Goal: Transaction & Acquisition: Obtain resource

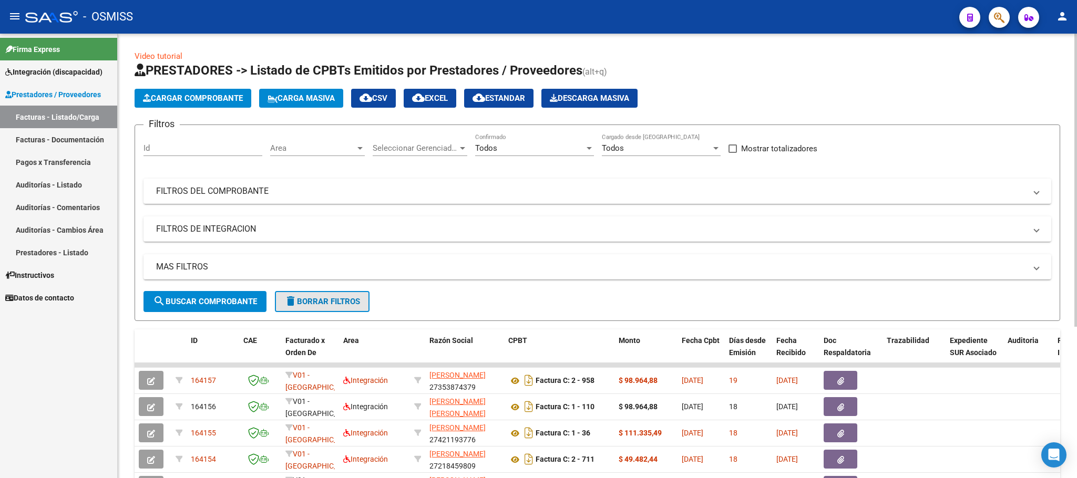
click at [339, 302] on span "delete Borrar Filtros" at bounding box center [322, 301] width 76 height 9
click at [515, 150] on div "No" at bounding box center [529, 148] width 109 height 9
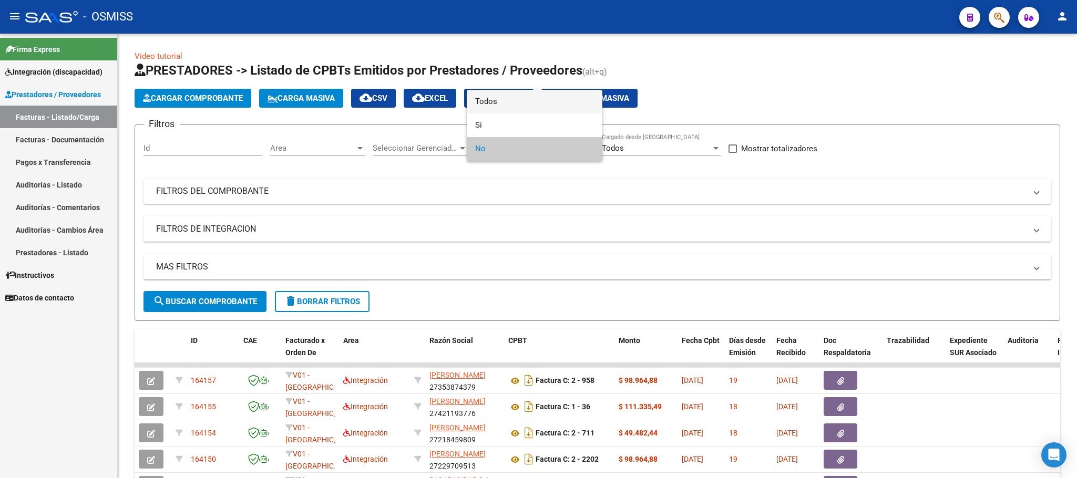
click at [514, 101] on span "Todos" at bounding box center [534, 102] width 119 height 24
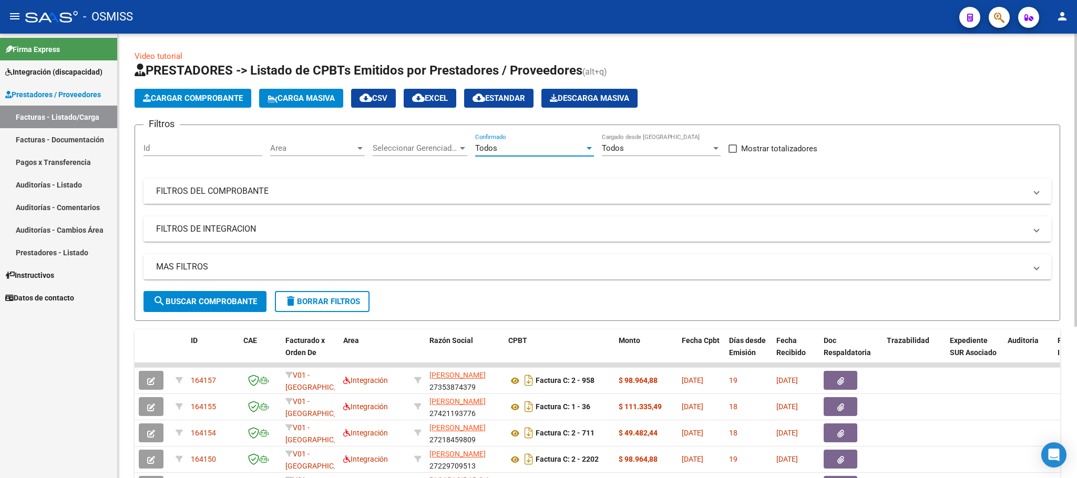
click at [180, 187] on mat-panel-title "FILTROS DEL COMPROBANTE" at bounding box center [591, 192] width 870 height 12
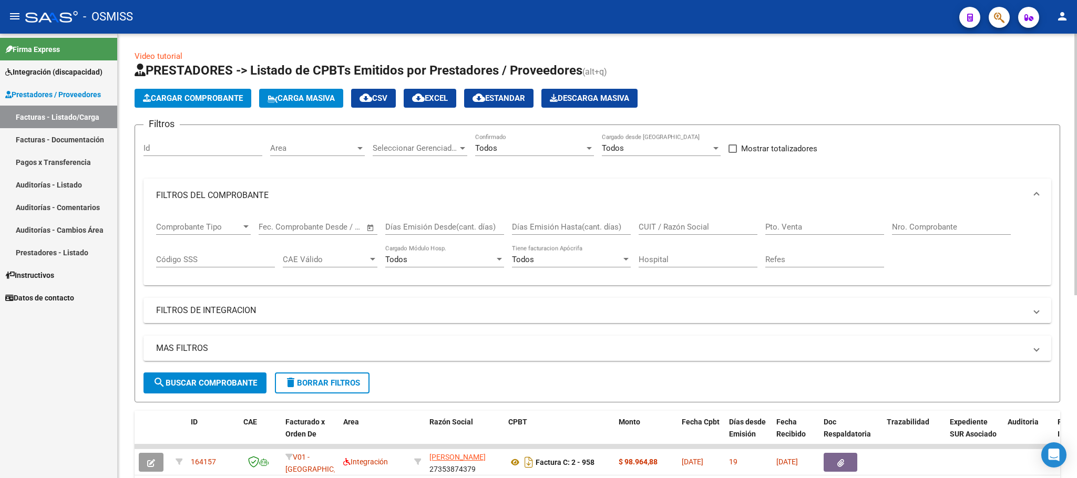
click at [681, 228] on input "CUIT / Razón Social" at bounding box center [698, 226] width 119 height 9
paste input "27322170217"
type input "27322170217"
click at [236, 308] on mat-panel-title "FILTROS DE INTEGRACION" at bounding box center [591, 311] width 870 height 12
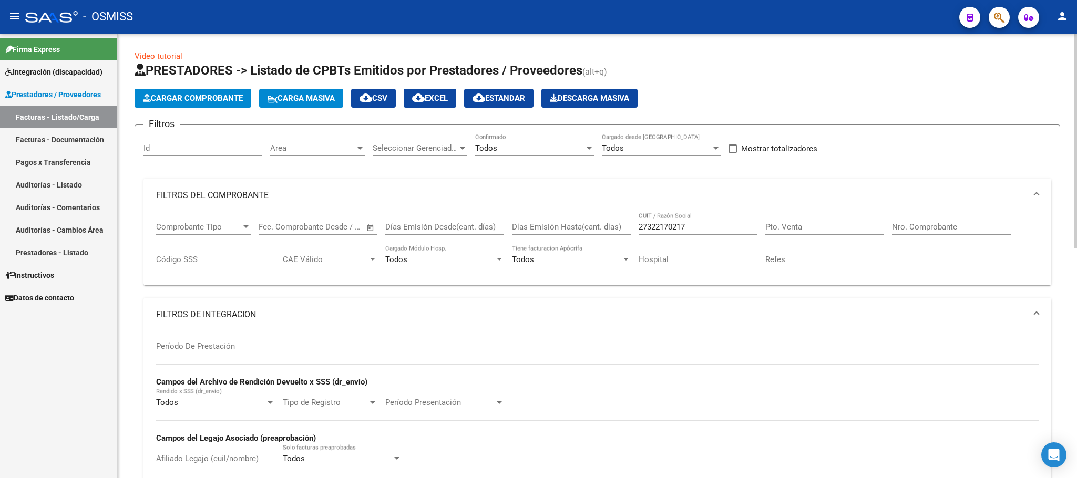
click at [212, 343] on input "Período De Prestación" at bounding box center [215, 346] width 119 height 9
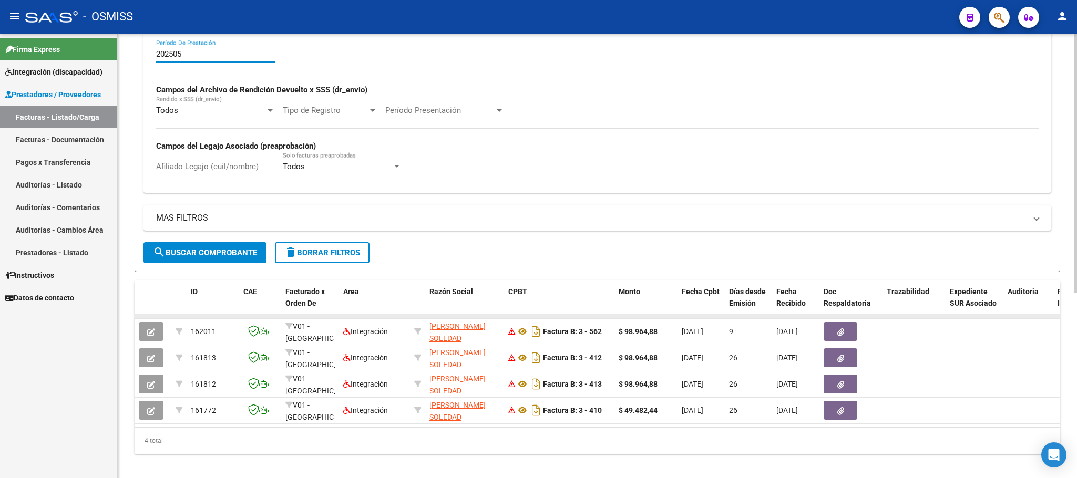
scroll to position [316, 0]
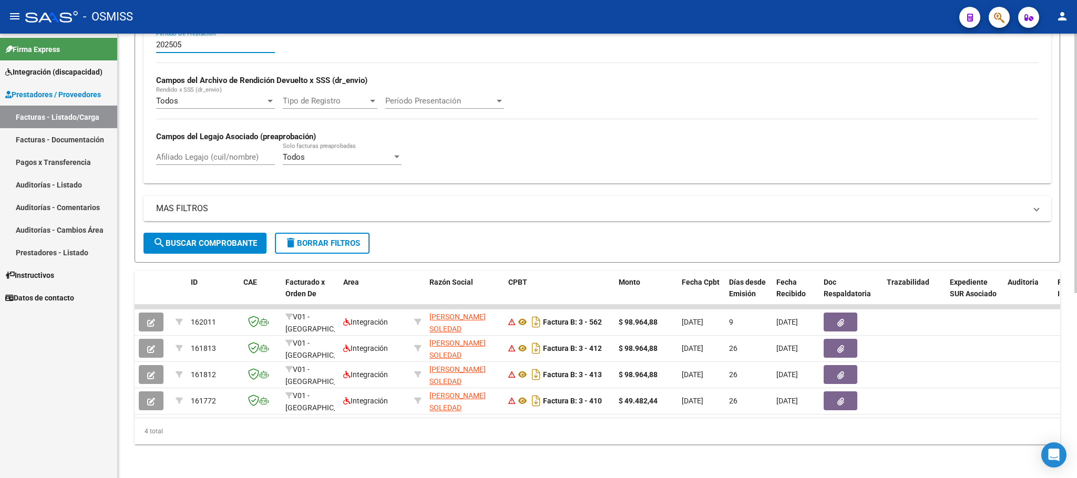
type input "202505"
drag, startPoint x: 419, startPoint y: 419, endPoint x: 483, endPoint y: 412, distance: 64.5
click at [483, 412] on div "ID CAE Facturado x Orden De Area Razón Social CPBT Monto Fecha Cpbt Días desde …" at bounding box center [598, 358] width 926 height 174
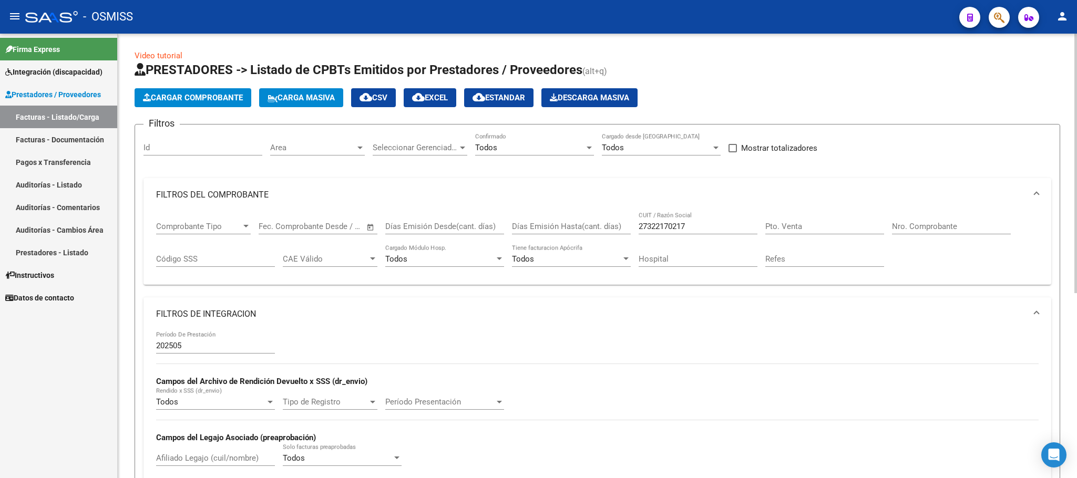
scroll to position [0, 0]
drag, startPoint x: 709, startPoint y: 226, endPoint x: 609, endPoint y: 225, distance: 99.9
click at [610, 225] on div "Comprobante Tipo Comprobante Tipo Start date – End date Fec. Comprobante Desde …" at bounding box center [597, 244] width 883 height 65
paste input "27293194683"
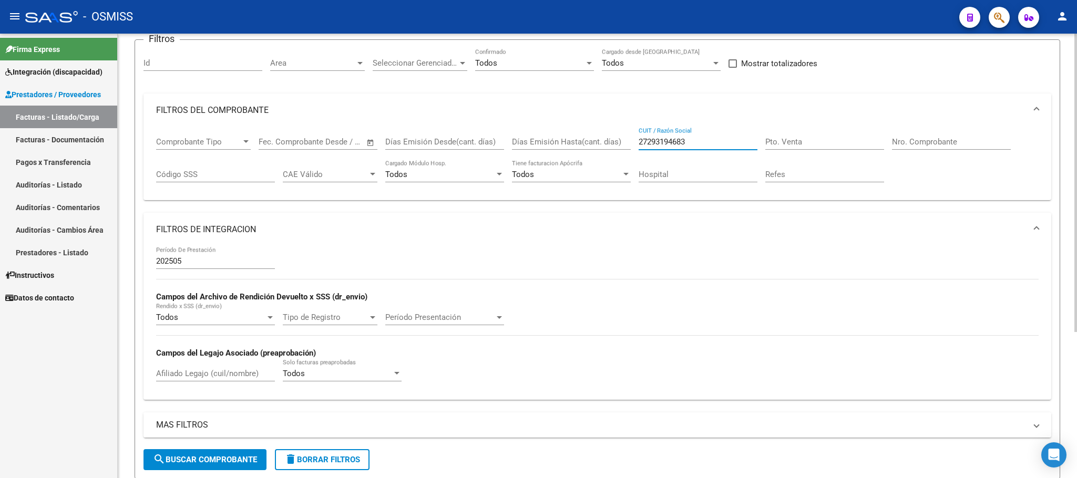
scroll to position [217, 0]
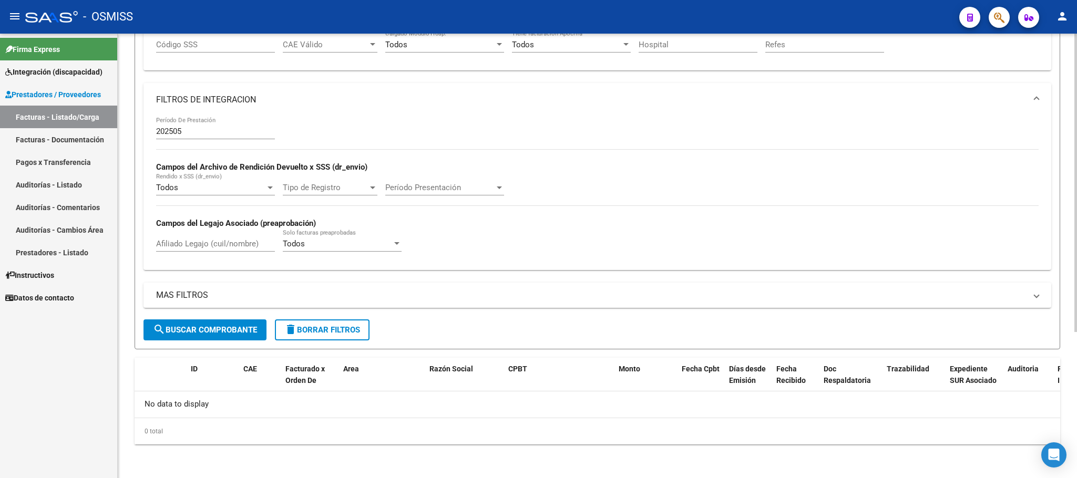
type input "27293194683"
click at [212, 327] on span "search Buscar Comprobante" at bounding box center [205, 329] width 104 height 9
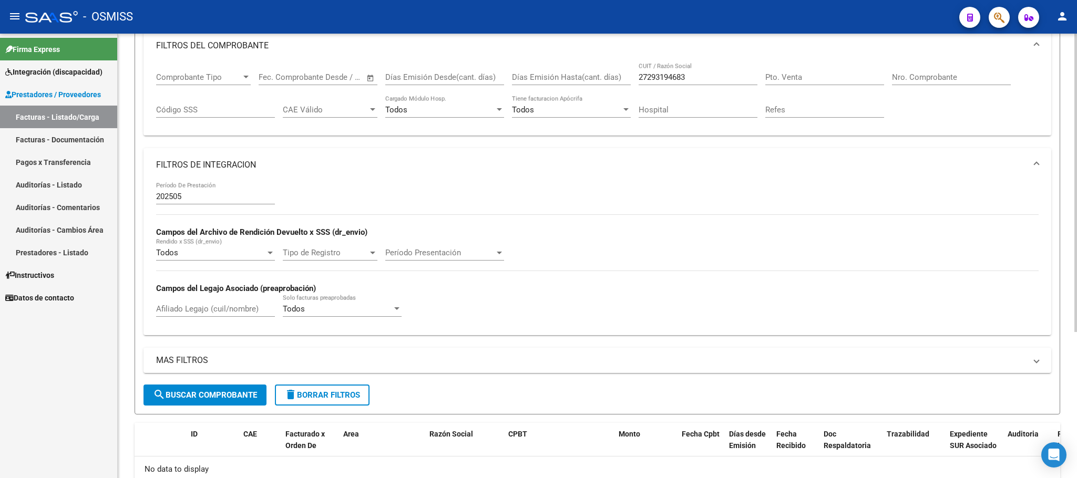
scroll to position [59, 0]
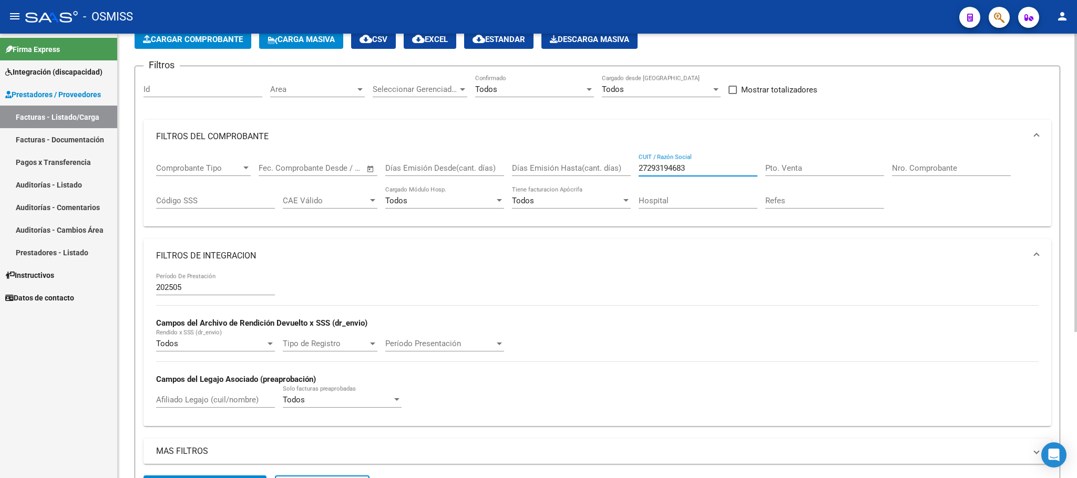
drag, startPoint x: 695, startPoint y: 167, endPoint x: 590, endPoint y: 164, distance: 104.2
click at [590, 164] on div "Comprobante Tipo Comprobante Tipo Start date – End date Fec. Comprobante Desde …" at bounding box center [597, 186] width 883 height 65
paste input "27210185734"
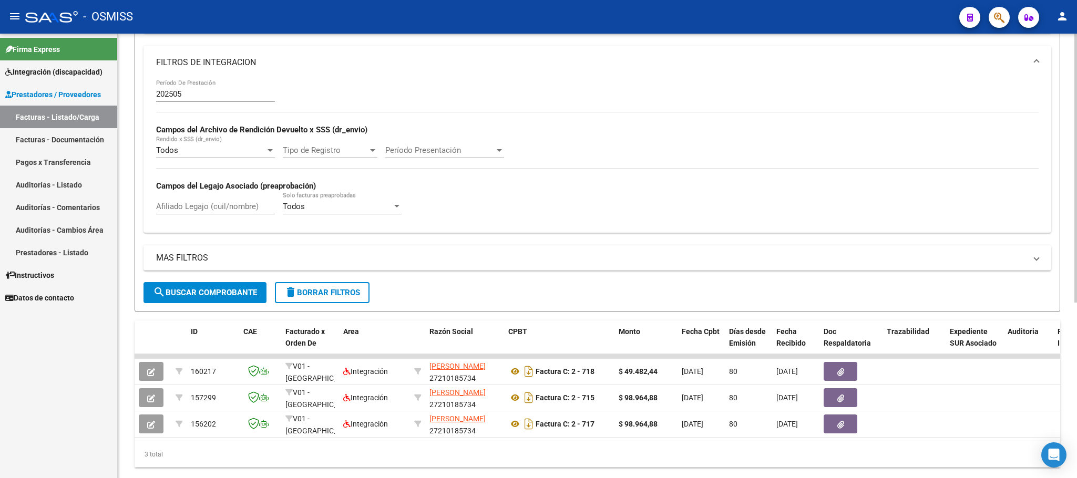
scroll to position [290, 0]
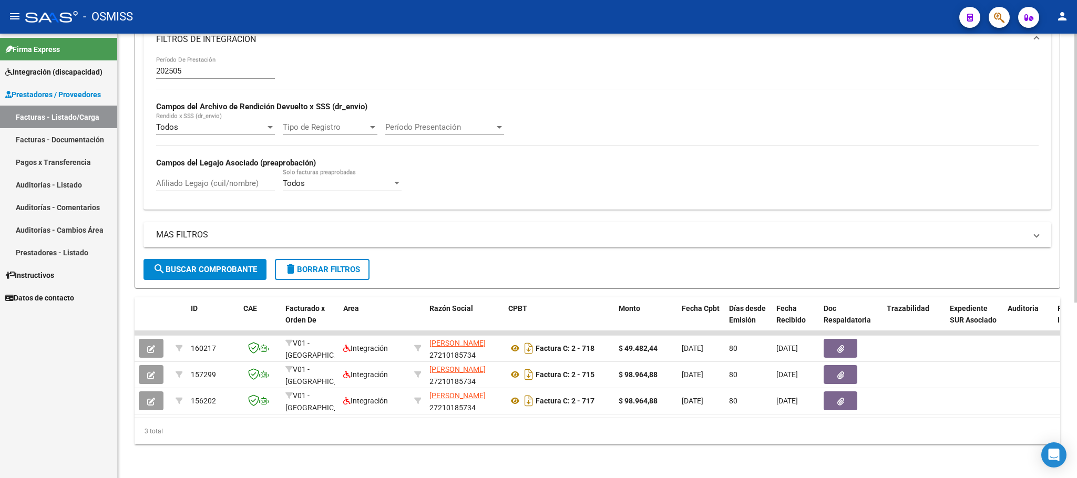
type input "27210185734"
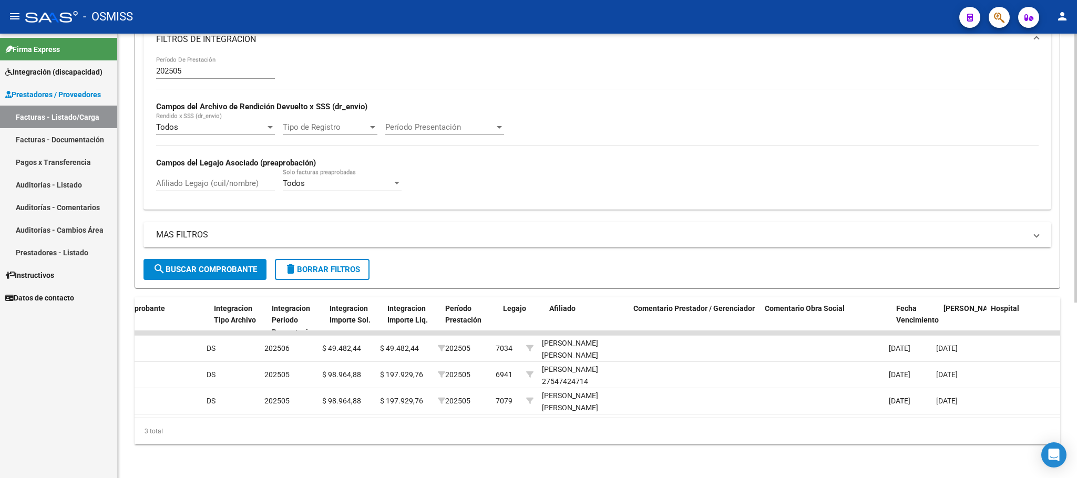
scroll to position [0, 0]
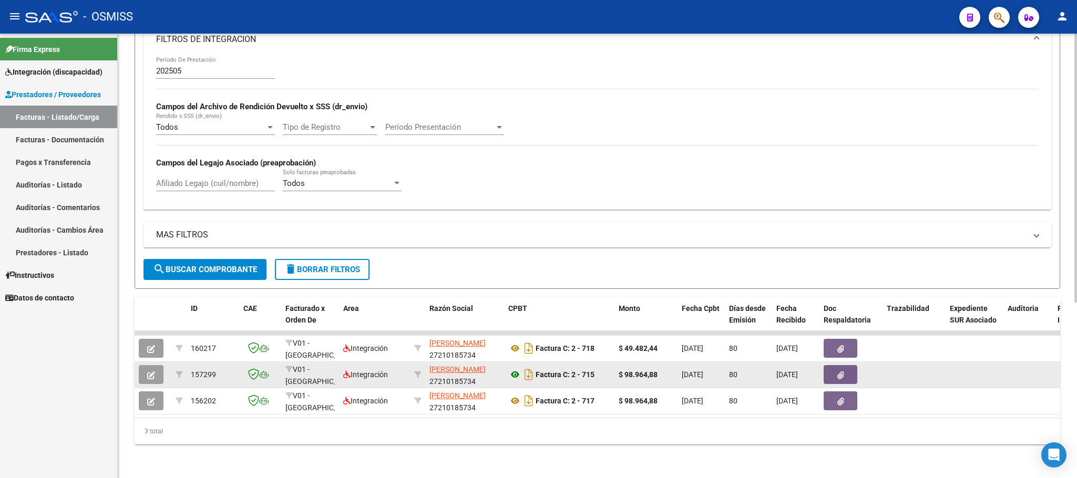
click at [514, 369] on icon at bounding box center [515, 375] width 14 height 13
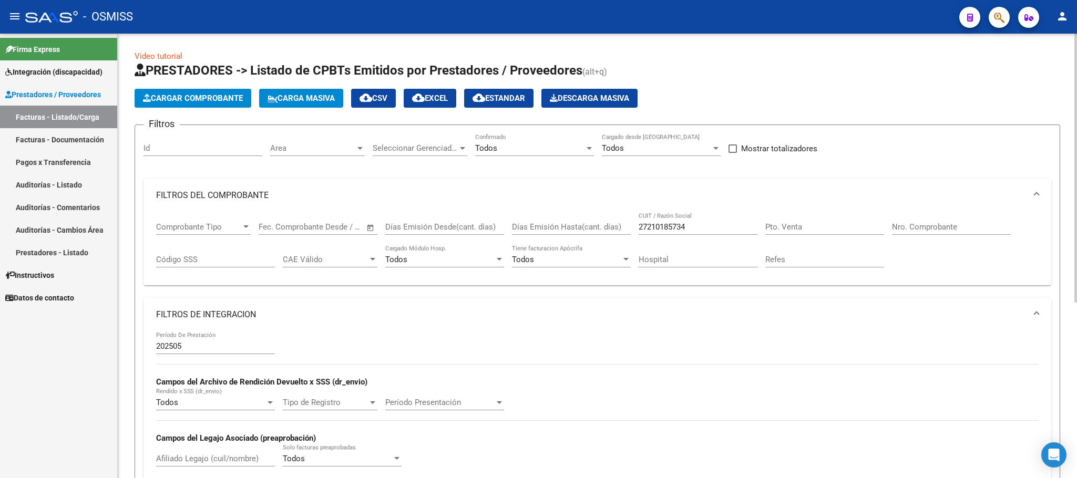
drag, startPoint x: 695, startPoint y: 226, endPoint x: 574, endPoint y: 221, distance: 120.5
click at [576, 223] on div "Comprobante Tipo Comprobante Tipo Start date – End date Fec. Comprobante Desde …" at bounding box center [597, 244] width 883 height 65
paste input "20382560435"
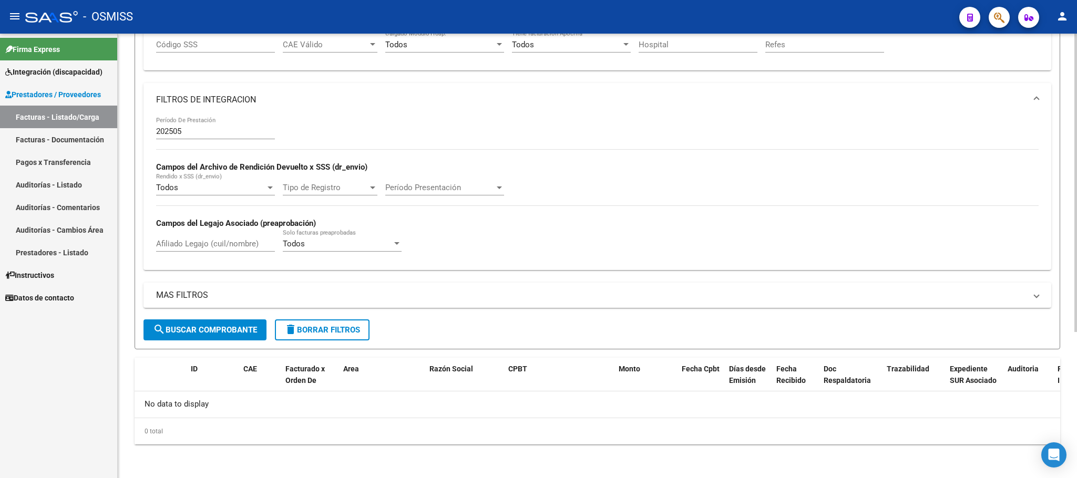
type input "20382560435"
click at [215, 333] on span "search Buscar Comprobante" at bounding box center [205, 329] width 104 height 9
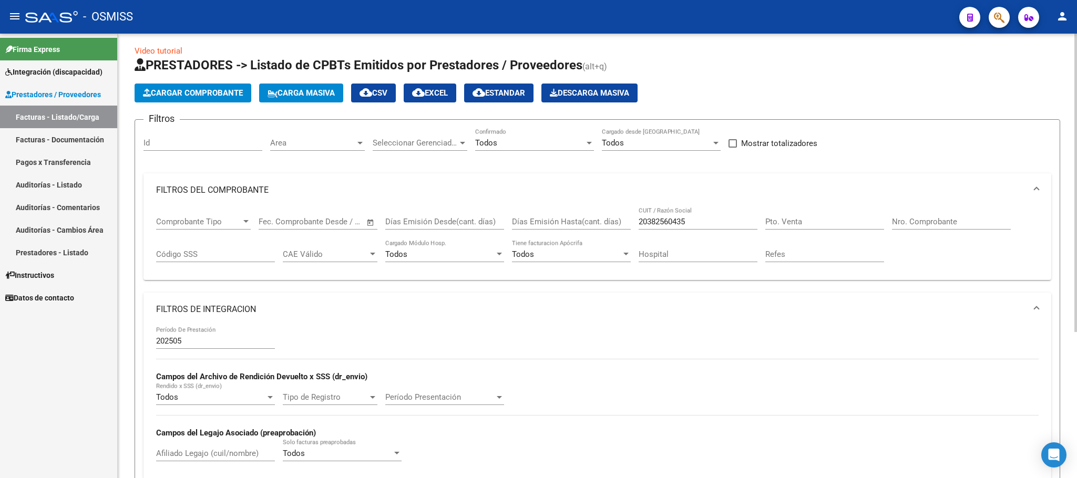
scroll to position [0, 0]
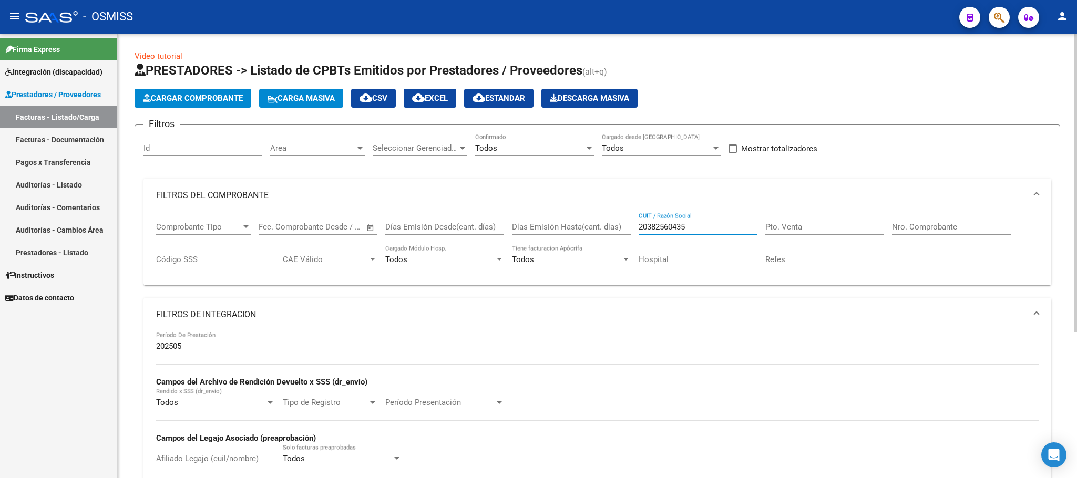
drag, startPoint x: 715, startPoint y: 224, endPoint x: 617, endPoint y: 220, distance: 97.4
click at [617, 220] on div "Comprobante Tipo Comprobante Tipo Start date – End date Fec. Comprobante Desde …" at bounding box center [597, 244] width 883 height 65
paste input "27386783204"
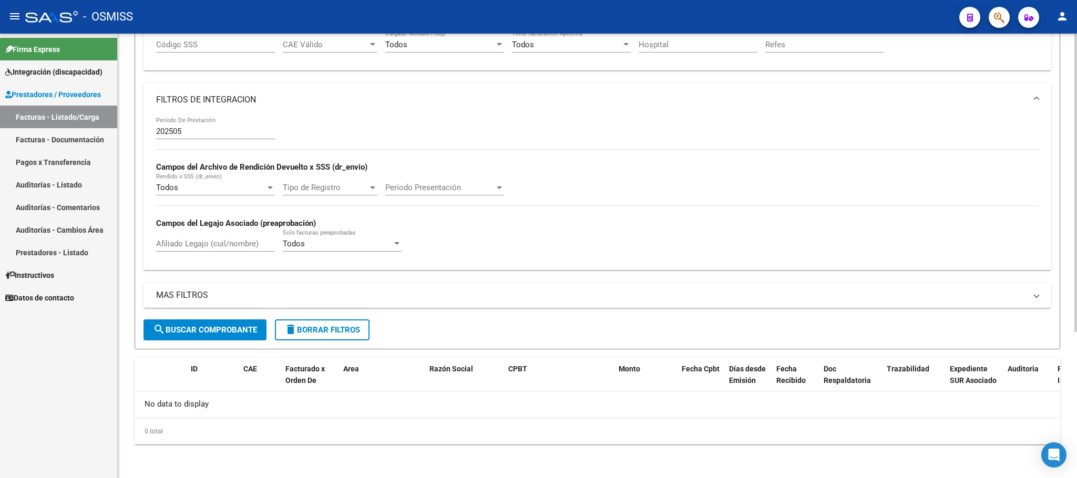
type input "27386783204"
click at [246, 329] on span "search Buscar Comprobante" at bounding box center [205, 329] width 104 height 9
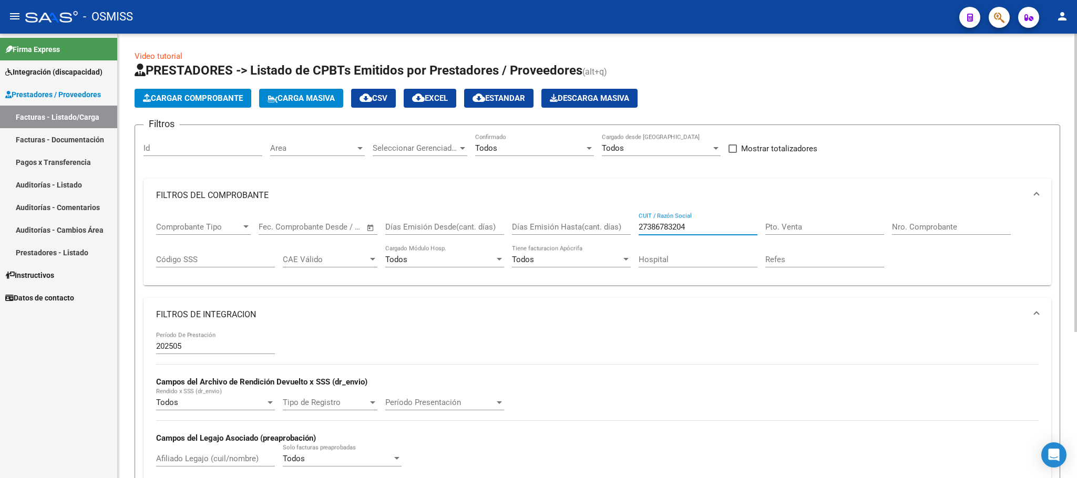
click at [604, 227] on div "Comprobante Tipo Comprobante Tipo Start date – End date Fec. Comprobante Desde …" at bounding box center [597, 244] width 883 height 65
paste input "27386783204"
type input "27386783204"
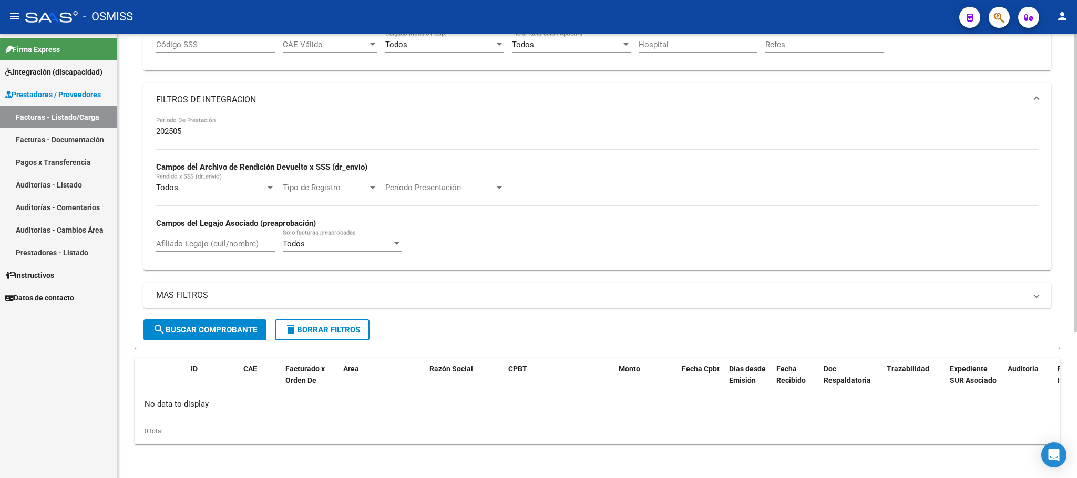
click at [203, 325] on span "search Buscar Comprobante" at bounding box center [205, 329] width 104 height 9
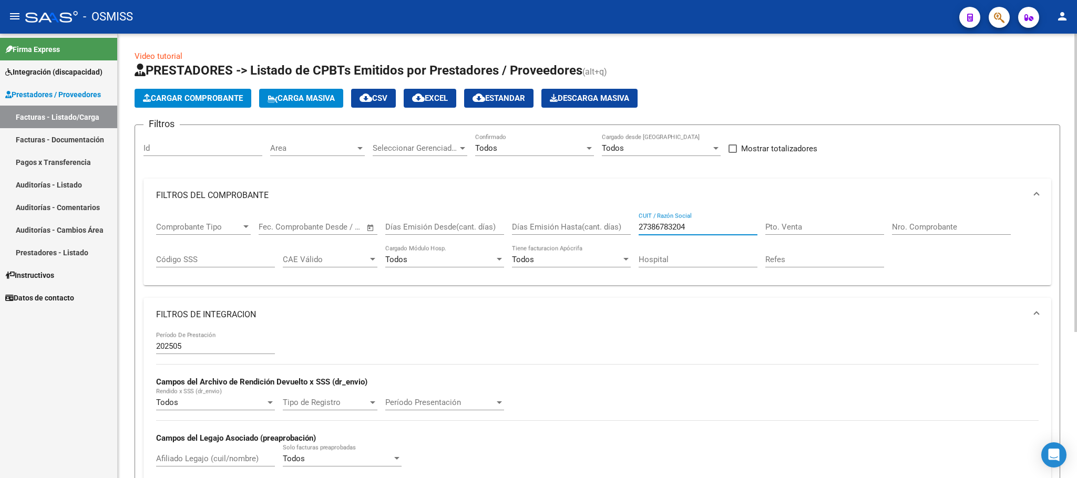
drag, startPoint x: 704, startPoint y: 232, endPoint x: 598, endPoint y: 226, distance: 105.9
click at [598, 226] on div "Comprobante Tipo Comprobante Tipo Start date – End date Fec. Comprobante Desde …" at bounding box center [597, 244] width 883 height 65
paste input "27373389477"
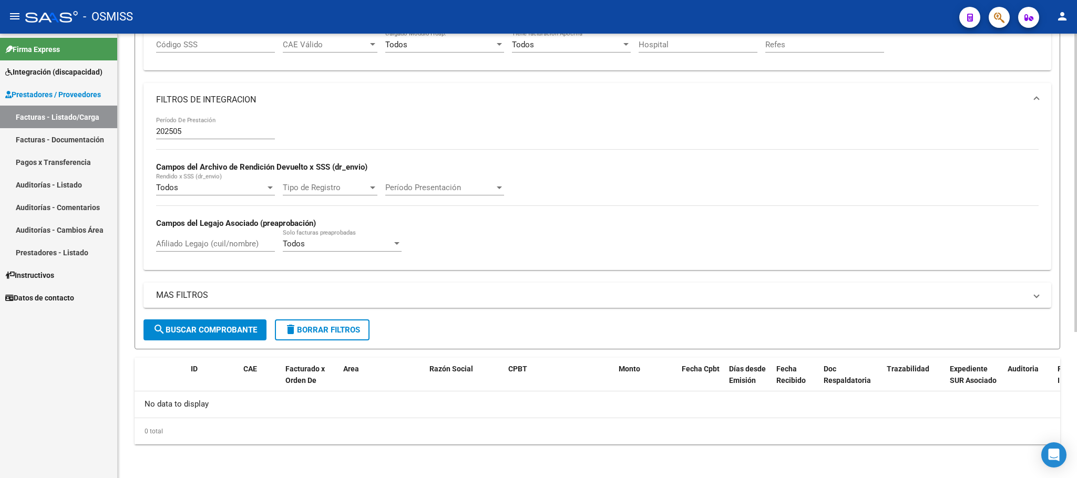
type input "27373389477"
click at [223, 334] on span "search Buscar Comprobante" at bounding box center [205, 329] width 104 height 9
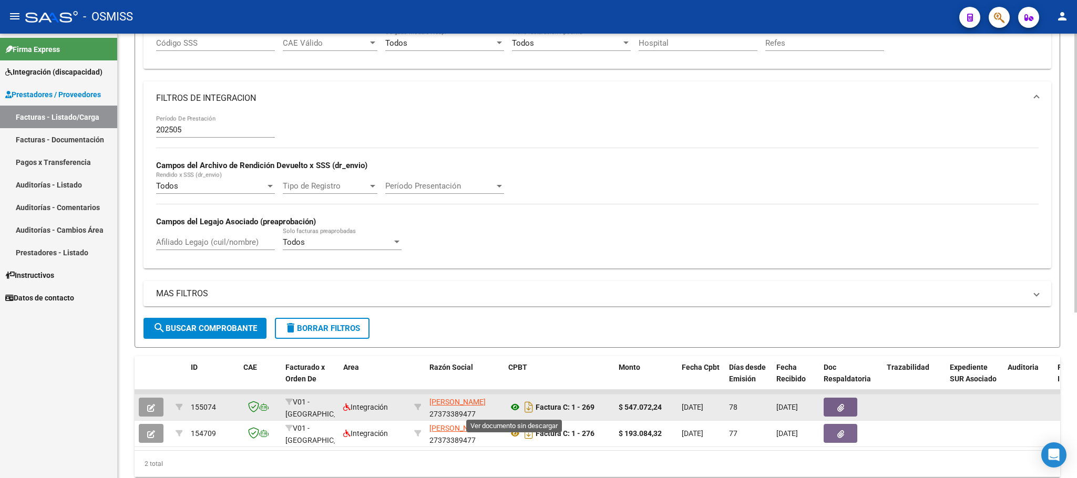
click at [515, 410] on icon at bounding box center [515, 407] width 14 height 13
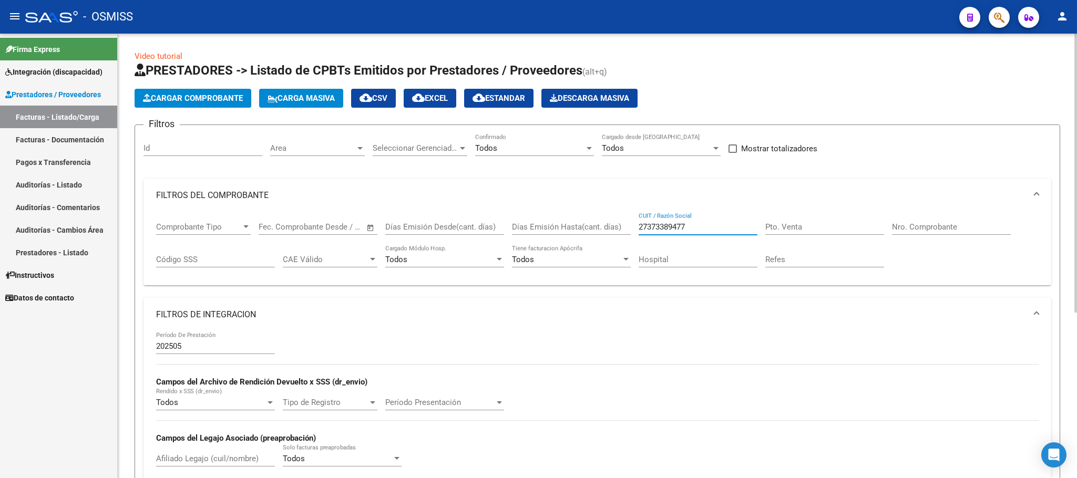
drag, startPoint x: 702, startPoint y: 230, endPoint x: 614, endPoint y: 221, distance: 88.3
click at [614, 221] on div "Comprobante Tipo Comprobante Tipo Start date – End date Fec. Comprobante Desde …" at bounding box center [597, 244] width 883 height 65
paste input "30709973092"
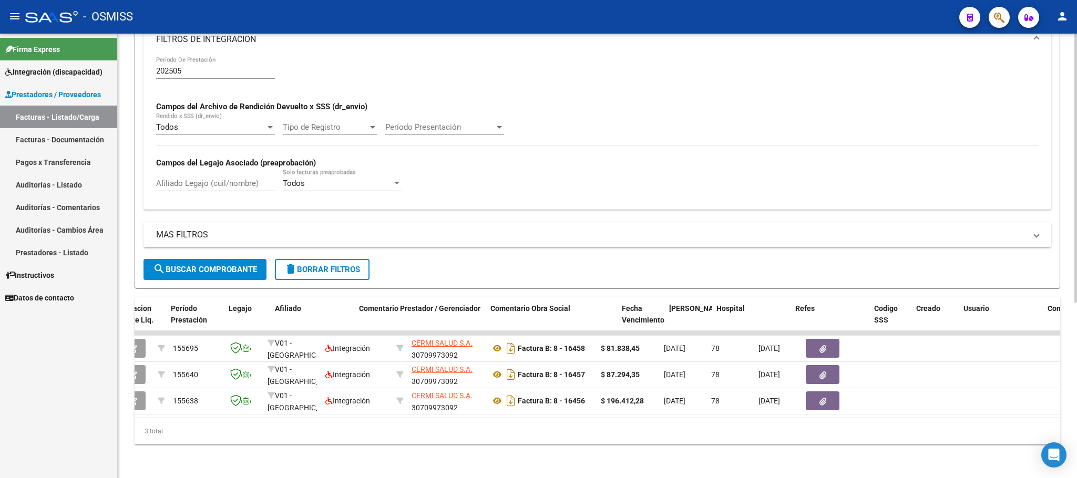
scroll to position [0, 1455]
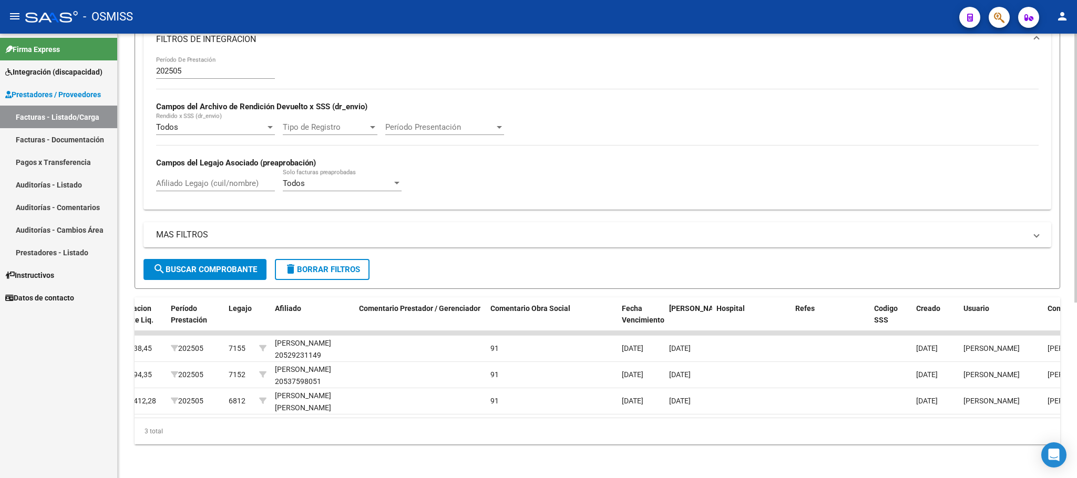
type input "30709973092"
click at [226, 265] on span "search Buscar Comprobante" at bounding box center [205, 269] width 104 height 9
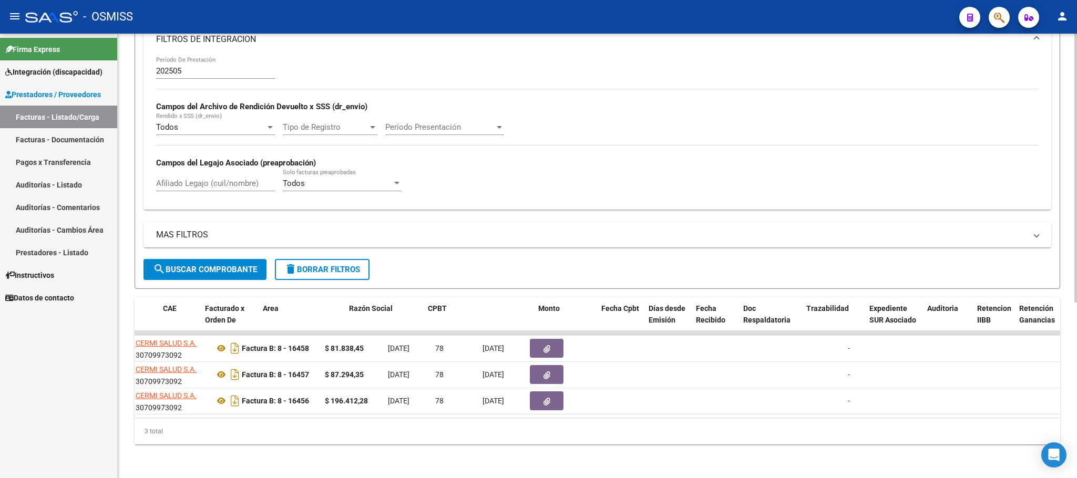
scroll to position [0, 76]
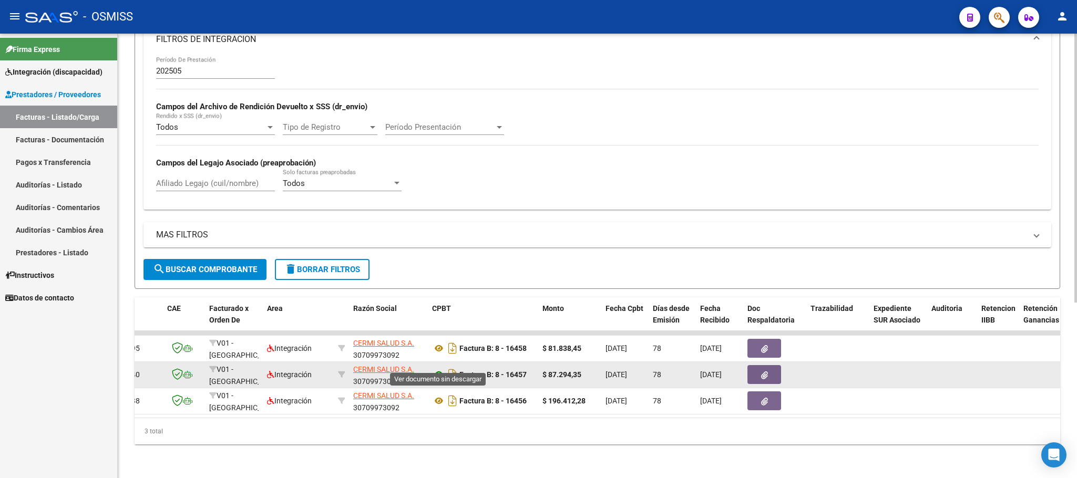
click at [442, 369] on icon at bounding box center [439, 375] width 14 height 13
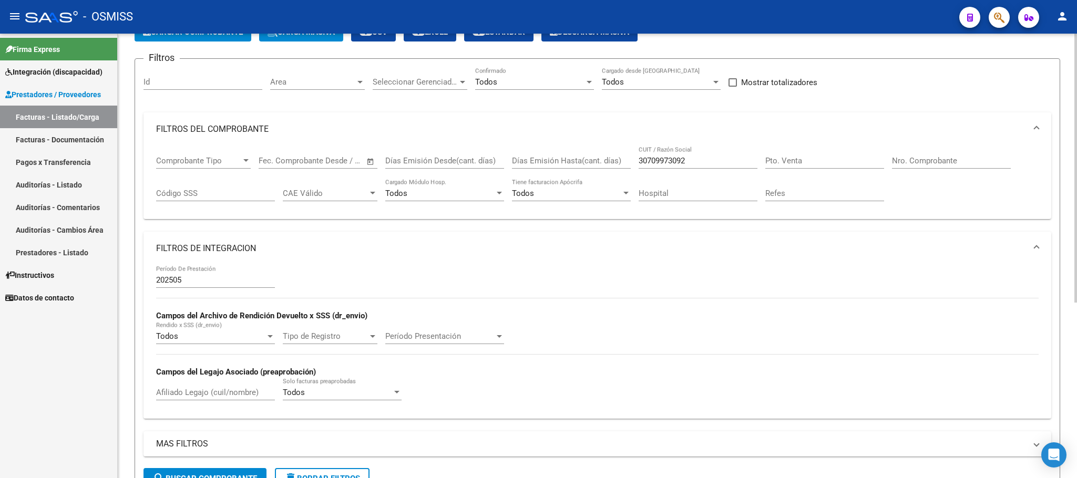
scroll to position [0, 0]
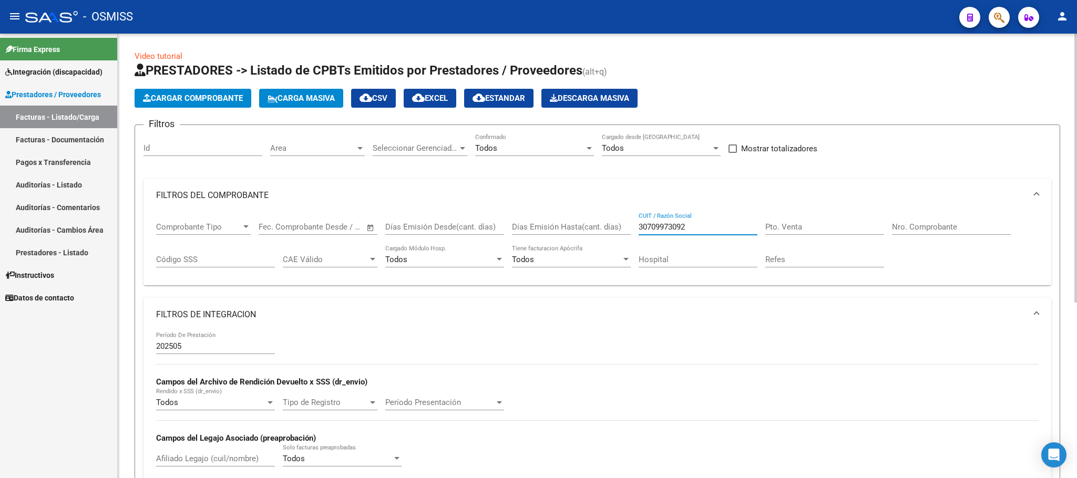
drag, startPoint x: 697, startPoint y: 227, endPoint x: 617, endPoint y: 226, distance: 80.5
click at [617, 226] on div "Comprobante Tipo Comprobante Tipo Start date – End date Fec. Comprobante Desde …" at bounding box center [597, 244] width 883 height 65
paste input "27373389477"
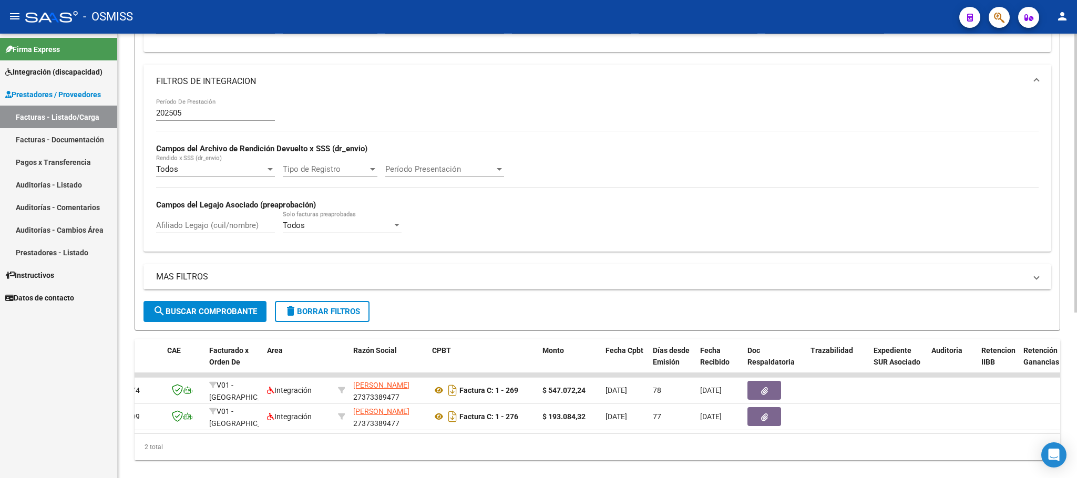
scroll to position [237, 0]
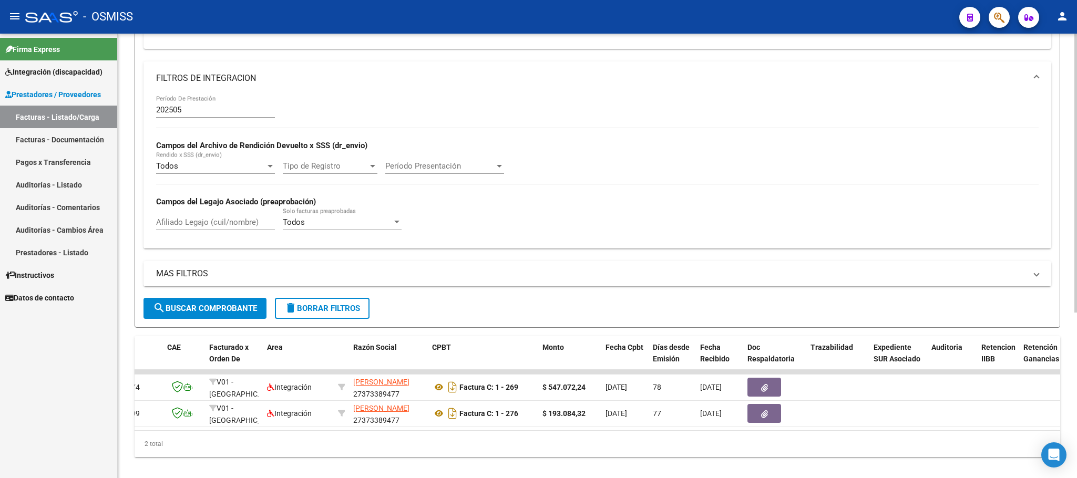
type input "27373389477"
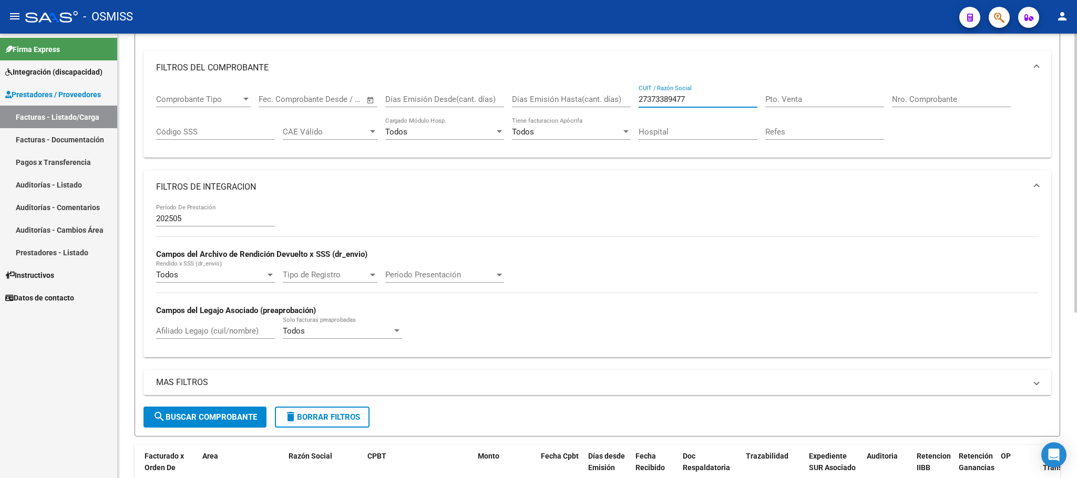
scroll to position [0, 0]
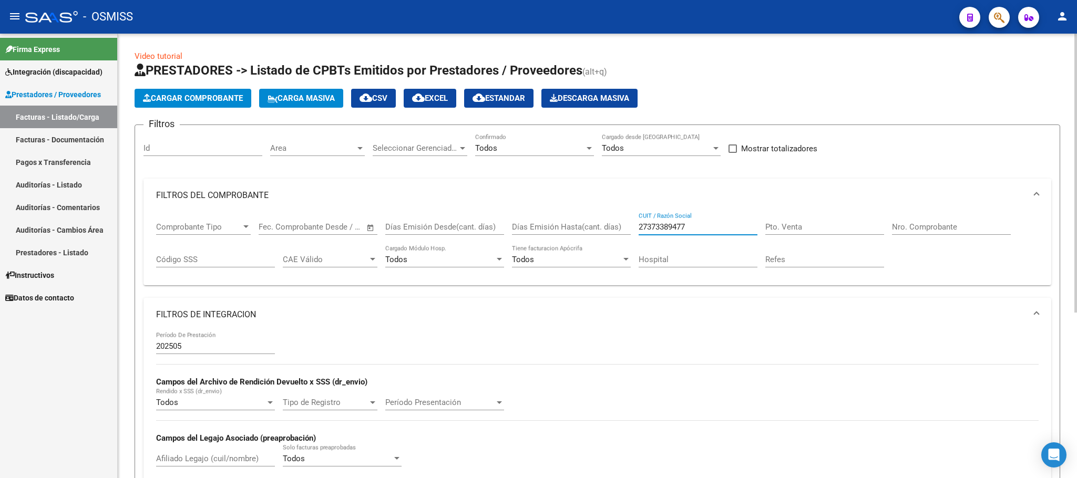
drag, startPoint x: 679, startPoint y: 222, endPoint x: 551, endPoint y: 203, distance: 129.2
click at [551, 203] on mat-expansion-panel "FILTROS DEL COMPROBANTE Comprobante Tipo Comprobante Tipo Start date – End date…" at bounding box center [598, 232] width 908 height 107
paste input "27210185734"
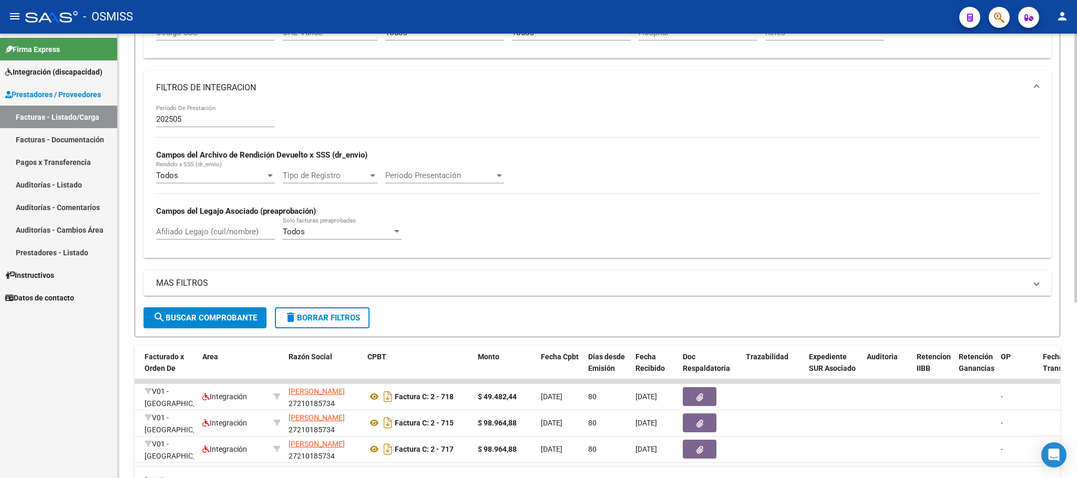
scroll to position [290, 0]
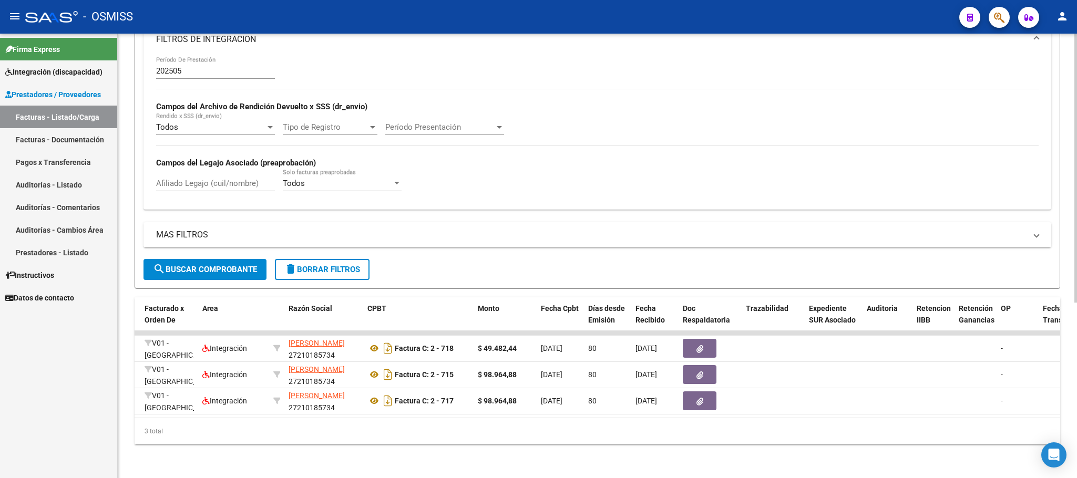
type input "27210185734"
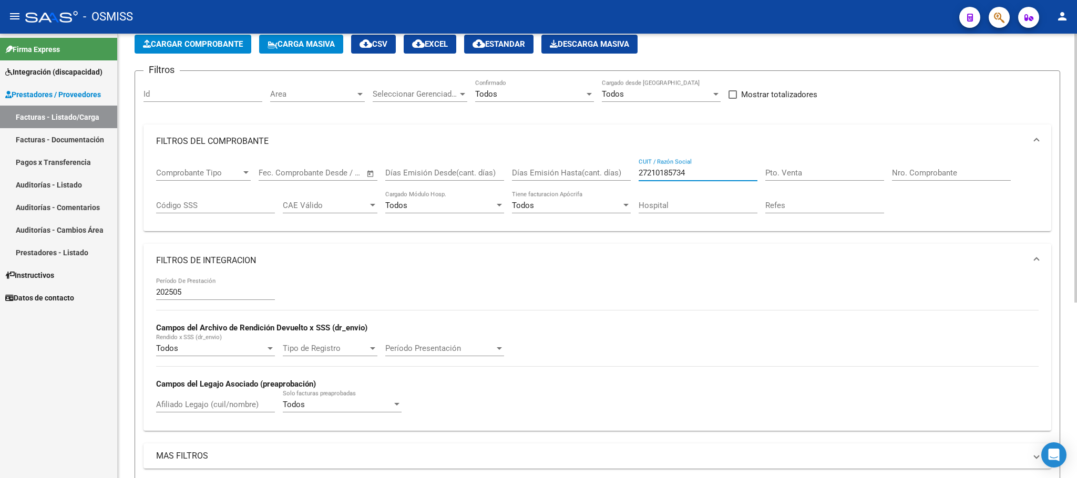
scroll to position [54, 0]
drag, startPoint x: 707, startPoint y: 174, endPoint x: 606, endPoint y: 168, distance: 101.1
click at [606, 168] on div "Comprobante Tipo Comprobante Tipo Start date – End date Fec. Comprobante Desde …" at bounding box center [597, 191] width 883 height 65
paste input "30709973092"
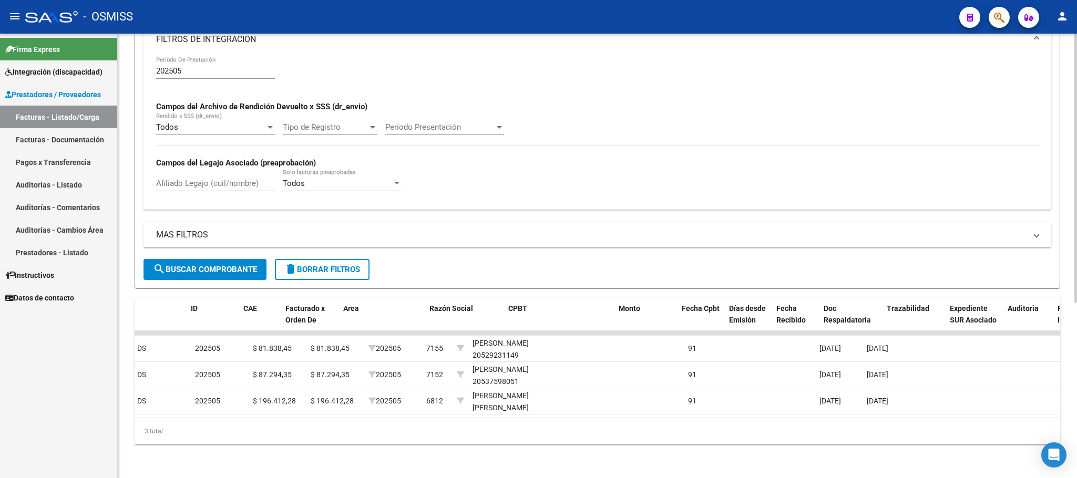
scroll to position [0, 0]
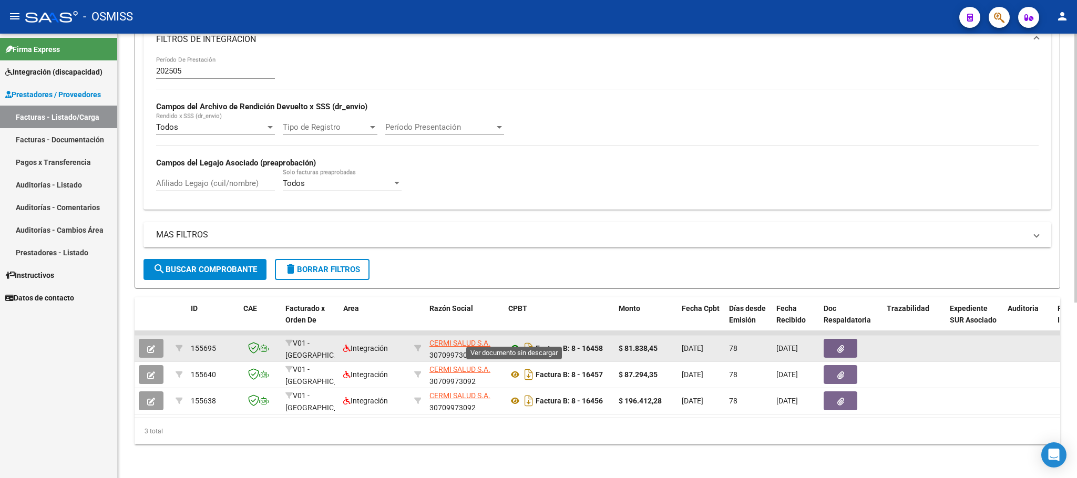
type input "30709973092"
click at [516, 342] on icon at bounding box center [515, 348] width 14 height 13
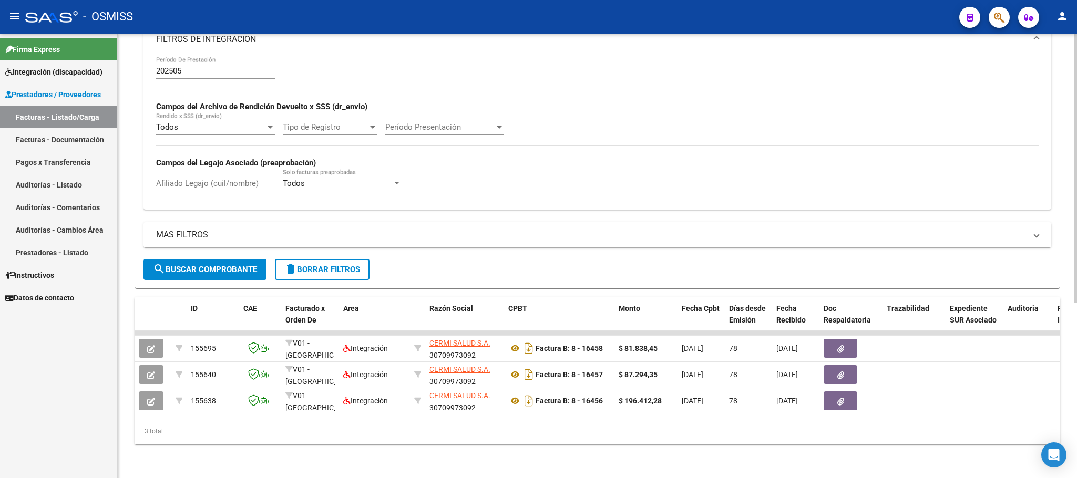
scroll to position [54, 0]
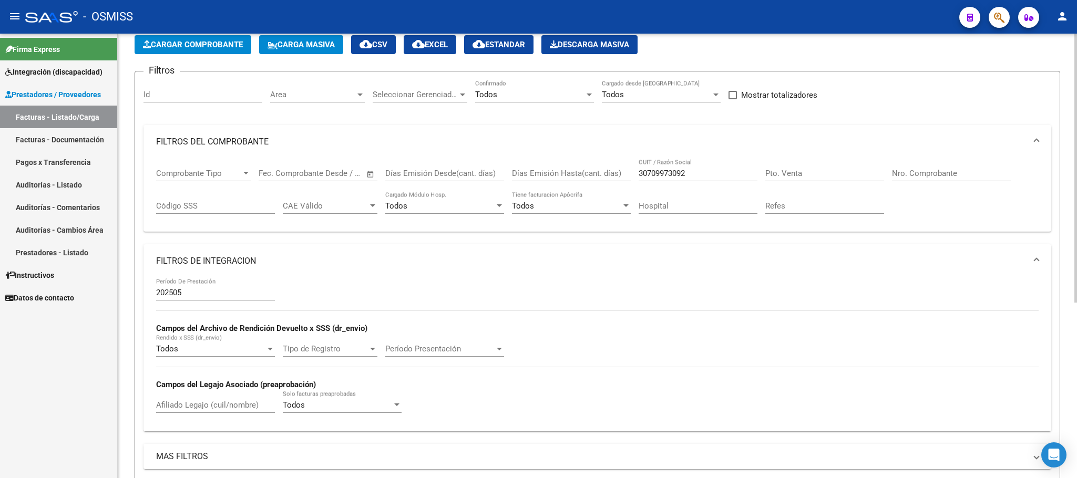
drag, startPoint x: 710, startPoint y: 169, endPoint x: 691, endPoint y: 180, distance: 21.5
click at [636, 168] on div "Comprobante Tipo Comprobante Tipo Start date – End date Fec. Comprobante Desde …" at bounding box center [597, 191] width 883 height 65
click at [704, 180] on div "30709973092 CUIT / Razón Social" at bounding box center [698, 170] width 119 height 23
drag, startPoint x: 700, startPoint y: 172, endPoint x: 579, endPoint y: 171, distance: 120.9
click at [579, 171] on div "Comprobante Tipo Comprobante Tipo Start date – End date Fec. Comprobante Desde …" at bounding box center [597, 191] width 883 height 65
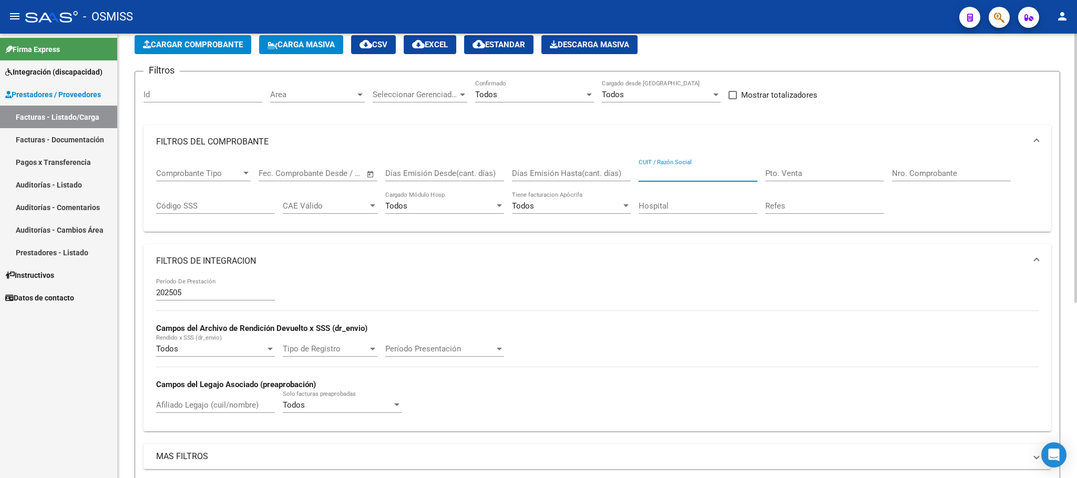
paste input "27376101423"
type input "27376101423"
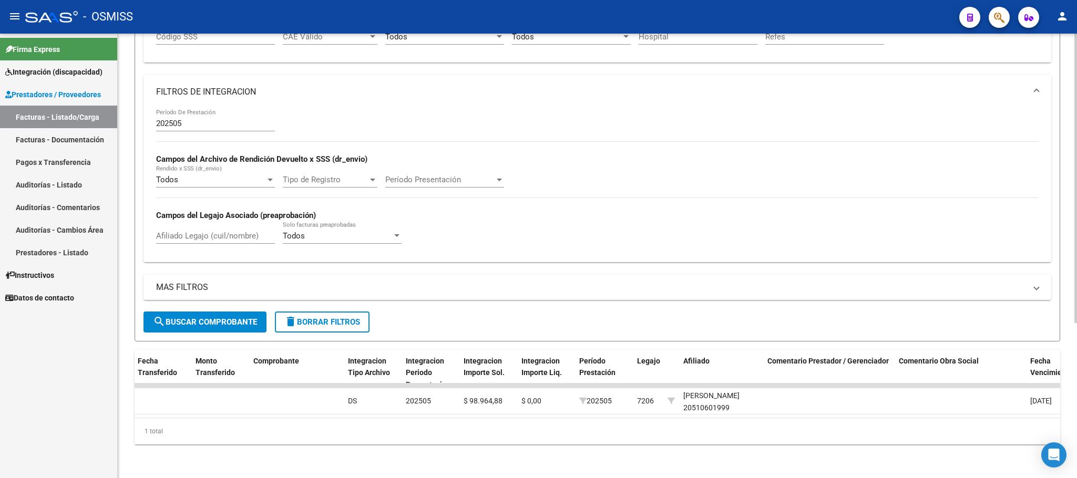
scroll to position [0, 47]
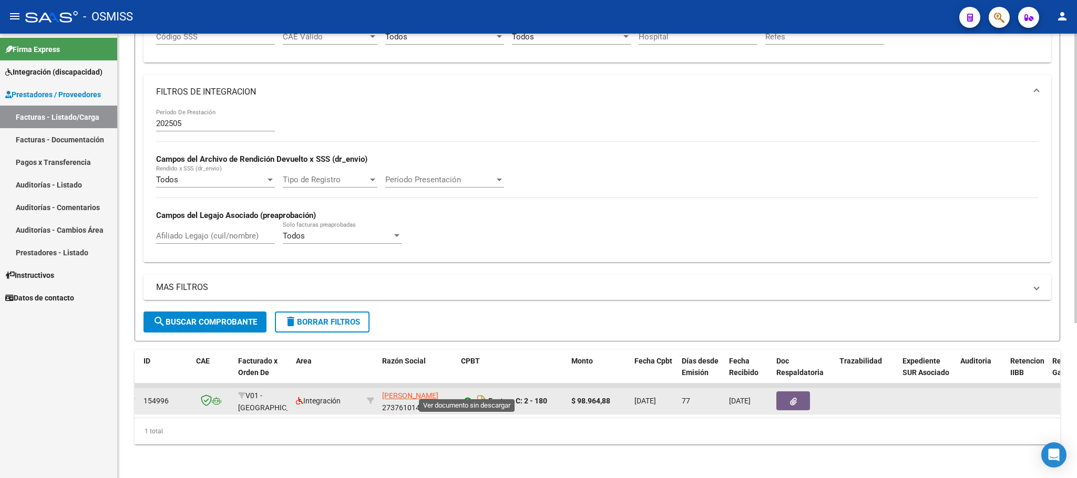
click at [467, 395] on icon at bounding box center [468, 401] width 14 height 13
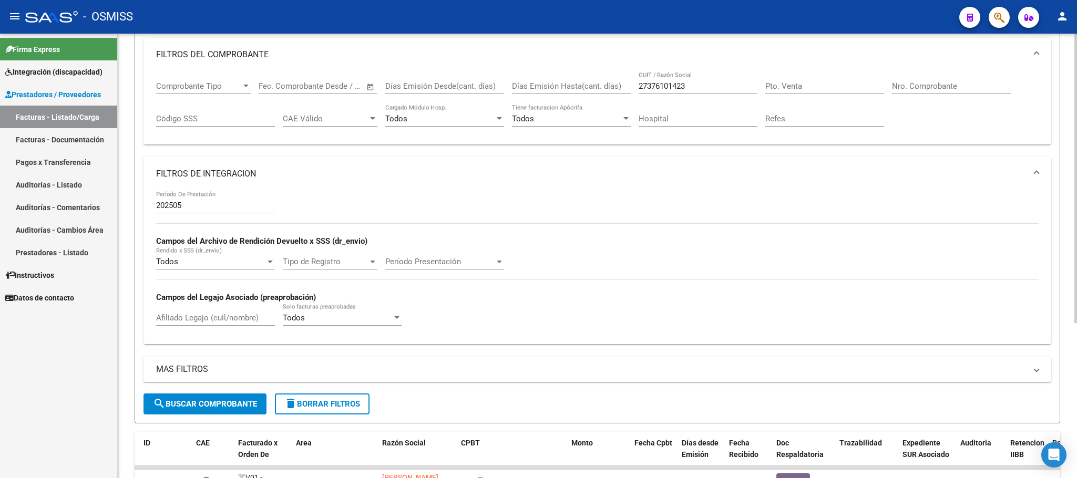
scroll to position [1, 0]
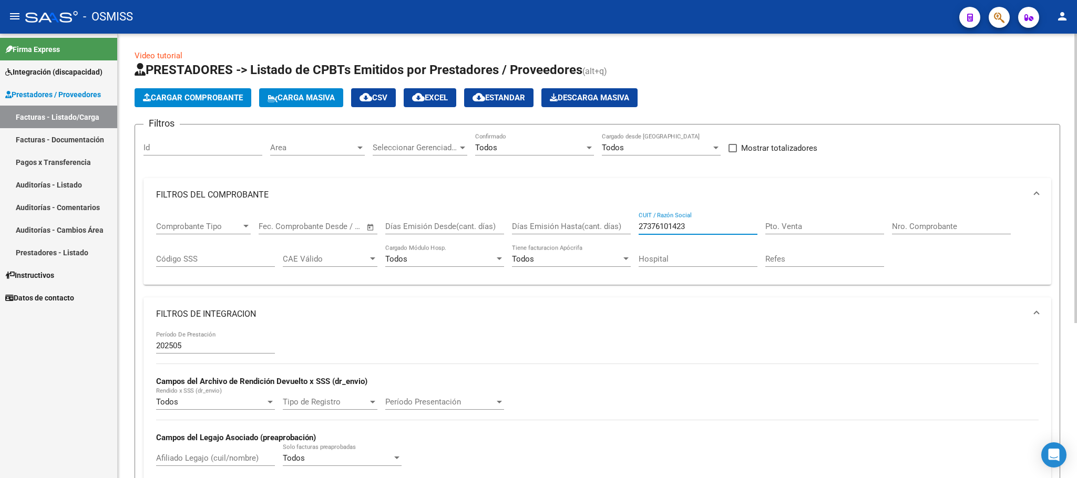
drag, startPoint x: 700, startPoint y: 225, endPoint x: 616, endPoint y: 223, distance: 84.7
click at [617, 224] on div "Comprobante Tipo Comprobante Tipo Start date – End date Fec. Comprobante Desde …" at bounding box center [597, 244] width 883 height 65
paste input "20324702319"
type input "20324702319"
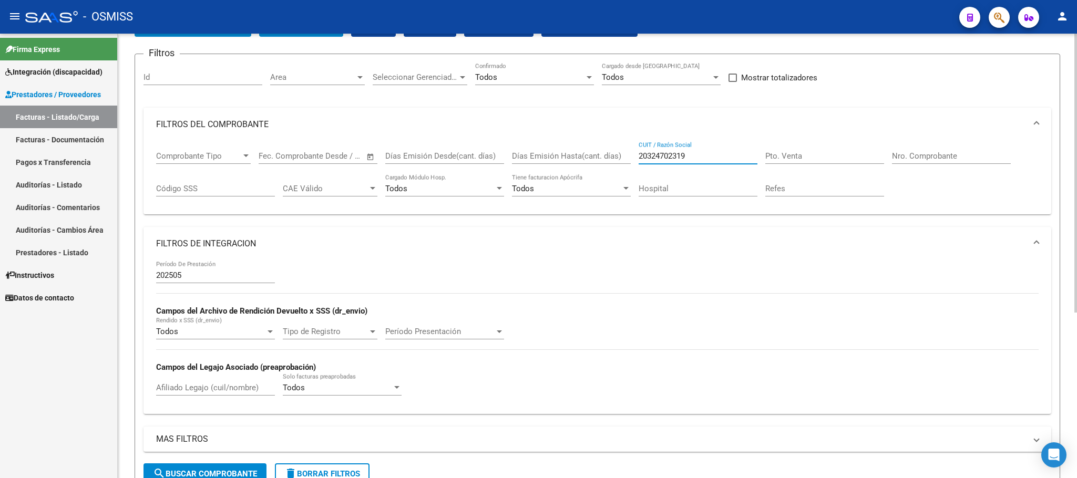
scroll to position [237, 0]
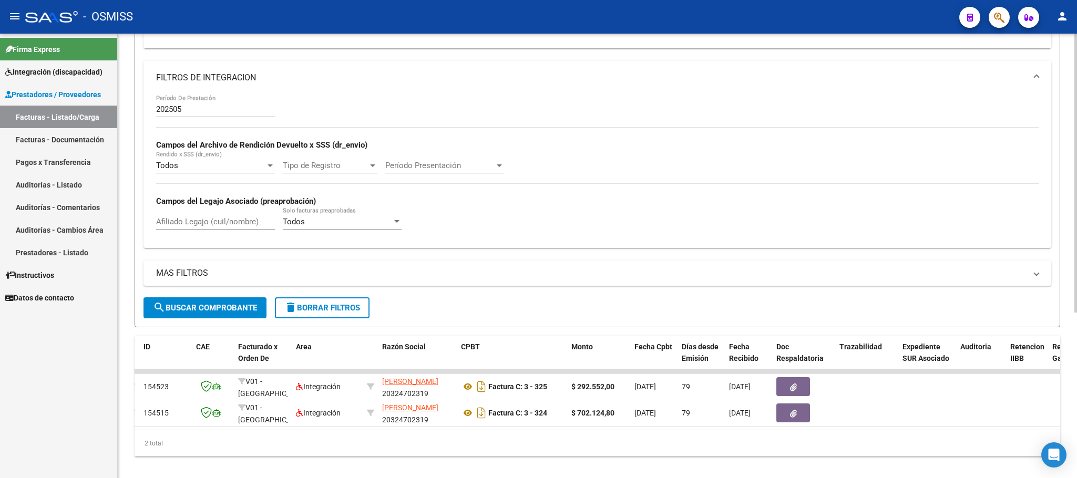
click at [233, 308] on span "search Buscar Comprobante" at bounding box center [205, 307] width 104 height 9
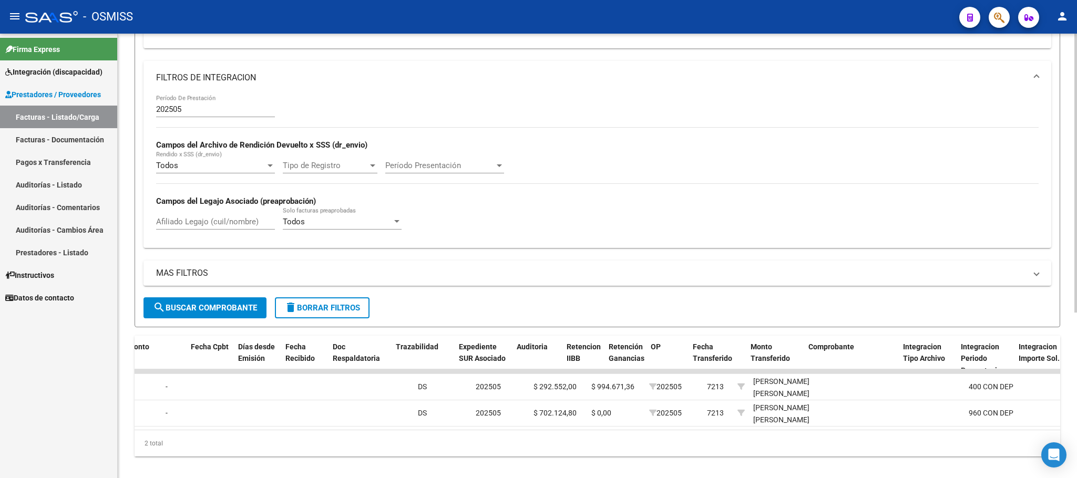
scroll to position [0, 198]
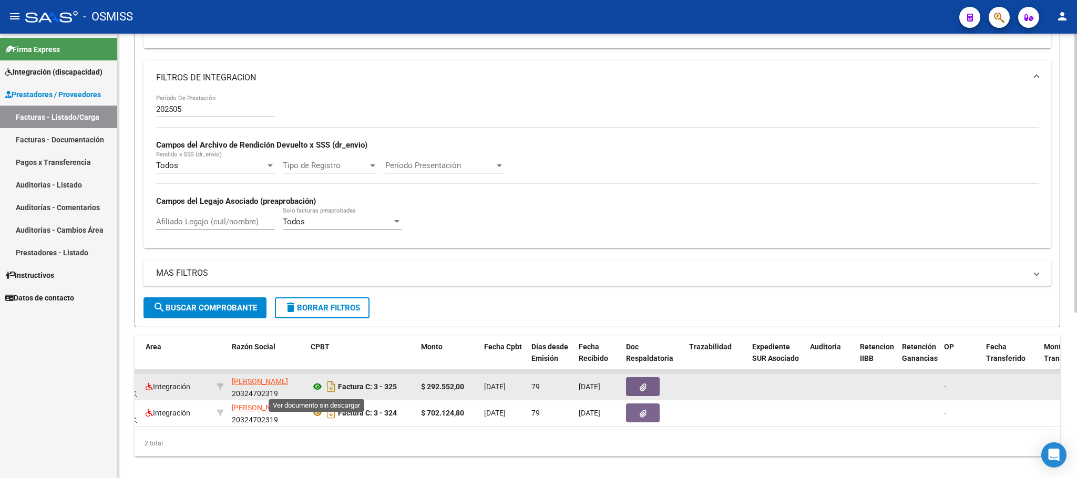
click at [319, 389] on icon at bounding box center [318, 387] width 14 height 13
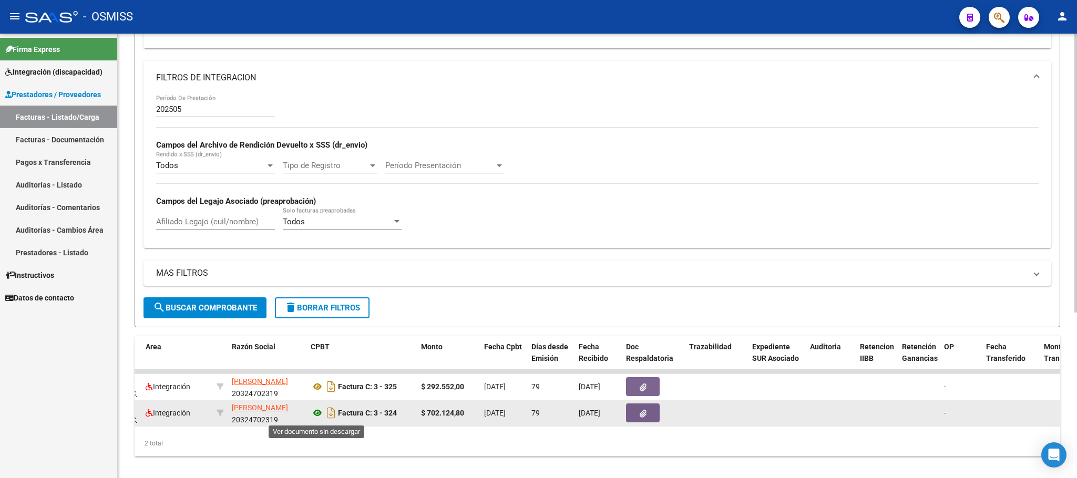
click at [312, 416] on icon at bounding box center [318, 413] width 14 height 13
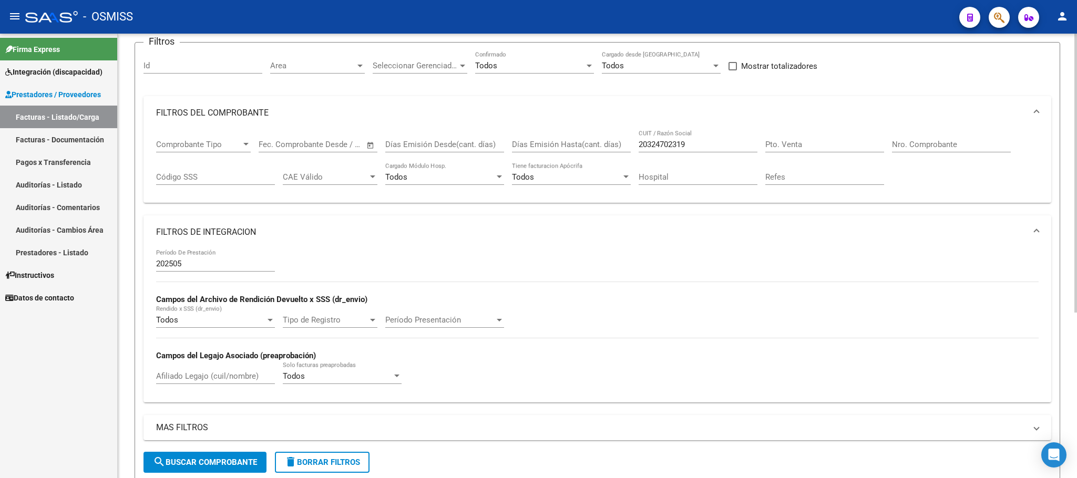
scroll to position [79, 0]
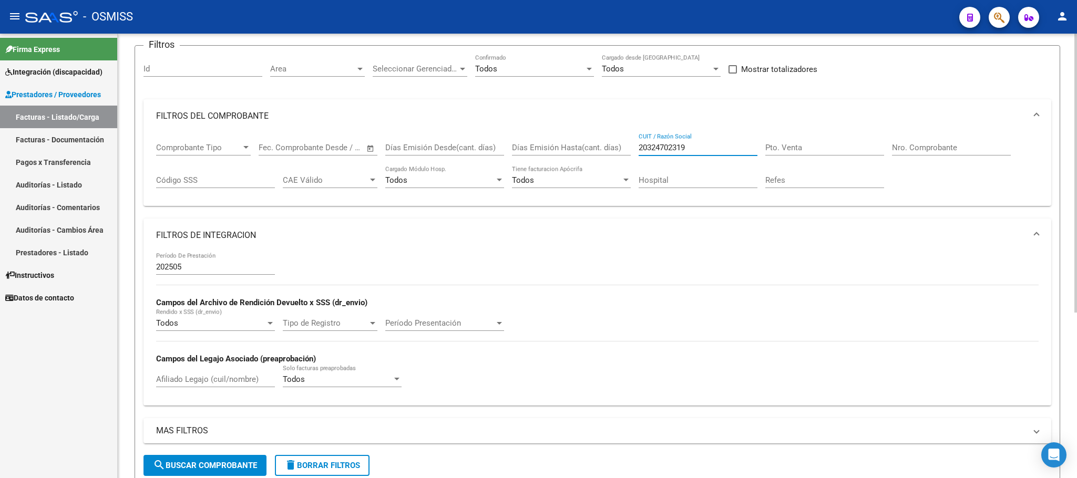
drag, startPoint x: 700, startPoint y: 148, endPoint x: 590, endPoint y: 146, distance: 109.9
click at [590, 146] on div "Comprobante Tipo Comprobante Tipo Start date – End date Fec. Comprobante Desde …" at bounding box center [597, 165] width 883 height 65
paste input "27382774715"
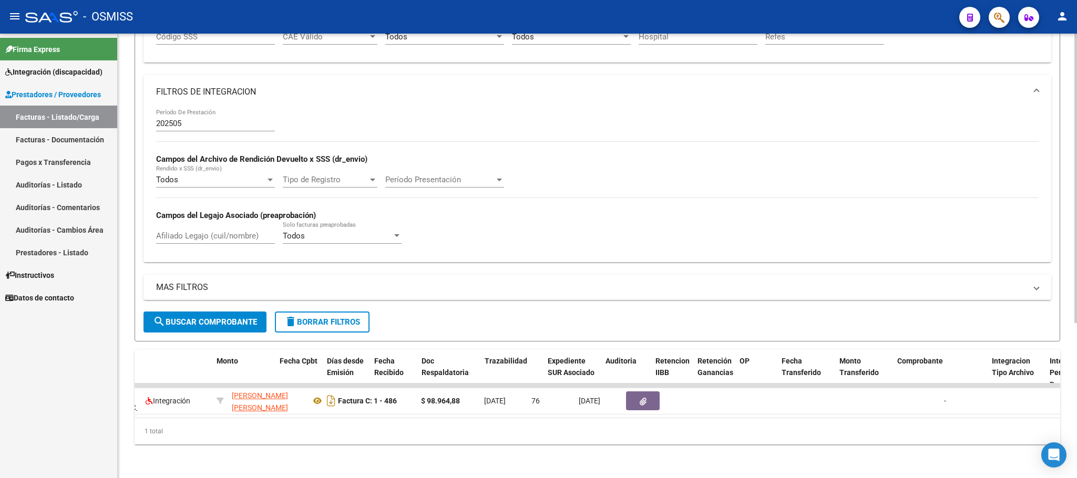
scroll to position [0, 1078]
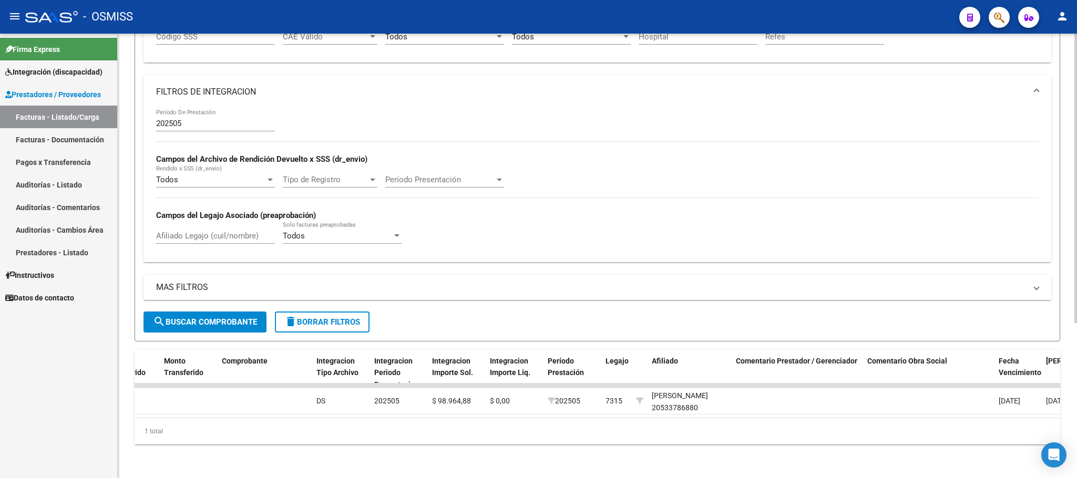
type input "27382774715"
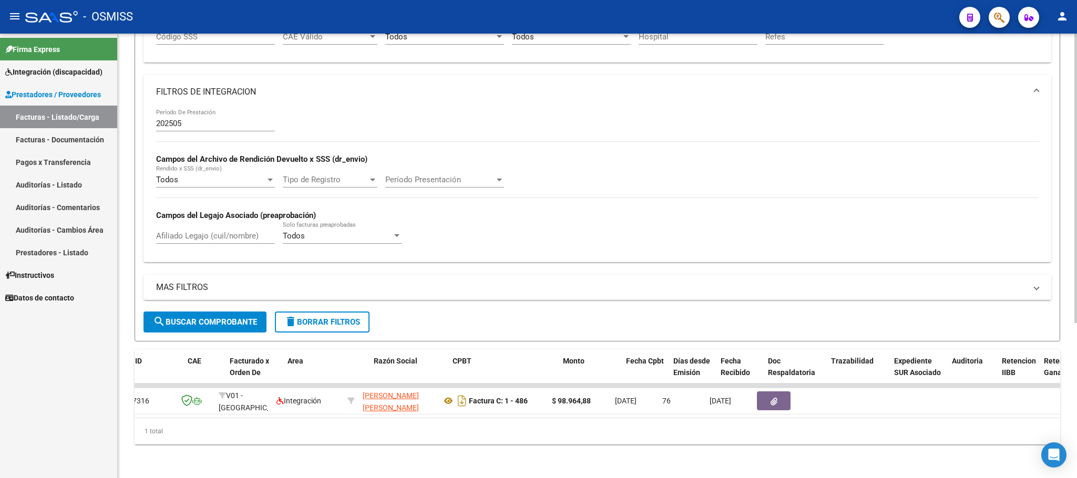
scroll to position [0, 0]
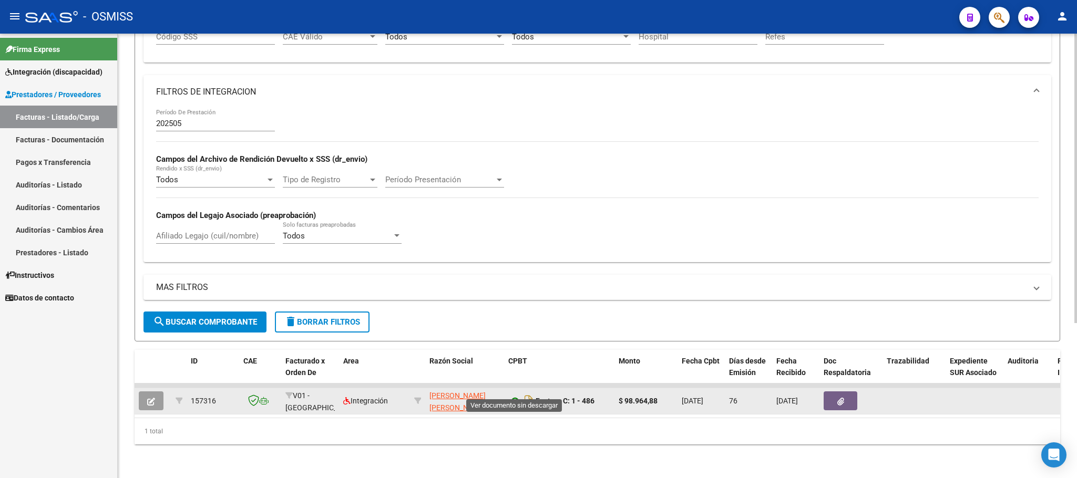
click at [514, 395] on icon at bounding box center [515, 401] width 14 height 13
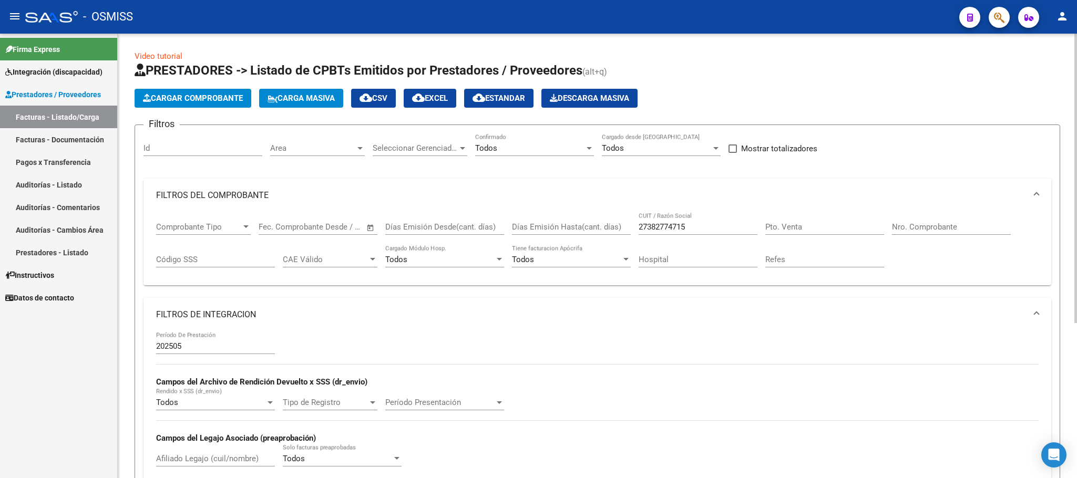
drag, startPoint x: 709, startPoint y: 233, endPoint x: 661, endPoint y: 219, distance: 49.4
click at [648, 219] on div "27382774715 CUIT / Razón Social" at bounding box center [698, 223] width 119 height 23
drag, startPoint x: 699, startPoint y: 222, endPoint x: 680, endPoint y: 220, distance: 19.1
click at [618, 215] on div "Comprobante Tipo Comprobante Tipo Start date – End date Fec. Comprobante Desde …" at bounding box center [597, 244] width 883 height 65
click at [697, 220] on div "27382774715 CUIT / Razón Social" at bounding box center [698, 223] width 119 height 23
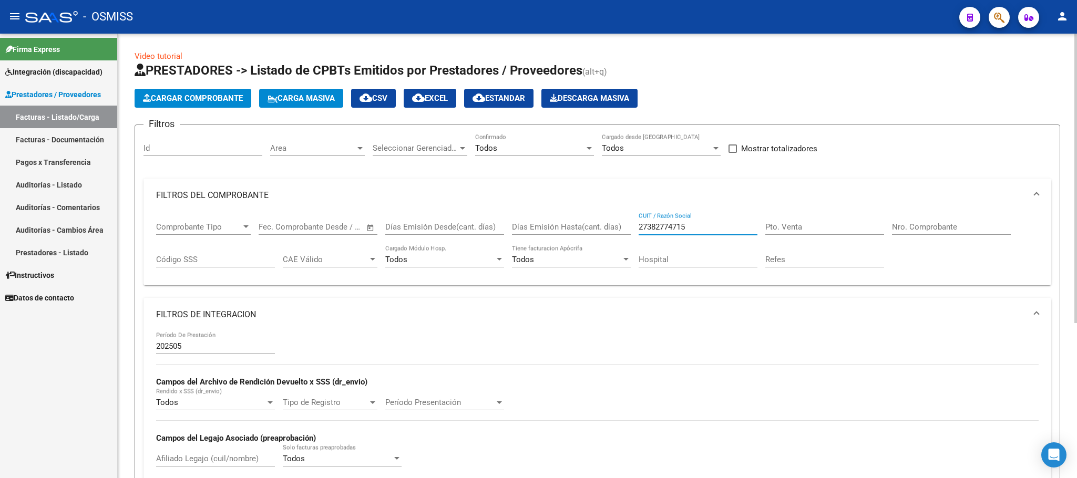
drag, startPoint x: 701, startPoint y: 226, endPoint x: 593, endPoint y: 215, distance: 108.4
click at [593, 215] on div "Comprobante Tipo Comprobante Tipo Start date – End date Fec. Comprobante Desde …" at bounding box center [597, 244] width 883 height 65
paste input "30709973092"
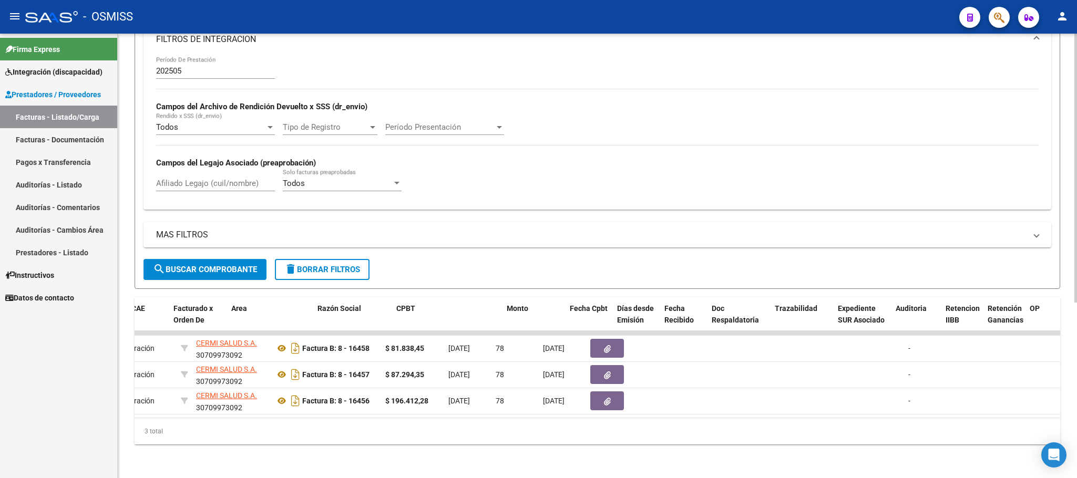
scroll to position [0, 112]
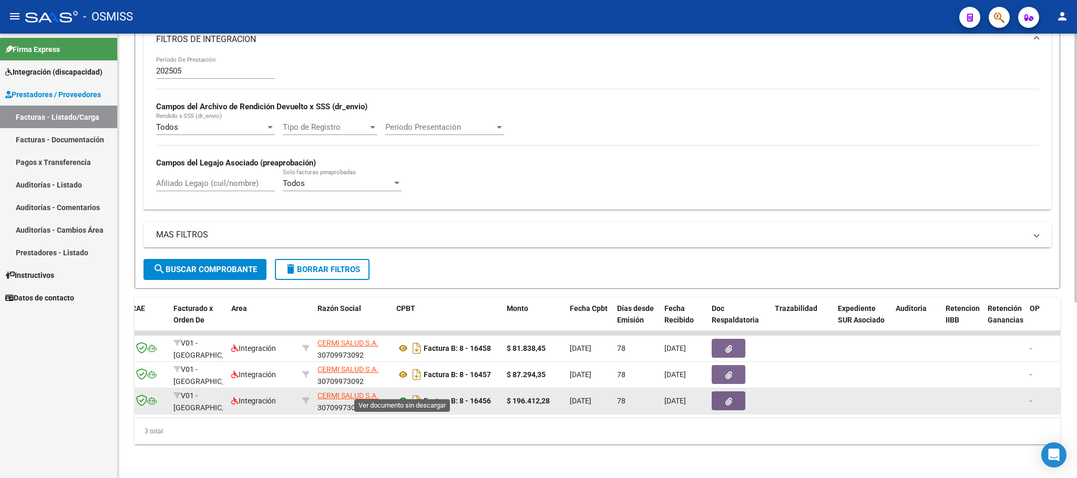
click at [403, 395] on icon at bounding box center [403, 401] width 14 height 13
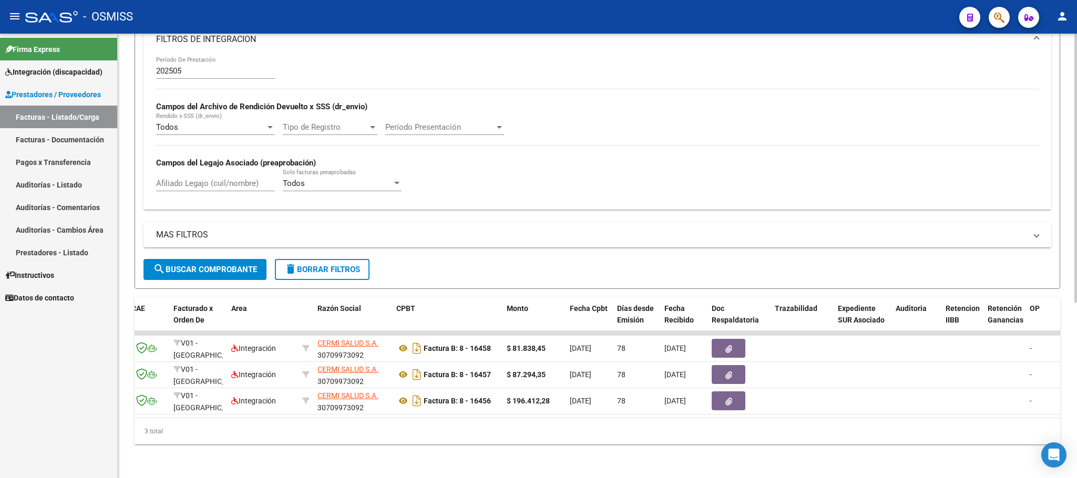
scroll to position [0, 0]
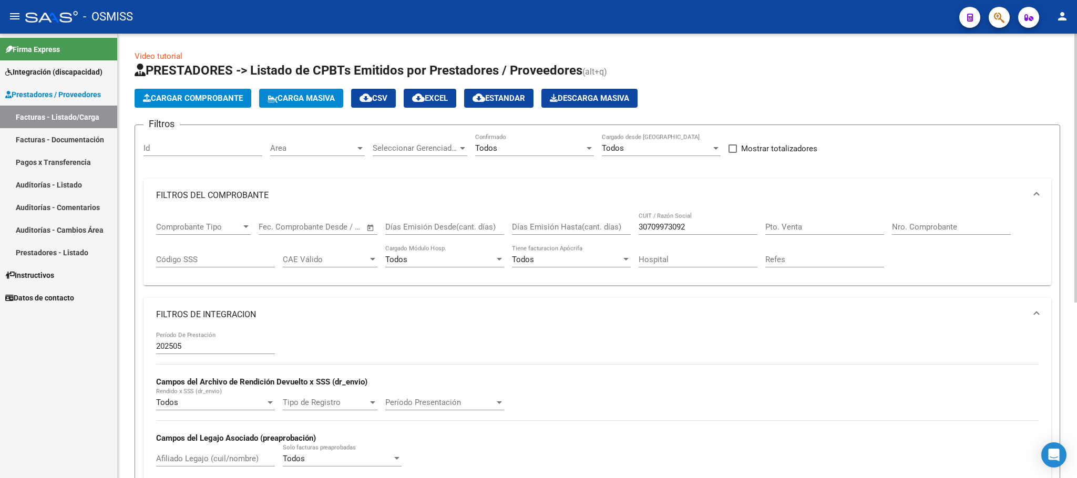
click at [629, 227] on div "Comprobante Tipo Comprobante Tipo Start date – End date Fec. Comprobante Desde …" at bounding box center [597, 244] width 883 height 65
click at [695, 229] on input "30709973092" at bounding box center [698, 226] width 119 height 9
click at [688, 226] on input "30709973092" at bounding box center [698, 226] width 119 height 9
type input "3"
paste input "30519365584"
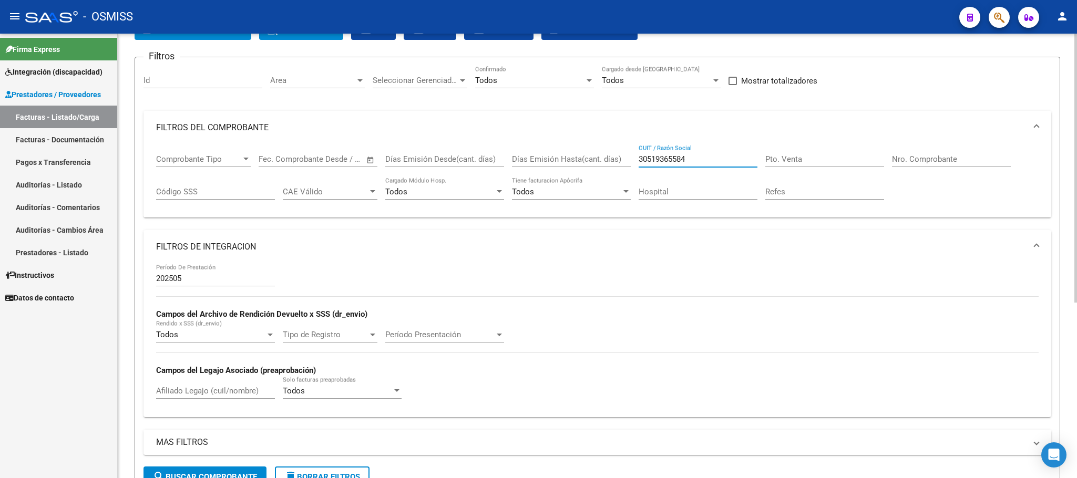
scroll to position [158, 0]
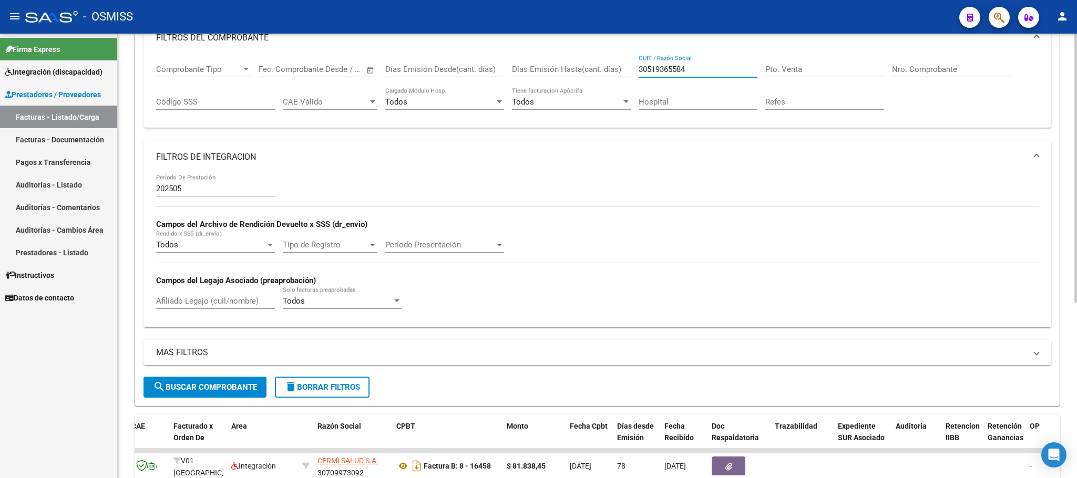
type input "30519365584"
click at [224, 382] on button "search Buscar Comprobante" at bounding box center [205, 387] width 123 height 21
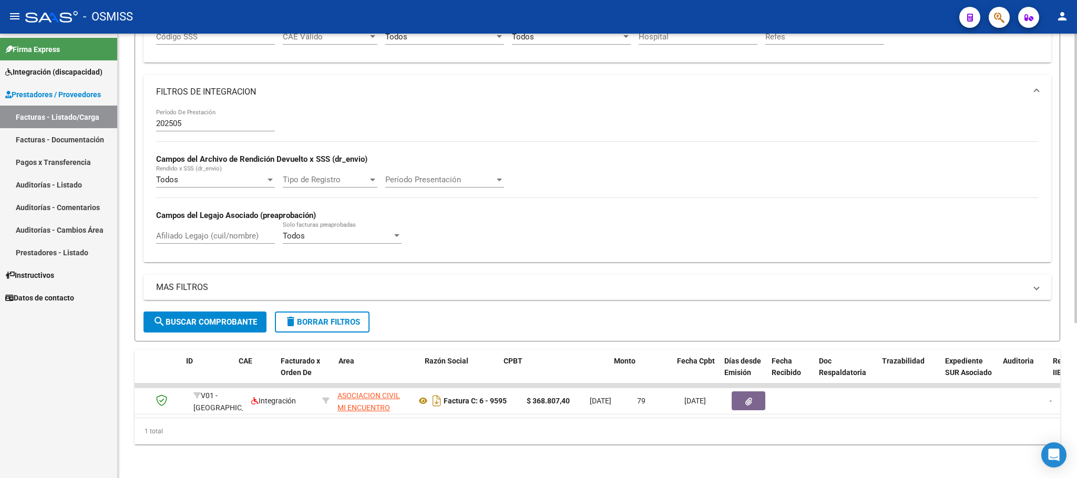
scroll to position [0, 0]
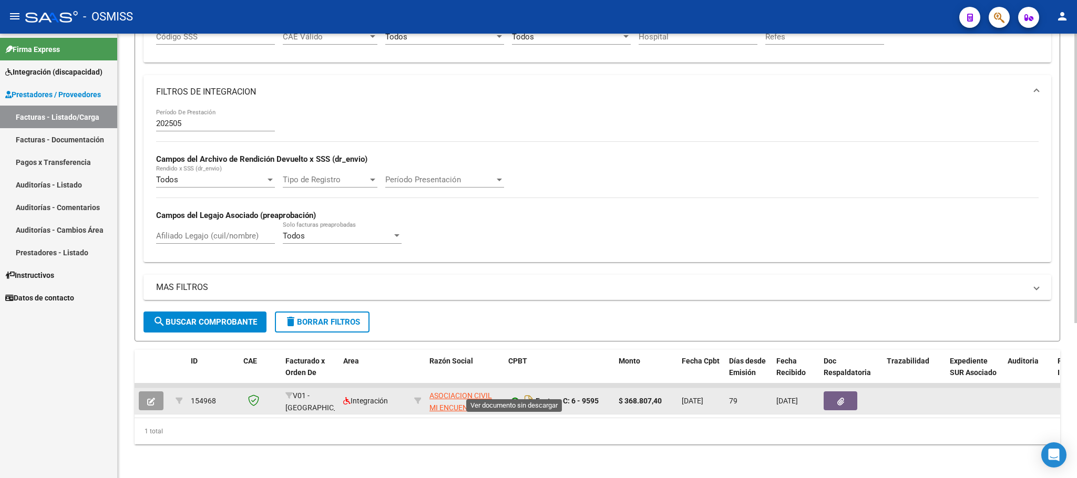
click at [513, 395] on icon at bounding box center [515, 401] width 14 height 13
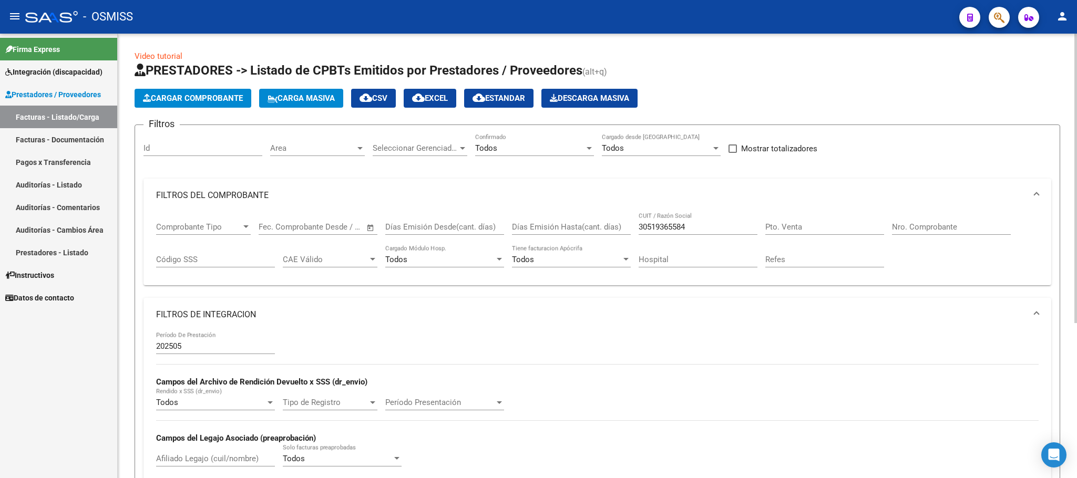
click at [688, 224] on div "30519365584 CUIT / Razón Social" at bounding box center [698, 223] width 119 height 23
click at [613, 226] on div "Comprobante Tipo Comprobante Tipo Start date – End date Fec. Comprobante Desde …" at bounding box center [597, 244] width 883 height 65
paste input "27386783204"
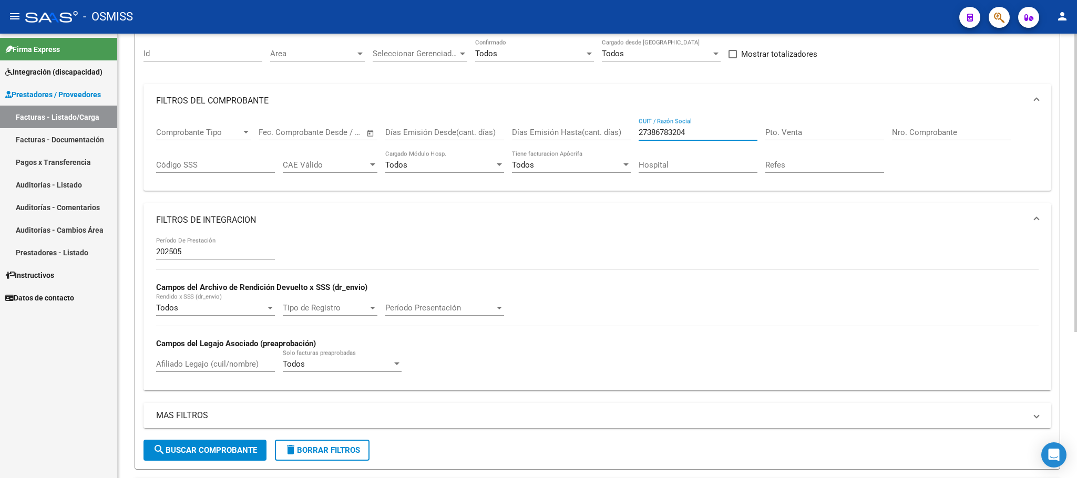
scroll to position [217, 0]
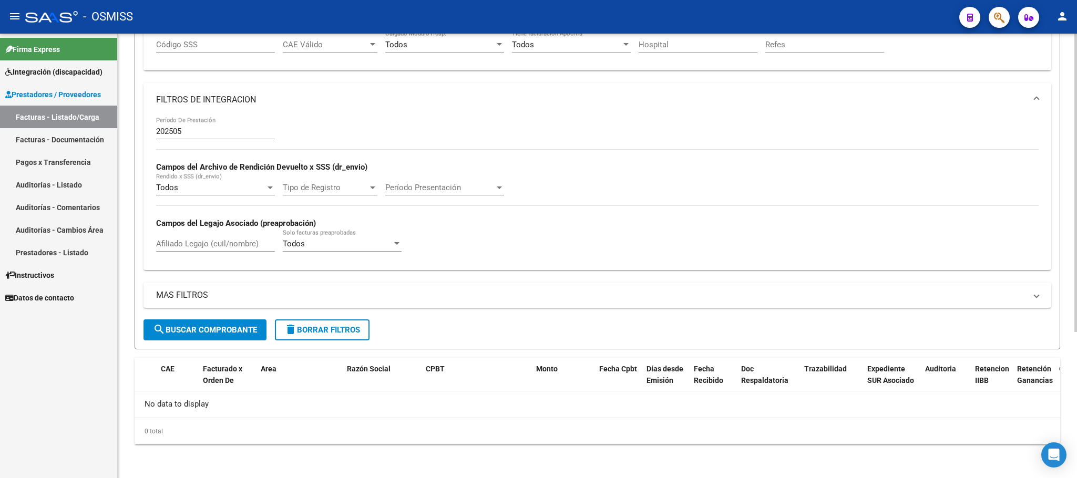
type input "27386783204"
click at [201, 333] on span "search Buscar Comprobante" at bounding box center [205, 329] width 104 height 9
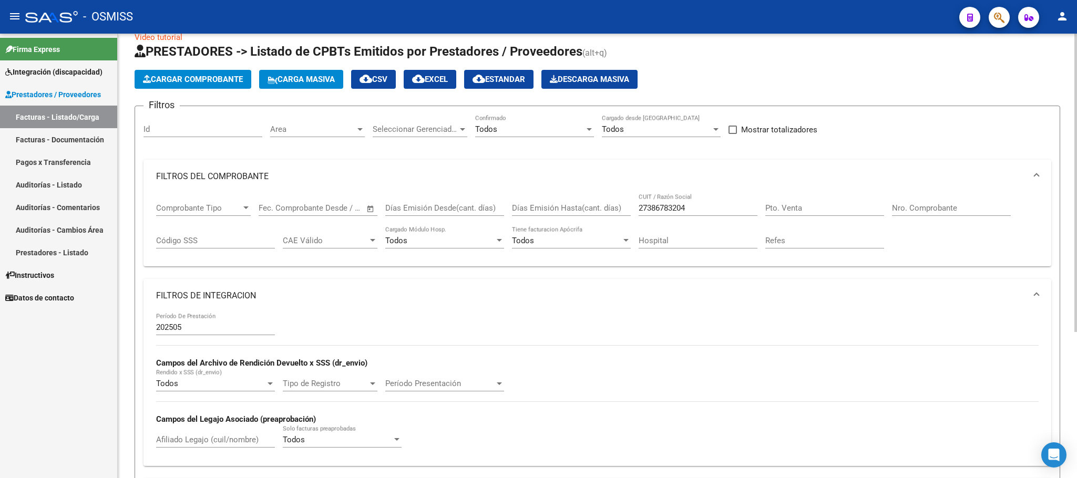
scroll to position [0, 0]
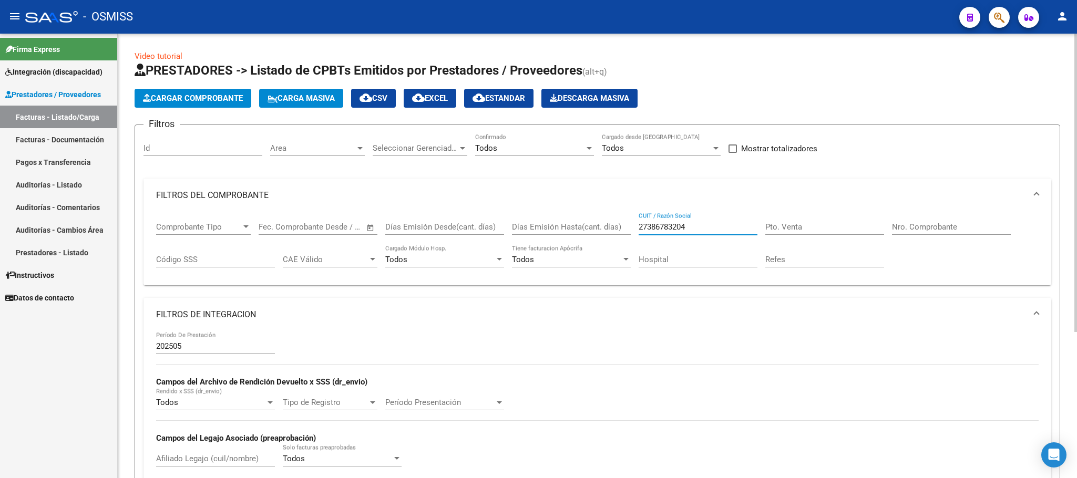
drag, startPoint x: 691, startPoint y: 227, endPoint x: 628, endPoint y: 227, distance: 63.1
click at [628, 227] on div "Comprobante Tipo Comprobante Tipo Start date – End date Fec. Comprobante Desde …" at bounding box center [597, 244] width 883 height 65
paste input "27320111337"
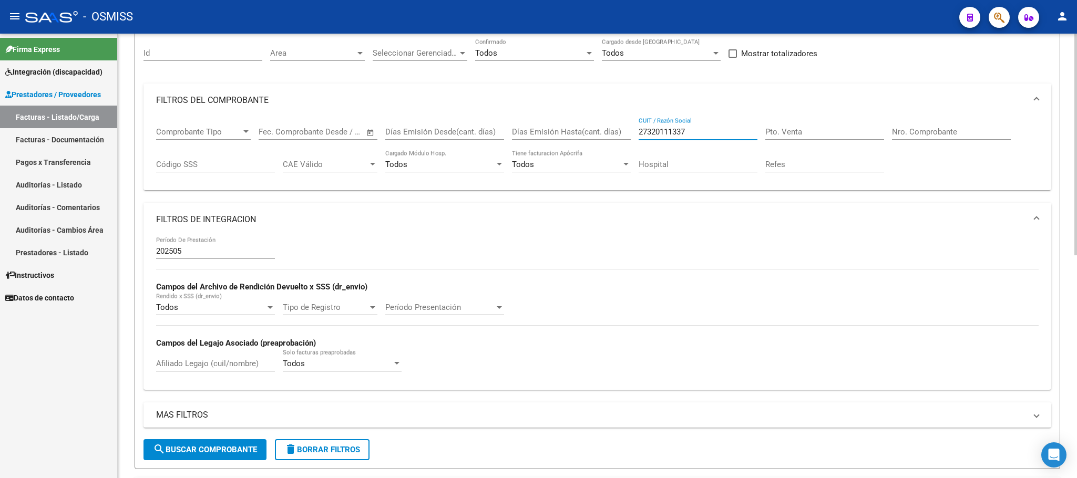
scroll to position [315, 0]
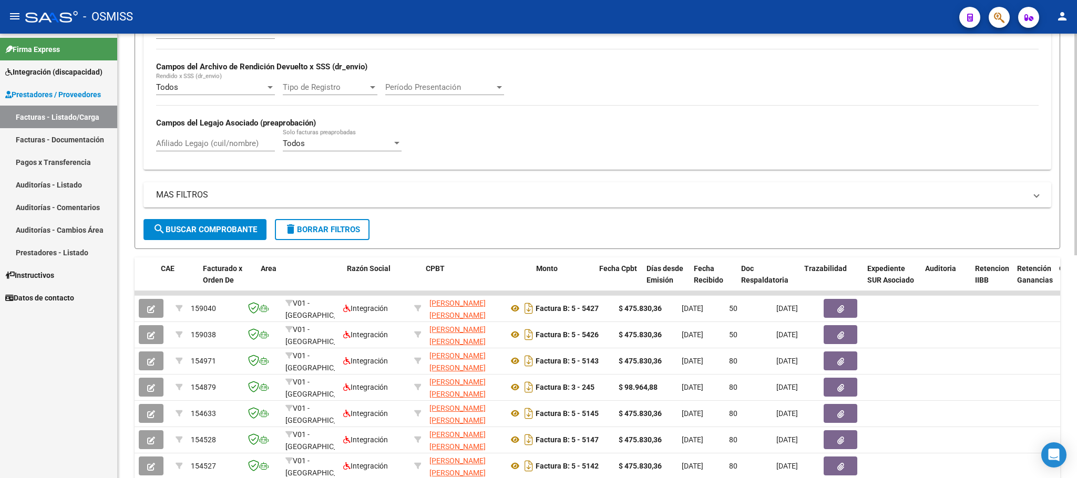
type input "27320111337"
click at [231, 233] on span "search Buscar Comprobante" at bounding box center [205, 229] width 104 height 9
click at [216, 144] on input "Afiliado Legajo (cuil/nombre)" at bounding box center [215, 143] width 119 height 9
type input "J"
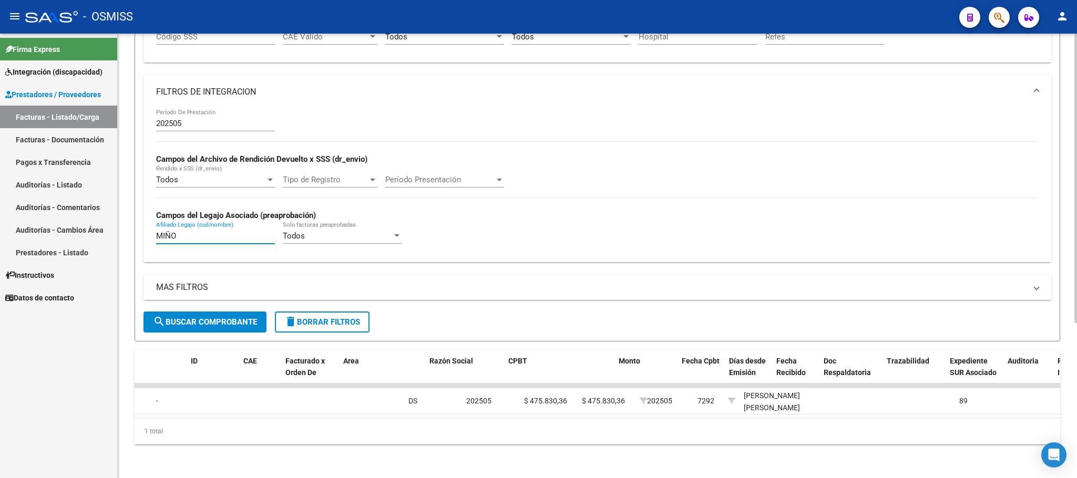
scroll to position [0, 0]
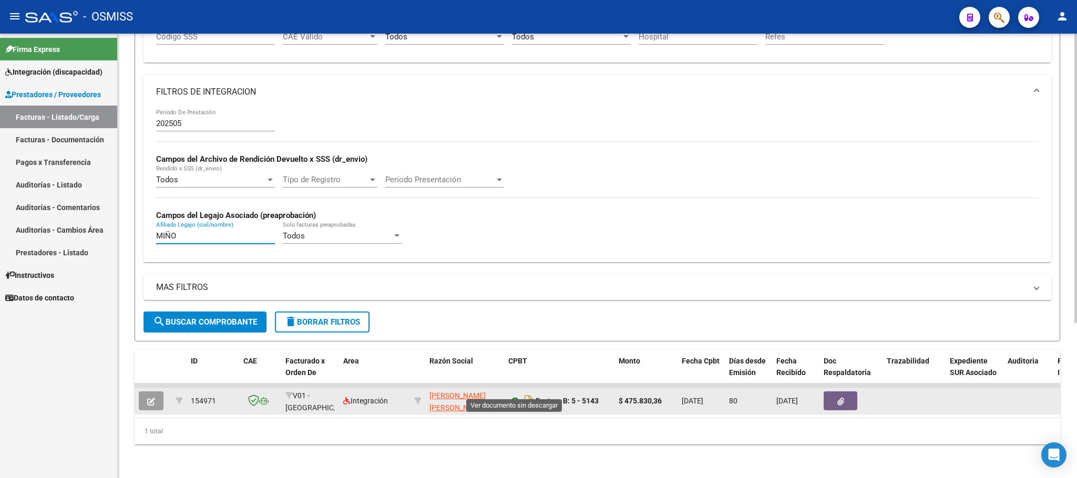
type input "MIÑO"
click at [516, 395] on icon at bounding box center [515, 401] width 14 height 13
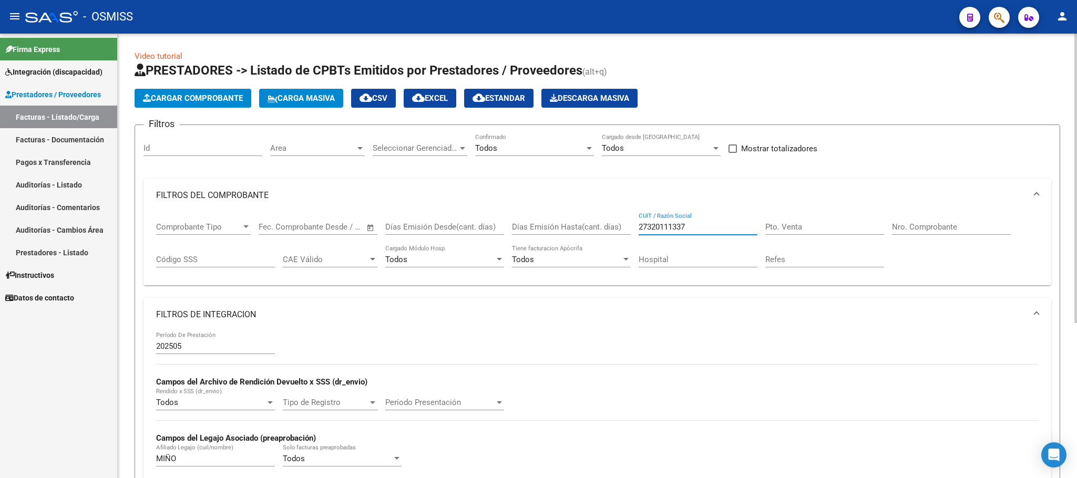
drag, startPoint x: 696, startPoint y: 230, endPoint x: 606, endPoint y: 212, distance: 91.8
click at [608, 213] on div "Comprobante Tipo Comprobante Tipo Start date – End date Fec. Comprobante Desde …" at bounding box center [597, 244] width 883 height 65
paste input "23424570664"
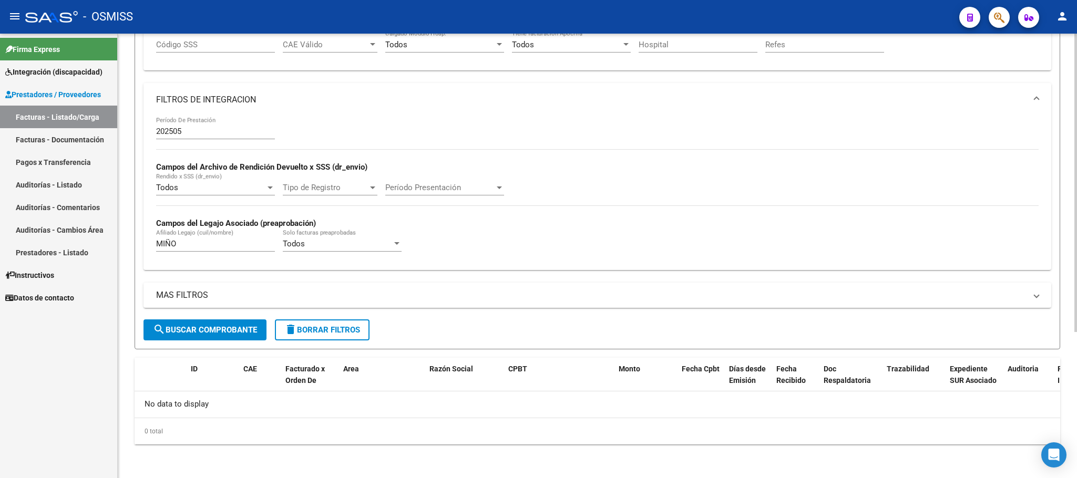
type input "23424570664"
click at [250, 336] on button "search Buscar Comprobante" at bounding box center [205, 330] width 123 height 21
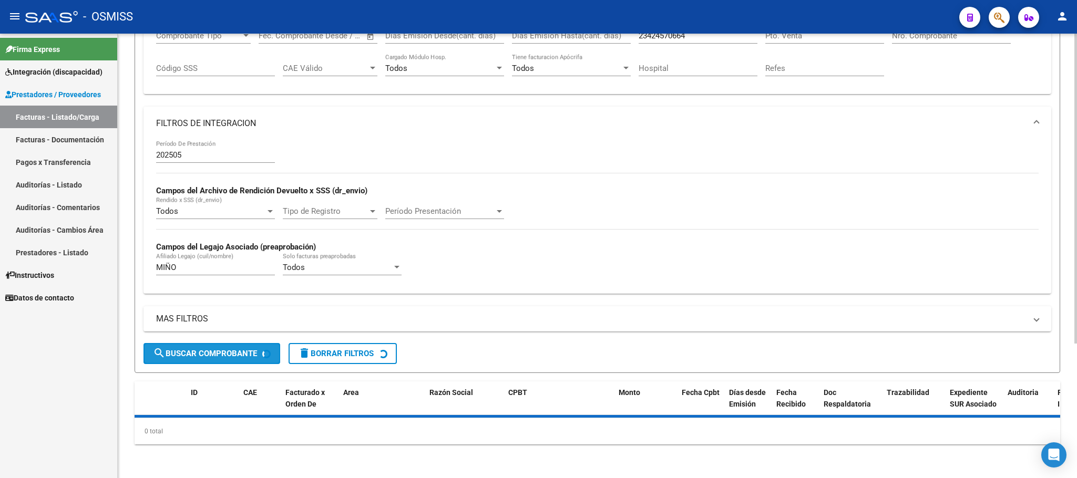
scroll to position [217, 0]
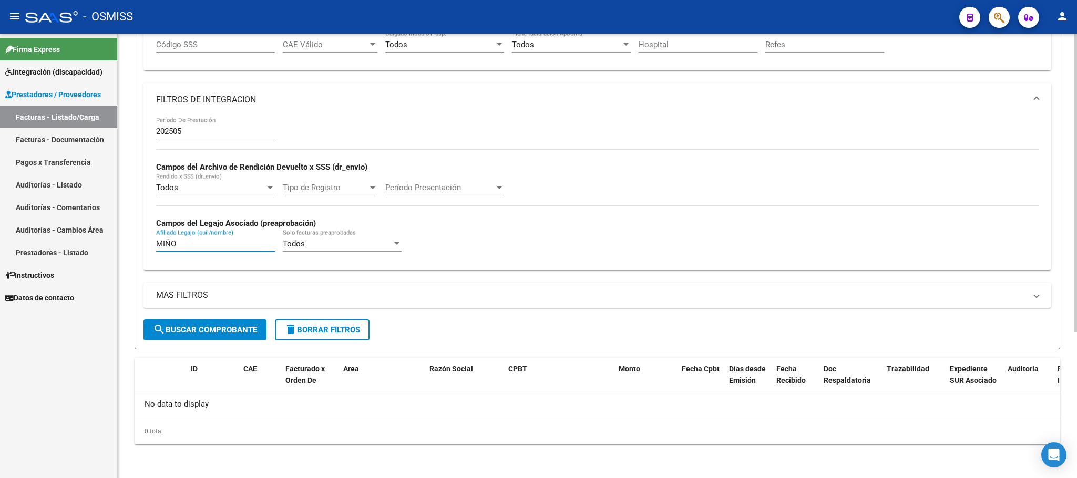
drag, startPoint x: 195, startPoint y: 248, endPoint x: 120, endPoint y: 240, distance: 75.1
click at [124, 244] on div "Video tutorial PRESTADORES -> Listado de CPBTs Emitidos por Prestadores / Prove…" at bounding box center [598, 149] width 960 height 660
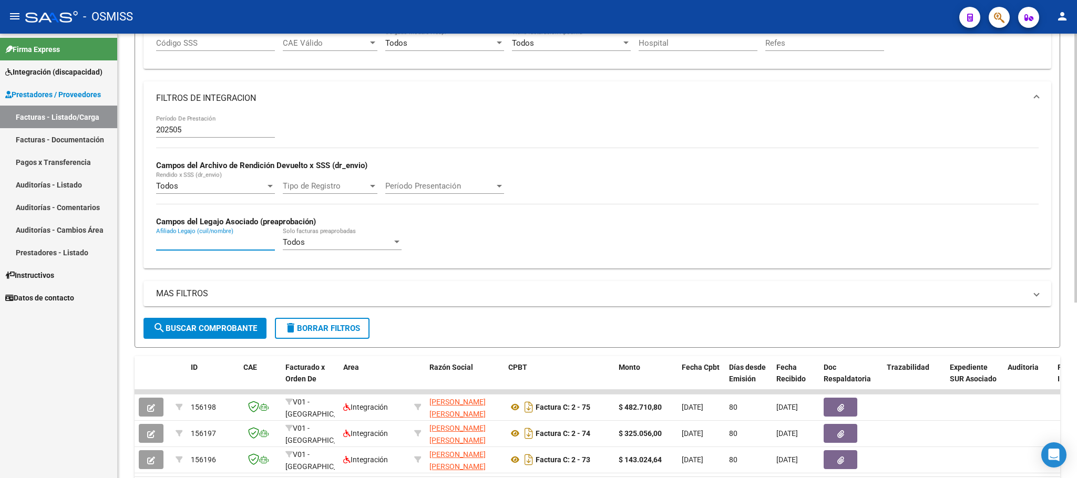
click at [240, 244] on input "Afiliado Legajo (cuil/nombre)" at bounding box center [215, 242] width 119 height 9
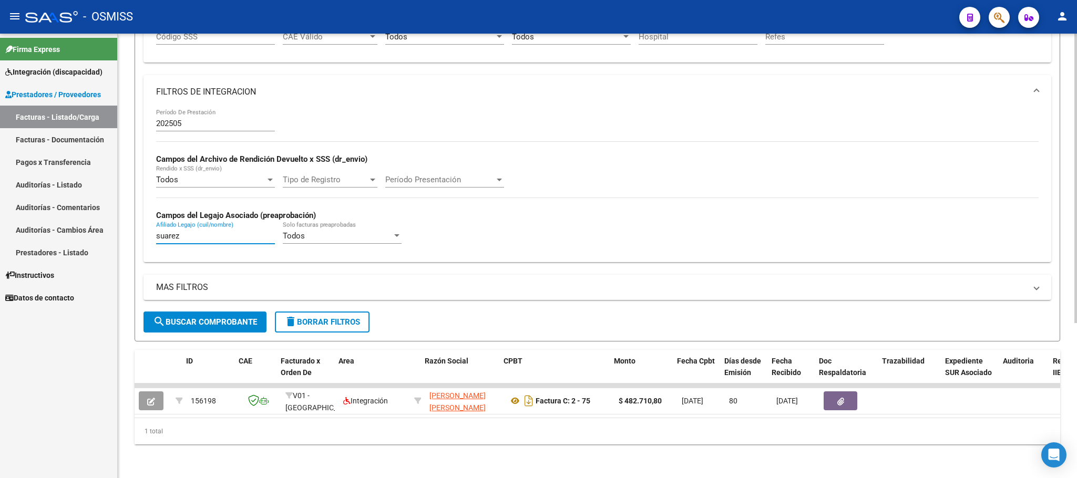
scroll to position [0, 817]
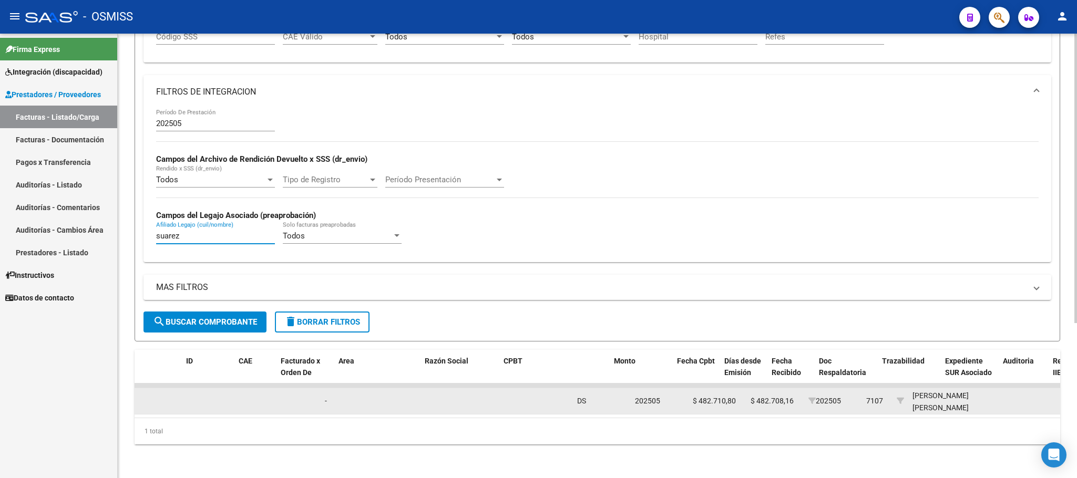
type input "suarez"
click at [577, 395] on div "DS" at bounding box center [601, 401] width 49 height 12
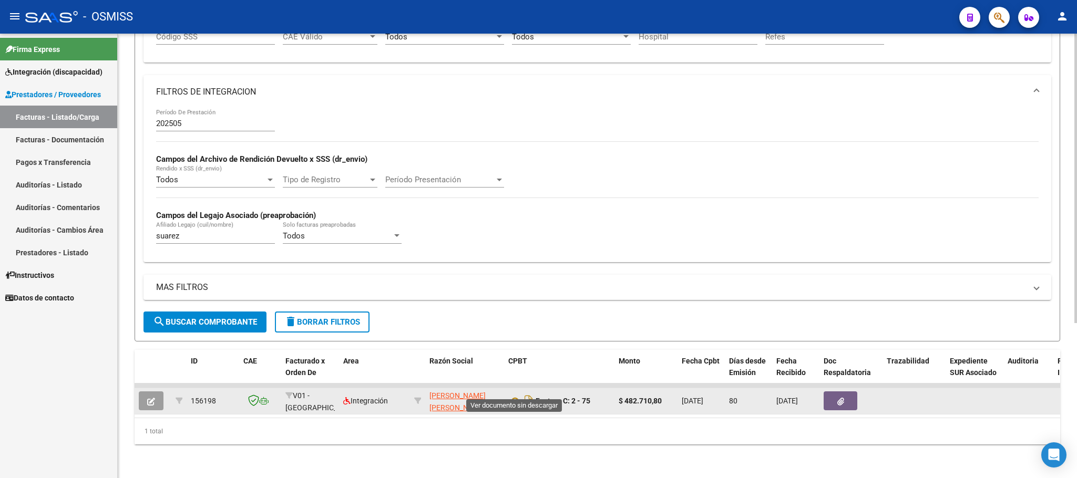
click at [516, 395] on icon at bounding box center [515, 401] width 14 height 13
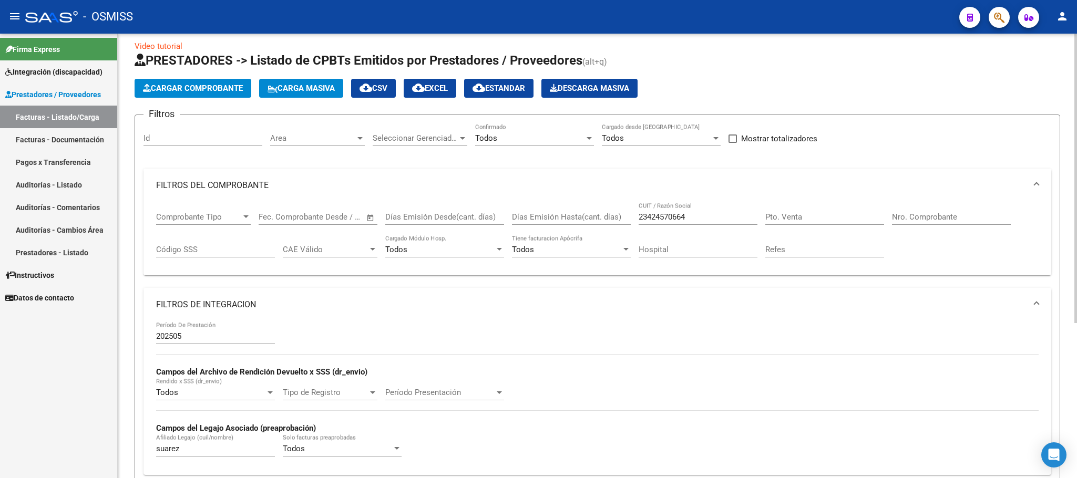
scroll to position [1, 0]
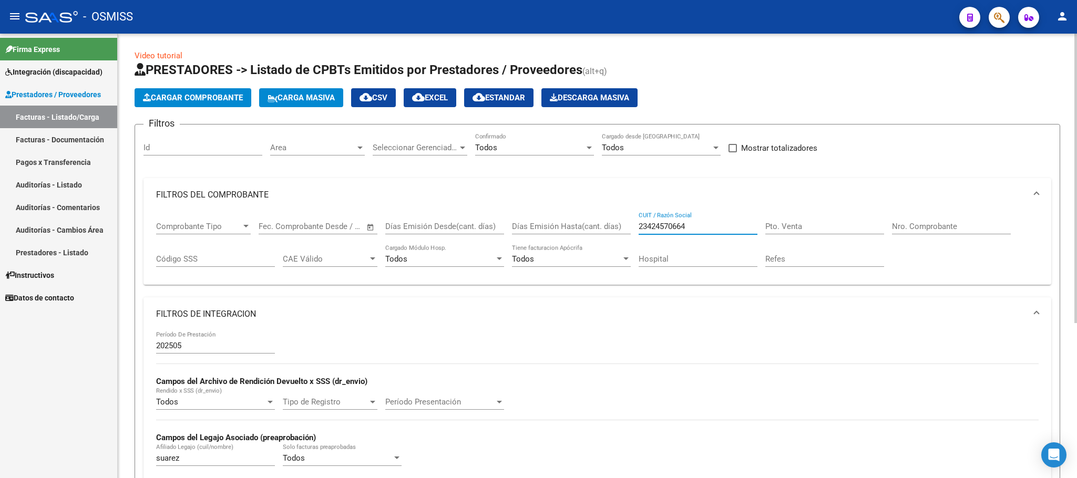
drag, startPoint x: 712, startPoint y: 227, endPoint x: 590, endPoint y: 213, distance: 122.2
click at [595, 218] on div "Comprobante Tipo Comprobante Tipo Start date – End date Fec. Comprobante Desde …" at bounding box center [597, 244] width 883 height 65
paste input "27110684261"
type input "27110684261"
drag, startPoint x: 183, startPoint y: 456, endPoint x: 146, endPoint y: 457, distance: 37.3
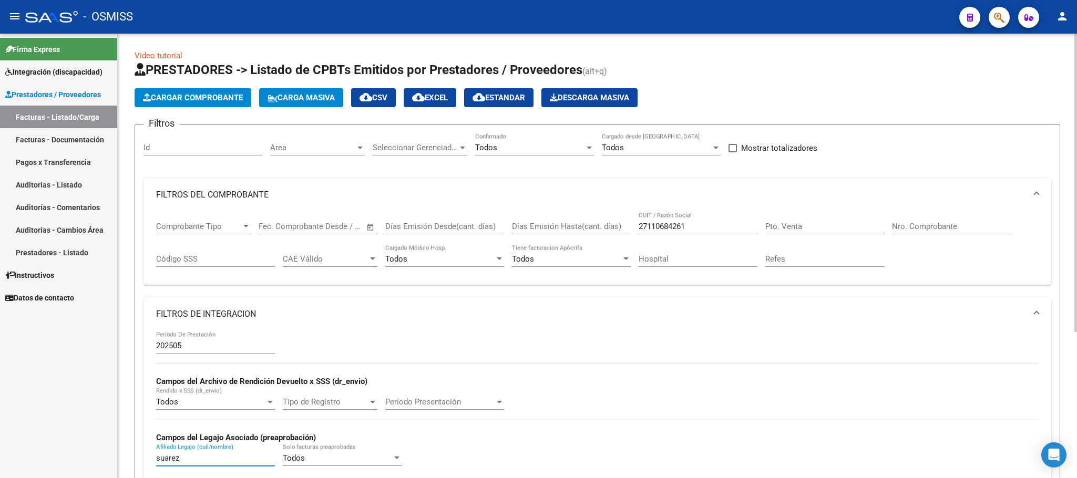
click at [147, 457] on div "202505 Período De Prestación Campos del Archivo de Rendición Devuelto x SSS (dr…" at bounding box center [598, 407] width 908 height 153
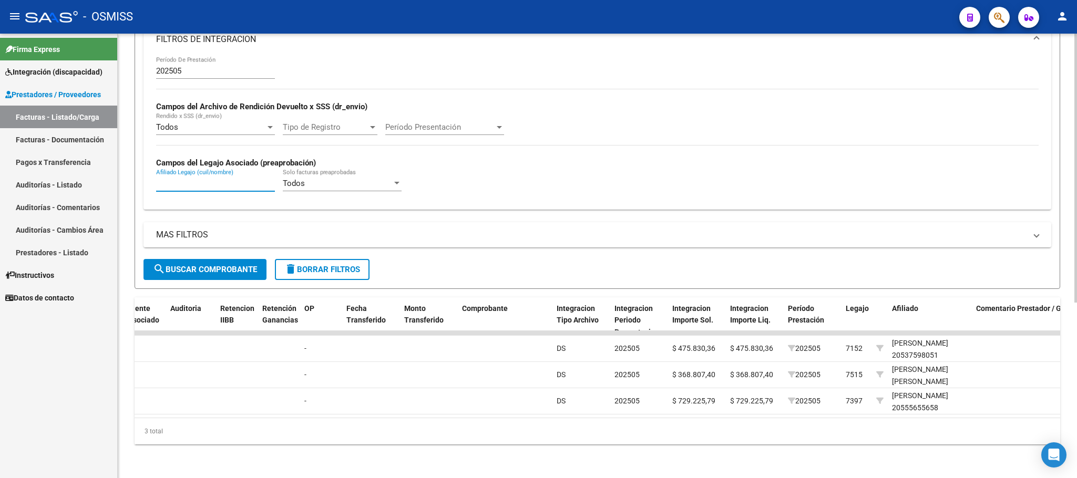
scroll to position [0, 0]
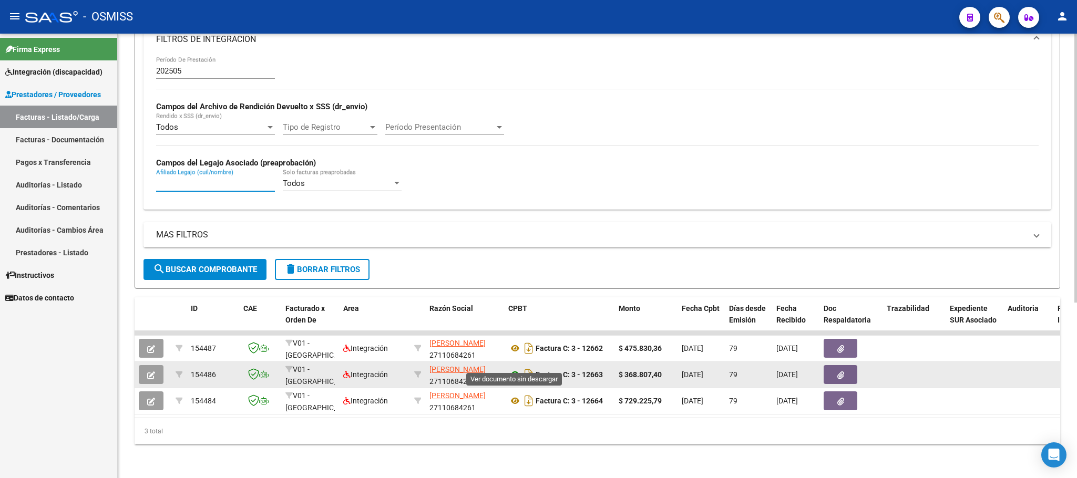
click at [513, 369] on icon at bounding box center [515, 375] width 14 height 13
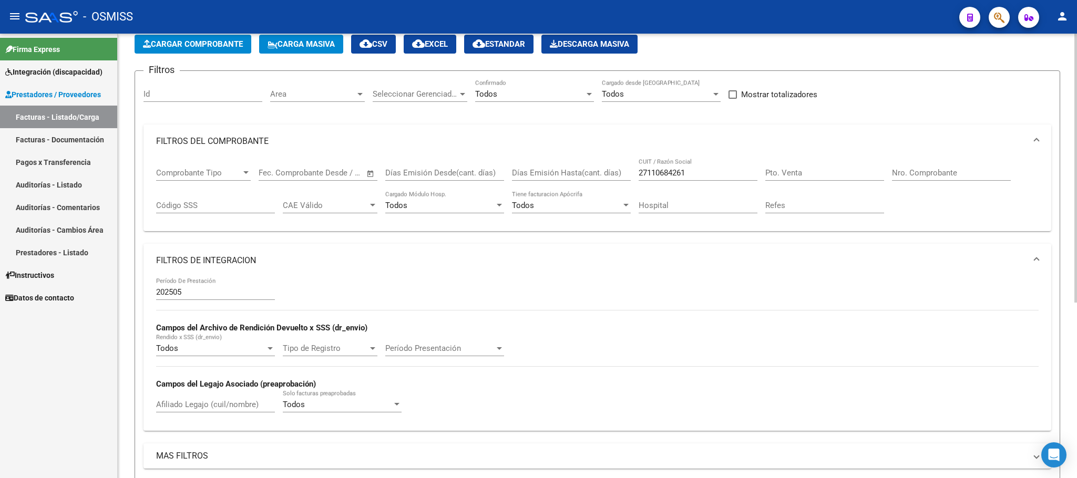
scroll to position [54, 0]
drag, startPoint x: 699, startPoint y: 169, endPoint x: 625, endPoint y: 169, distance: 74.7
click at [625, 169] on div "Comprobante Tipo Comprobante Tipo Start date – End date Fec. Comprobante Desde …" at bounding box center [597, 191] width 883 height 65
drag, startPoint x: 683, startPoint y: 169, endPoint x: 690, endPoint y: 169, distance: 6.8
click at [684, 169] on div "27110684261 CUIT / Razón Social" at bounding box center [698, 170] width 119 height 23
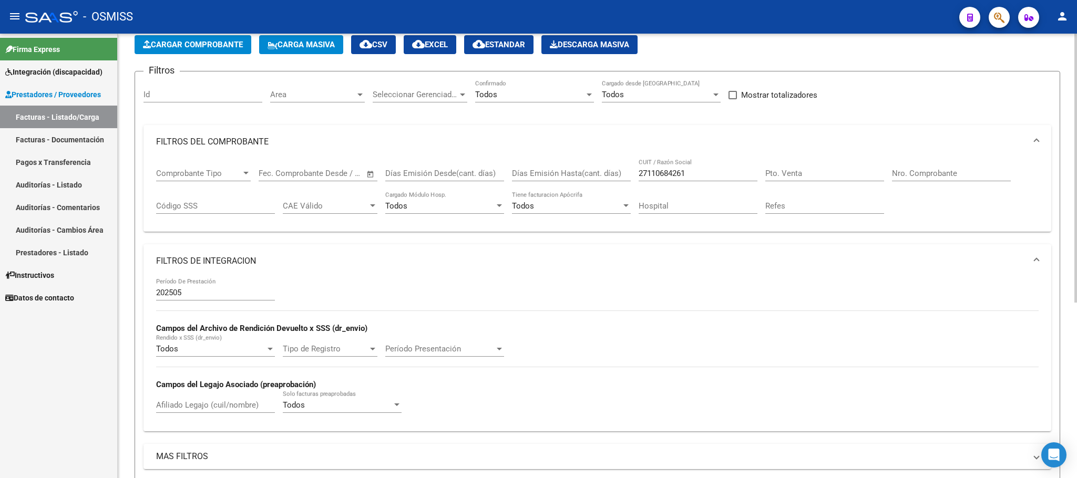
drag, startPoint x: 700, startPoint y: 169, endPoint x: 642, endPoint y: 169, distance: 57.8
click at [642, 169] on div "27110684261 CUIT / Razón Social" at bounding box center [698, 170] width 119 height 23
click at [694, 174] on input "27110684261" at bounding box center [698, 173] width 119 height 9
drag, startPoint x: 696, startPoint y: 174, endPoint x: 631, endPoint y: 174, distance: 64.1
click at [631, 174] on div "Comprobante Tipo Comprobante Tipo Start date – End date Fec. Comprobante Desde …" at bounding box center [597, 191] width 883 height 65
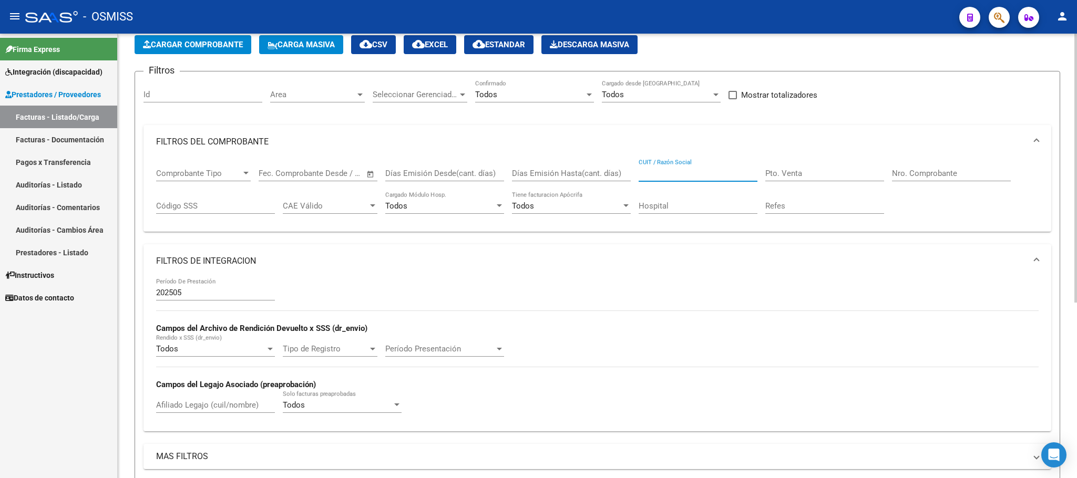
paste input "27447000453"
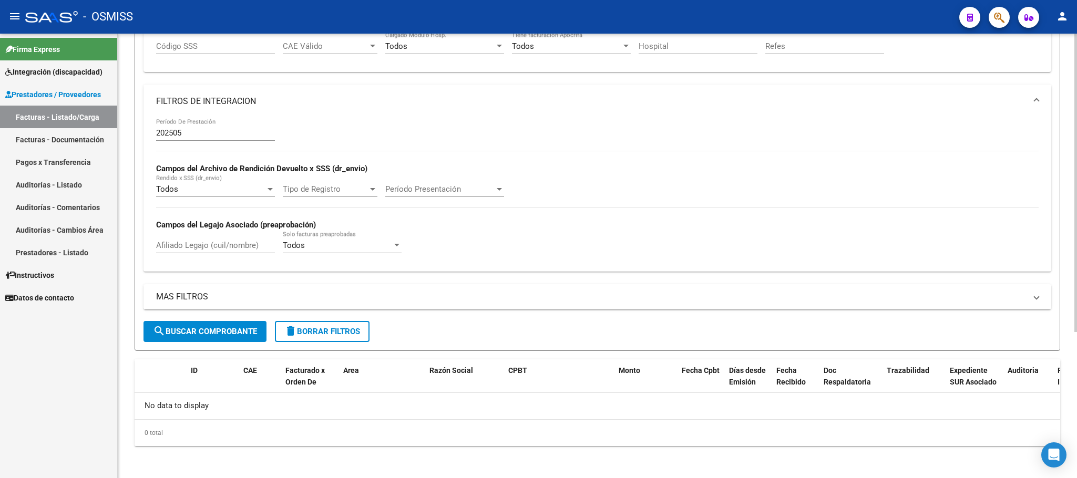
scroll to position [217, 0]
type input "27447000453"
click at [248, 330] on span "search Buscar Comprobante" at bounding box center [205, 329] width 104 height 9
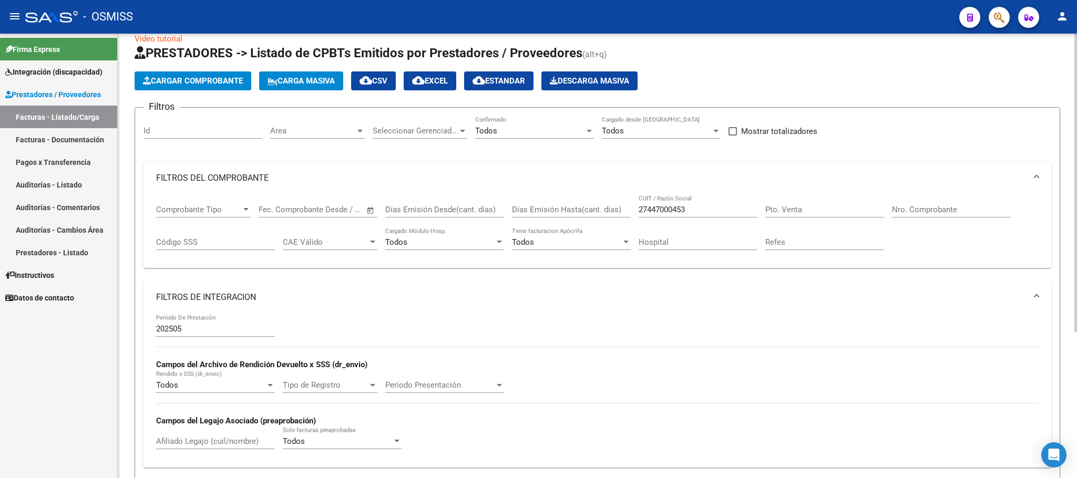
scroll to position [0, 0]
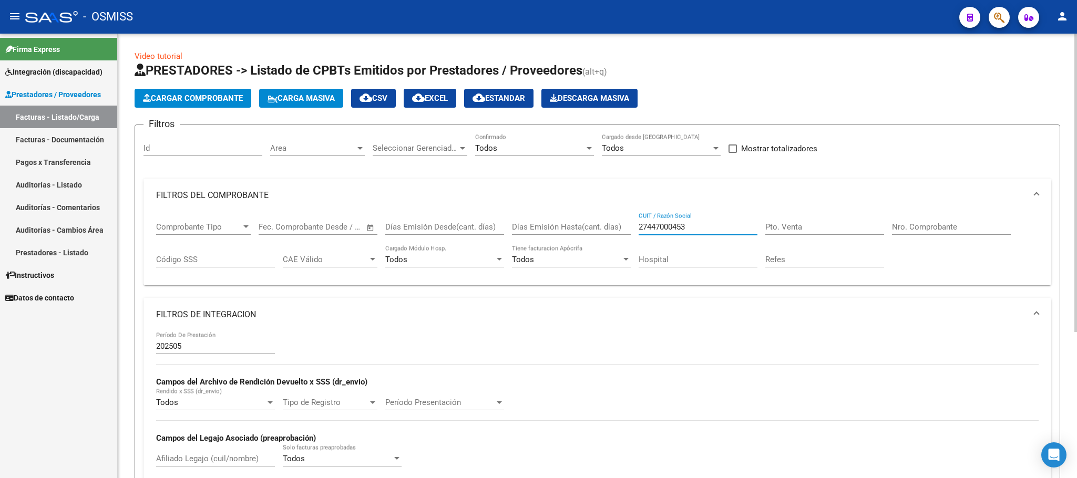
drag, startPoint x: 704, startPoint y: 226, endPoint x: 595, endPoint y: 226, distance: 109.4
click at [595, 226] on div "Comprobante Tipo Comprobante Tipo Start date – End date Fec. Comprobante Desde …" at bounding box center [597, 244] width 883 height 65
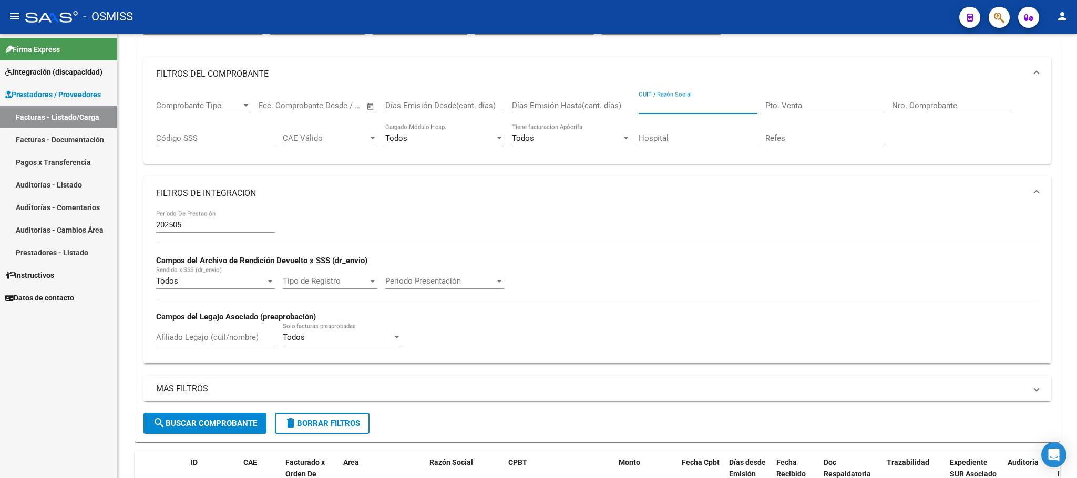
scroll to position [158, 0]
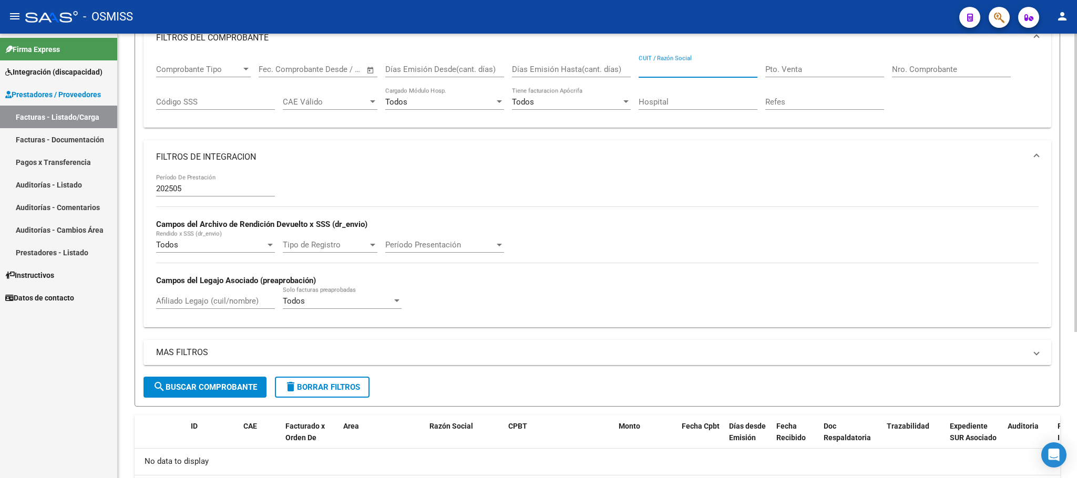
click at [186, 305] on input "Afiliado Legajo (cuil/nombre)" at bounding box center [215, 301] width 119 height 9
type input "m"
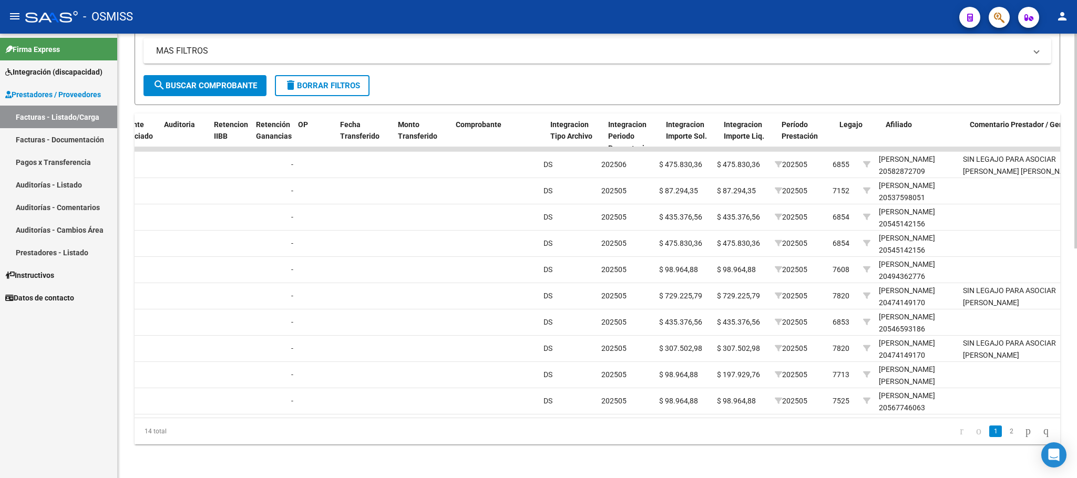
scroll to position [0, 0]
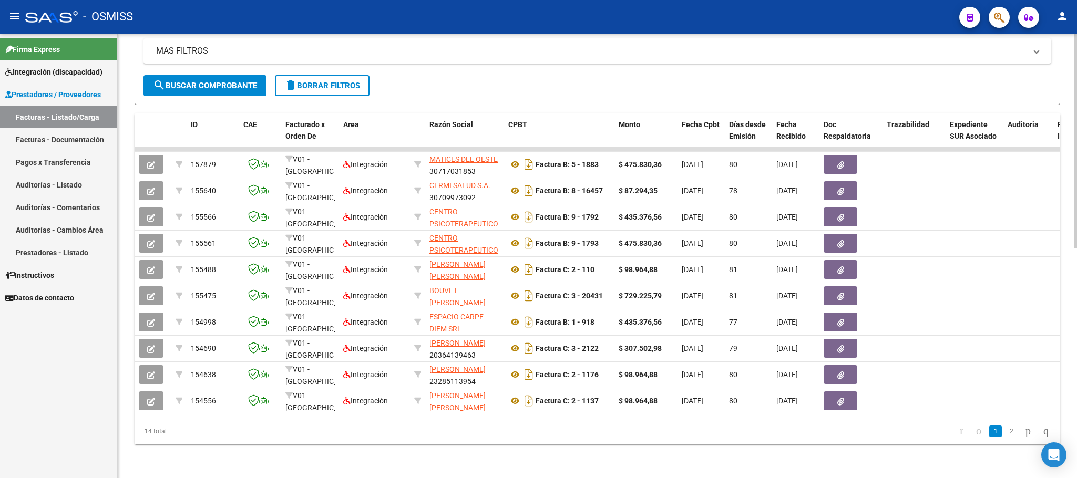
type input "[PERSON_NAME]"
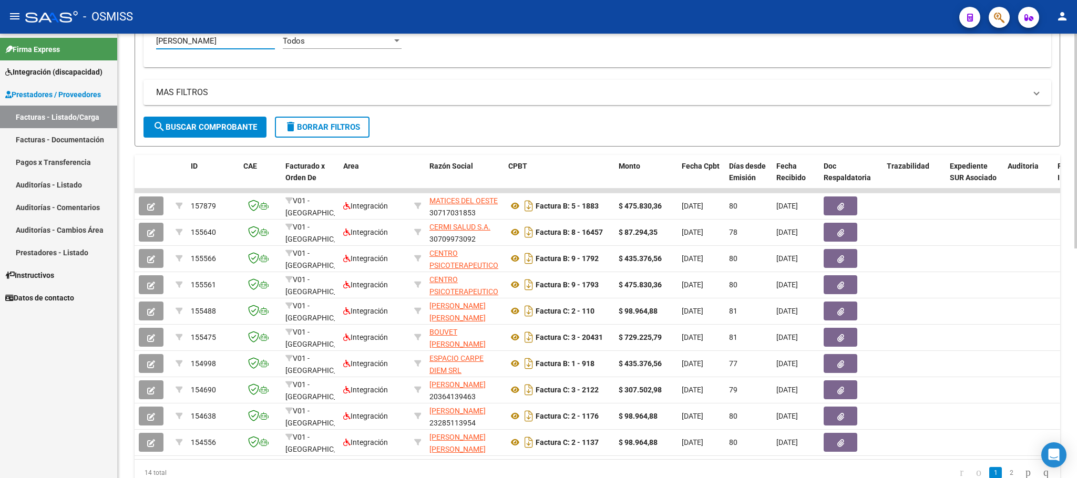
scroll to position [79, 0]
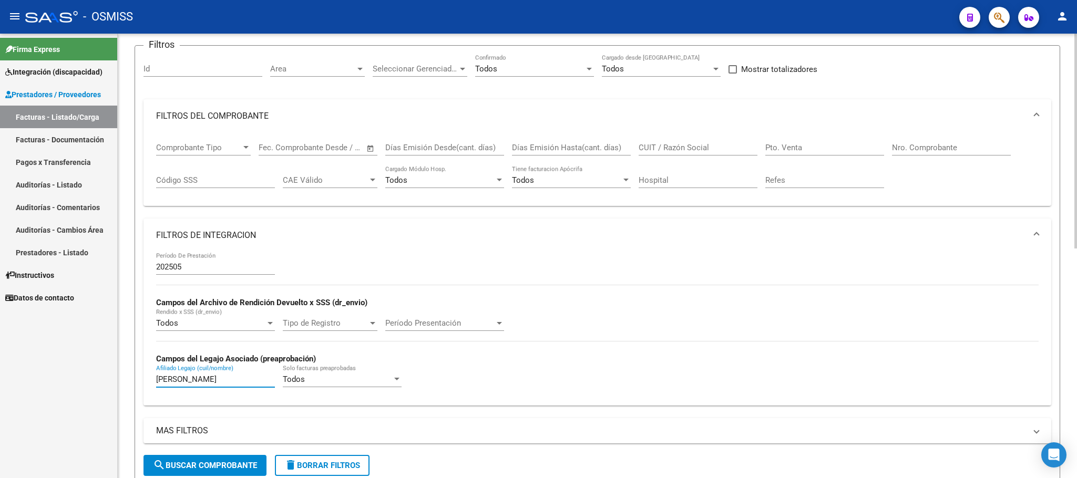
click at [686, 140] on div "CUIT / Razón Social" at bounding box center [698, 144] width 119 height 23
paste input "[PERSON_NAME] [PERSON_NAME]"
type input "[PERSON_NAME] [PERSON_NAME]"
drag, startPoint x: 186, startPoint y: 385, endPoint x: 125, endPoint y: 375, distance: 62.2
click at [128, 379] on div "Video tutorial PRESTADORES -> Listado de CPBTs Emitidos por Prestadores / Prove…" at bounding box center [598, 284] width 960 height 660
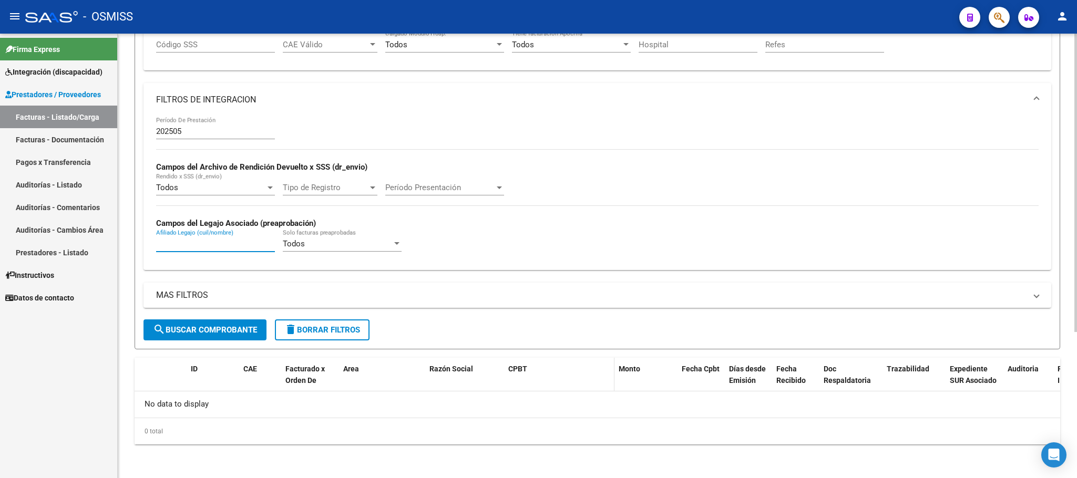
scroll to position [217, 0]
click at [196, 325] on span "search Buscar Comprobante" at bounding box center [205, 329] width 104 height 9
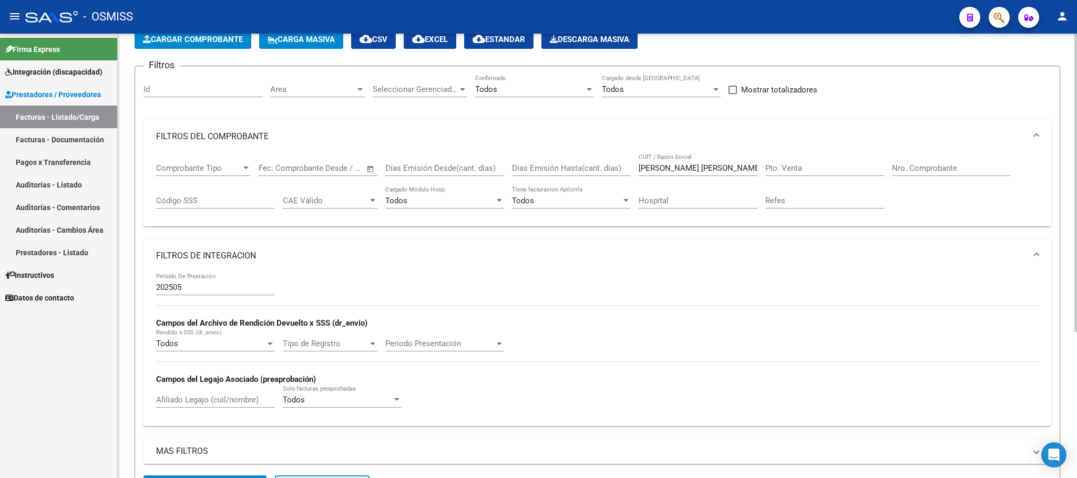
scroll to position [0, 0]
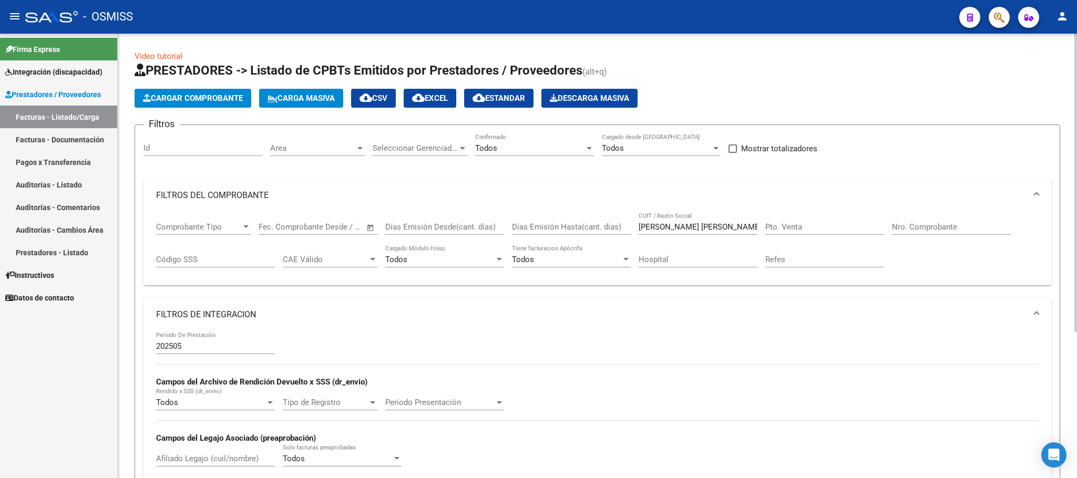
click at [740, 232] on input "[PERSON_NAME] [PERSON_NAME]" at bounding box center [698, 226] width 119 height 9
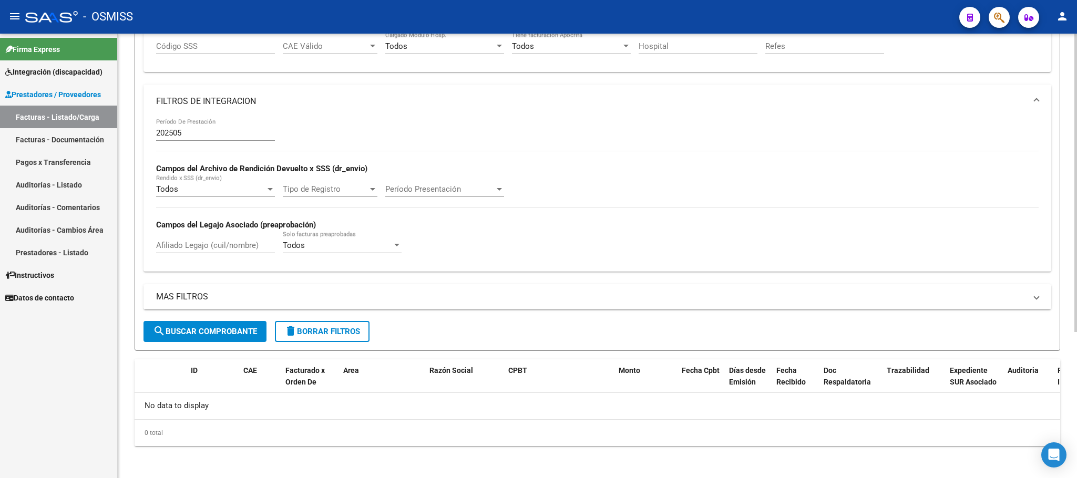
scroll to position [217, 0]
type input "[PERSON_NAME]"
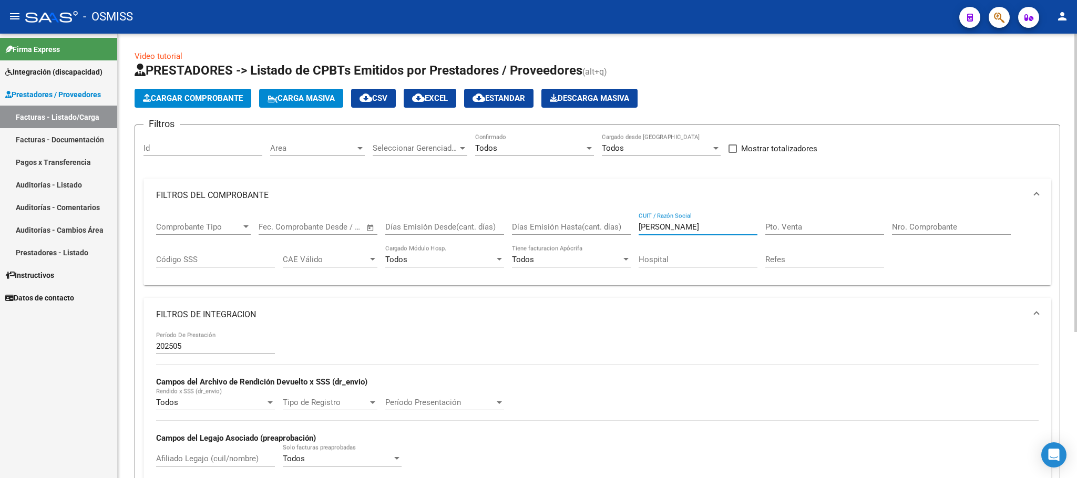
drag, startPoint x: 667, startPoint y: 228, endPoint x: 617, endPoint y: 228, distance: 50.5
click at [617, 228] on div "Comprobante Tipo Comprobante Tipo Start date – End date Fec. Comprobante Desde …" at bounding box center [597, 244] width 883 height 65
paste input "27309238511"
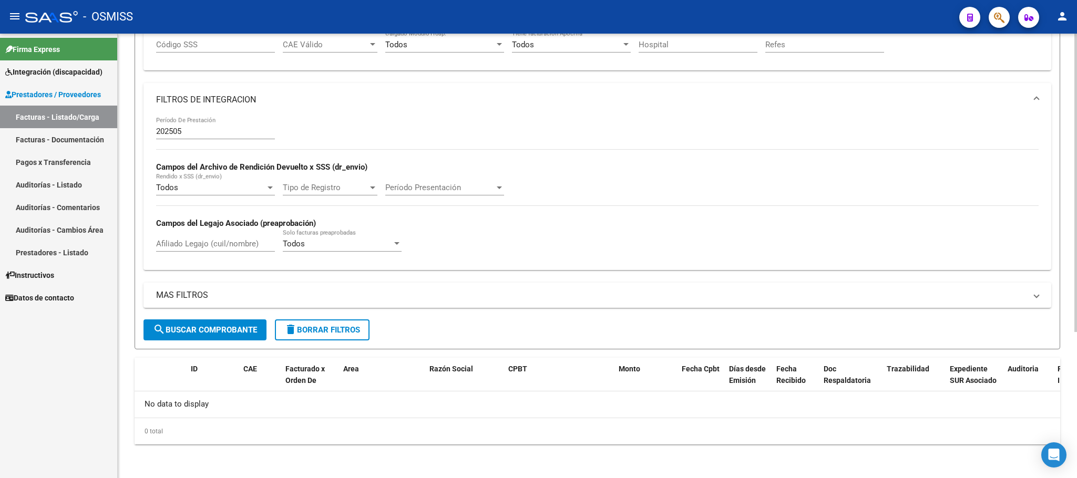
type input "27309238511"
click at [215, 330] on span "search Buscar Comprobante" at bounding box center [205, 329] width 104 height 9
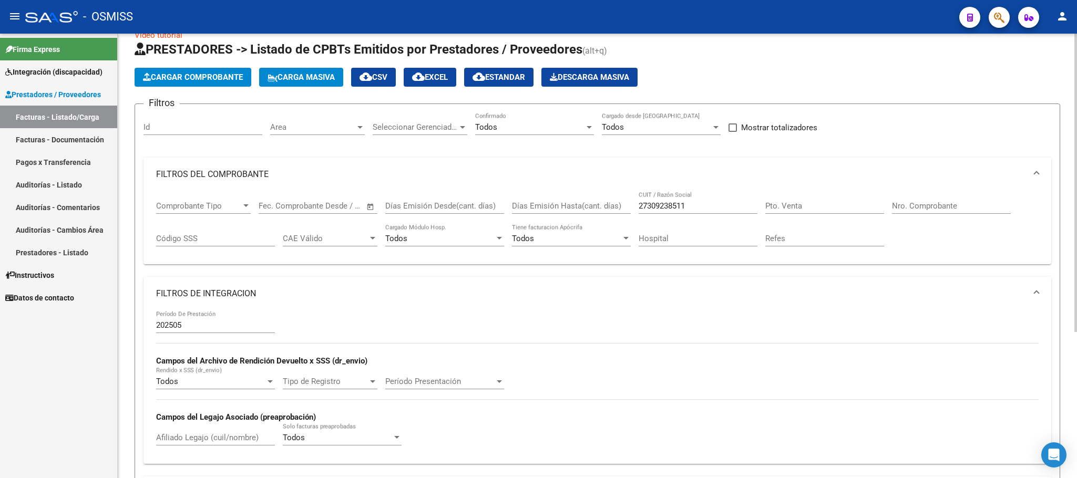
scroll to position [0, 0]
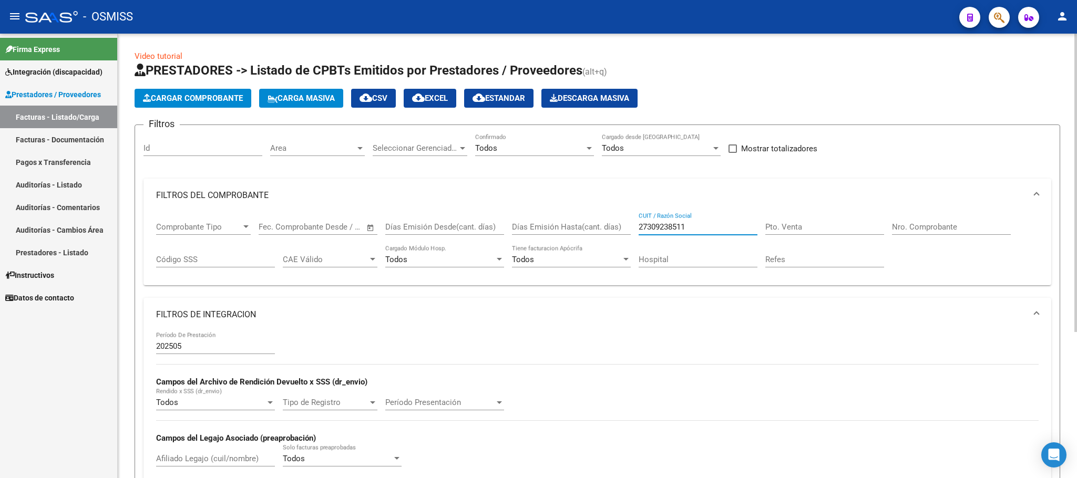
drag, startPoint x: 707, startPoint y: 229, endPoint x: 575, endPoint y: 235, distance: 132.6
click at [576, 235] on div "Comprobante Tipo Comprobante Tipo Start date – End date Fec. Comprobante Desde …" at bounding box center [597, 244] width 883 height 65
paste input "27439079652"
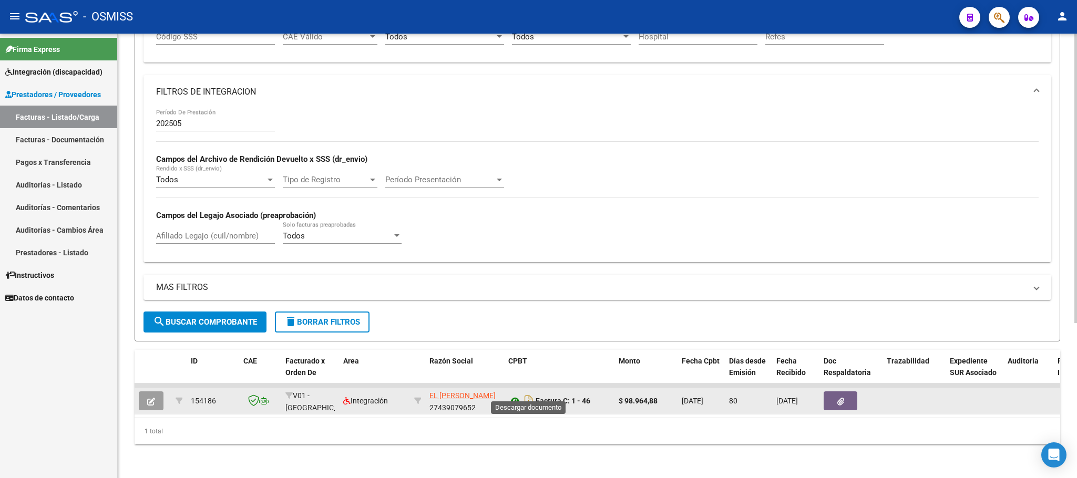
type input "27439079652"
click at [511, 395] on icon at bounding box center [515, 401] width 14 height 13
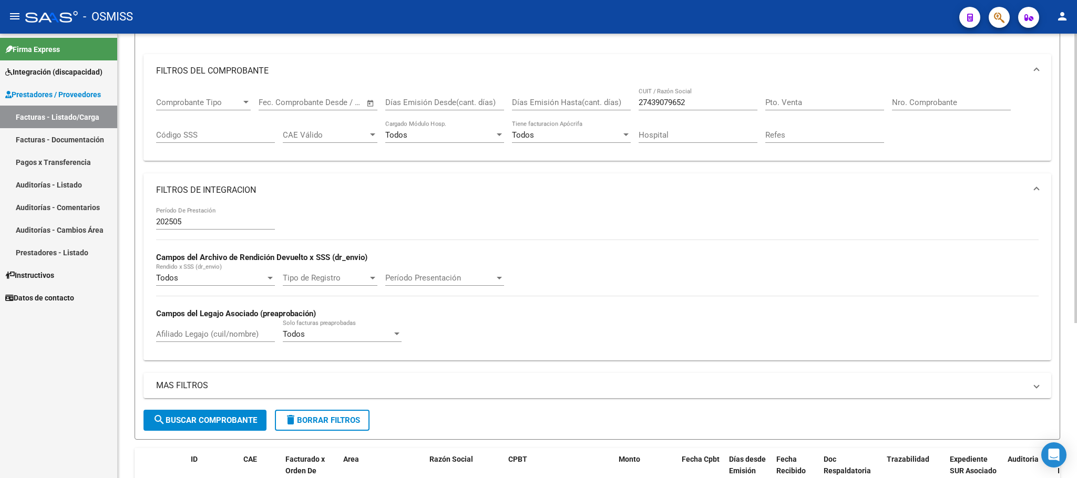
scroll to position [1, 0]
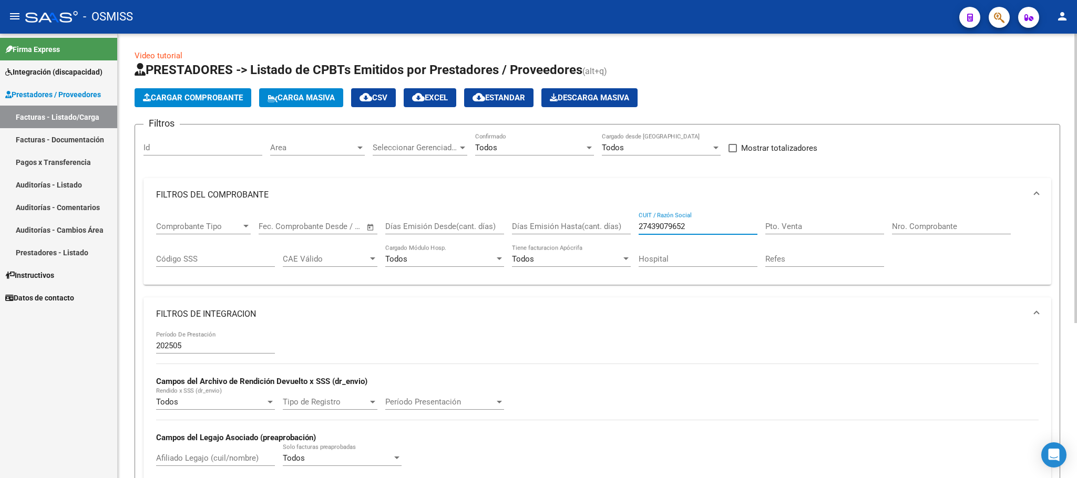
drag, startPoint x: 699, startPoint y: 229, endPoint x: 623, endPoint y: 230, distance: 75.7
click at [623, 230] on div "Comprobante Tipo Comprobante Tipo Start date – End date Fec. Comprobante Desde …" at bounding box center [597, 244] width 883 height 65
paste input "30715326147"
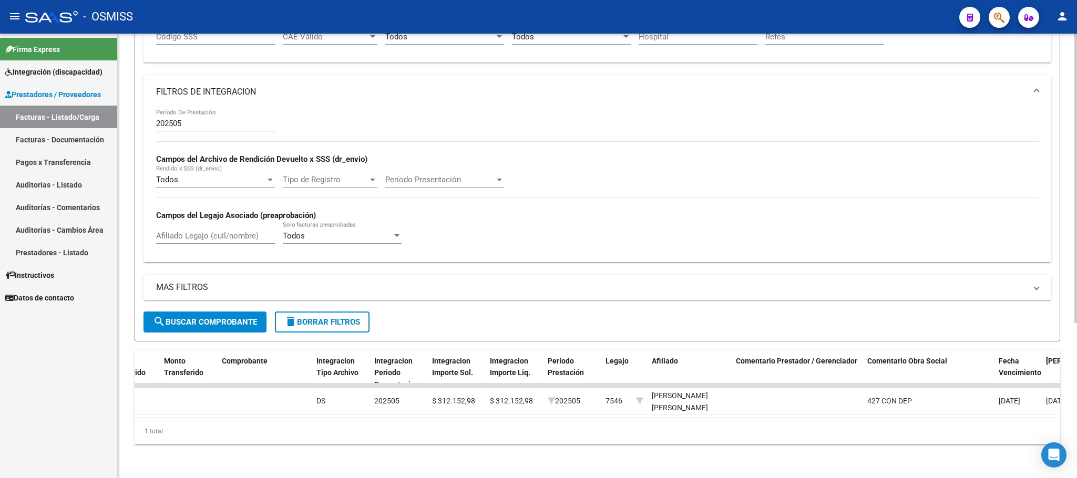
scroll to position [0, 0]
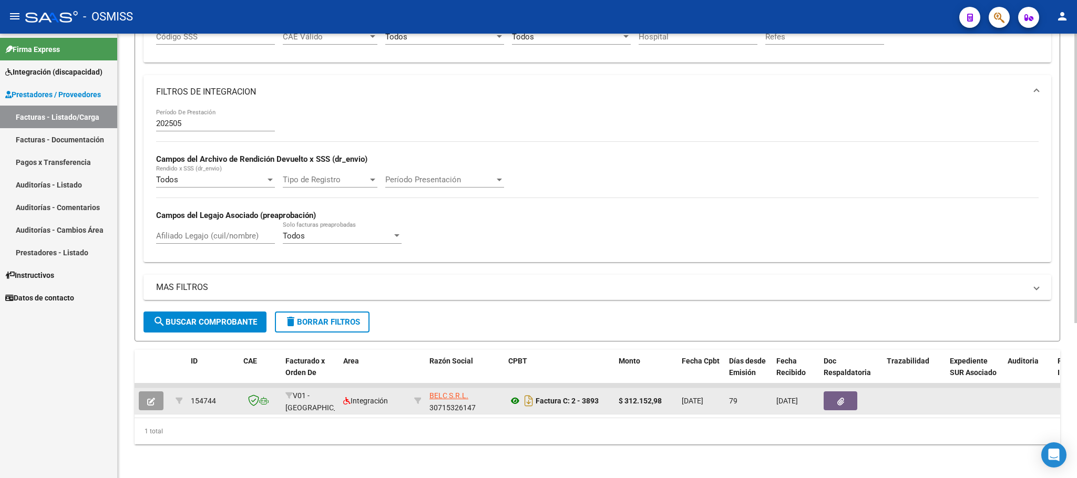
type input "30715326147"
click at [514, 395] on icon at bounding box center [515, 401] width 14 height 13
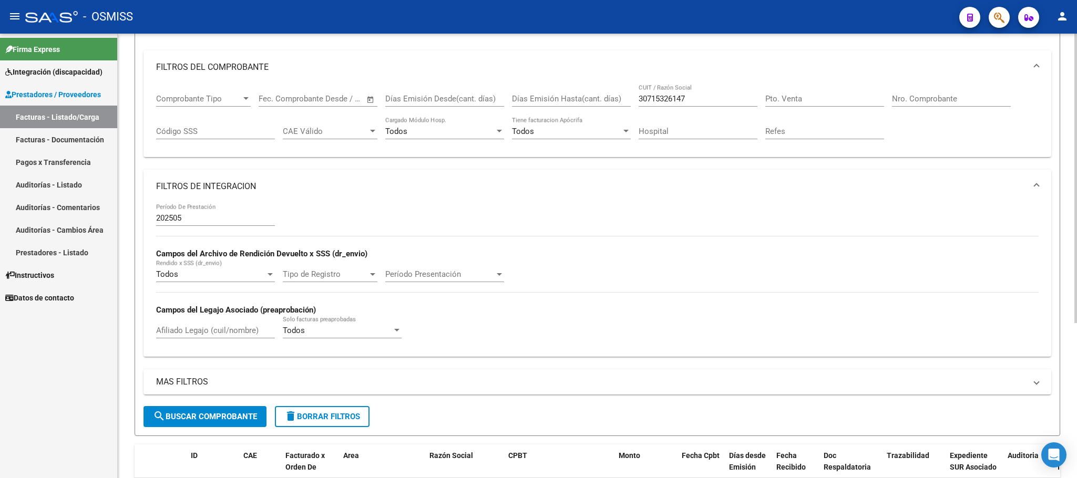
scroll to position [1, 0]
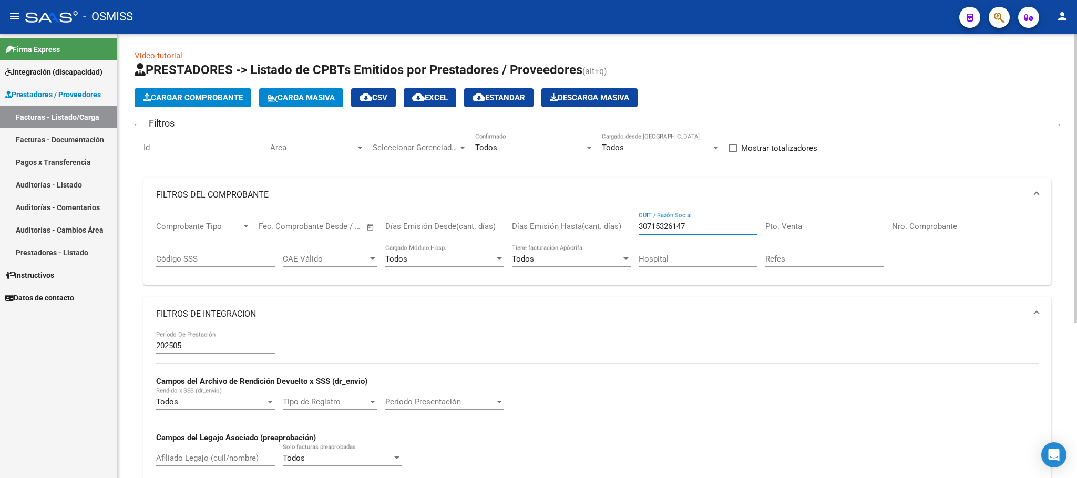
drag, startPoint x: 691, startPoint y: 229, endPoint x: 603, endPoint y: 226, distance: 88.9
click at [603, 226] on div "Comprobante Tipo Comprobante Tipo Start date – End date Fec. Comprobante Desde …" at bounding box center [597, 244] width 883 height 65
paste input "20251333794"
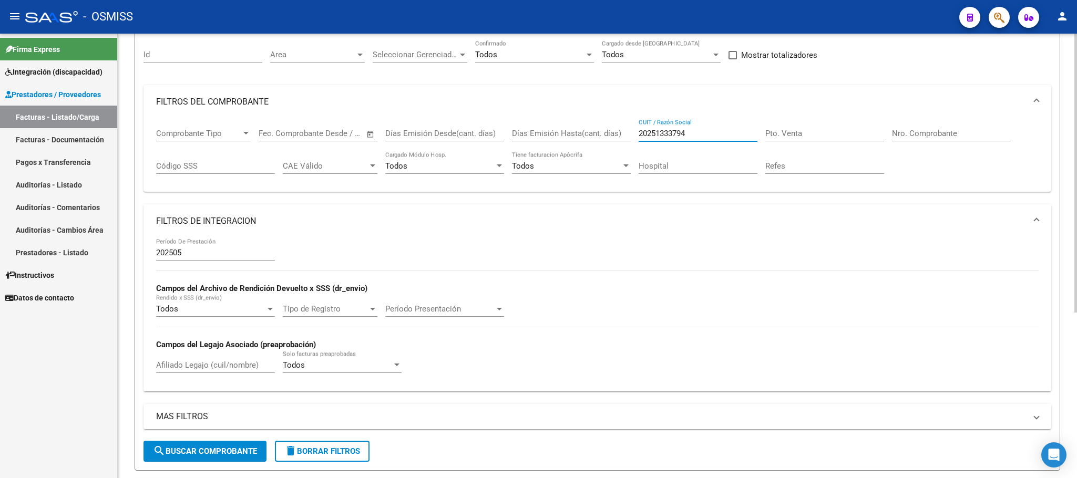
scroll to position [263, 0]
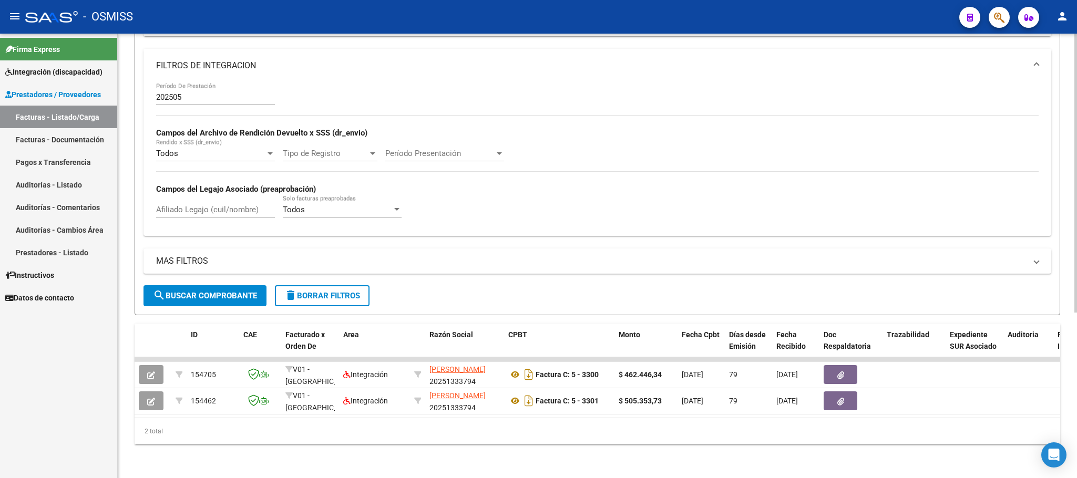
type input "20251333794"
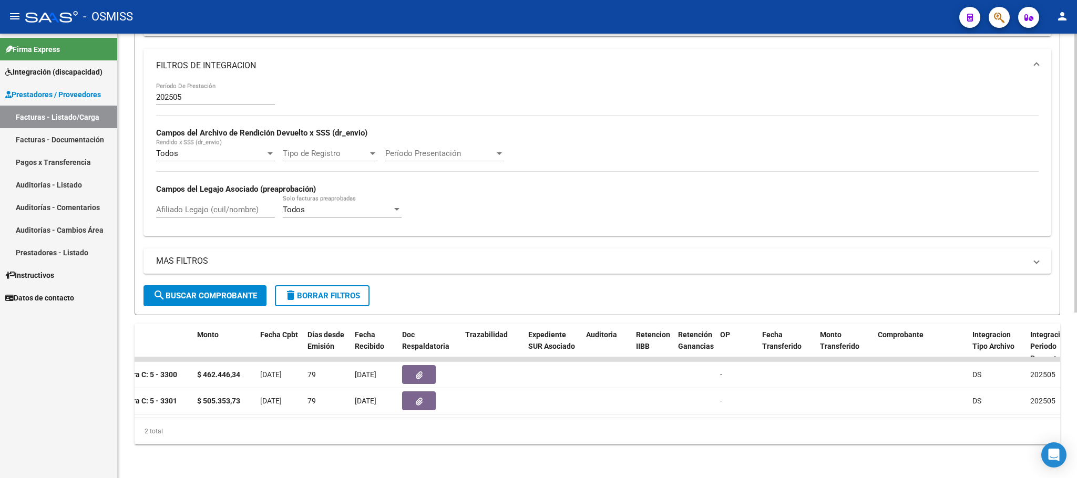
scroll to position [0, 0]
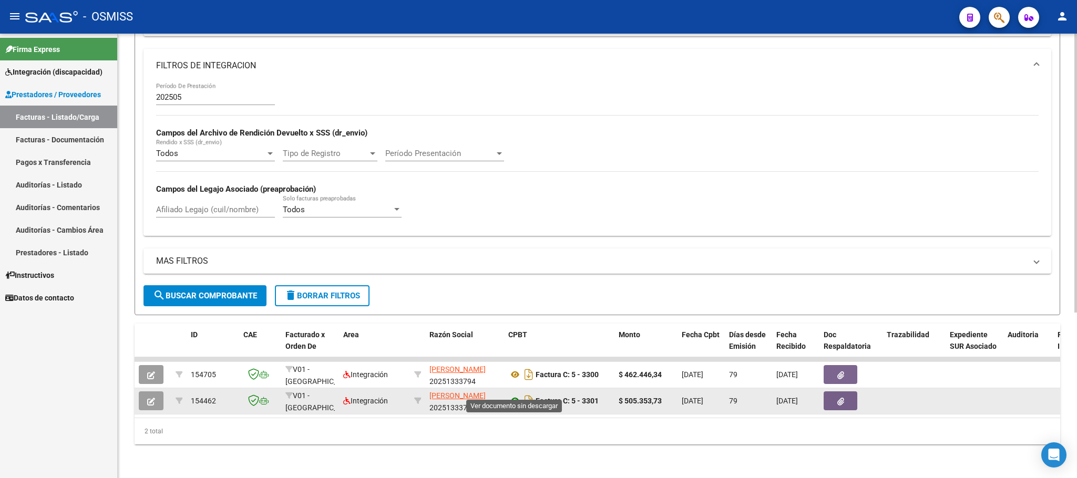
click at [515, 395] on icon at bounding box center [515, 401] width 14 height 13
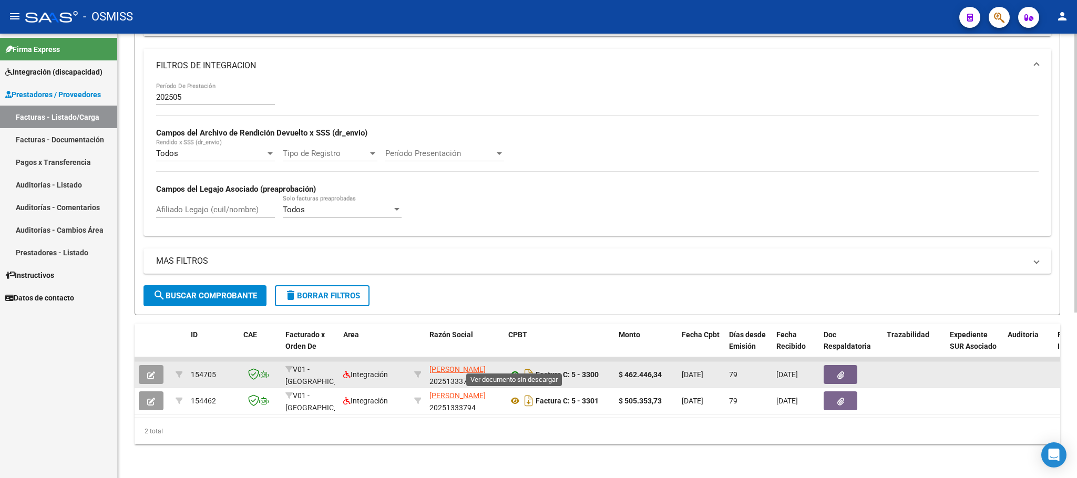
click at [516, 369] on icon at bounding box center [515, 375] width 14 height 13
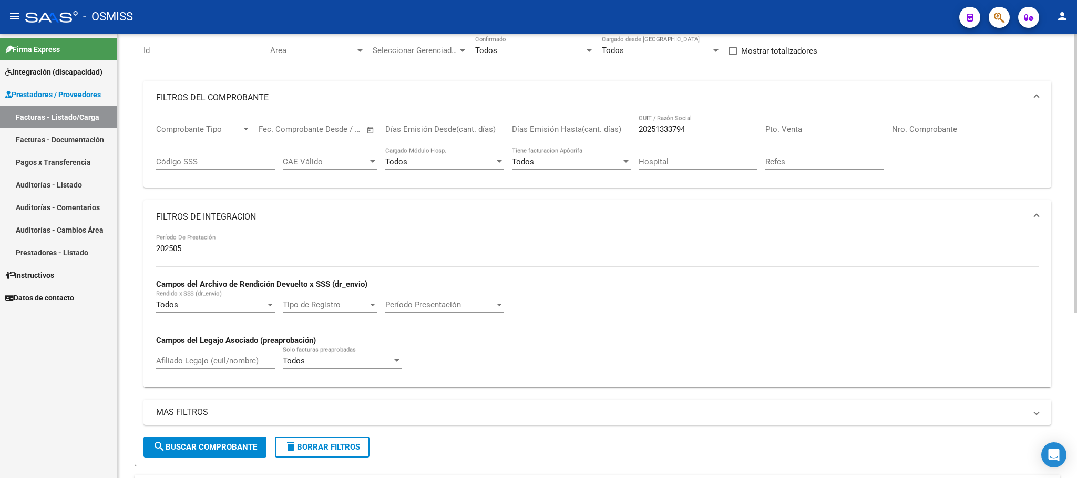
scroll to position [27, 0]
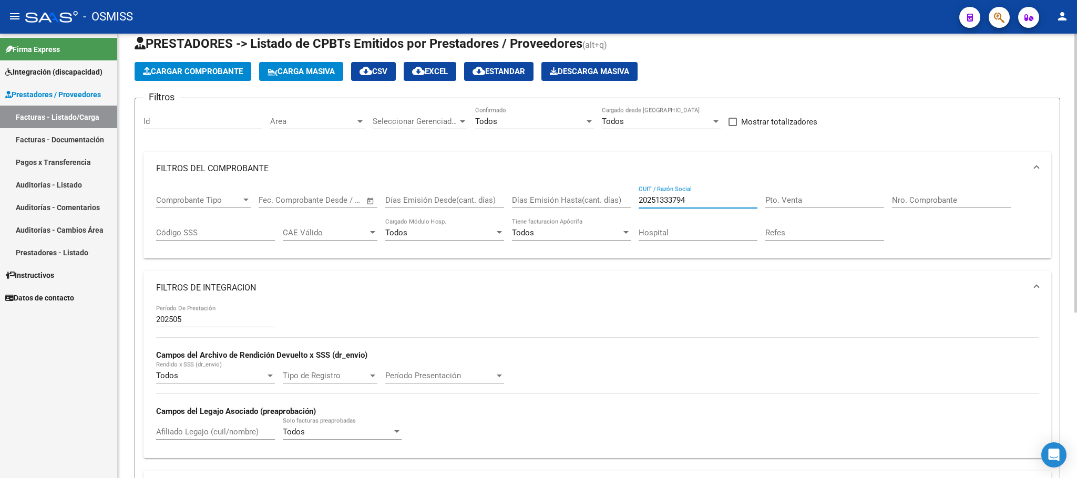
drag, startPoint x: 696, startPoint y: 196, endPoint x: 639, endPoint y: 196, distance: 57.3
click at [639, 196] on input "20251333794" at bounding box center [698, 200] width 119 height 9
paste input "27371352576"
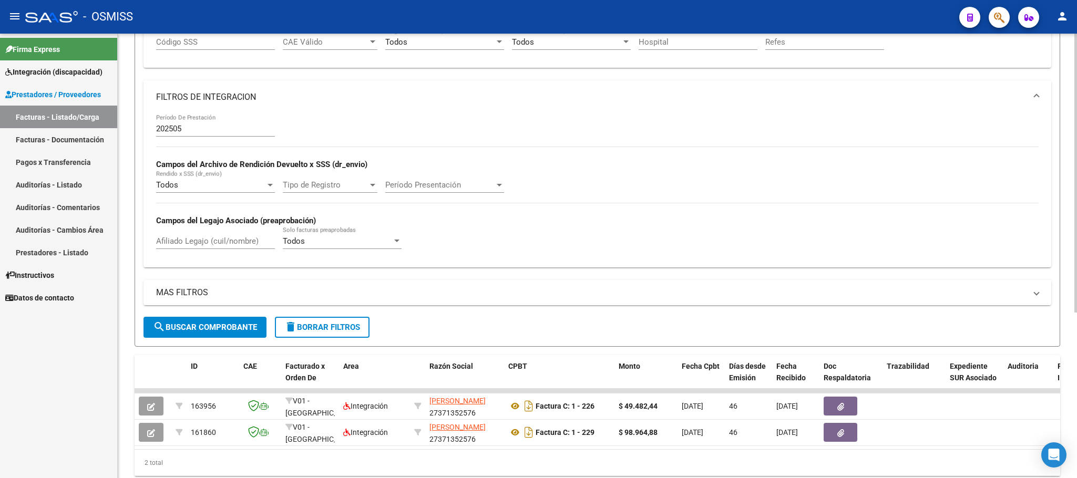
scroll to position [263, 0]
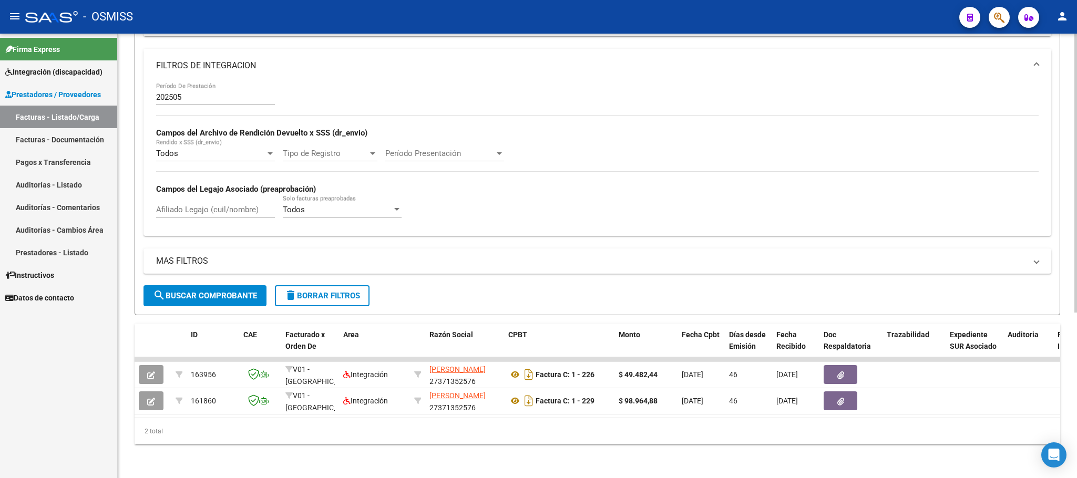
type input "27371352576"
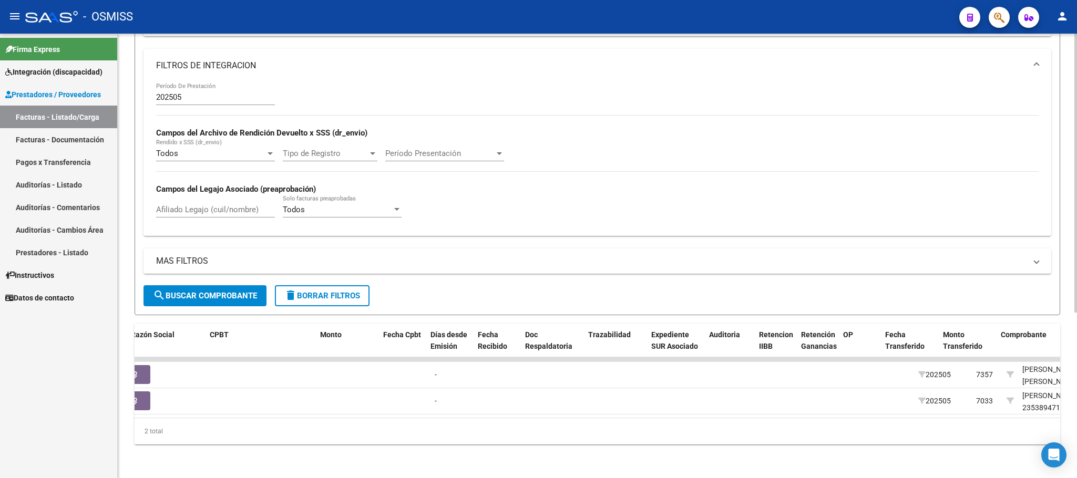
scroll to position [0, 844]
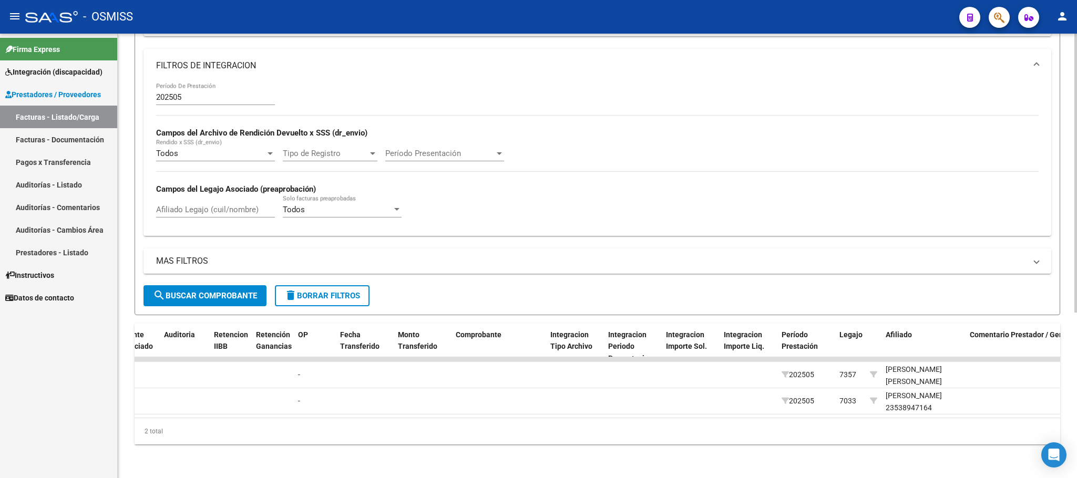
click at [343, 291] on span "delete Borrar Filtros" at bounding box center [322, 295] width 76 height 9
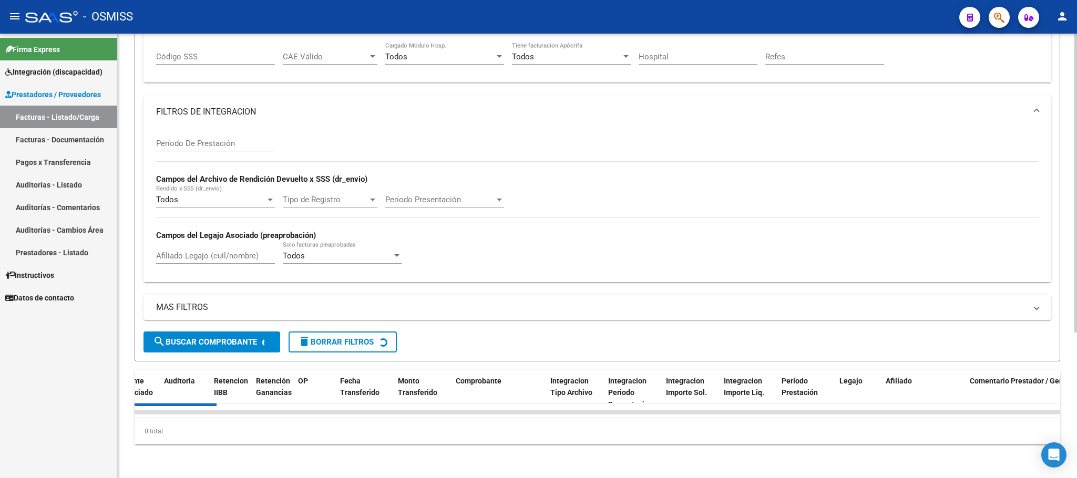
scroll to position [0, 0]
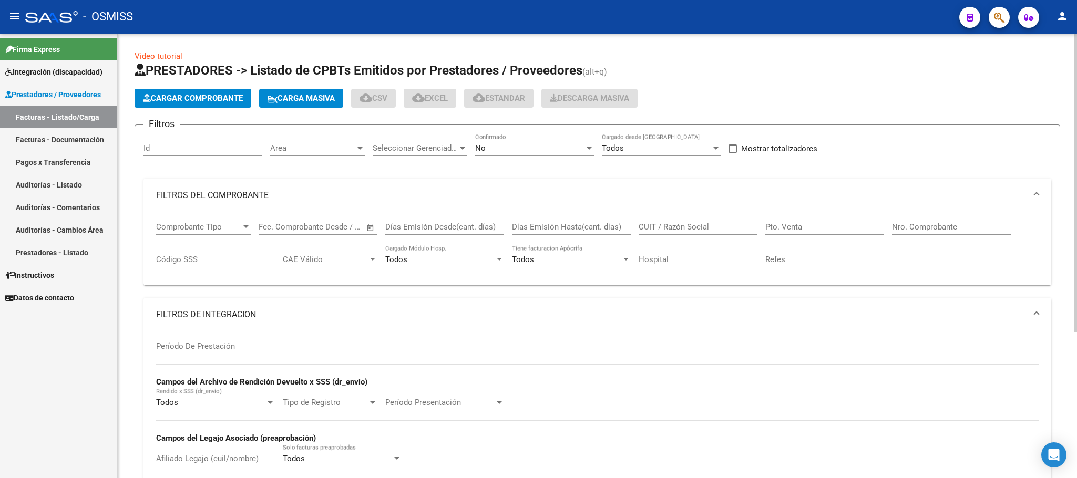
click at [515, 146] on div "No" at bounding box center [529, 148] width 109 height 9
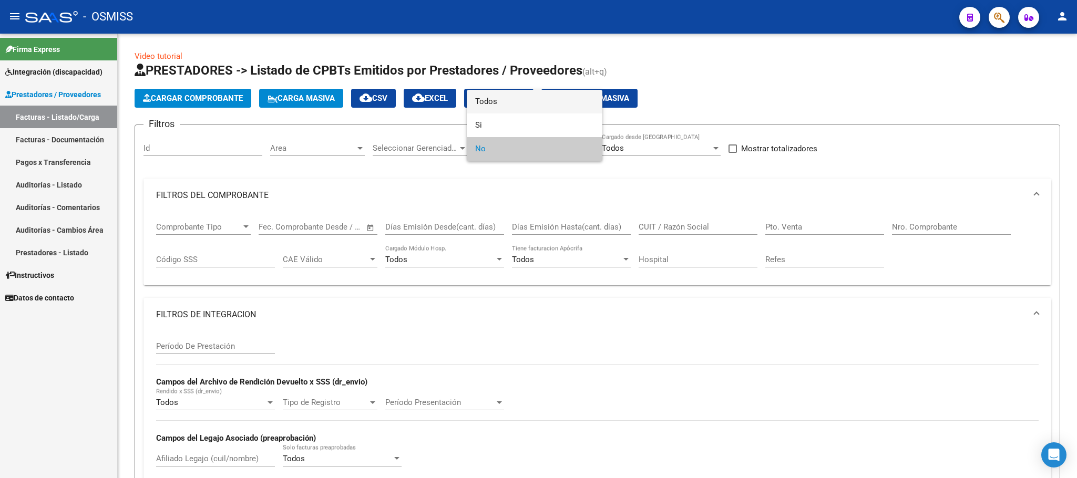
click at [502, 101] on span "Todos" at bounding box center [534, 102] width 119 height 24
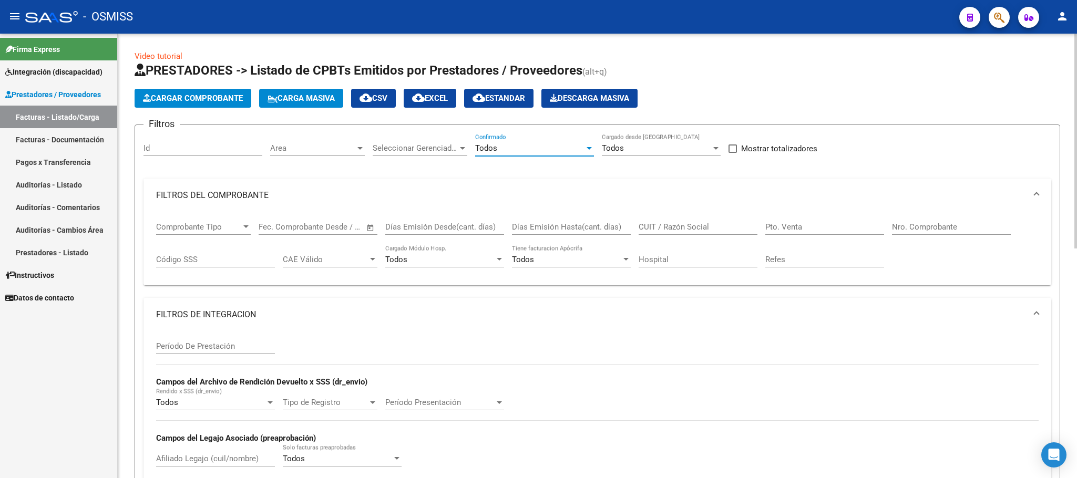
click at [221, 344] on input "Período De Prestación" at bounding box center [215, 346] width 119 height 9
type input "202505"
click at [806, 221] on div "Pto. Venta" at bounding box center [825, 223] width 119 height 23
type input "1"
click at [933, 226] on input "Nro. Comprobante" at bounding box center [951, 226] width 119 height 9
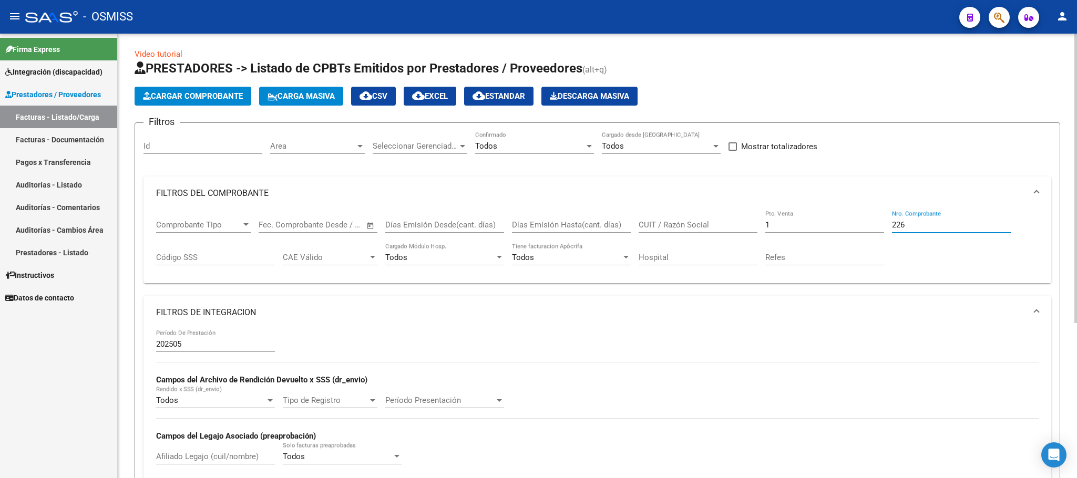
scroll to position [1, 0]
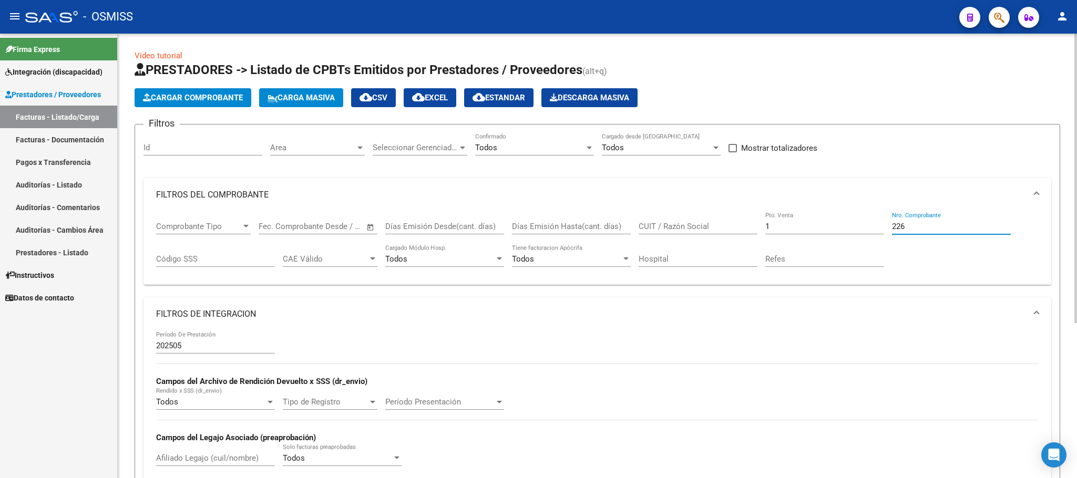
click at [918, 227] on input "226" at bounding box center [951, 226] width 119 height 9
type input "2"
click at [807, 229] on input "1" at bounding box center [825, 226] width 119 height 9
click at [690, 226] on input "CUIT / Razón Social" at bounding box center [698, 226] width 119 height 9
paste input "27320111337"
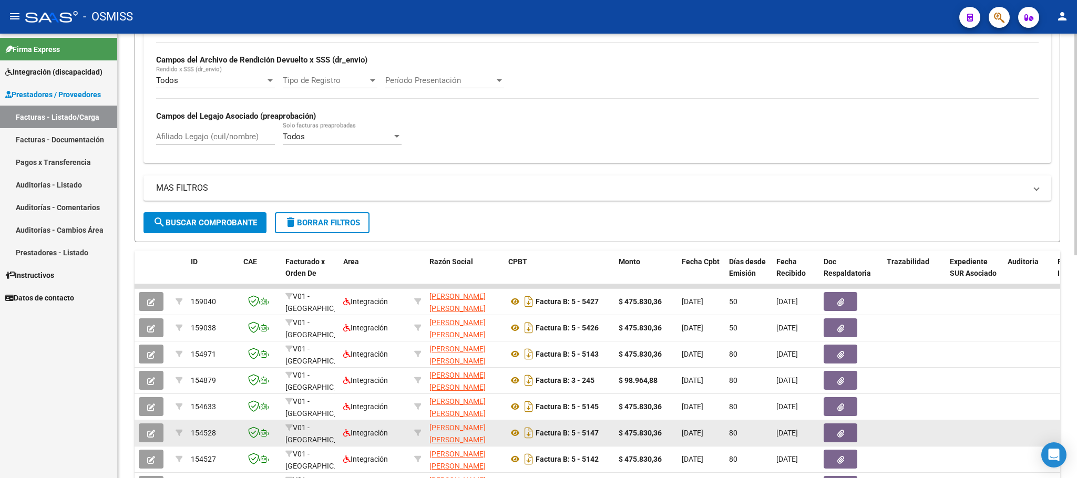
scroll to position [448, 0]
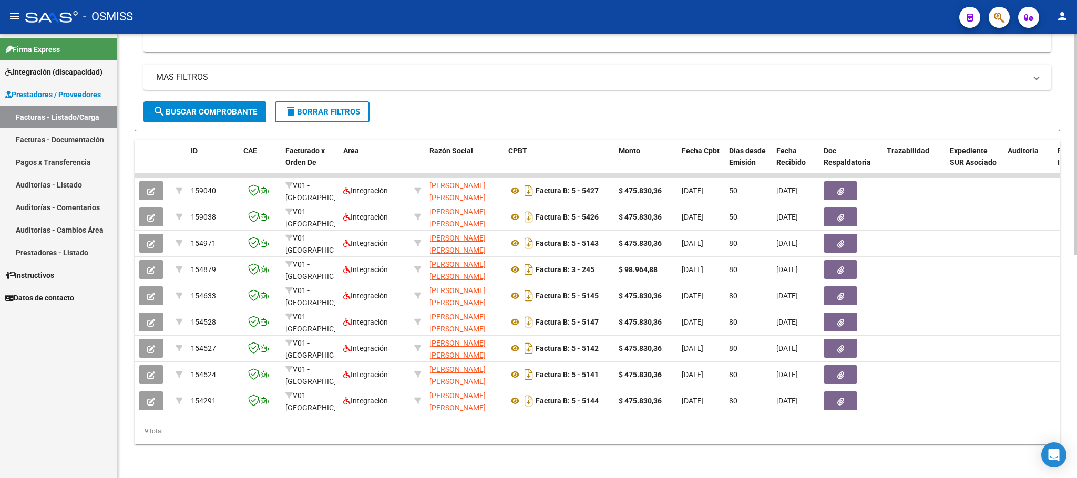
type input "27320111337"
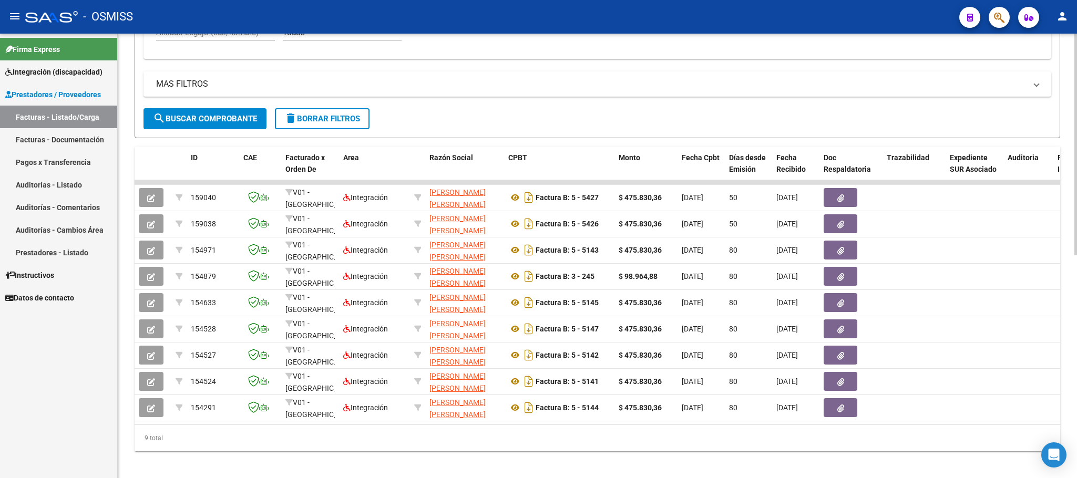
scroll to position [369, 0]
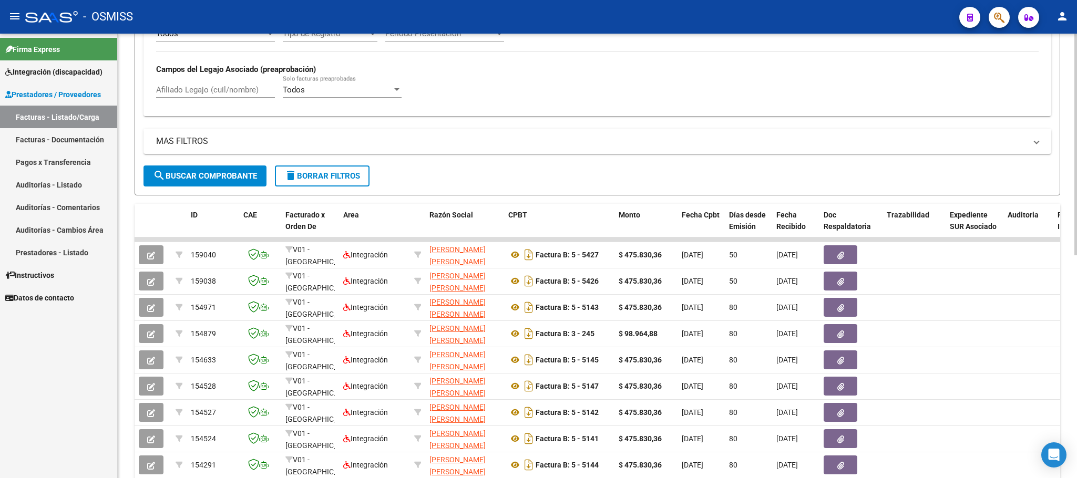
click at [247, 90] on input "Afiliado Legajo (cuil/nombre)" at bounding box center [215, 89] width 119 height 9
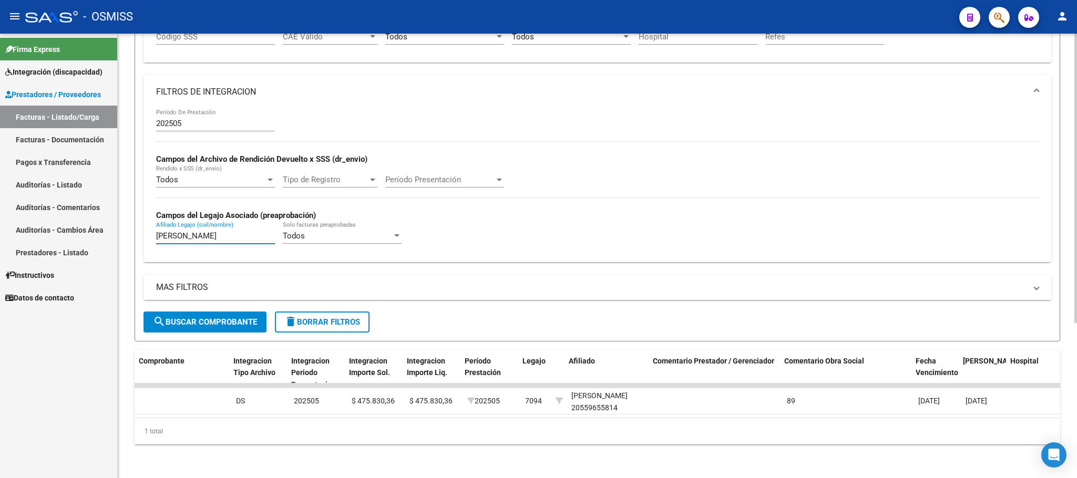
scroll to position [0, 0]
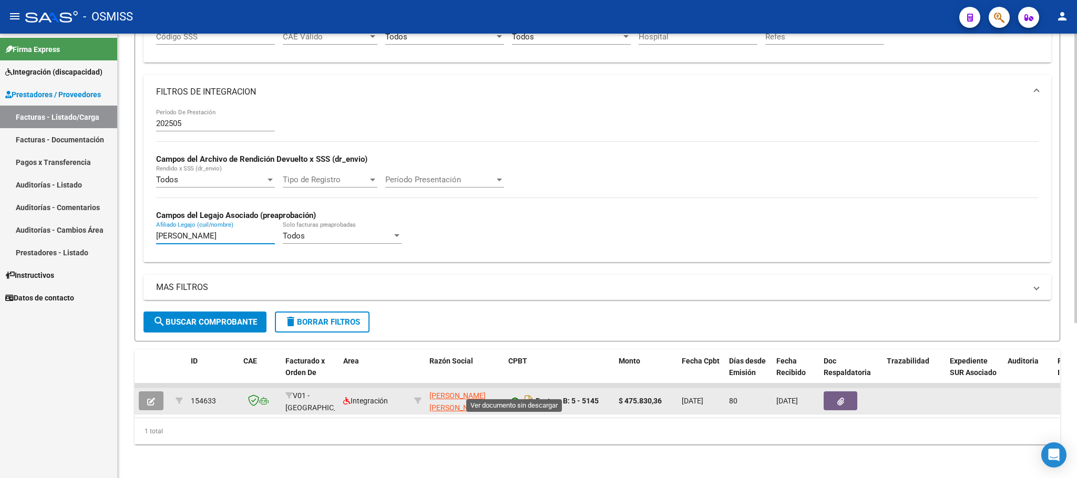
click at [516, 395] on icon at bounding box center [515, 401] width 14 height 13
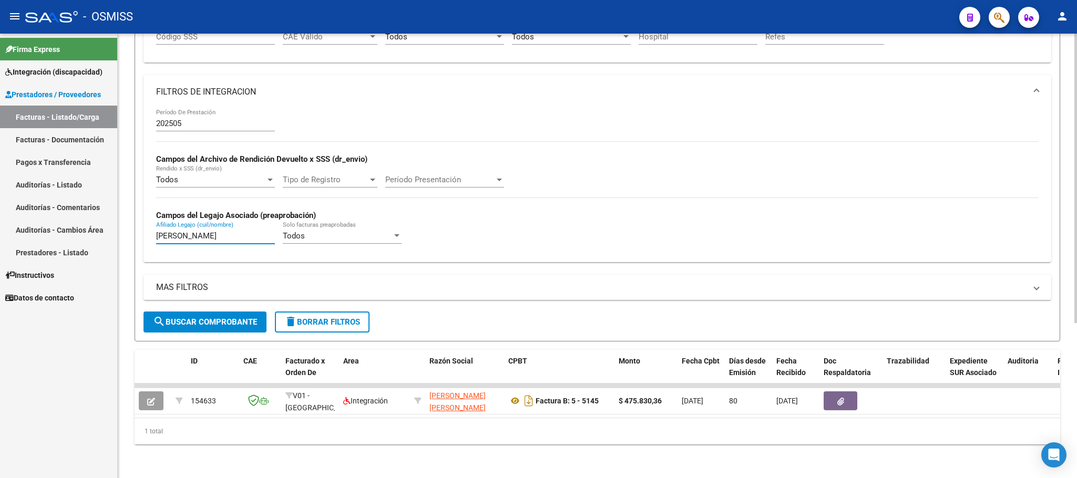
drag, startPoint x: 187, startPoint y: 223, endPoint x: 125, endPoint y: 223, distance: 61.5
click at [125, 223] on div "Video tutorial PRESTADORES -> Listado de CPBTs Emitidos por Prestadores / Prove…" at bounding box center [598, 145] width 960 height 668
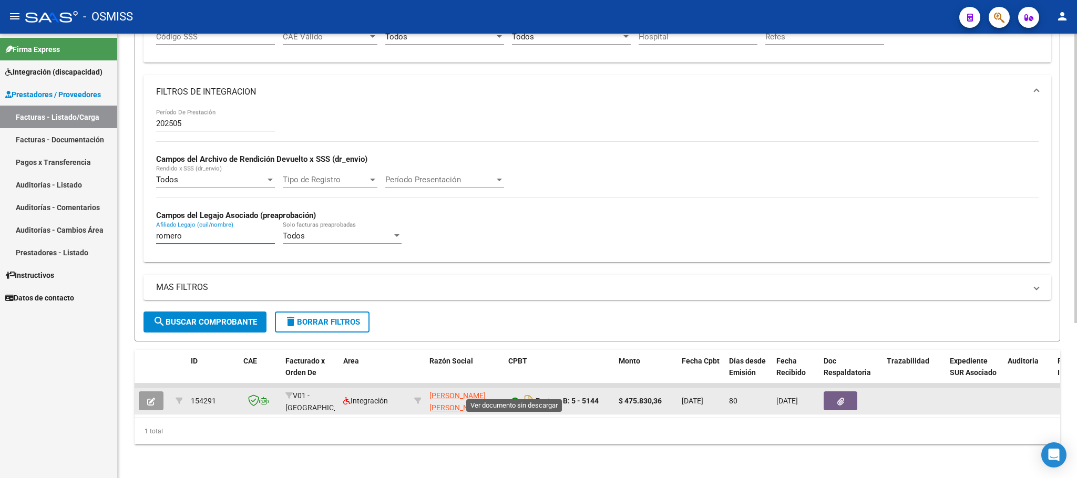
type input "romero"
click at [514, 395] on icon at bounding box center [515, 401] width 14 height 13
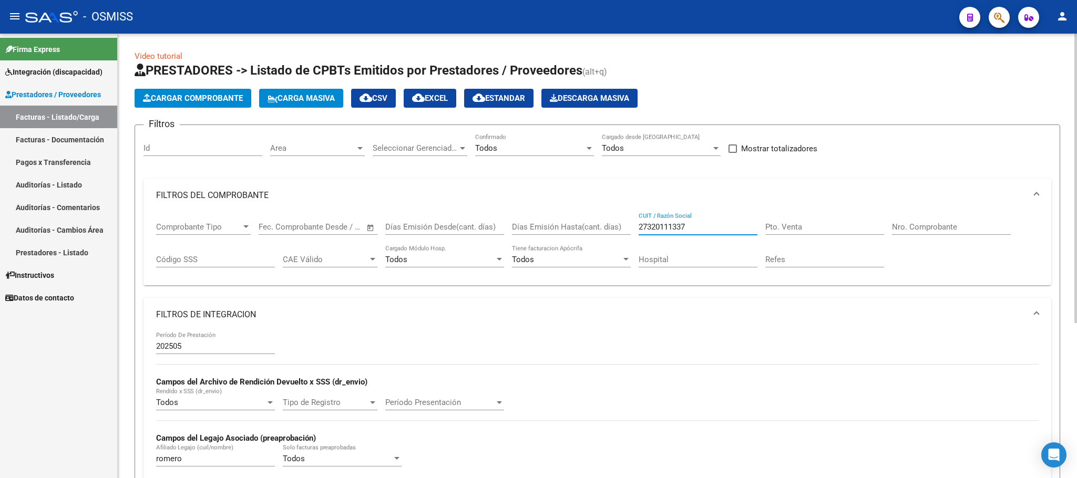
drag, startPoint x: 696, startPoint y: 226, endPoint x: 568, endPoint y: 221, distance: 127.9
click at [587, 226] on div "Comprobante Tipo Comprobante Tipo Start date – End date Fec. Comprobante Desde …" at bounding box center [597, 244] width 883 height 65
paste input "30709973092"
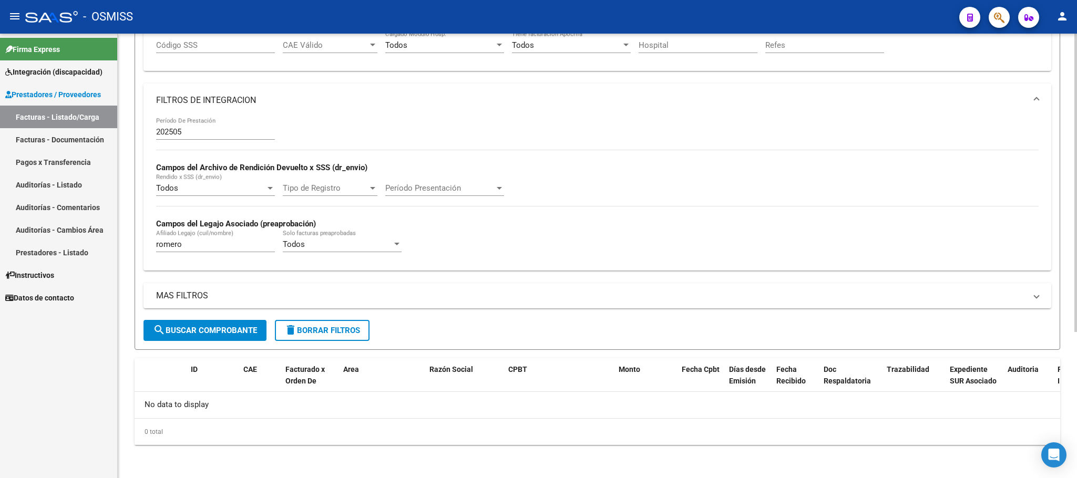
scroll to position [217, 0]
type input "30709973092"
drag, startPoint x: 191, startPoint y: 239, endPoint x: 170, endPoint y: 241, distance: 20.7
click at [170, 241] on div "[PERSON_NAME] (cuil/nombre)" at bounding box center [215, 240] width 119 height 23
drag, startPoint x: 197, startPoint y: 248, endPoint x: 132, endPoint y: 247, distance: 64.7
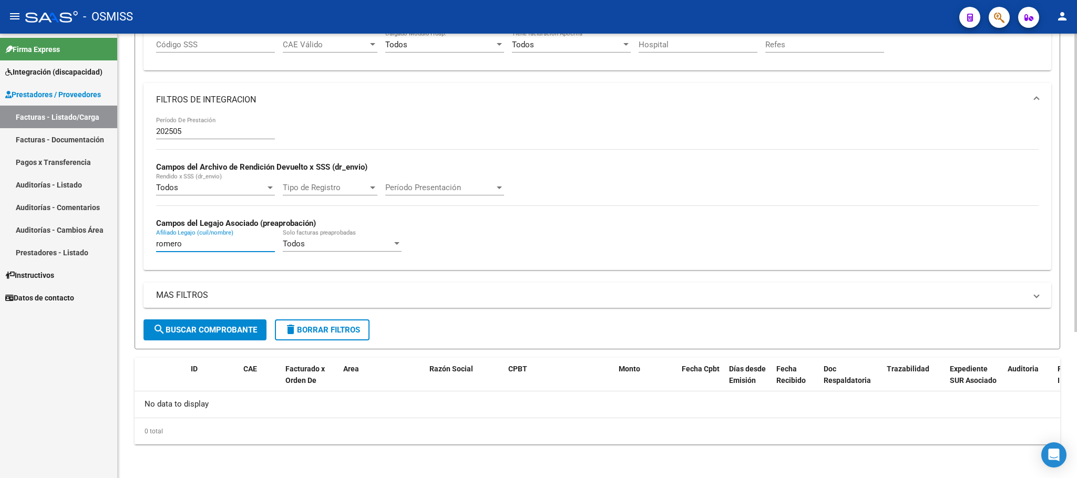
click at [132, 247] on div "Video tutorial PRESTADORES -> Listado de CPBTs Emitidos por Prestadores / Prove…" at bounding box center [598, 149] width 960 height 660
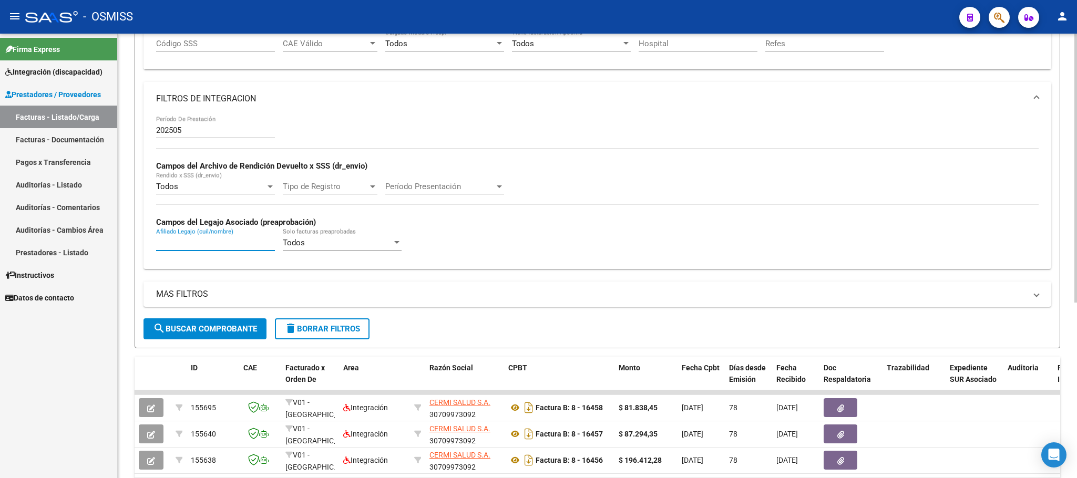
scroll to position [54, 0]
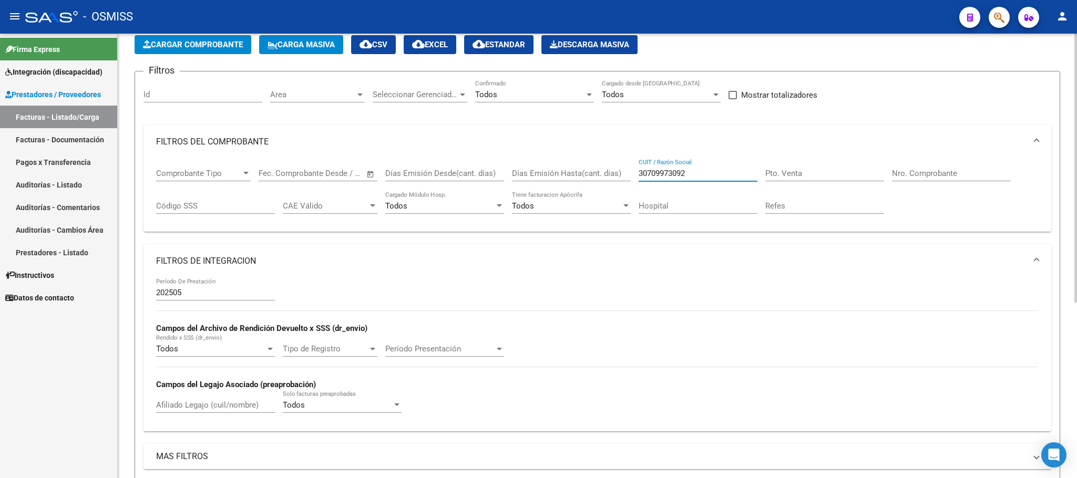
drag, startPoint x: 697, startPoint y: 174, endPoint x: 633, endPoint y: 172, distance: 64.2
click at [633, 172] on div "Comprobante Tipo Comprobante Tipo Start date – End date Fec. Comprobante Desde …" at bounding box center [597, 191] width 883 height 65
paste input "27226694647"
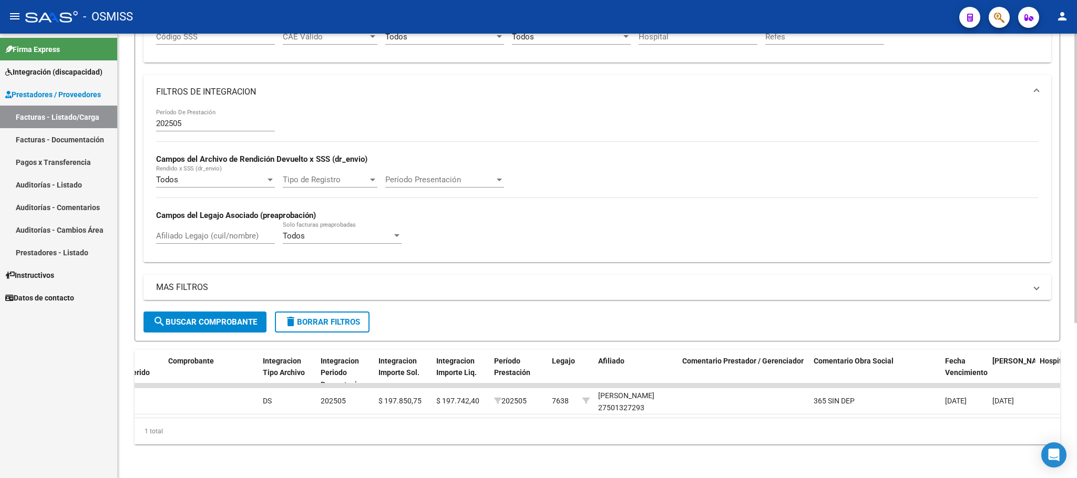
scroll to position [0, 0]
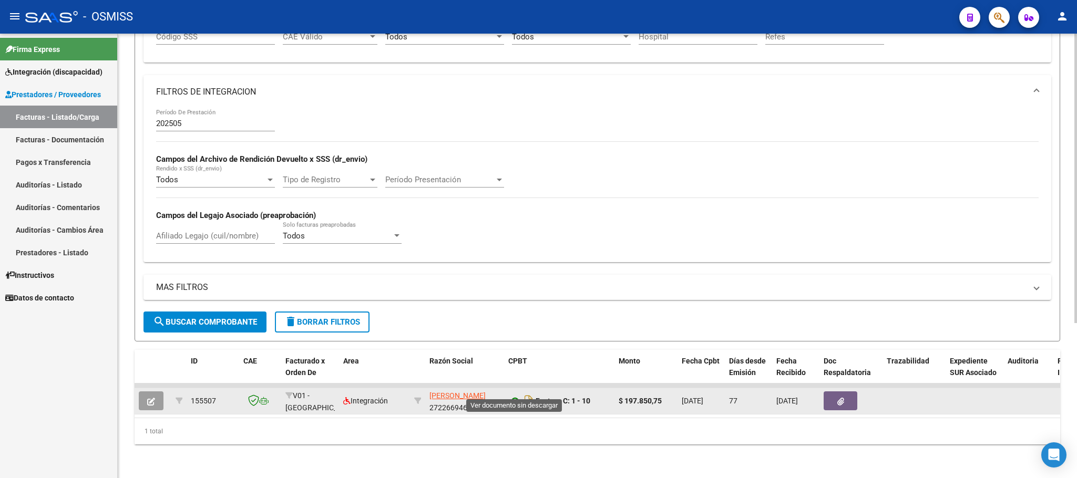
type input "27226694647"
click at [516, 395] on icon at bounding box center [515, 401] width 14 height 13
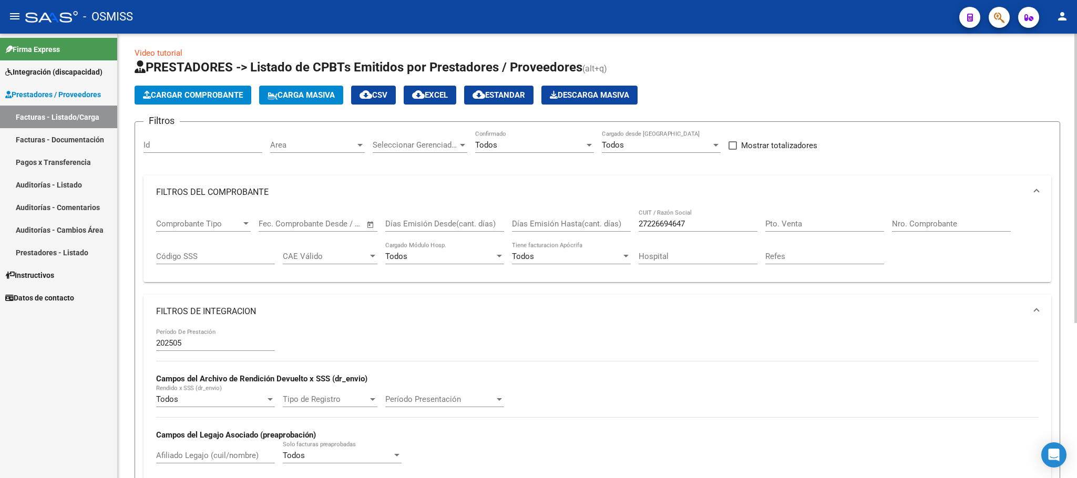
scroll to position [1, 0]
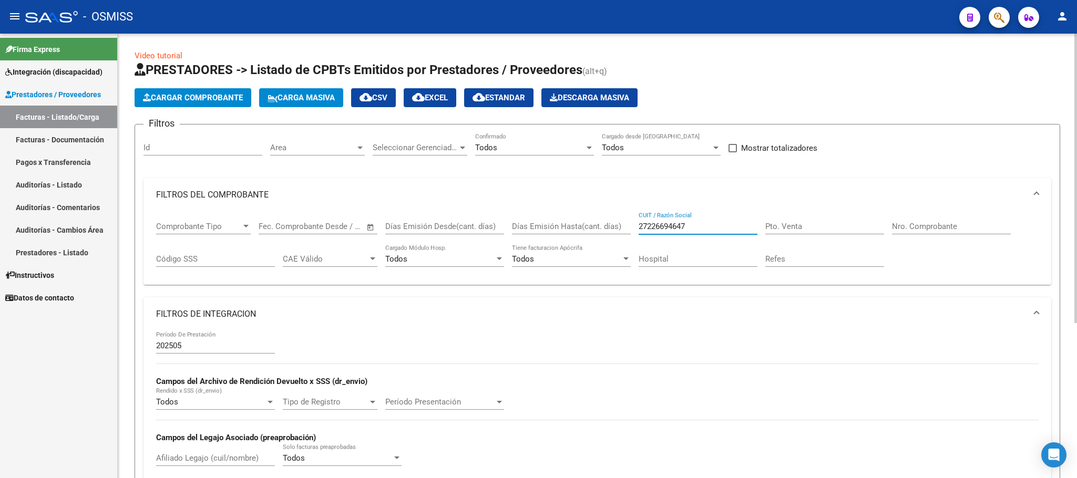
drag, startPoint x: 704, startPoint y: 226, endPoint x: 636, endPoint y: 221, distance: 68.0
click at [636, 221] on div "Comprobante Tipo Comprobante Tipo Start date – End date Fec. Comprobante Desde …" at bounding box center [597, 244] width 883 height 65
paste input "27320111337"
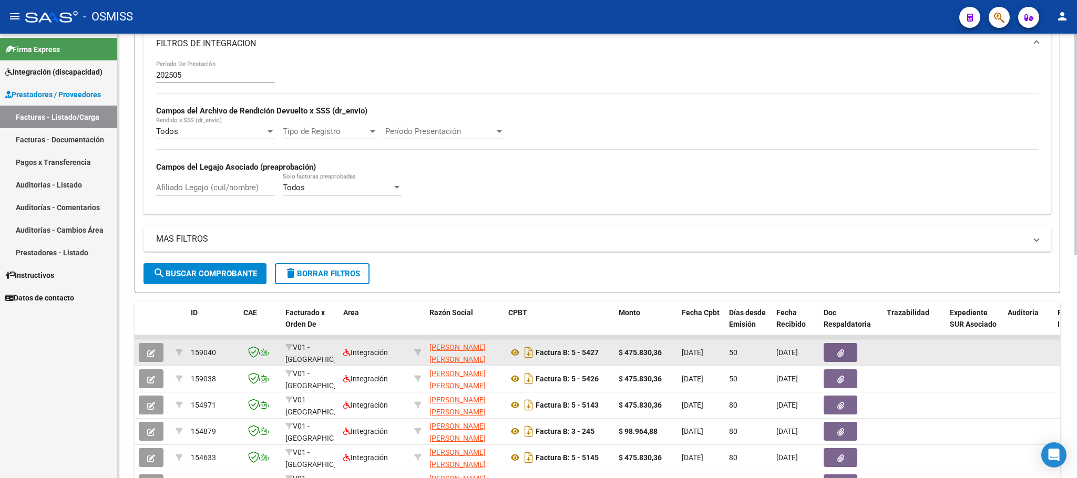
scroll to position [395, 0]
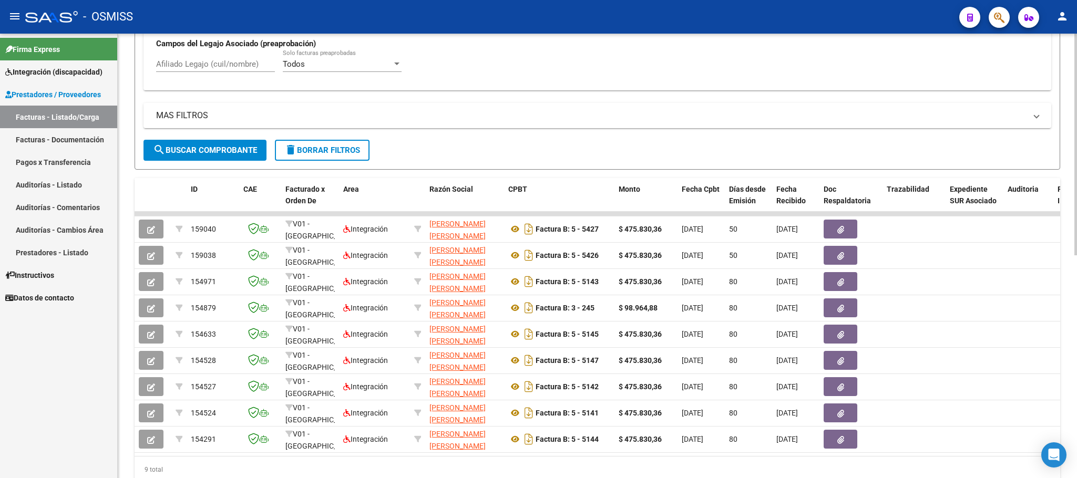
type input "27320111337"
click at [248, 65] on input "Afiliado Legajo (cuil/nombre)" at bounding box center [215, 63] width 119 height 9
type input "g"
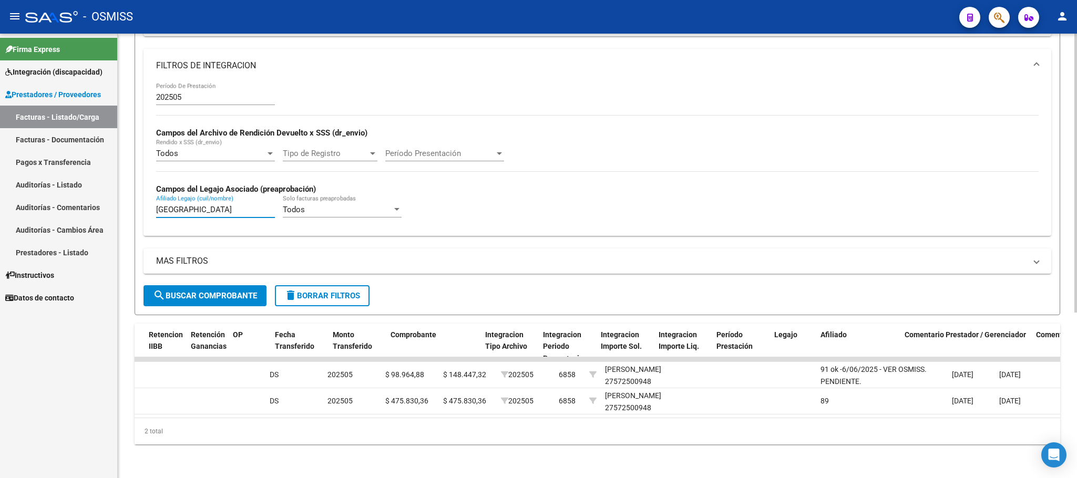
scroll to position [0, 51]
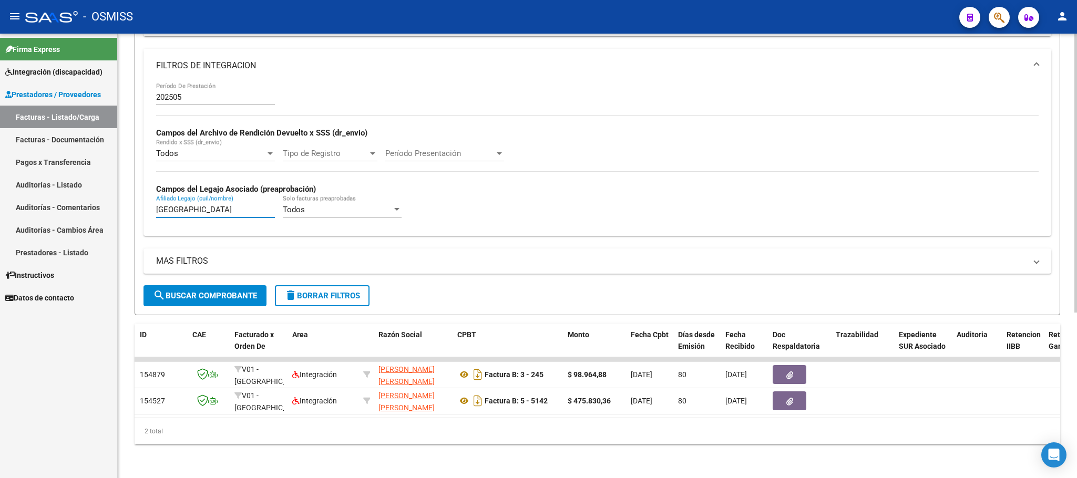
type input "[GEOGRAPHIC_DATA]"
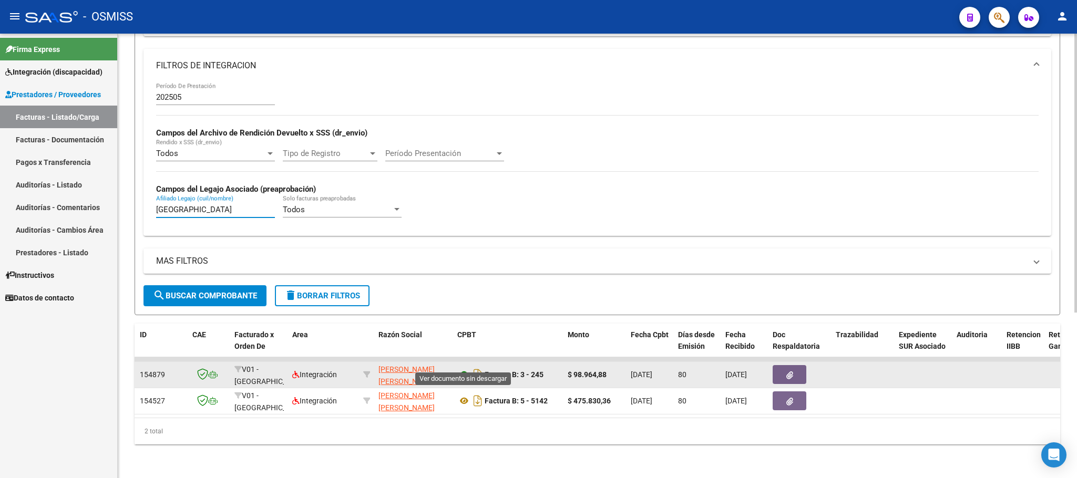
click at [462, 369] on icon at bounding box center [464, 375] width 14 height 13
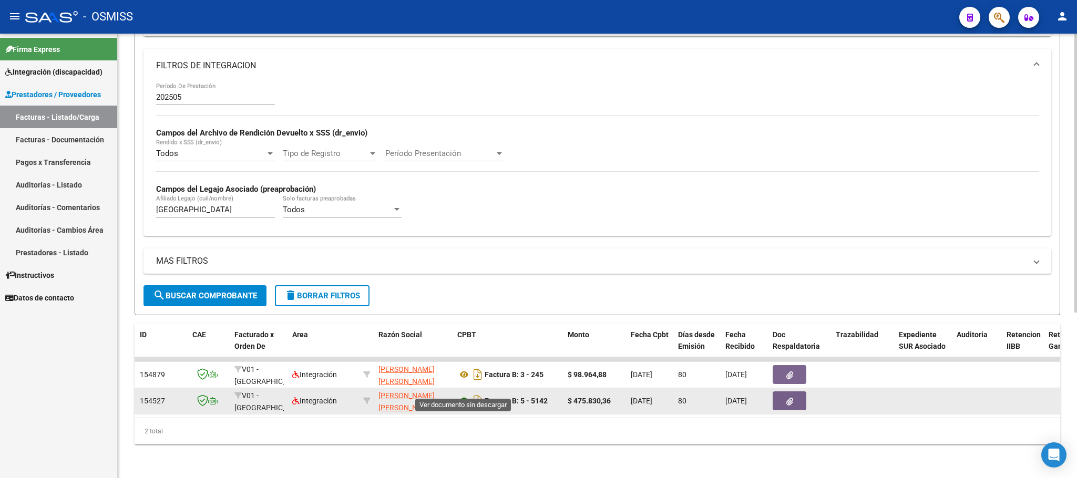
click at [467, 395] on icon at bounding box center [464, 401] width 14 height 13
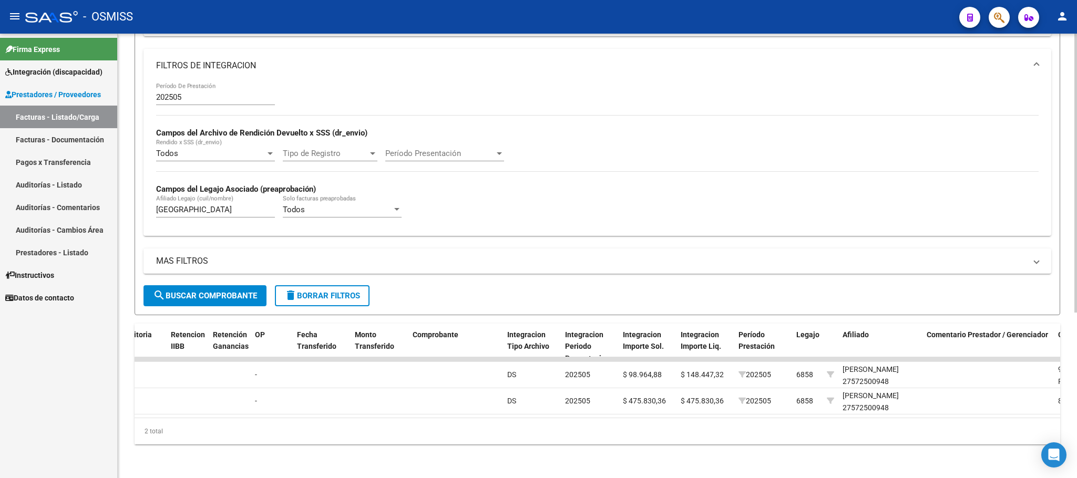
scroll to position [0, 0]
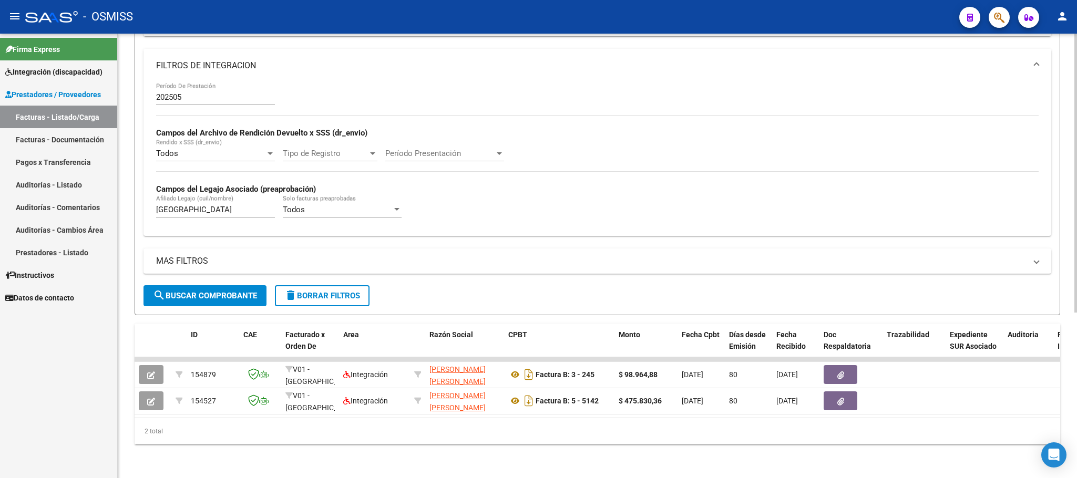
click at [200, 195] on div "[PERSON_NAME] (cuil/nombre)" at bounding box center [215, 206] width 119 height 23
drag, startPoint x: 210, startPoint y: 198, endPoint x: 104, endPoint y: 196, distance: 106.2
click at [104, 196] on mat-sidenav-container "Firma Express Integración (discapacidad) Legajos Prestadores / Proveedores Fact…" at bounding box center [538, 256] width 1077 height 445
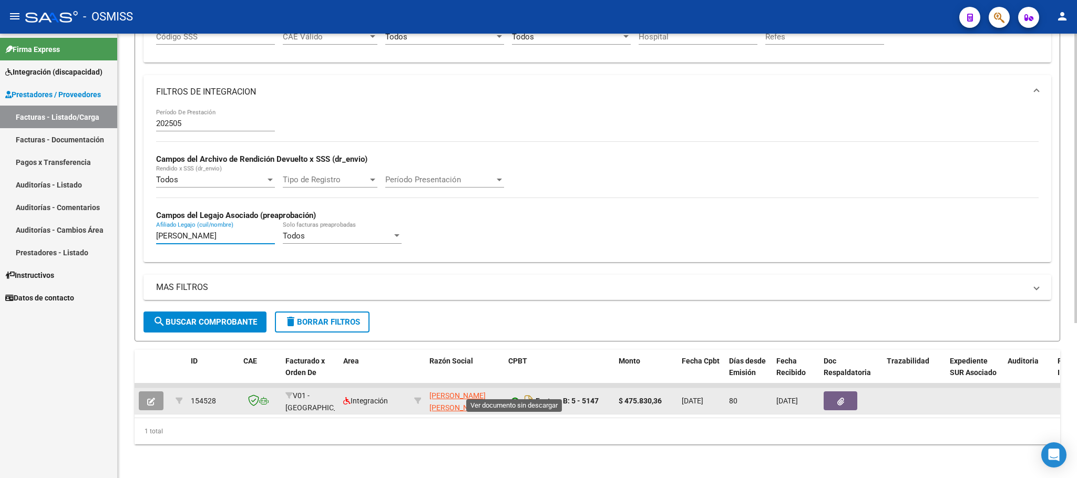
type input "[PERSON_NAME]"
click at [515, 395] on icon at bounding box center [515, 401] width 14 height 13
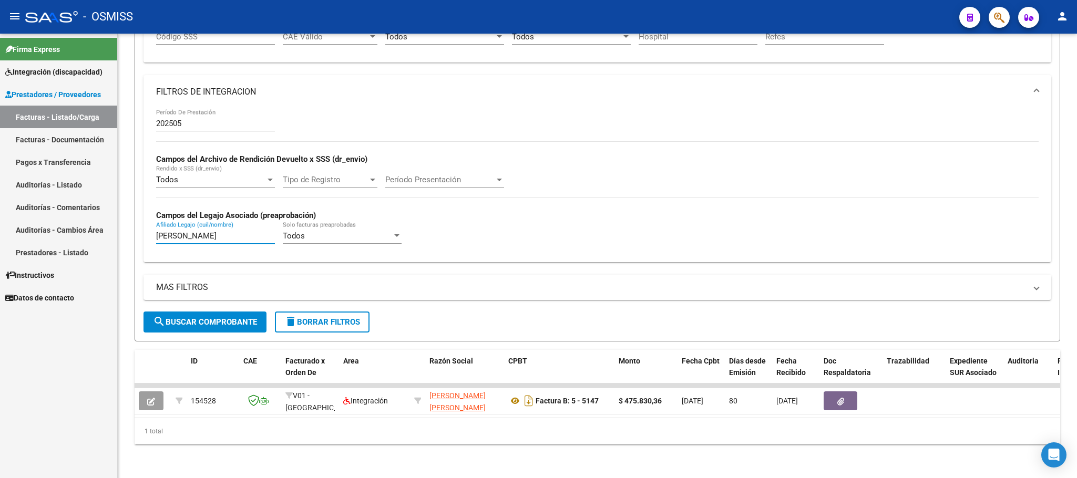
drag, startPoint x: 188, startPoint y: 224, endPoint x: 93, endPoint y: 221, distance: 95.2
click at [93, 222] on mat-sidenav-container "Firma Express Integración (discapacidad) Legajos Prestadores / Proveedores Fact…" at bounding box center [538, 256] width 1077 height 445
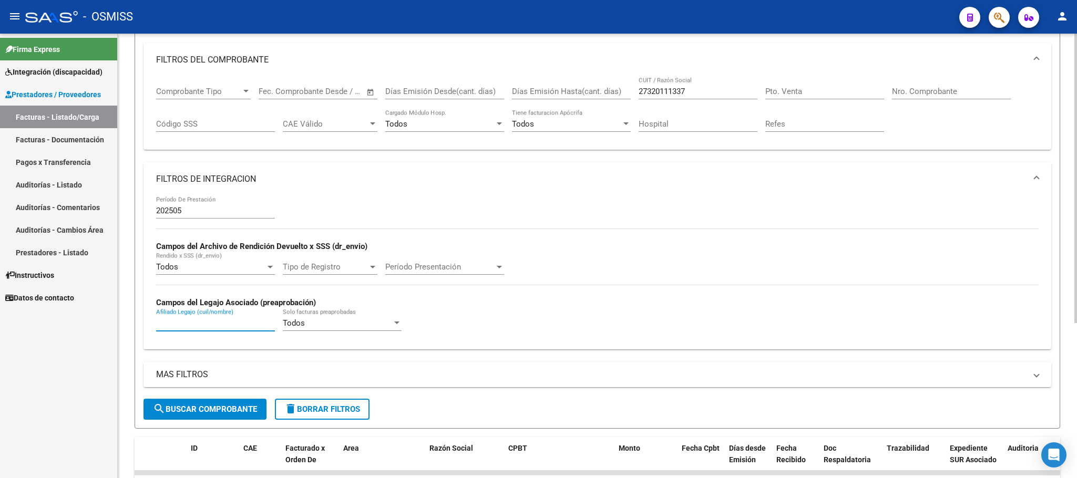
scroll to position [1, 0]
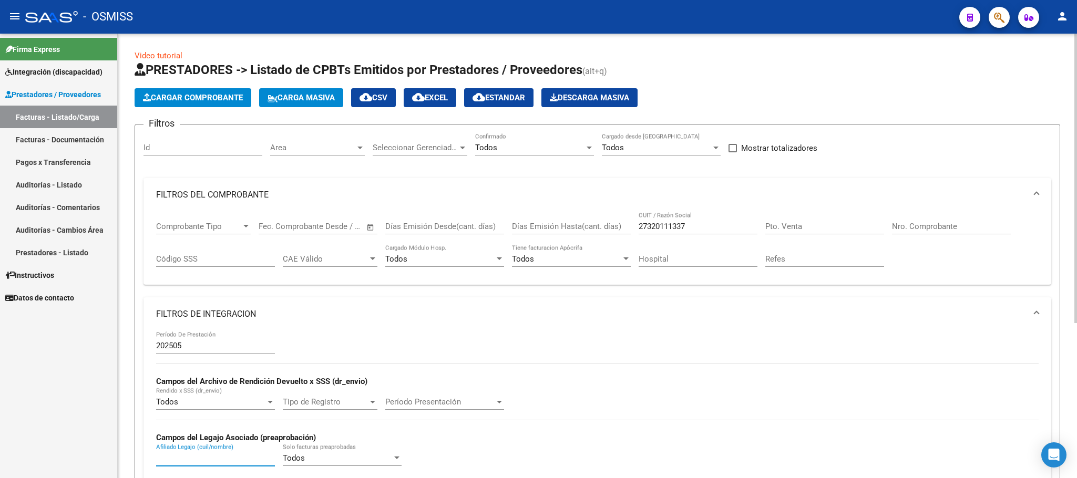
drag, startPoint x: 691, startPoint y: 222, endPoint x: 575, endPoint y: 223, distance: 116.2
click at [575, 223] on div "Comprobante Tipo Comprobante Tipo Start date – End date Fec. Comprobante Desde …" at bounding box center [597, 244] width 883 height 65
paste input "27320111337"
type input "27320111337"
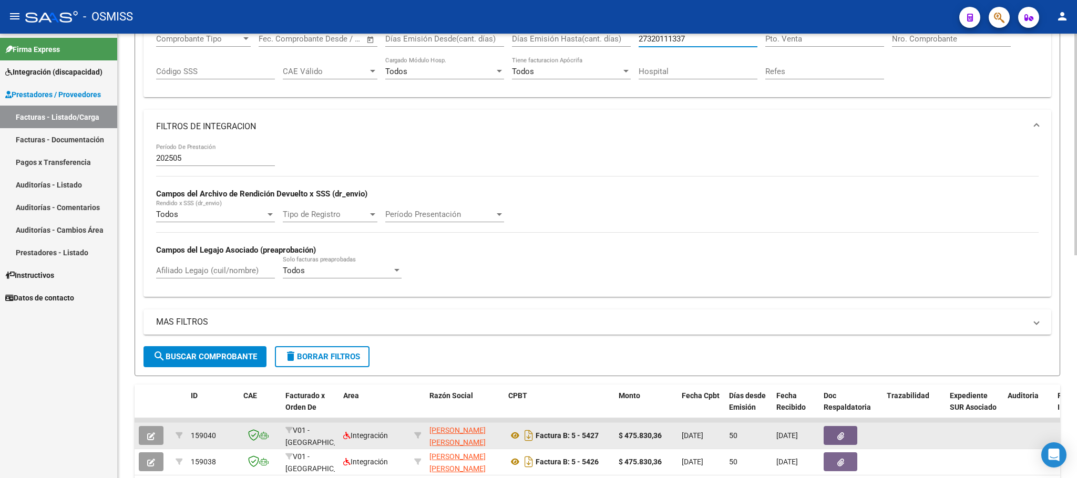
scroll to position [240, 0]
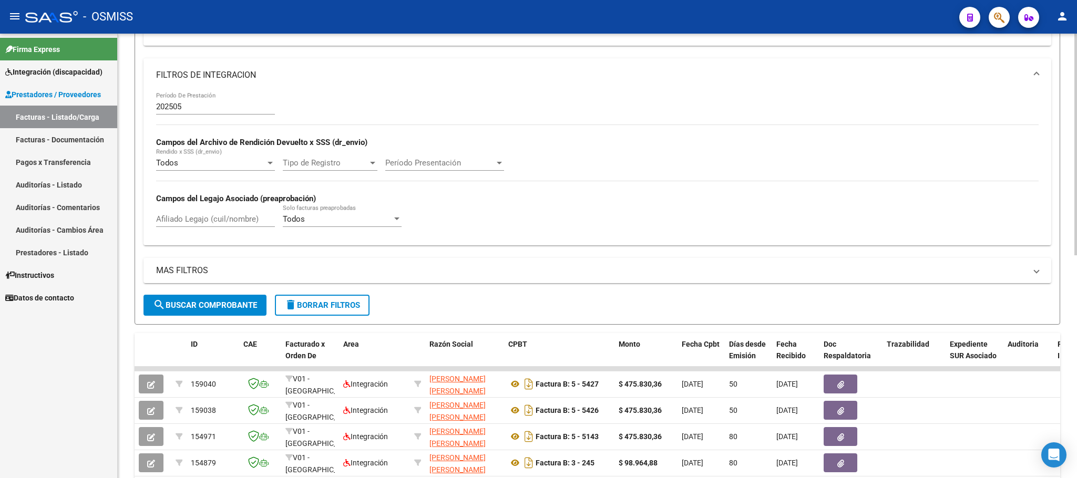
click at [254, 224] on input "Afiliado Legajo (cuil/nombre)" at bounding box center [215, 219] width 119 height 9
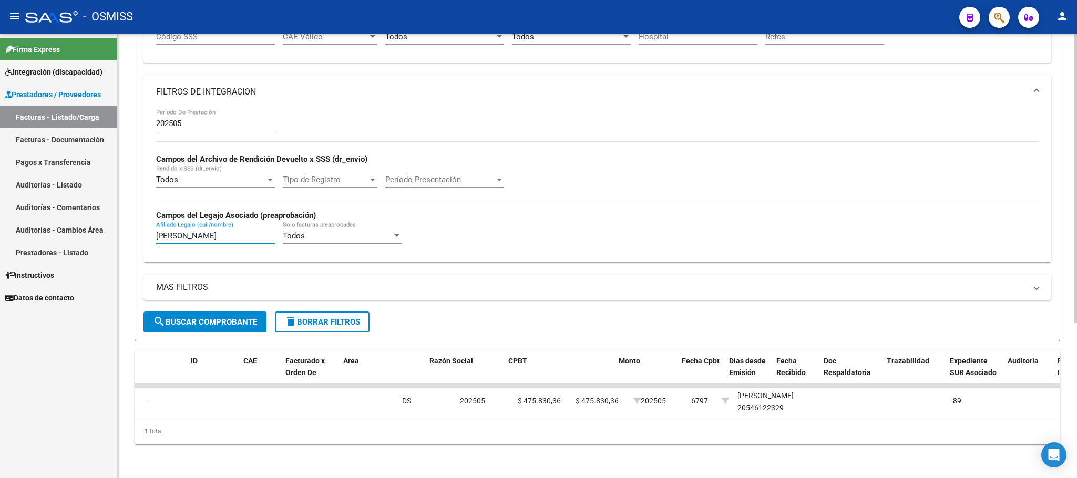
scroll to position [0, 0]
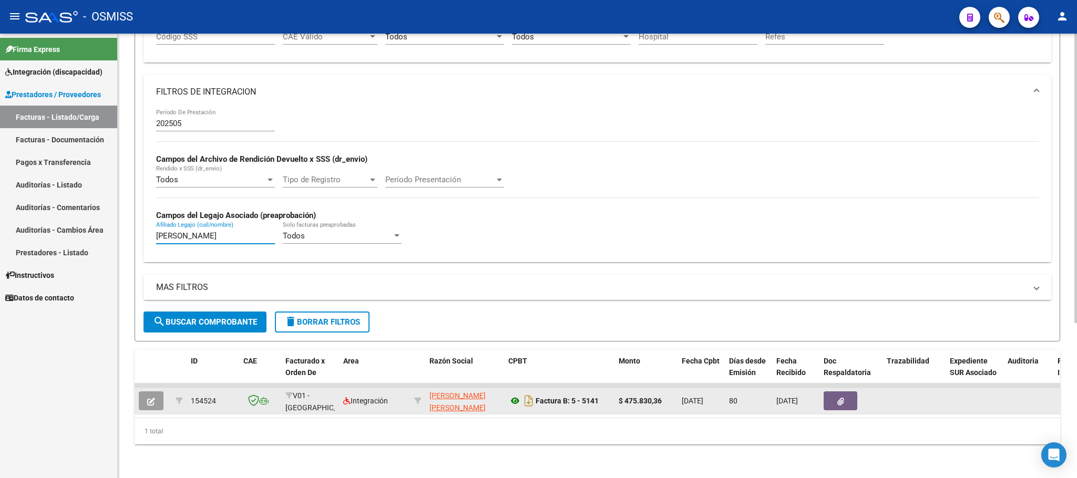
type input "[PERSON_NAME]"
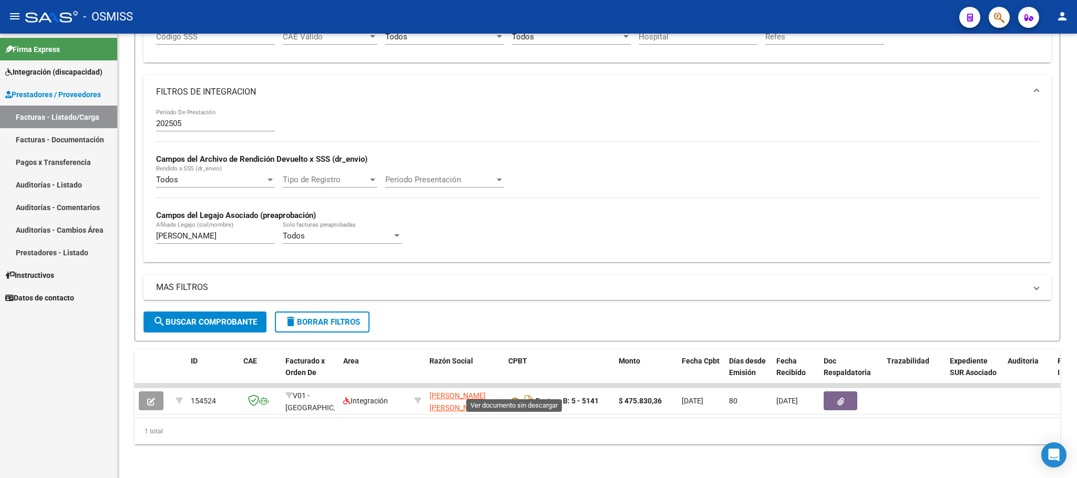
drag, startPoint x: 516, startPoint y: 392, endPoint x: 0, endPoint y: 412, distance: 516.7
click at [516, 395] on icon at bounding box center [515, 401] width 14 height 13
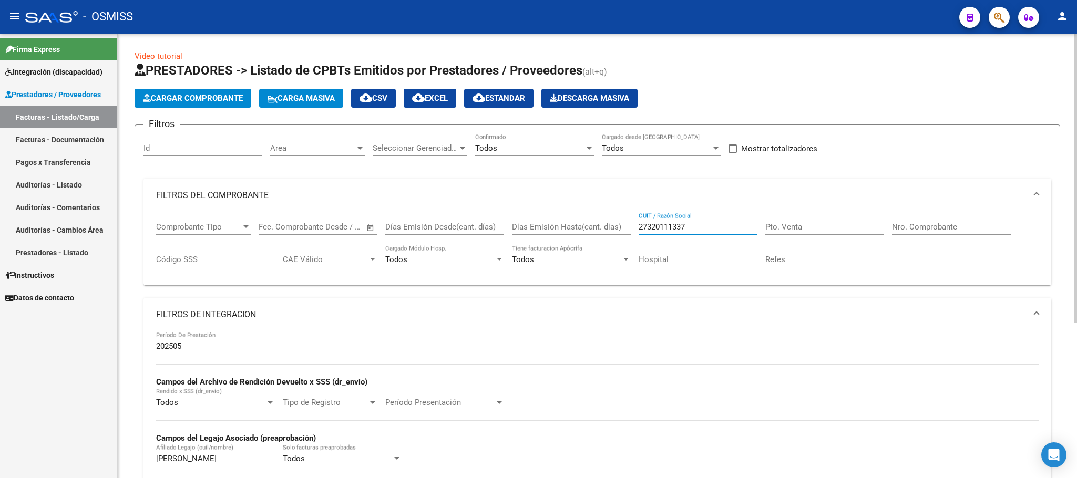
drag, startPoint x: 700, startPoint y: 232, endPoint x: 636, endPoint y: 230, distance: 64.2
click at [636, 230] on div "Comprobante Tipo Comprobante Tipo Start date – End date Fec. Comprobante Desde …" at bounding box center [597, 244] width 883 height 65
paste input "20241830021"
type input "20241830021"
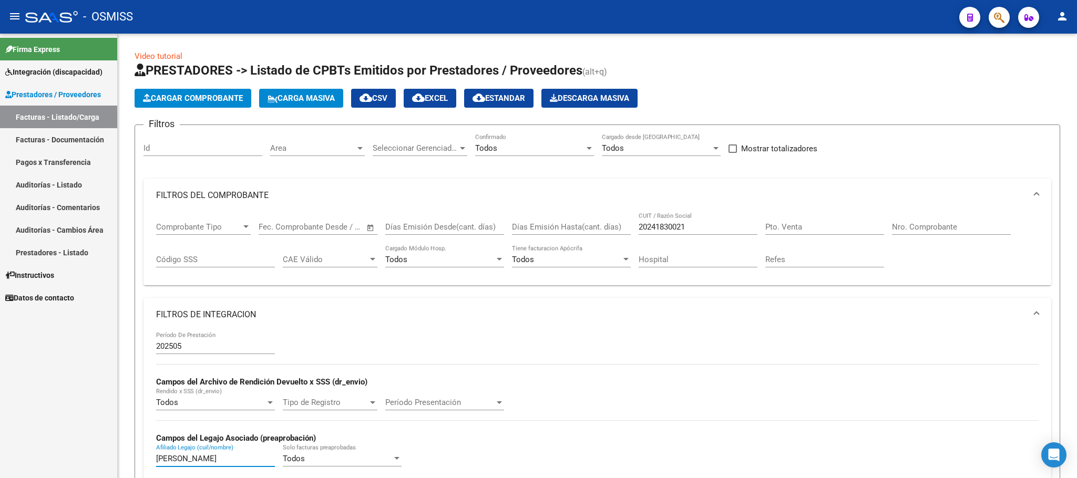
drag, startPoint x: 185, startPoint y: 463, endPoint x: 87, endPoint y: 450, distance: 98.7
click at [90, 453] on mat-sidenav-container "Firma Express Integración (discapacidad) Legajos Prestadores / Proveedores Fact…" at bounding box center [538, 256] width 1077 height 445
type input "reyes"
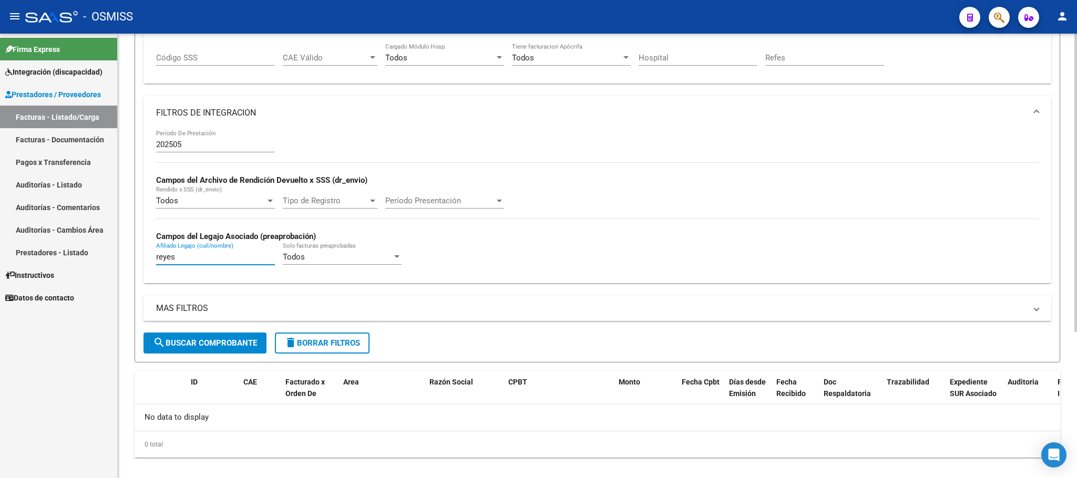
scroll to position [217, 0]
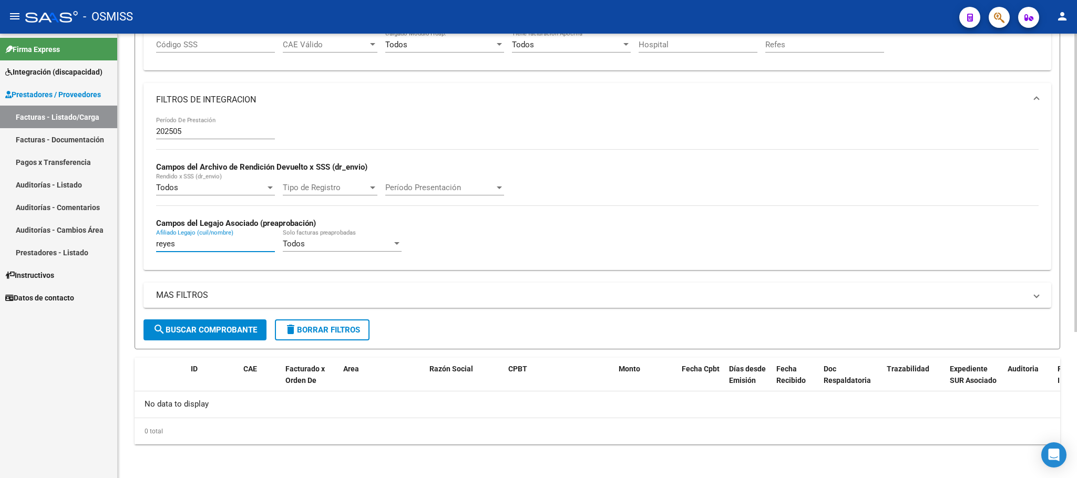
click at [240, 325] on span "search Buscar Comprobante" at bounding box center [205, 329] width 104 height 9
drag, startPoint x: 192, startPoint y: 243, endPoint x: 46, endPoint y: 230, distance: 147.3
click at [54, 239] on mat-sidenav-container "Firma Express Integración (discapacidad) Legajos Prestadores / Proveedores Fact…" at bounding box center [538, 256] width 1077 height 445
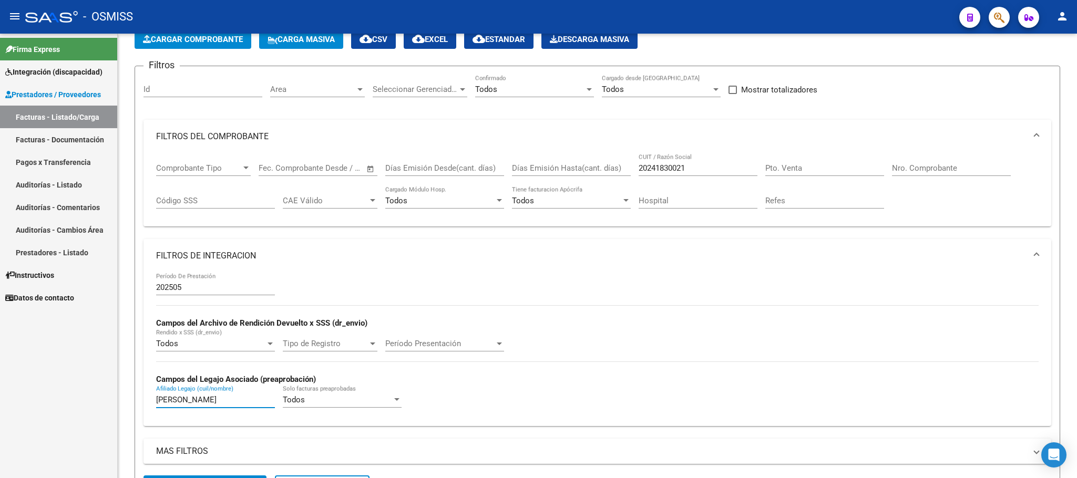
type input "[PERSON_NAME]"
drag, startPoint x: 199, startPoint y: 405, endPoint x: 140, endPoint y: 404, distance: 58.4
click at [140, 404] on form "Filtros Id Area Area Seleccionar Gerenciador Seleccionar Gerenciador Todos Conf…" at bounding box center [598, 286] width 926 height 440
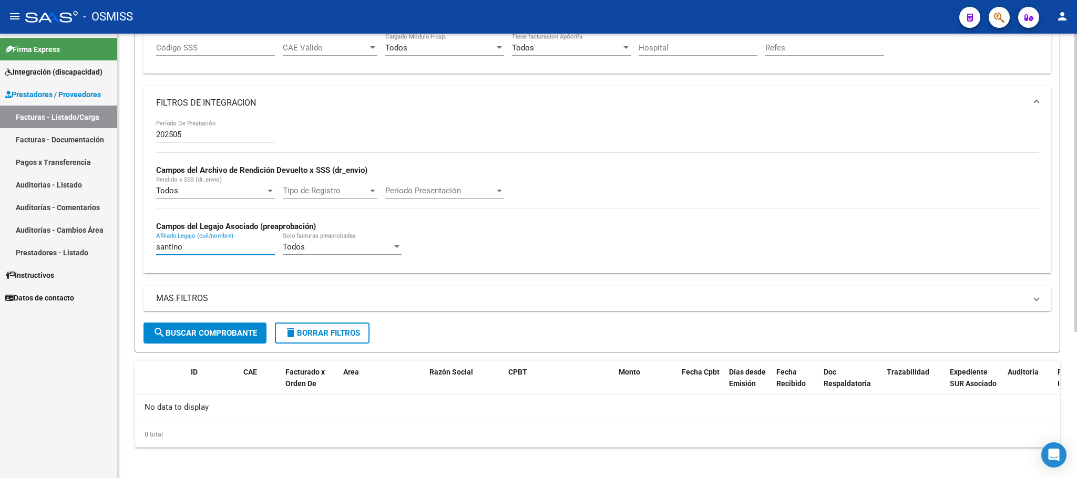
scroll to position [217, 0]
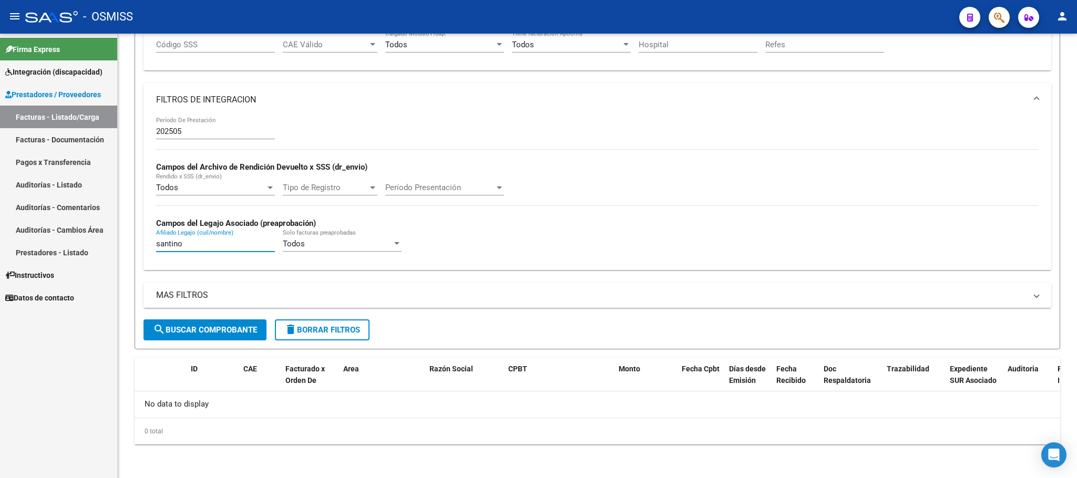
type input "santino"
drag, startPoint x: 206, startPoint y: 246, endPoint x: 127, endPoint y: 246, distance: 78.9
click at [127, 246] on div "Video tutorial PRESTADORES -> Listado de CPBTs Emitidos por Prestadores / Prove…" at bounding box center [598, 149] width 960 height 660
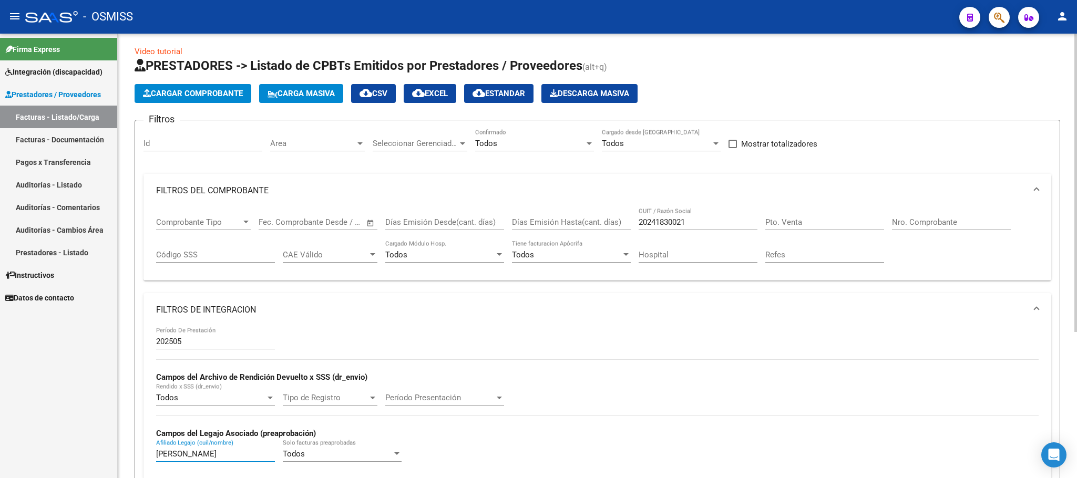
scroll to position [0, 0]
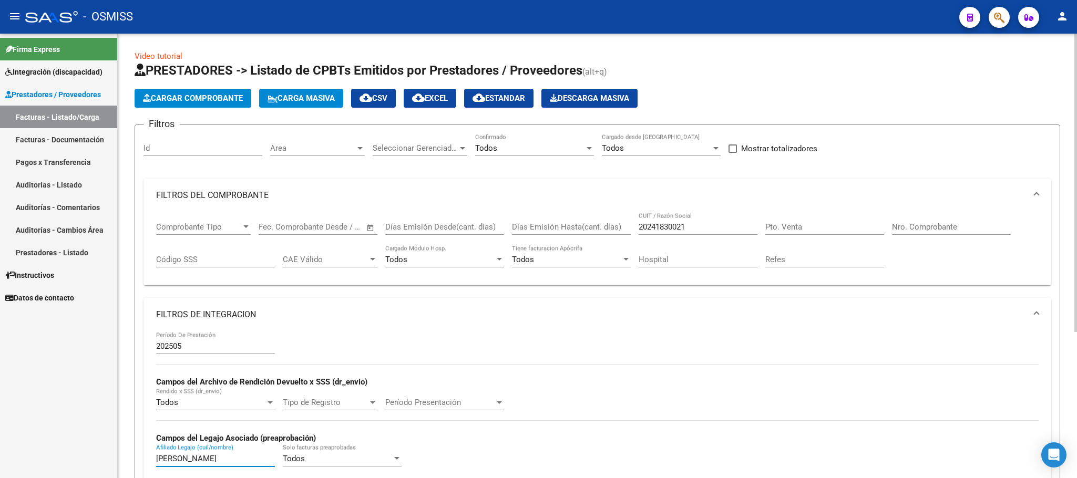
type input "[PERSON_NAME]"
drag, startPoint x: 691, startPoint y: 225, endPoint x: 618, endPoint y: 210, distance: 73.9
click at [618, 210] on mat-expansion-panel "FILTROS DEL COMPROBANTE Comprobante Tipo Comprobante Tipo Start date – End date…" at bounding box center [598, 232] width 908 height 107
paste input "27235676090"
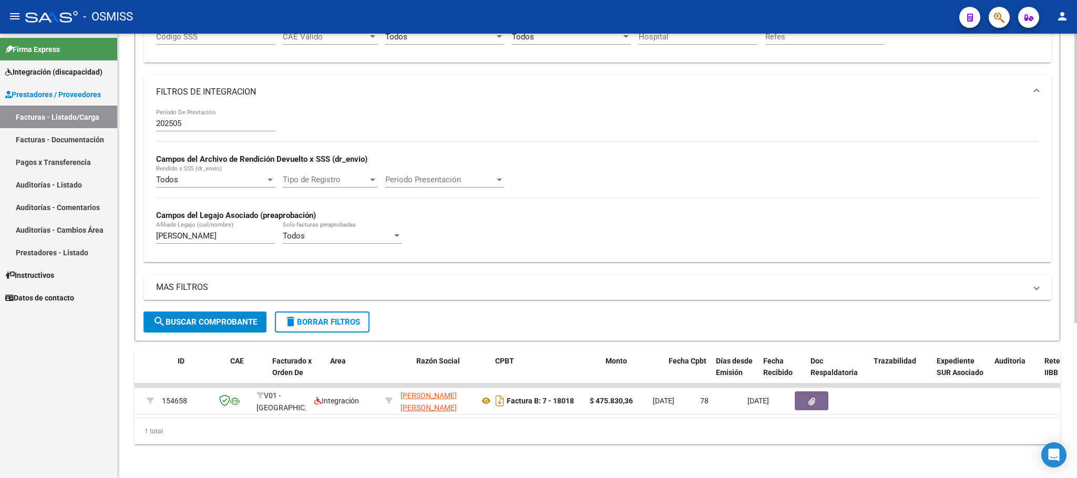
scroll to position [0, 13]
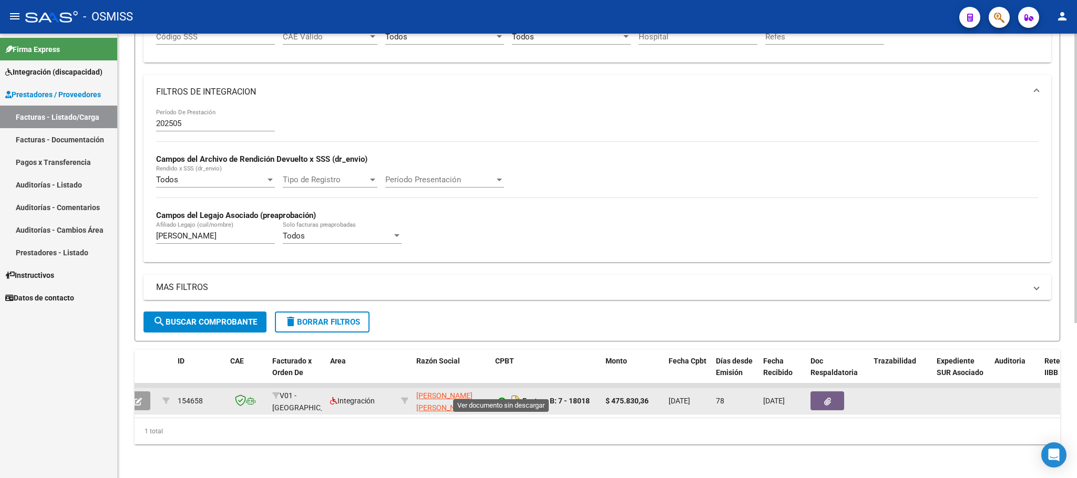
type input "27235676090"
click at [501, 395] on icon at bounding box center [502, 401] width 14 height 13
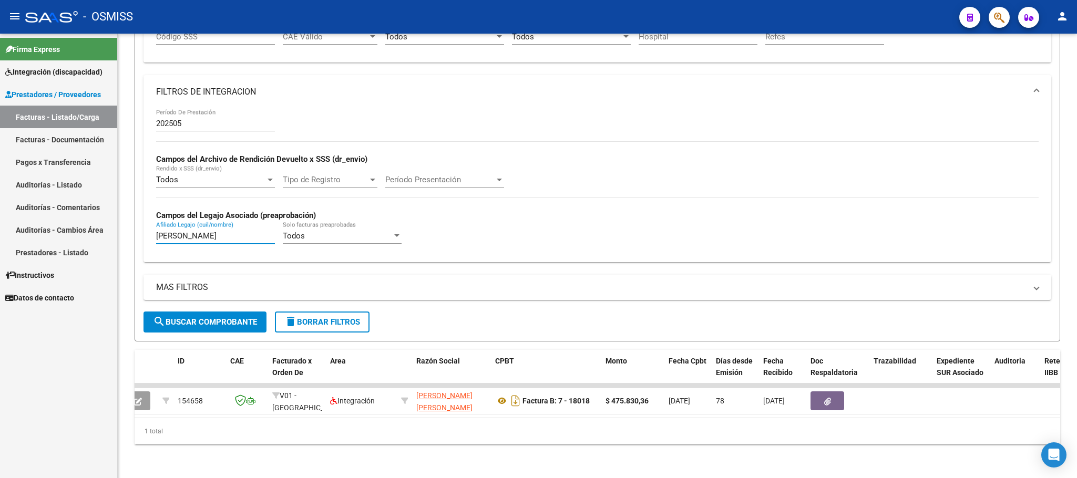
drag, startPoint x: 195, startPoint y: 222, endPoint x: 114, endPoint y: 215, distance: 80.8
click at [115, 215] on mat-sidenav-container "Firma Express Integración (discapacidad) Legajos Prestadores / Proveedores Fact…" at bounding box center [538, 256] width 1077 height 445
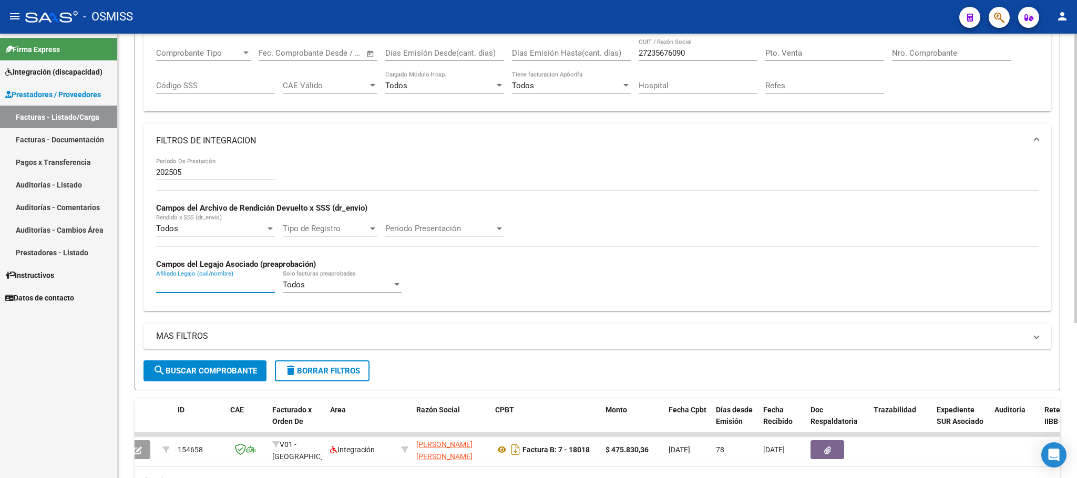
scroll to position [79, 0]
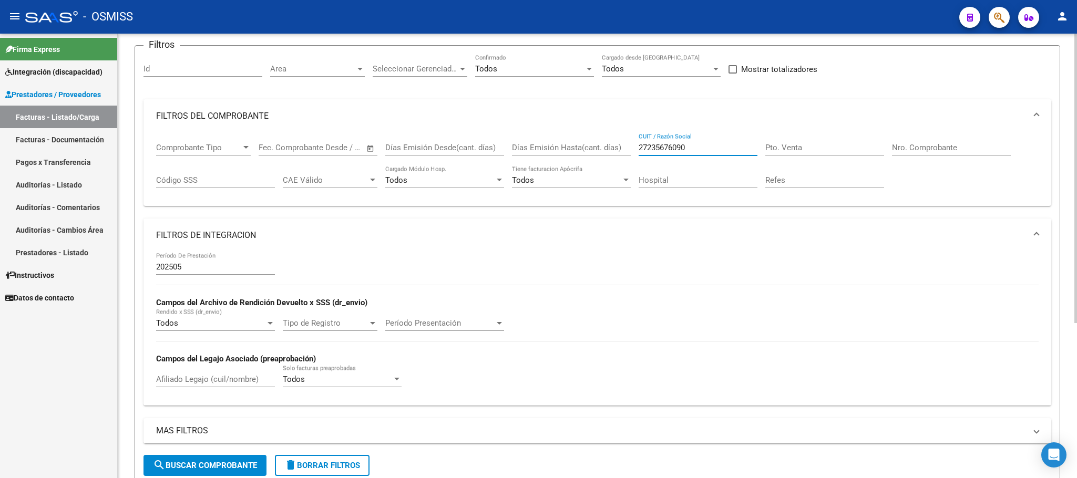
drag, startPoint x: 669, startPoint y: 147, endPoint x: 601, endPoint y: 147, distance: 67.8
click at [608, 147] on div "Comprobante Tipo Comprobante Tipo Start date – End date Fec. Comprobante Desde …" at bounding box center [597, 165] width 883 height 65
paste input "23200114914"
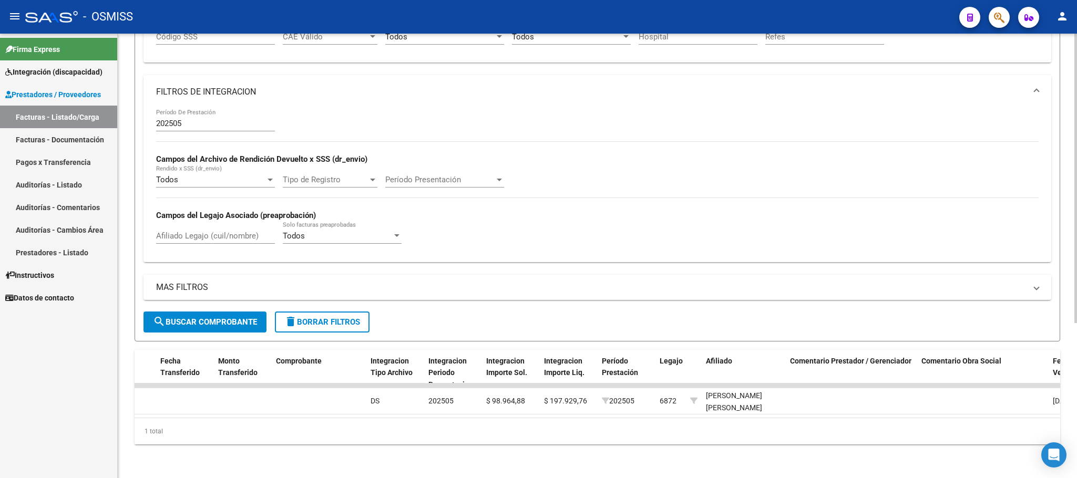
scroll to position [0, 0]
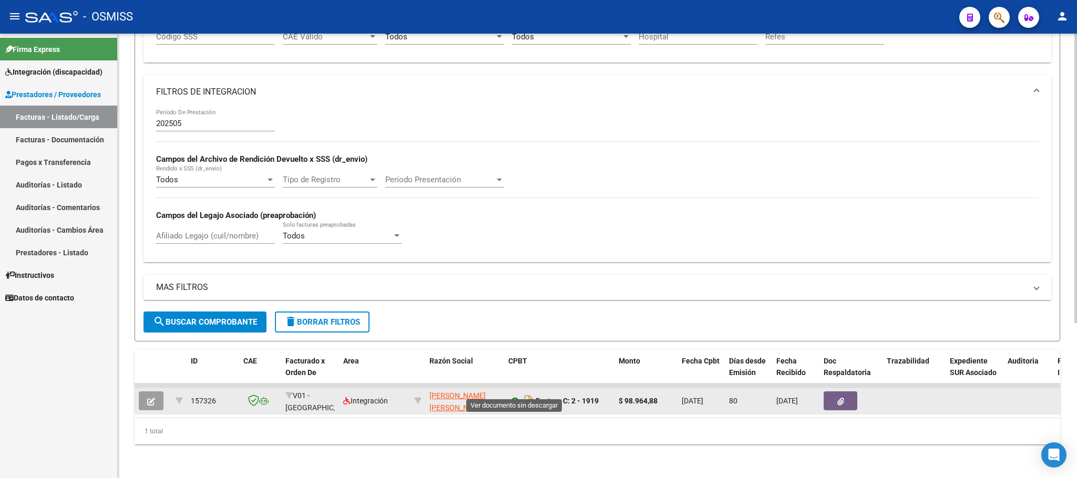
type input "23200114914"
click at [512, 395] on icon at bounding box center [515, 401] width 14 height 13
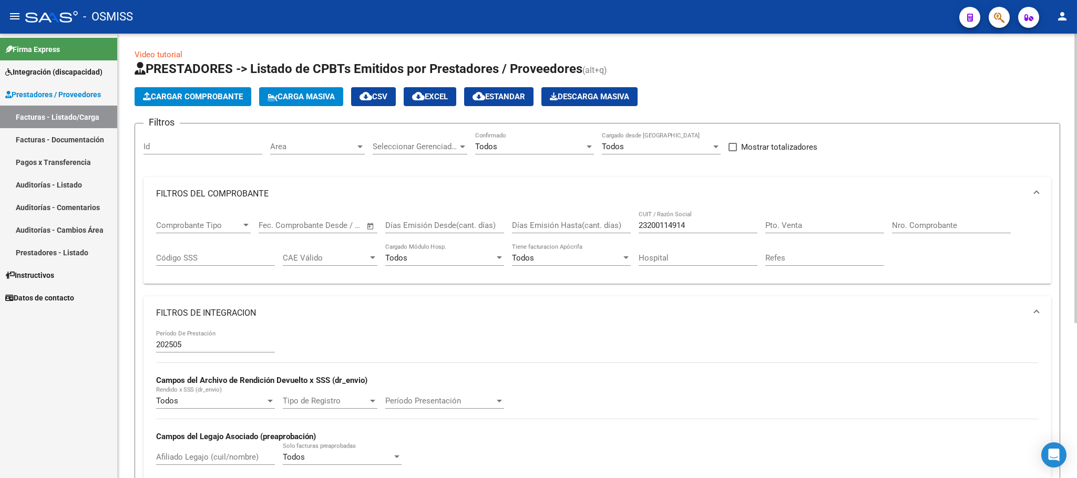
scroll to position [1, 0]
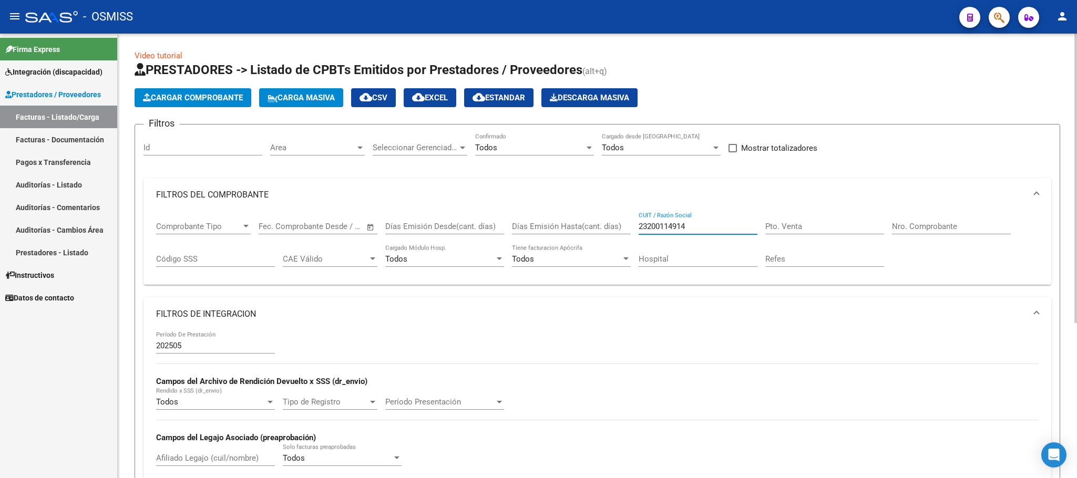
drag, startPoint x: 702, startPoint y: 226, endPoint x: 592, endPoint y: 225, distance: 109.9
click at [592, 226] on div "Comprobante Tipo Comprobante Tipo Start date – End date Fec. Comprobante Desde …" at bounding box center [597, 244] width 883 height 65
paste input "27423601626"
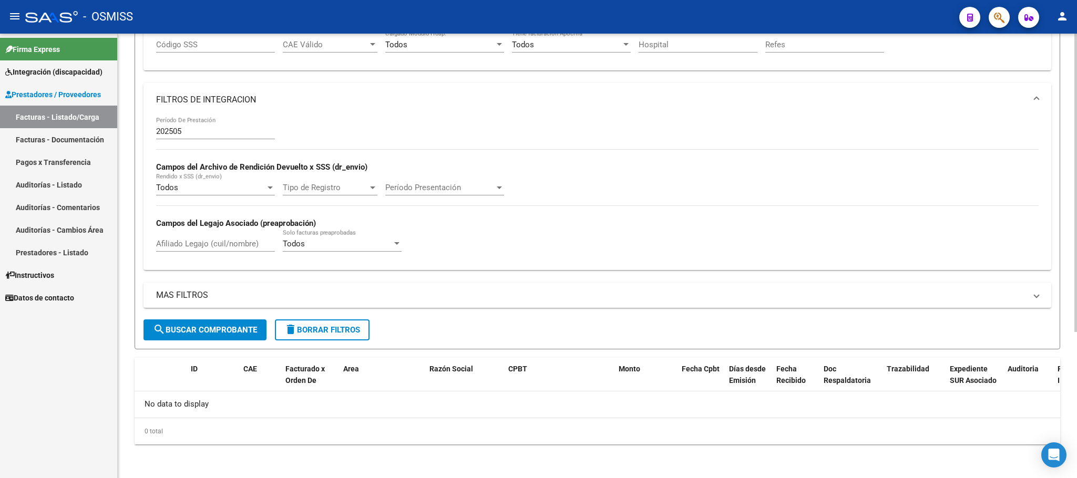
type input "27423601626"
click at [209, 330] on span "search Buscar Comprobante" at bounding box center [205, 329] width 104 height 9
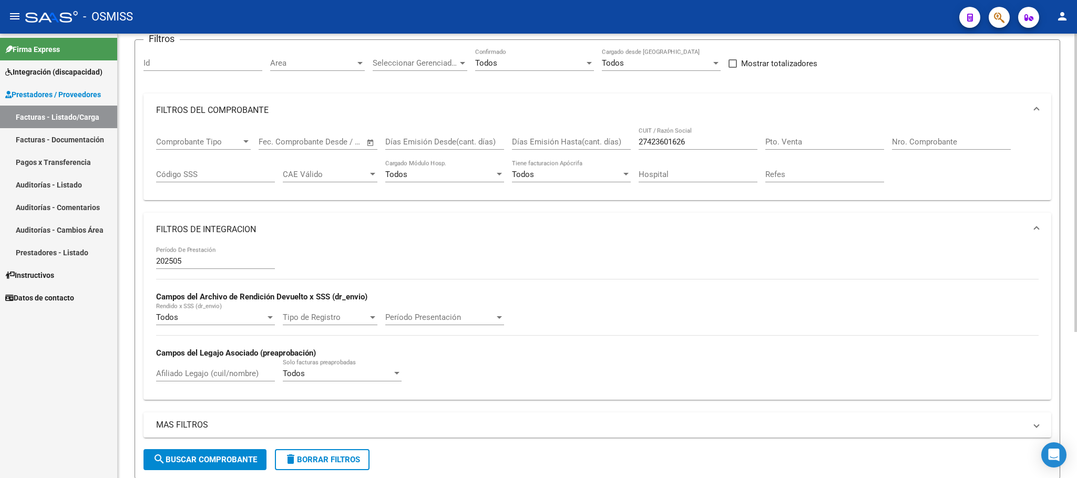
scroll to position [0, 0]
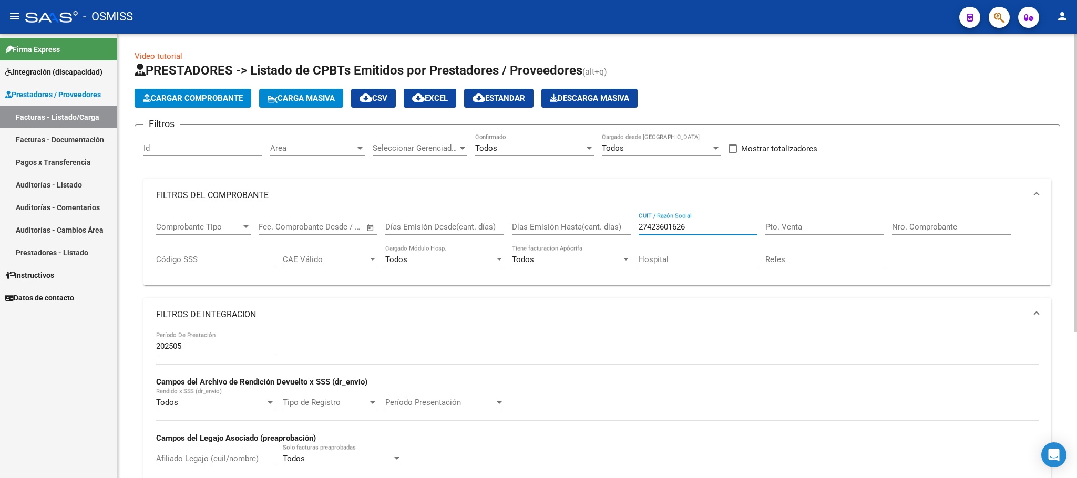
drag, startPoint x: 685, startPoint y: 230, endPoint x: 603, endPoint y: 221, distance: 82.6
click at [603, 221] on div "Comprobante Tipo Comprobante Tipo Start date – End date Fec. Comprobante Desde …" at bounding box center [597, 244] width 883 height 65
paste input "27345360641"
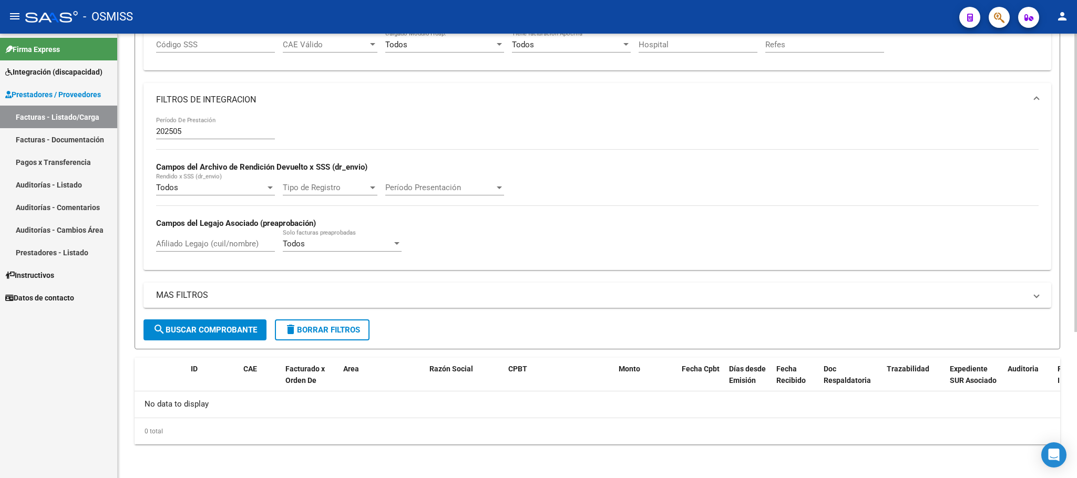
type input "27345360641"
click at [251, 336] on button "search Buscar Comprobante" at bounding box center [205, 330] width 123 height 21
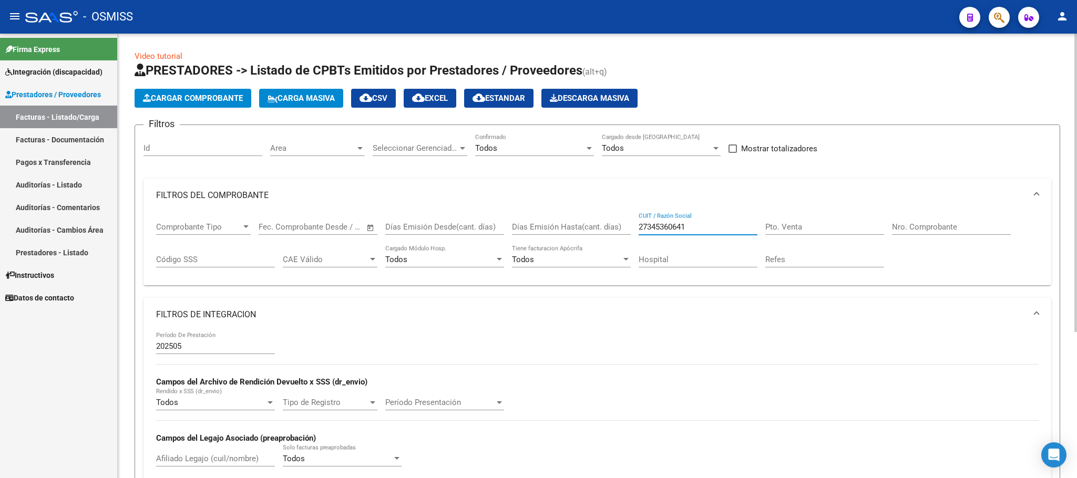
drag, startPoint x: 691, startPoint y: 231, endPoint x: 601, endPoint y: 229, distance: 89.4
click at [601, 229] on div "Comprobante Tipo Comprobante Tipo Start date – End date Fec. Comprobante Desde …" at bounding box center [597, 244] width 883 height 65
paste input "27323457803"
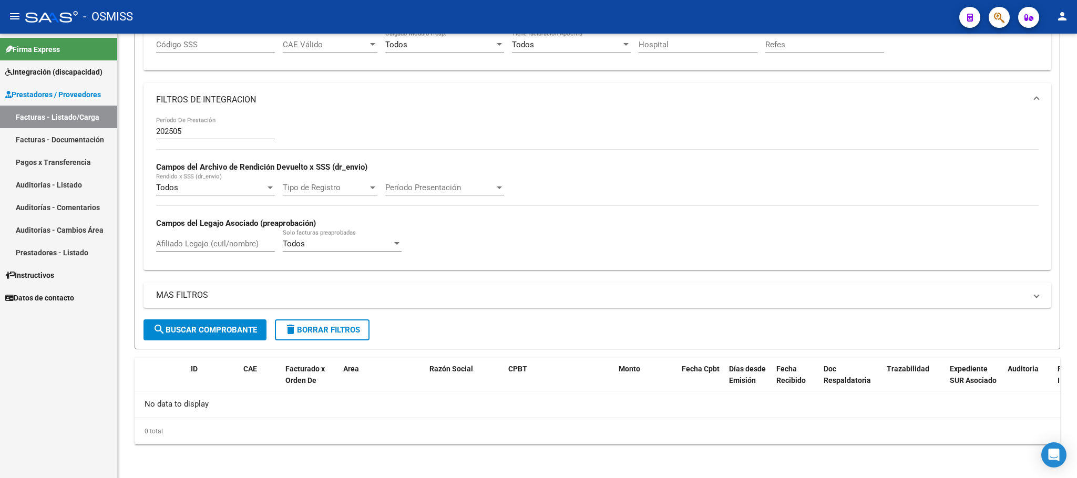
type input "27323457803"
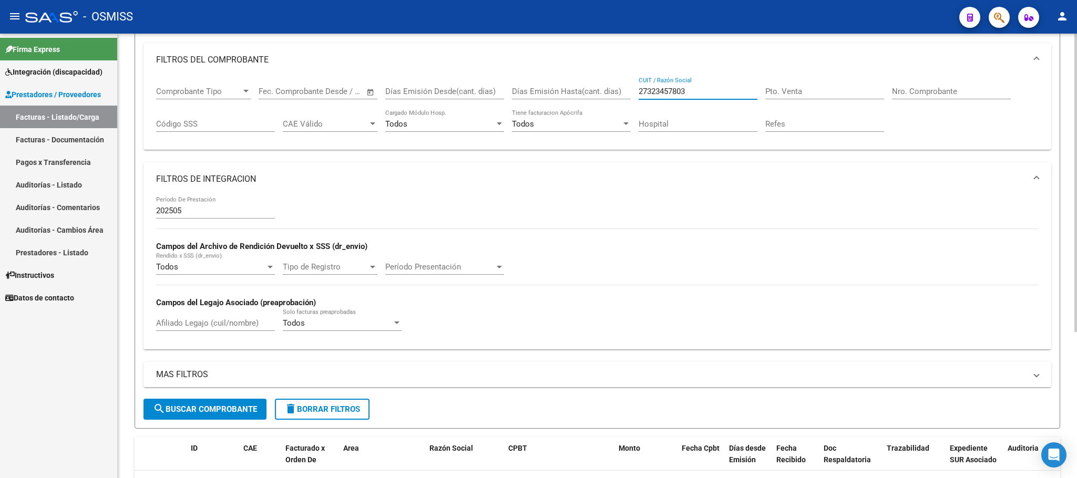
scroll to position [0, 0]
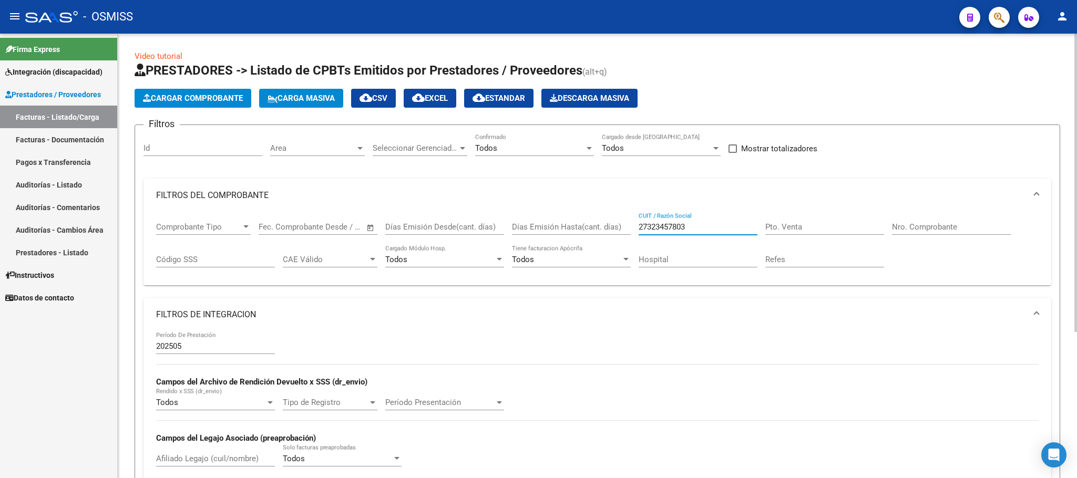
drag, startPoint x: 708, startPoint y: 229, endPoint x: 591, endPoint y: 224, distance: 116.8
click at [591, 224] on div "Comprobante Tipo Comprobante Tipo Start date – End date Fec. Comprobante Desde …" at bounding box center [597, 244] width 883 height 65
paste input "27162736472"
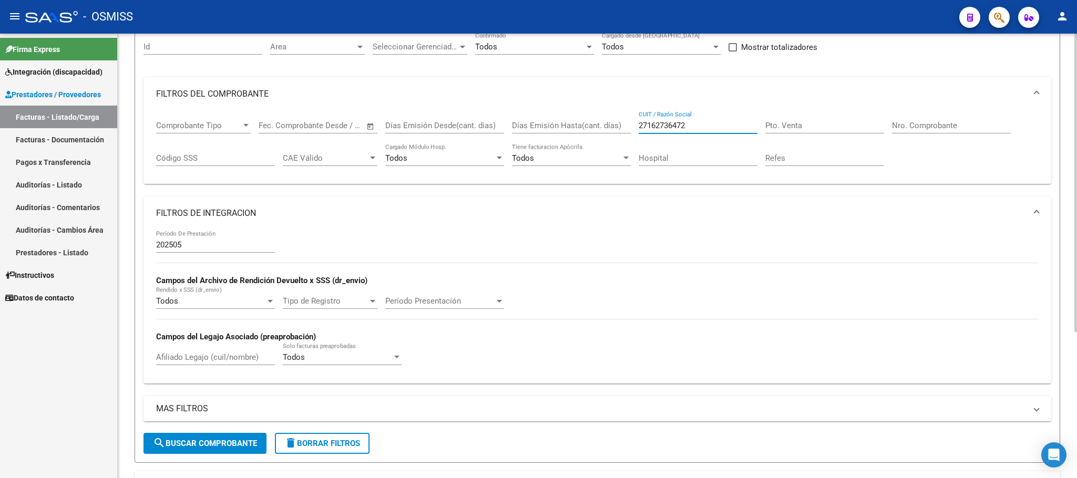
scroll to position [217, 0]
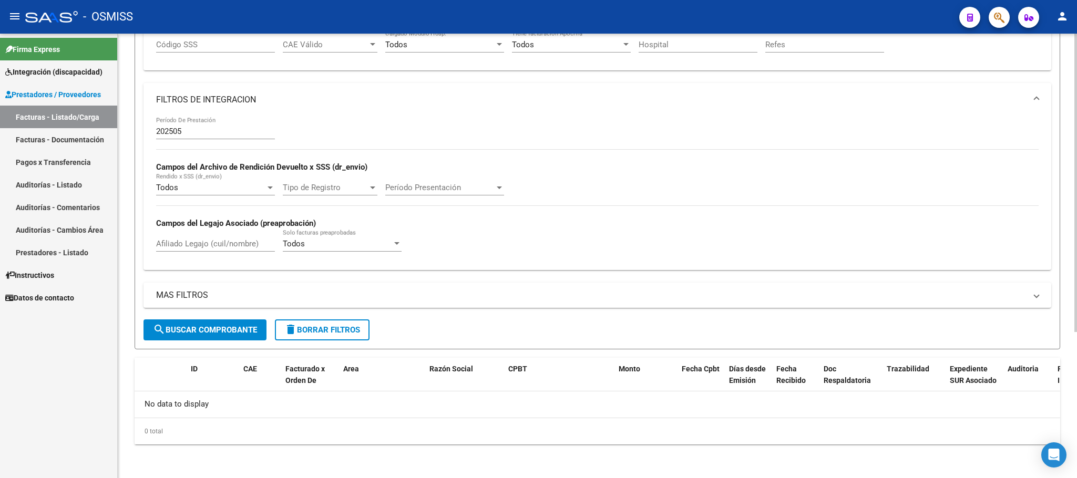
type input "27162736472"
click at [231, 332] on span "search Buscar Comprobante" at bounding box center [205, 329] width 104 height 9
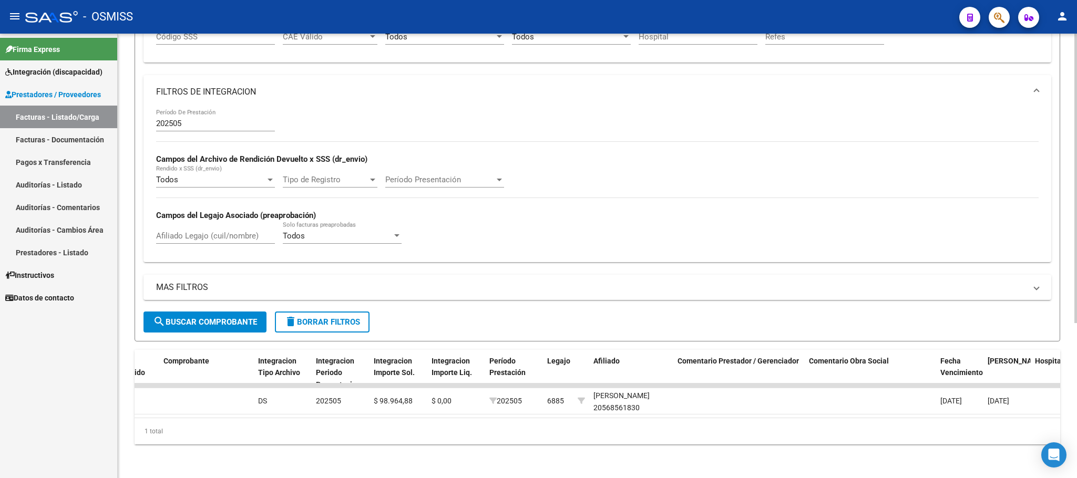
scroll to position [0, 0]
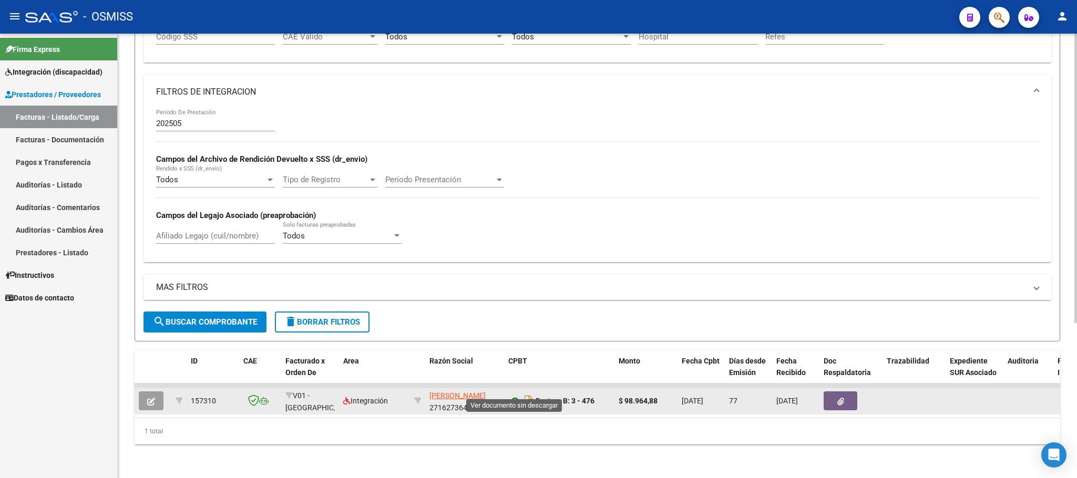
click at [510, 395] on icon at bounding box center [515, 401] width 14 height 13
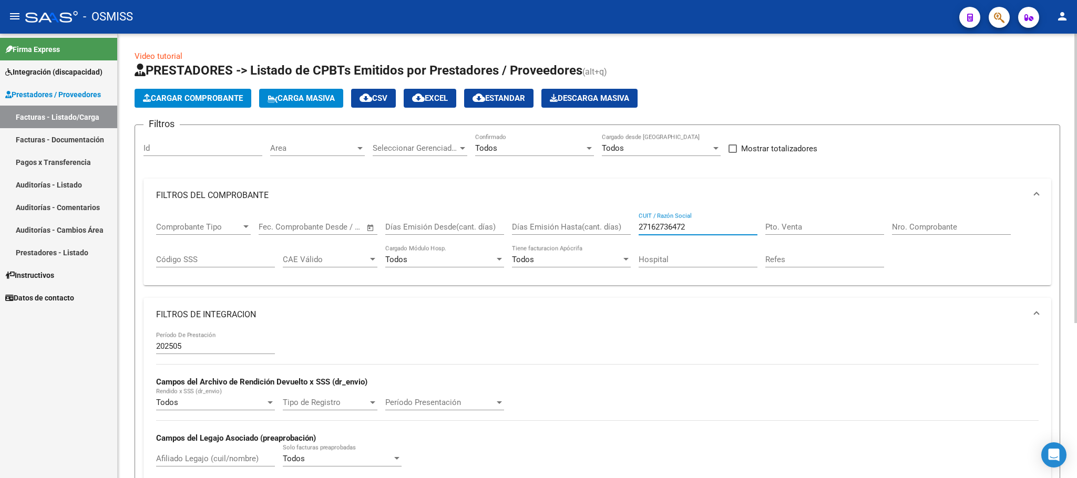
drag, startPoint x: 695, startPoint y: 224, endPoint x: 625, endPoint y: 224, distance: 69.9
click at [625, 224] on div "Comprobante Tipo Comprobante Tipo Start date – End date Fec. Comprobante Desde …" at bounding box center [597, 244] width 883 height 65
paste input "27284373117"
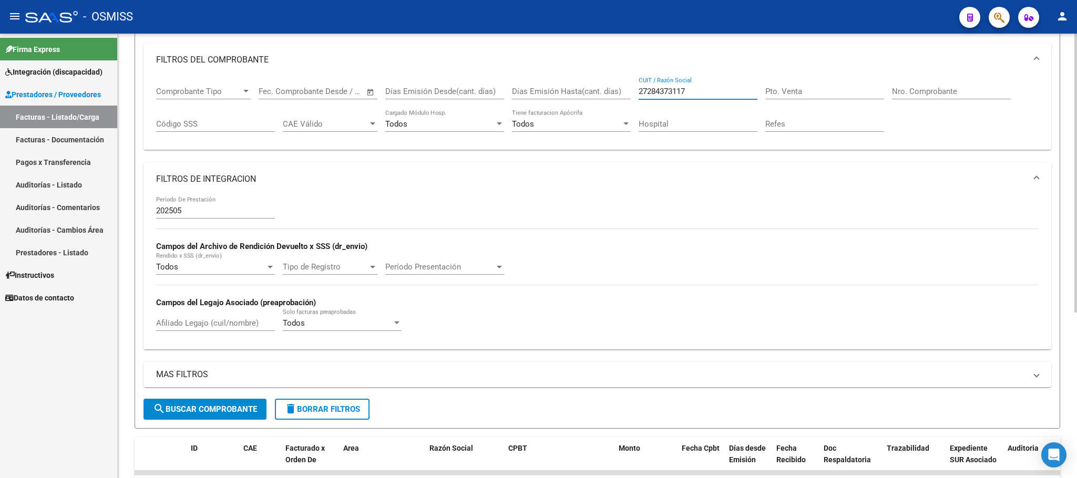
scroll to position [263, 0]
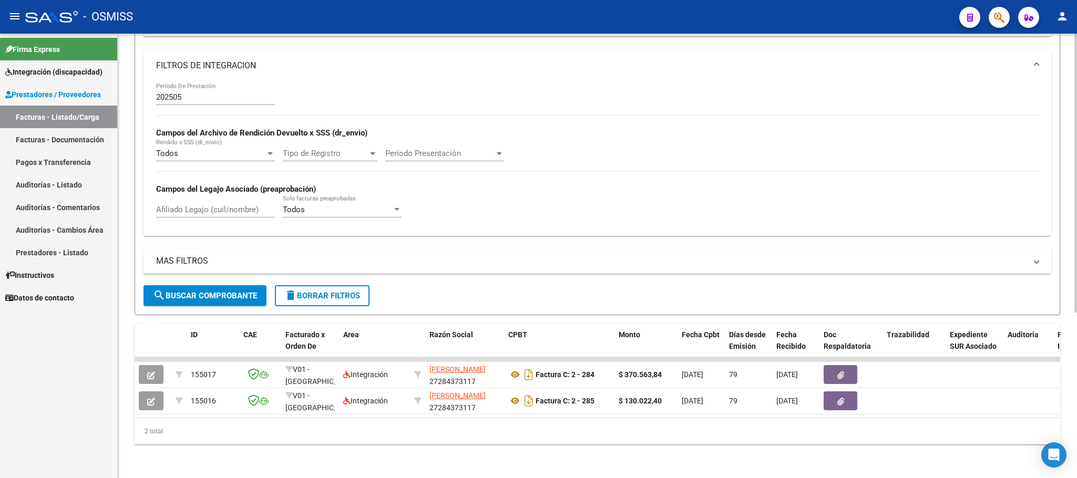
type input "27284373117"
click at [226, 289] on button "search Buscar Comprobante" at bounding box center [205, 295] width 123 height 21
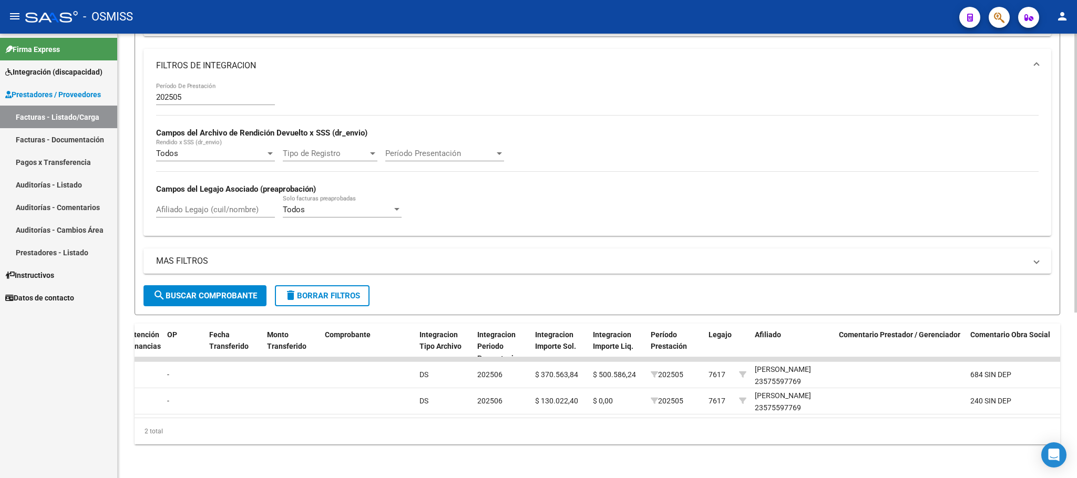
scroll to position [0, 1064]
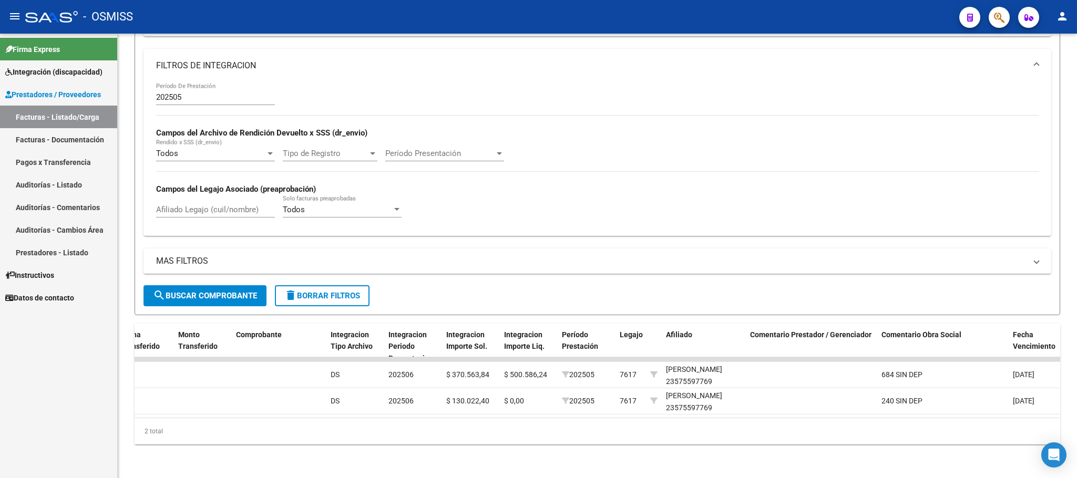
click at [858, 8] on div "- OSMISS" at bounding box center [488, 16] width 926 height 23
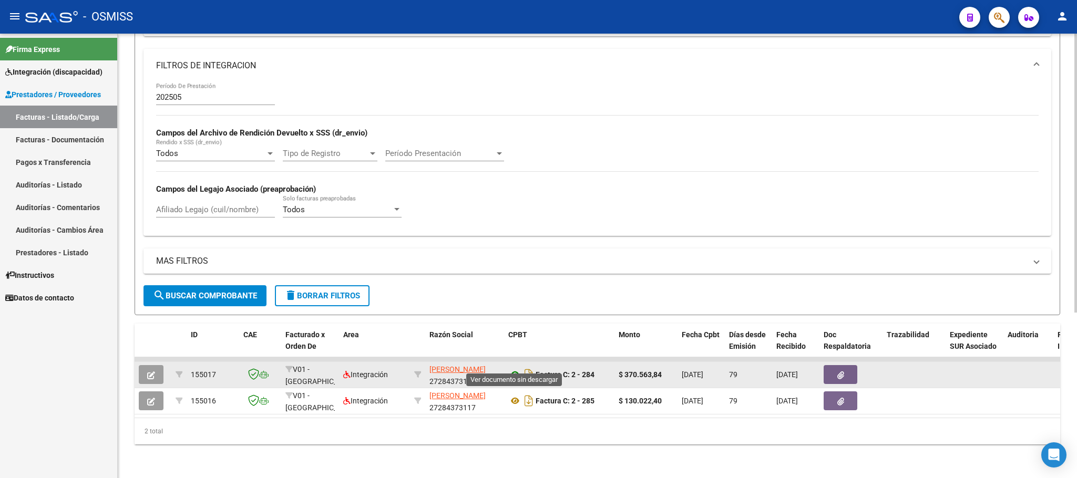
click at [517, 369] on icon at bounding box center [515, 375] width 14 height 13
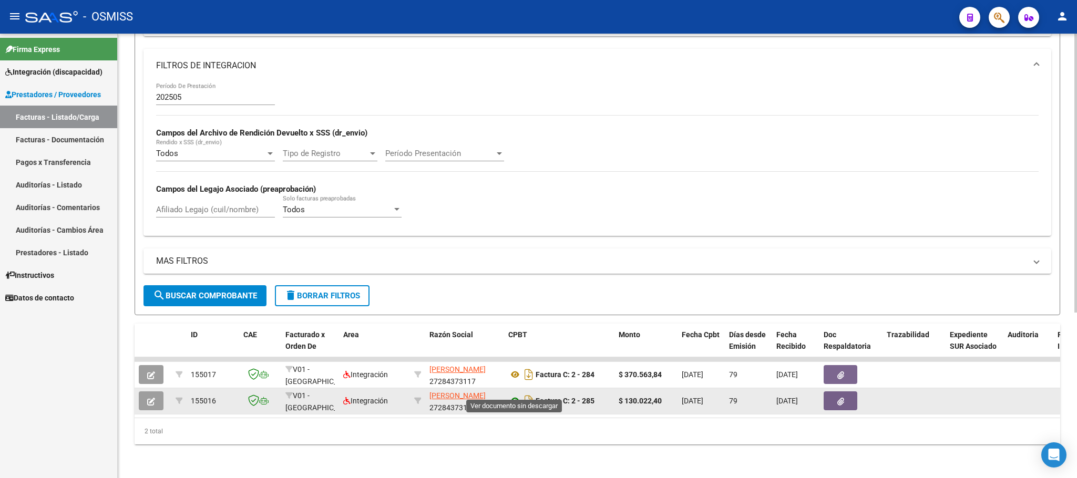
click at [517, 395] on icon at bounding box center [515, 401] width 14 height 13
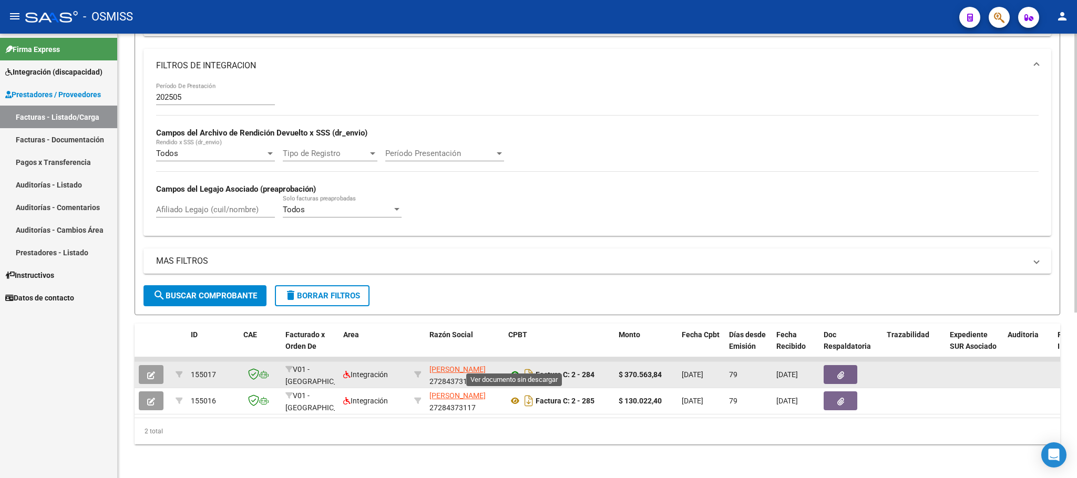
click at [516, 369] on icon at bounding box center [515, 375] width 14 height 13
click at [518, 369] on icon at bounding box center [515, 375] width 14 height 13
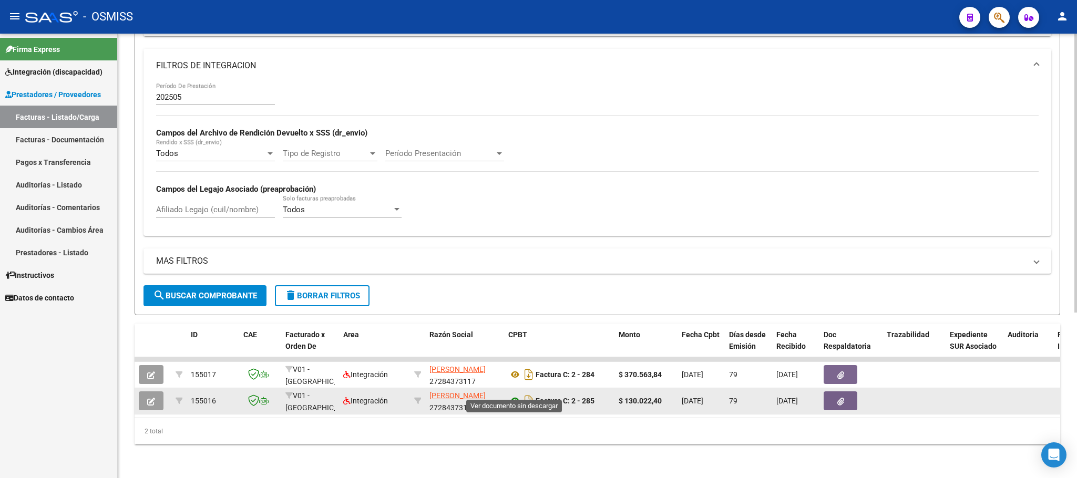
click at [514, 395] on icon at bounding box center [515, 401] width 14 height 13
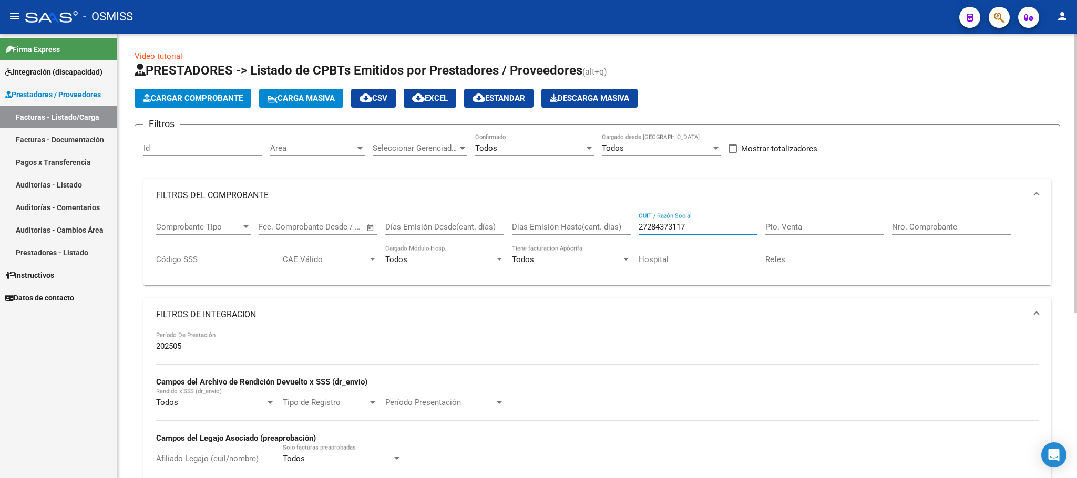
drag, startPoint x: 694, startPoint y: 229, endPoint x: 589, endPoint y: 224, distance: 105.3
click at [589, 224] on div "Comprobante Tipo Comprobante Tipo Start date – End date Fec. Comprobante Desde …" at bounding box center [597, 244] width 883 height 65
paste input "30712040145"
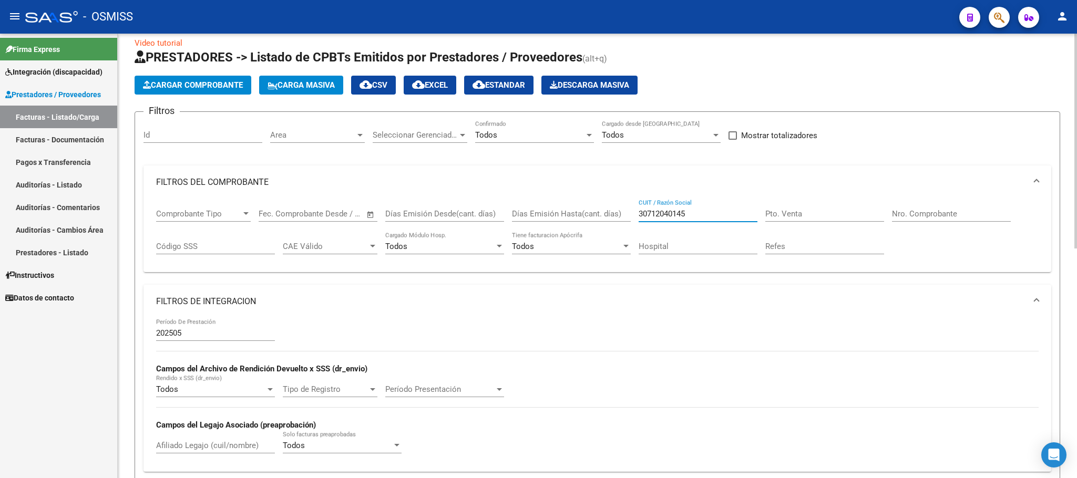
scroll to position [267, 0]
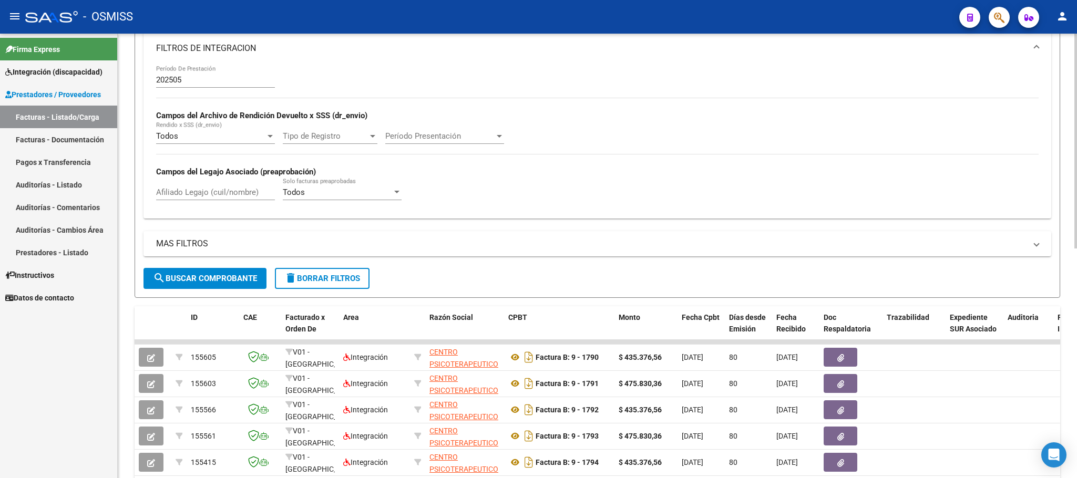
type input "30712040145"
click at [225, 191] on input "Afiliado Legajo (cuil/nombre)" at bounding box center [215, 192] width 119 height 9
type input "reyes"
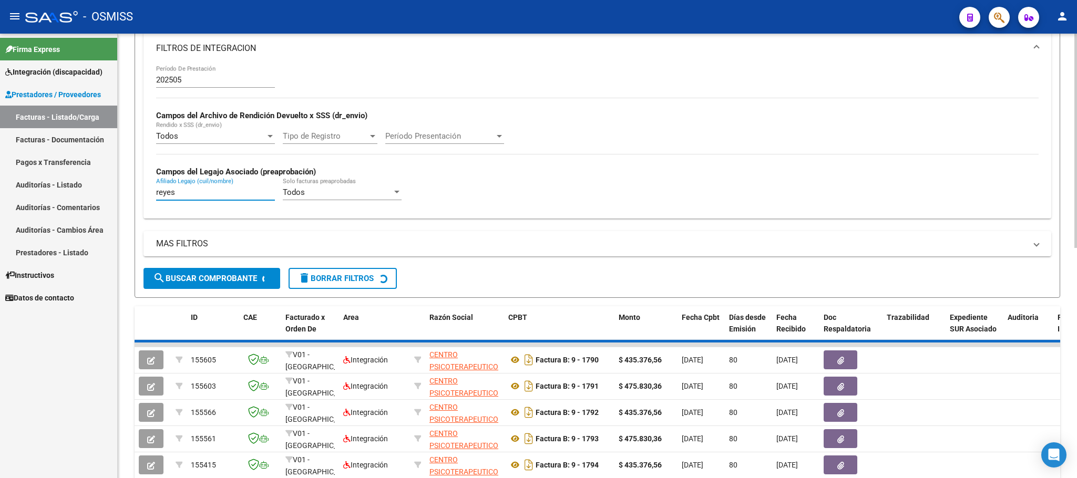
scroll to position [217, 0]
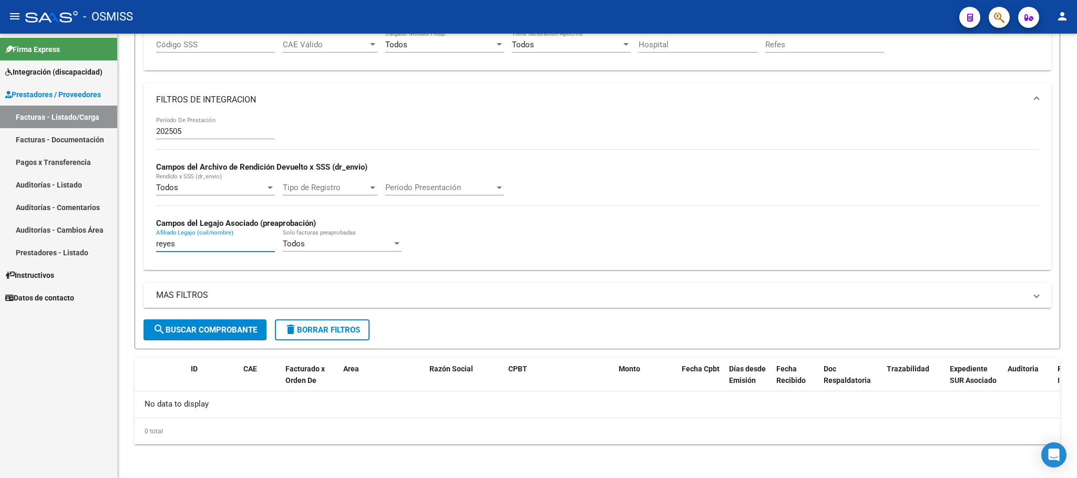
drag, startPoint x: 204, startPoint y: 244, endPoint x: 104, endPoint y: 244, distance: 99.9
click at [104, 244] on mat-sidenav-container "Firma Express Integración (discapacidad) Legajos Prestadores / Proveedores Fact…" at bounding box center [538, 256] width 1077 height 445
type input "b"
type input "vera"
drag, startPoint x: 186, startPoint y: 244, endPoint x: 64, endPoint y: 243, distance: 122.5
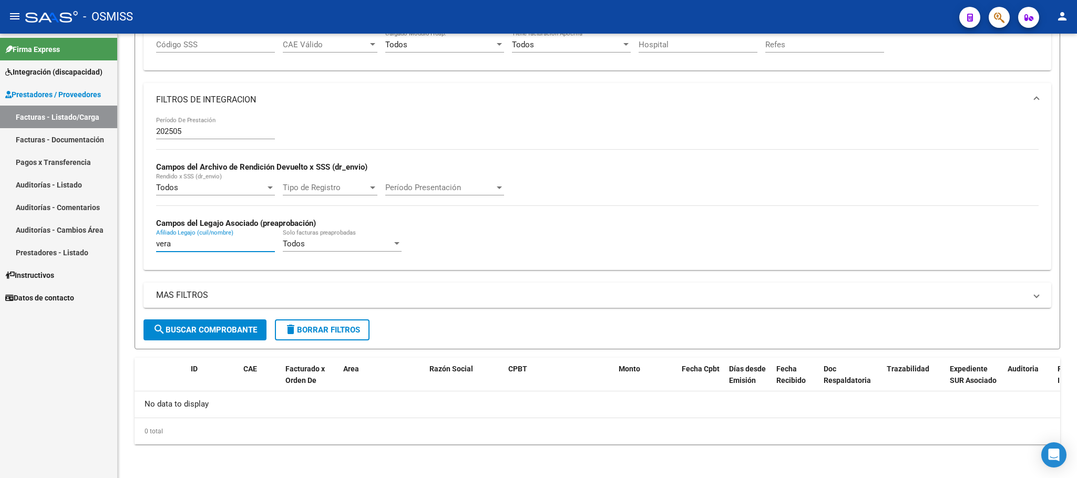
click at [64, 243] on mat-sidenav-container "Firma Express Integración (discapacidad) Legajos Prestadores / Proveedores Fact…" at bounding box center [538, 256] width 1077 height 445
type input "bera"
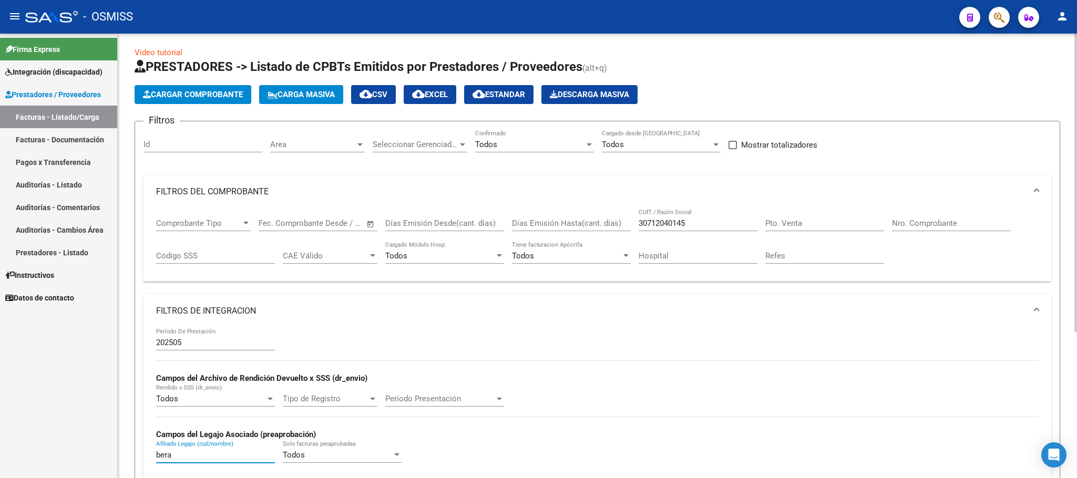
scroll to position [0, 0]
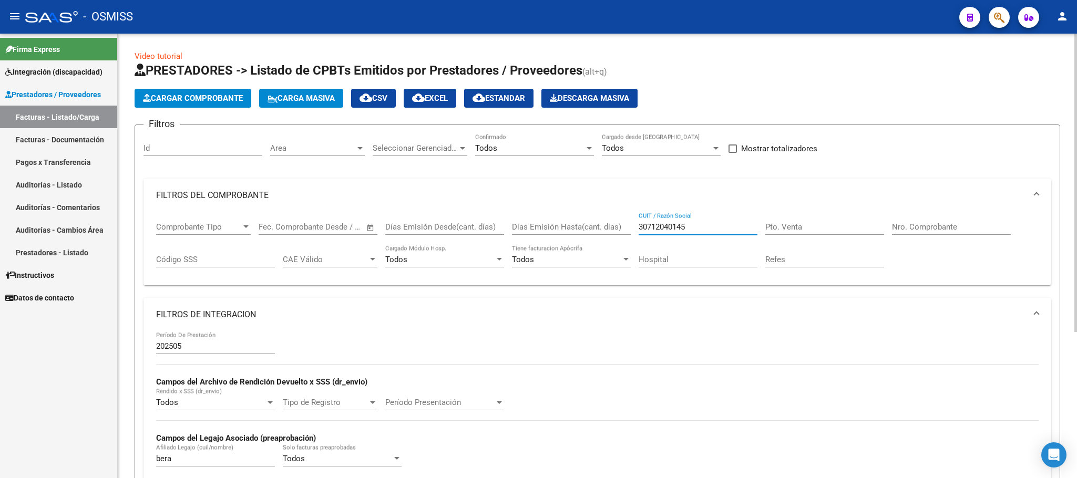
drag, startPoint x: 702, startPoint y: 226, endPoint x: 612, endPoint y: 226, distance: 90.4
click at [614, 226] on div "Comprobante Tipo Comprobante Tipo Start date – End date Fec. Comprobante Desde …" at bounding box center [597, 244] width 883 height 65
paste input "24306552402"
type input "24306552402"
drag, startPoint x: 187, startPoint y: 456, endPoint x: 154, endPoint y: 456, distance: 33.1
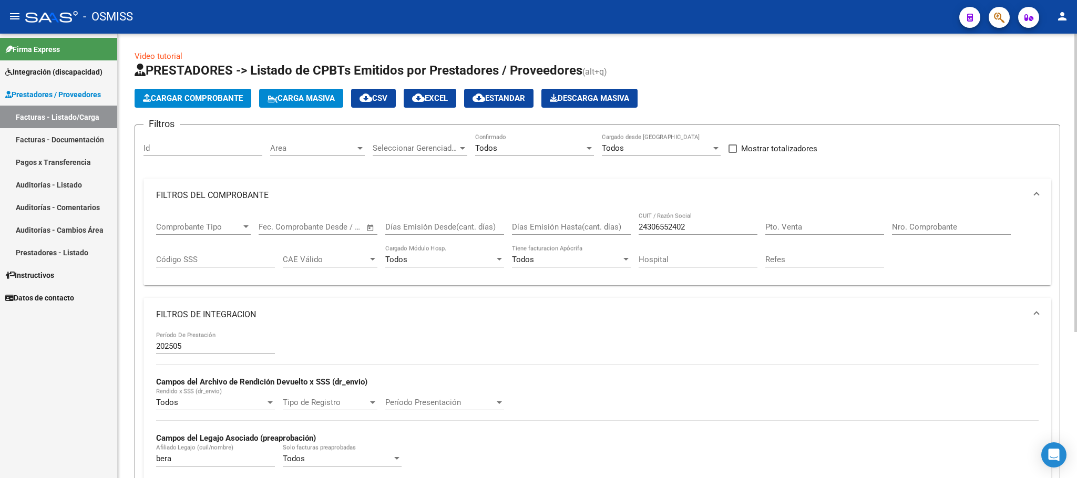
click at [154, 456] on div "202505 Período De Prestación Campos del Archivo de Rendición Devuelto x SSS (dr…" at bounding box center [598, 408] width 908 height 153
click at [183, 461] on input "bera" at bounding box center [215, 458] width 119 height 9
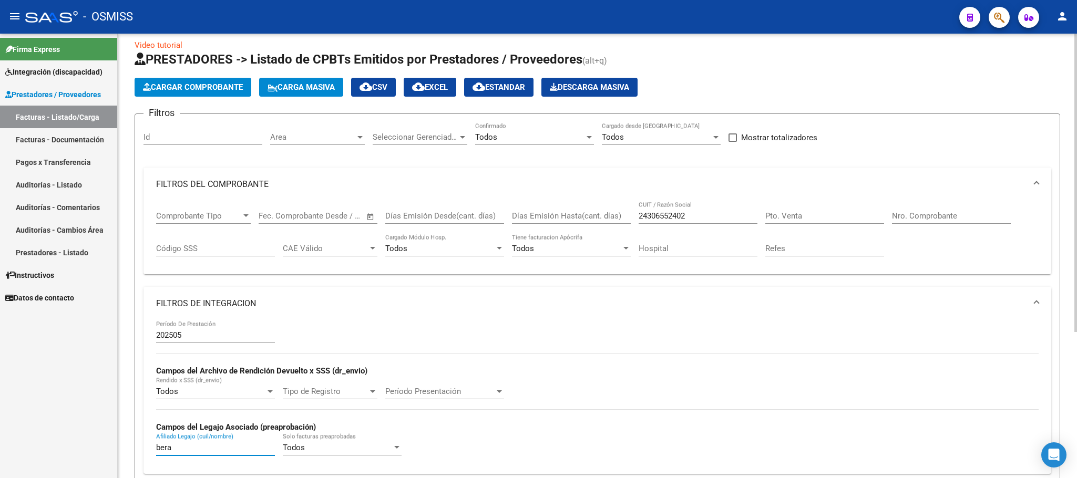
drag, startPoint x: 187, startPoint y: 463, endPoint x: 136, endPoint y: 464, distance: 50.5
click at [136, 464] on form "Filtros Id Area Area Seleccionar Gerenciador Seleccionar Gerenciador Todos Conf…" at bounding box center [598, 334] width 926 height 440
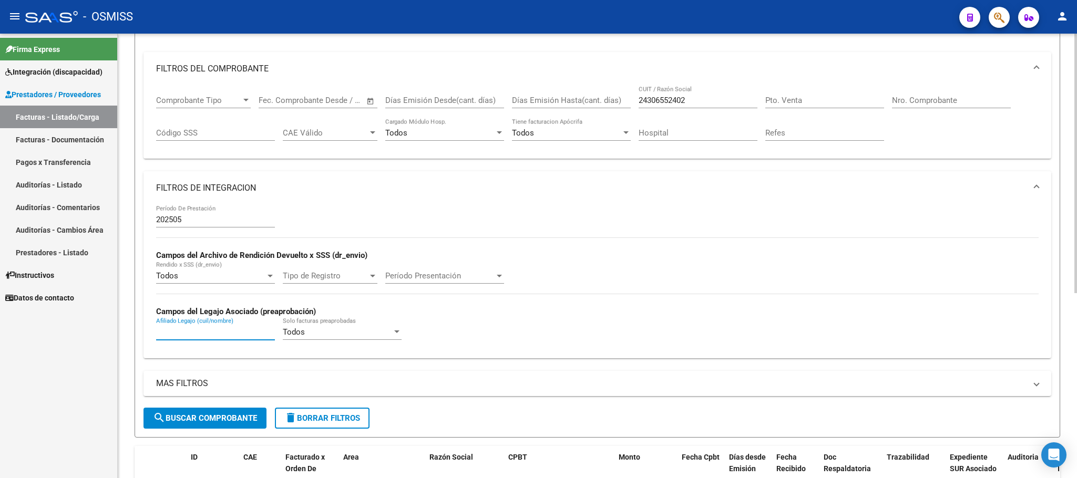
scroll to position [316, 0]
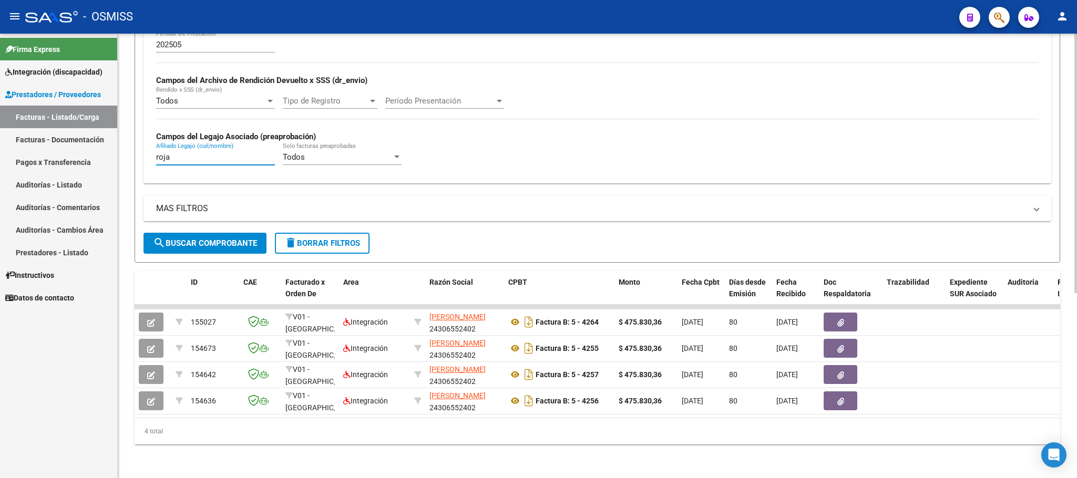
type input "rojas"
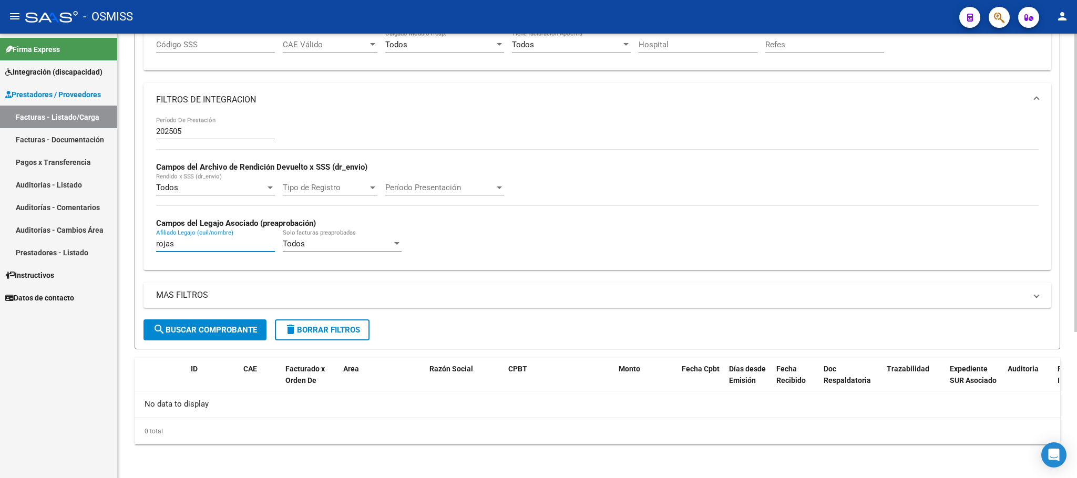
scroll to position [217, 0]
drag, startPoint x: 180, startPoint y: 243, endPoint x: 95, endPoint y: 241, distance: 85.2
click at [97, 242] on mat-sidenav-container "Firma Express Integración (discapacidad) Legajos Prestadores / Proveedores Fact…" at bounding box center [538, 256] width 1077 height 445
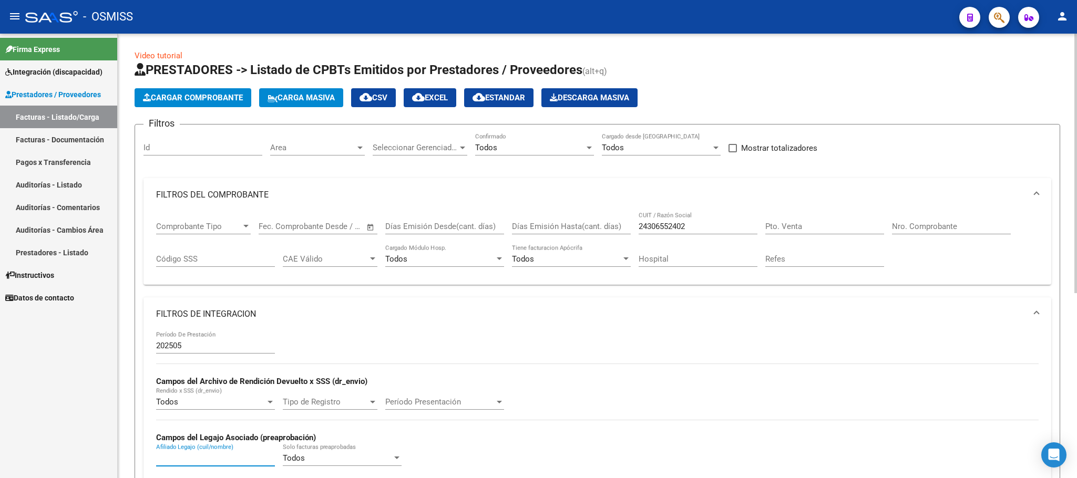
scroll to position [0, 0]
click at [659, 221] on div "24306552402 CUIT / Razón Social" at bounding box center [698, 223] width 119 height 23
drag, startPoint x: 713, startPoint y: 221, endPoint x: 702, endPoint y: 232, distance: 15.2
click at [711, 223] on div "24306552402 CUIT / Razón Social" at bounding box center [698, 223] width 119 height 23
type input "24306"
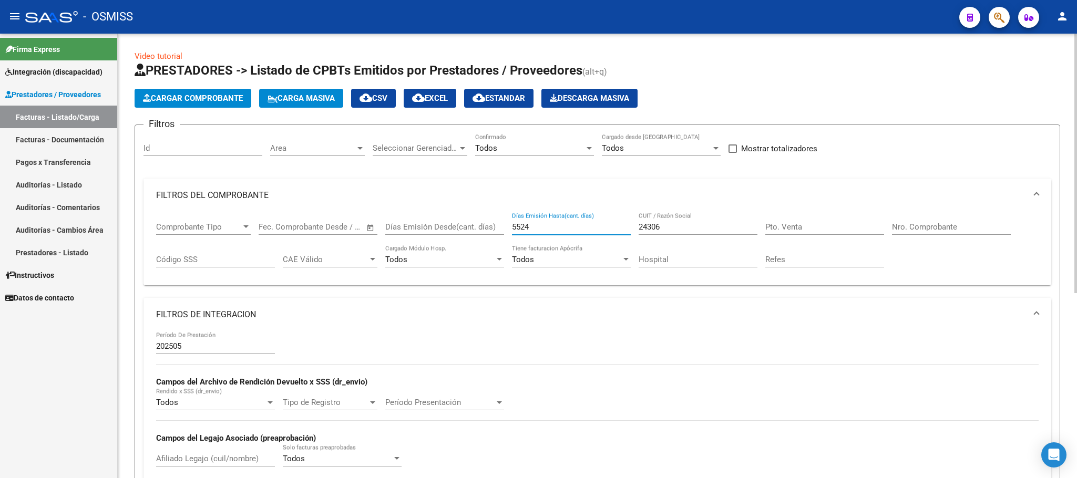
drag, startPoint x: 682, startPoint y: 226, endPoint x: 664, endPoint y: 226, distance: 17.9
click at [681, 226] on input "24306" at bounding box center [698, 226] width 119 height 9
click at [554, 233] on div "5524 Días Emisión Hasta(cant. días)" at bounding box center [571, 223] width 119 height 23
click at [551, 230] on input "5524" at bounding box center [571, 226] width 119 height 9
type input "5"
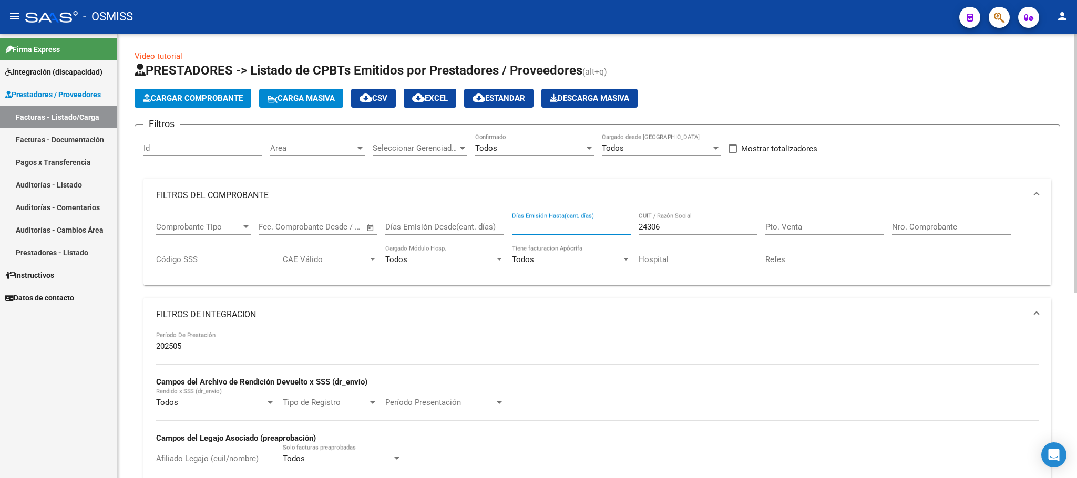
click at [679, 229] on input "24306" at bounding box center [698, 226] width 119 height 9
type input "2"
paste input "30715490893"
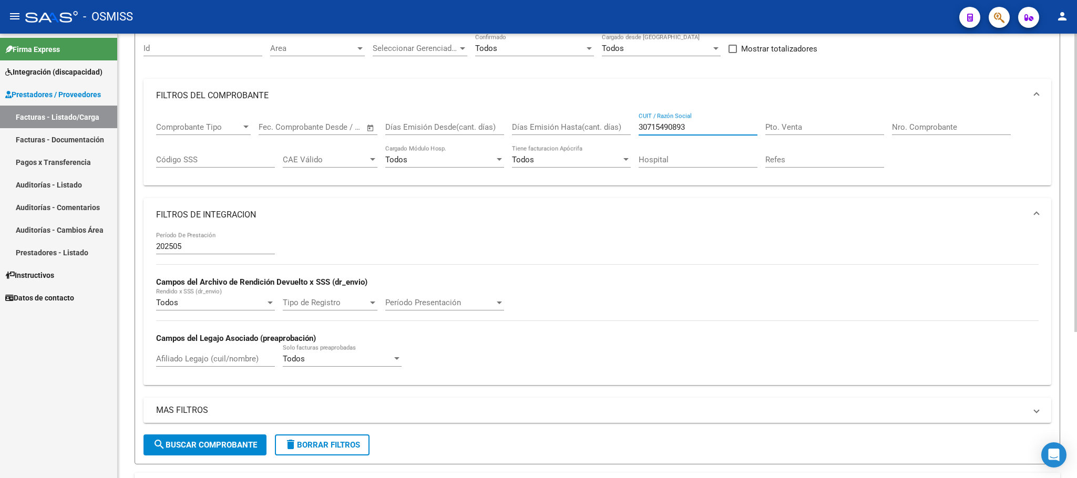
scroll to position [217, 0]
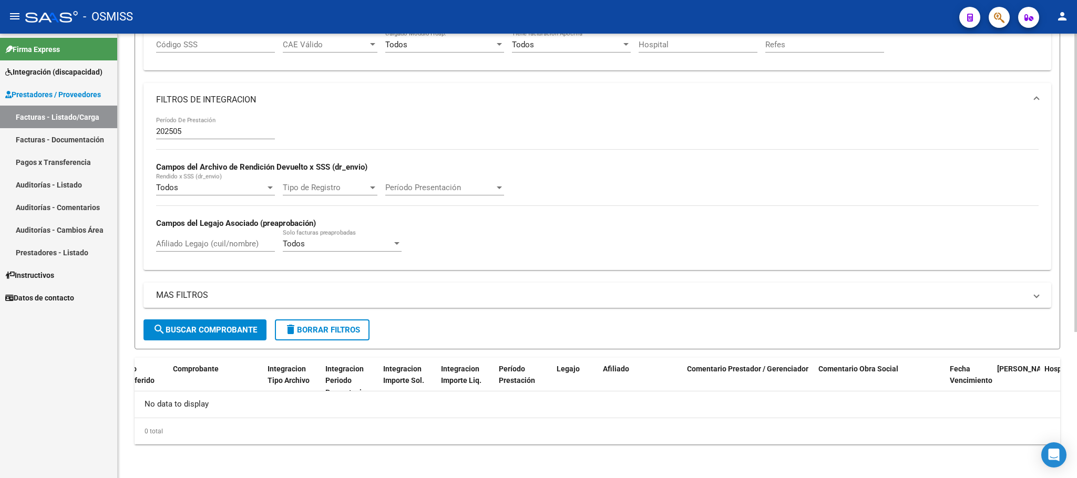
type input "30715490893"
click at [223, 321] on button "search Buscar Comprobante" at bounding box center [205, 330] width 123 height 21
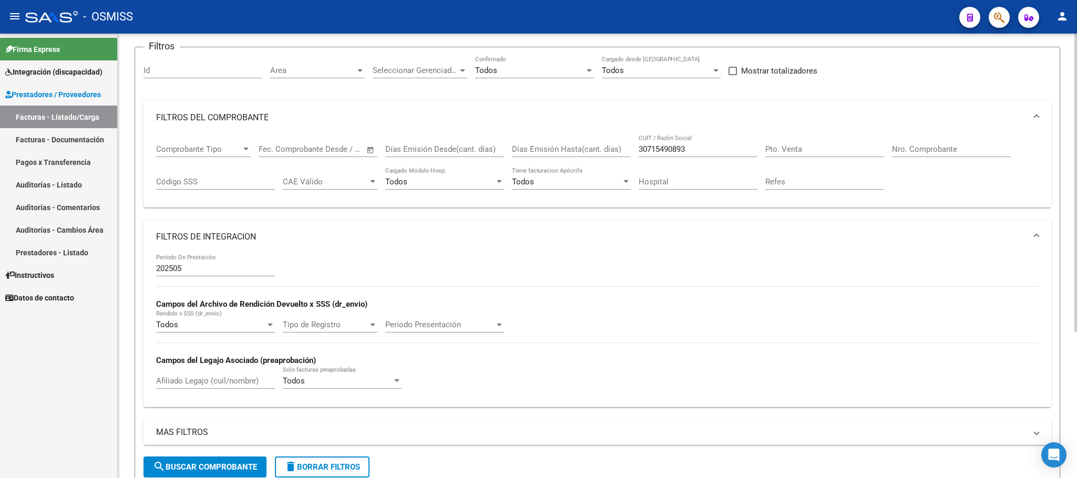
scroll to position [0, 0]
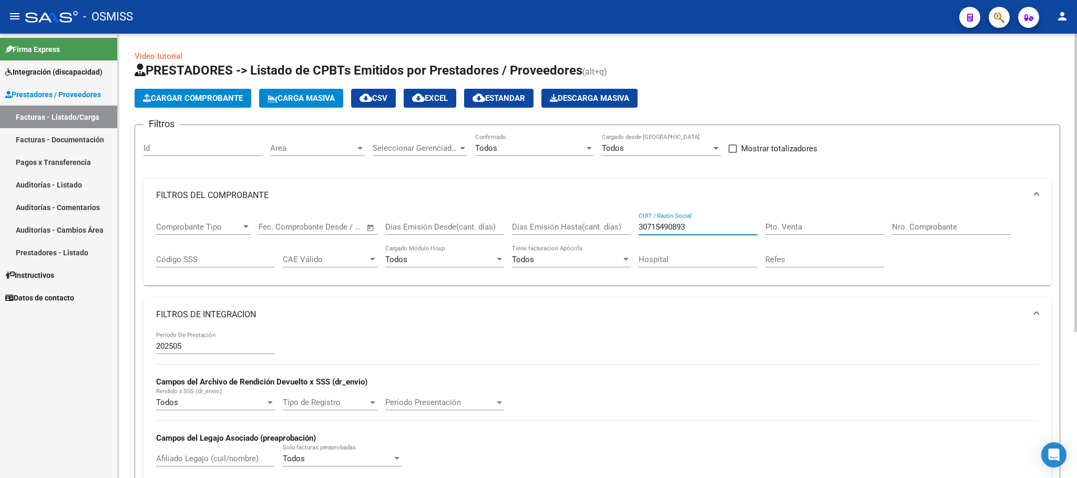
drag, startPoint x: 689, startPoint y: 230, endPoint x: 568, endPoint y: 218, distance: 122.1
click at [573, 218] on div "Comprobante Tipo Comprobante Tipo Start date – End date Fec. Comprobante Desde …" at bounding box center [597, 244] width 883 height 65
paste input "30715490893"
type input "30715490893"
drag, startPoint x: 698, startPoint y: 229, endPoint x: 606, endPoint y: 225, distance: 92.1
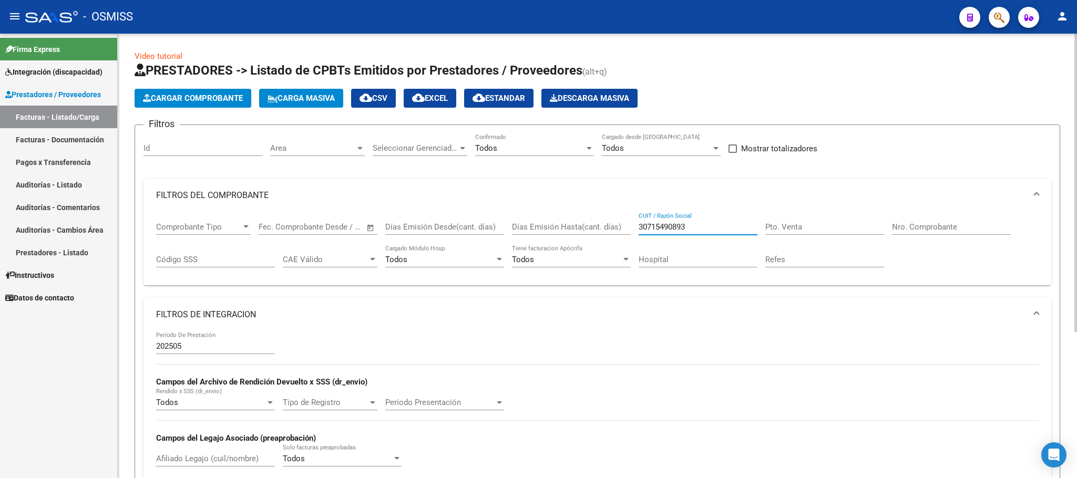
click at [606, 225] on div "Comprobante Tipo Comprobante Tipo Start date – End date Fec. Comprobante Desde …" at bounding box center [597, 244] width 883 height 65
paste input "27334790962"
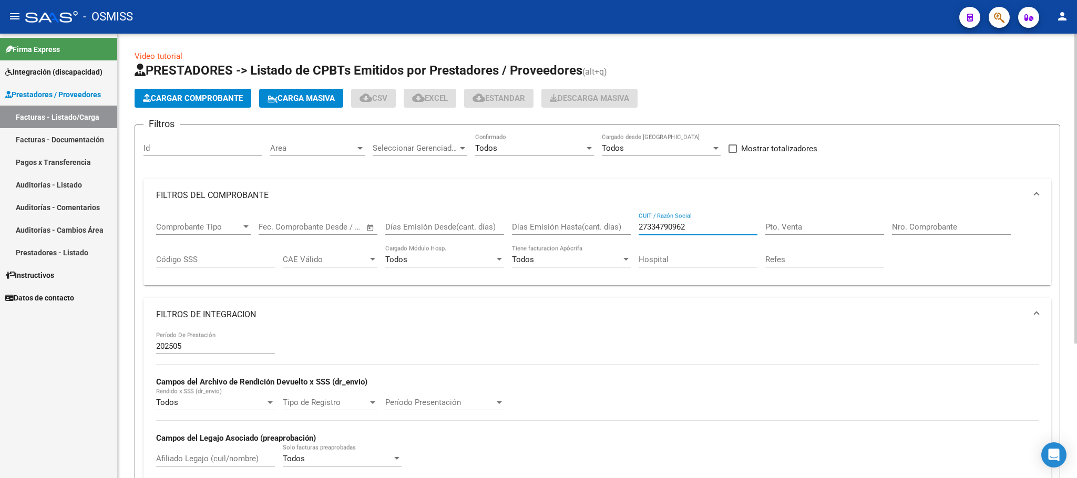
type input "27334790962"
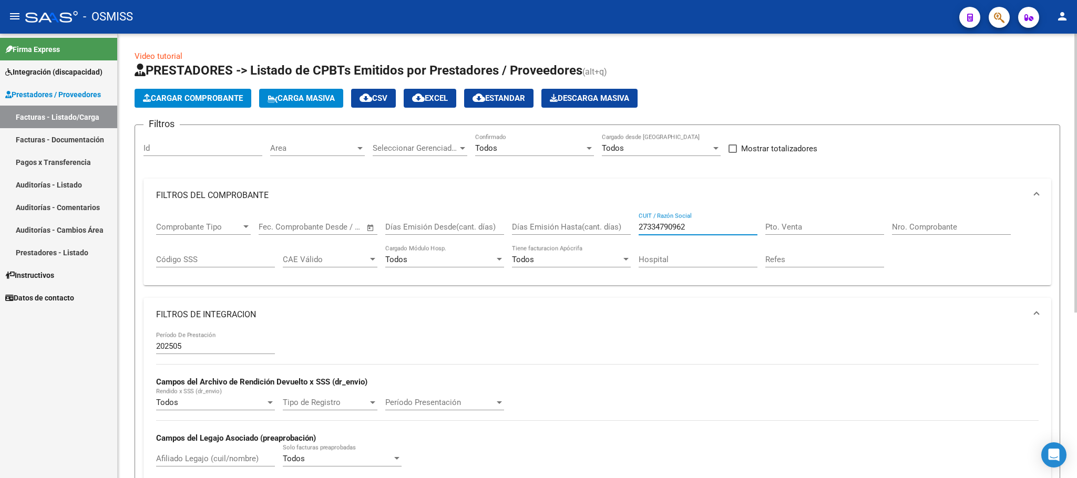
drag, startPoint x: 702, startPoint y: 227, endPoint x: 635, endPoint y: 231, distance: 67.9
click at [640, 229] on input "27334790962" at bounding box center [698, 226] width 119 height 9
paste input "27334790962"
type input "27334790962"
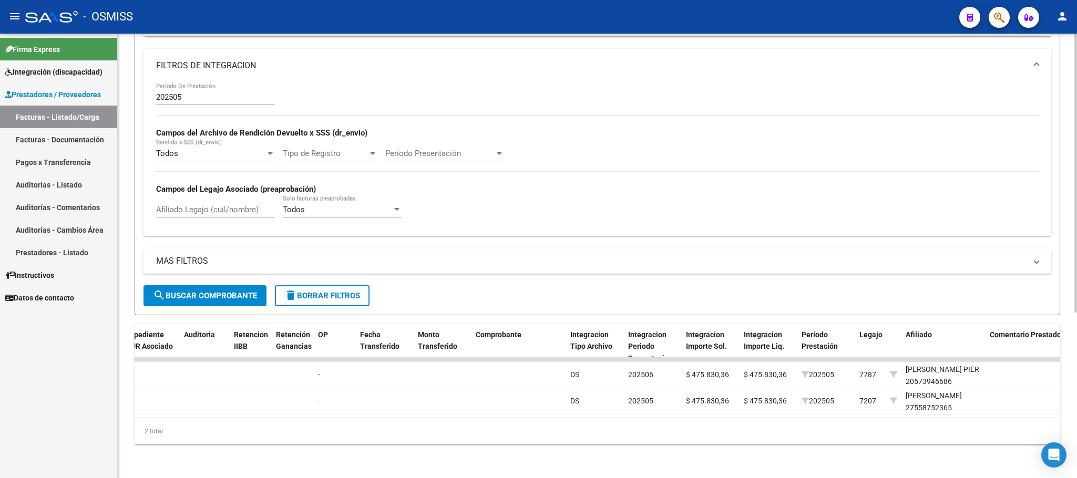
scroll to position [0, 496]
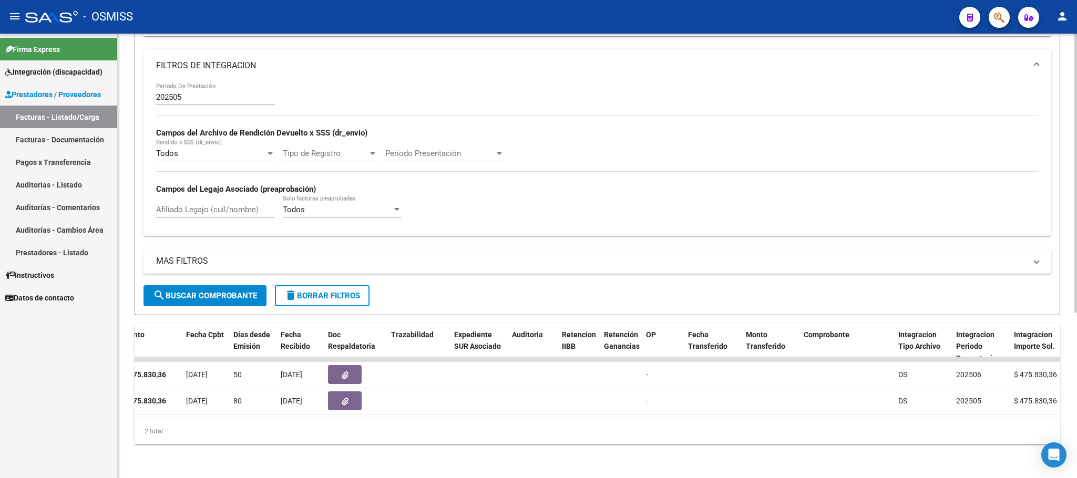
click at [236, 291] on span "search Buscar Comprobante" at bounding box center [205, 295] width 104 height 9
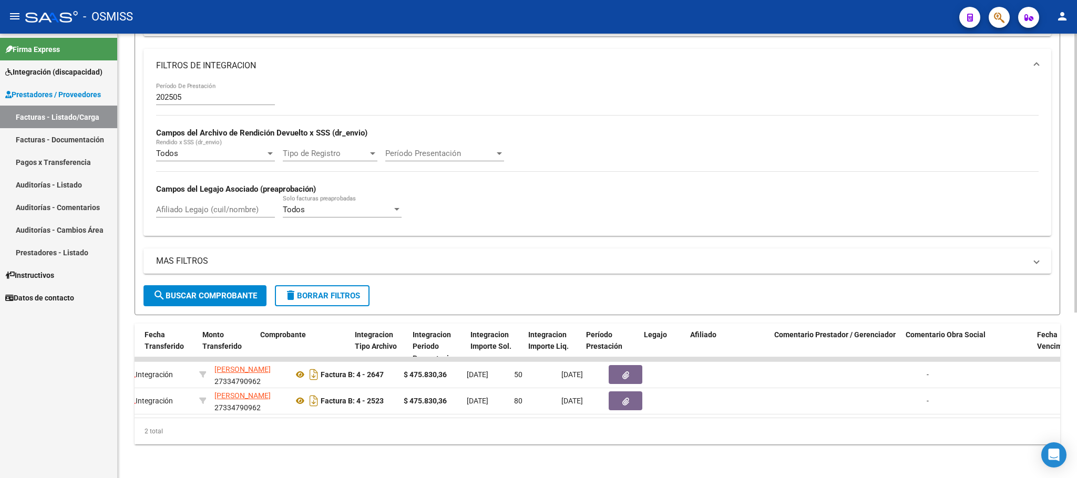
scroll to position [0, 1049]
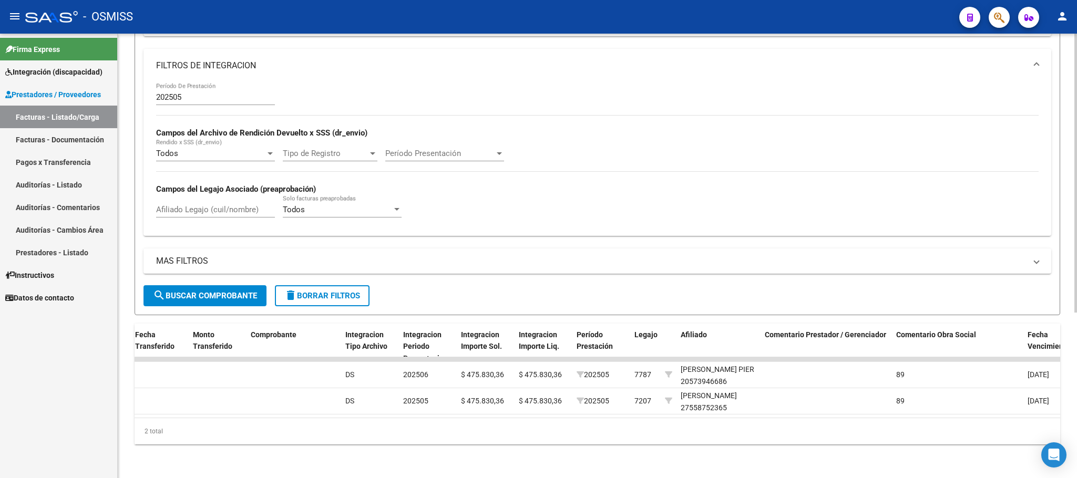
click at [238, 291] on span "search Buscar Comprobante" at bounding box center [205, 295] width 104 height 9
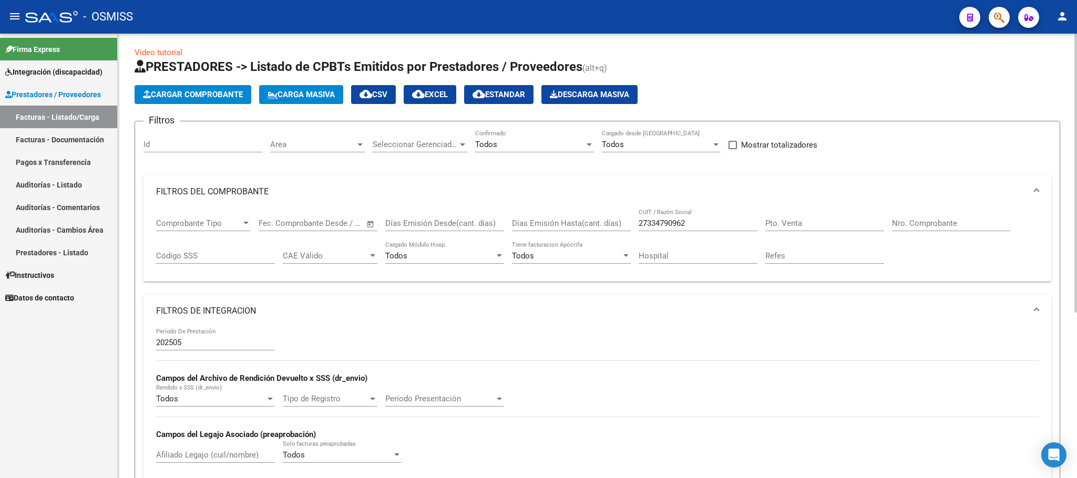
scroll to position [0, 0]
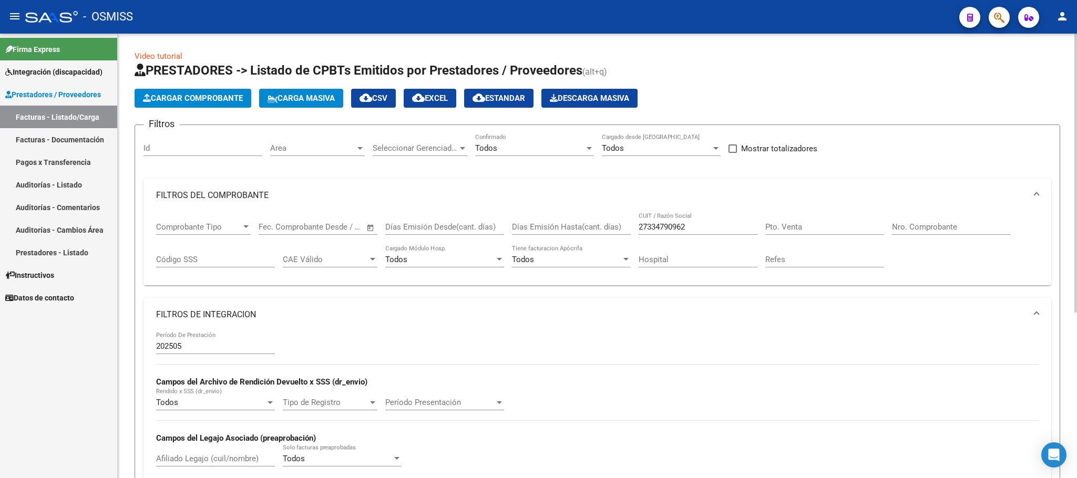
click at [591, 225] on div "Comprobante Tipo Comprobante Tipo Start date – End date Fec. Comprobante Desde …" at bounding box center [597, 244] width 883 height 65
paste input "27348442584"
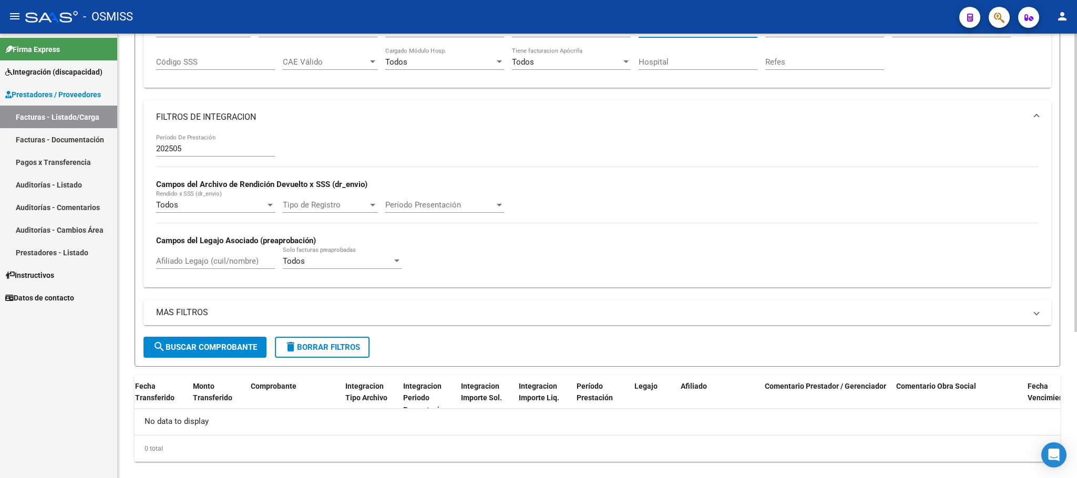
scroll to position [217, 0]
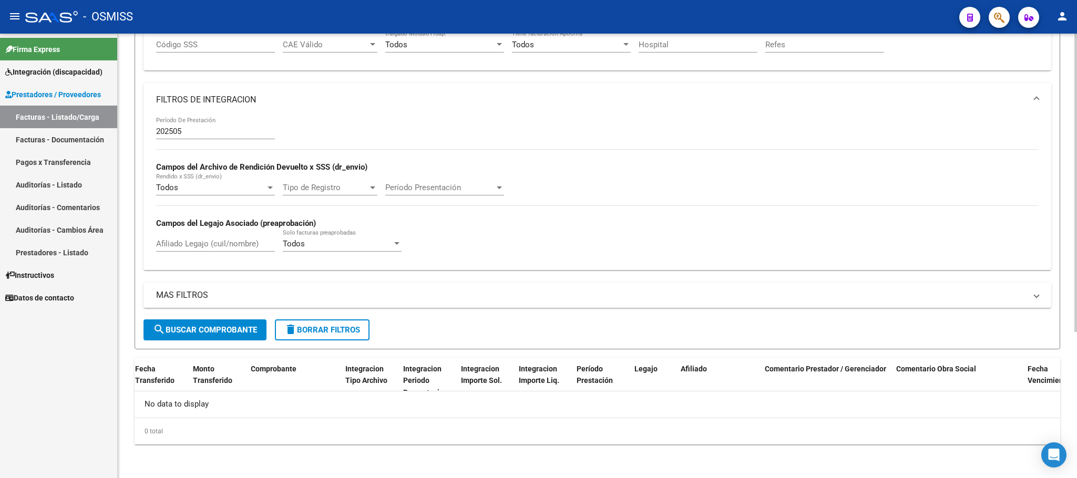
click at [233, 330] on span "search Buscar Comprobante" at bounding box center [205, 329] width 104 height 9
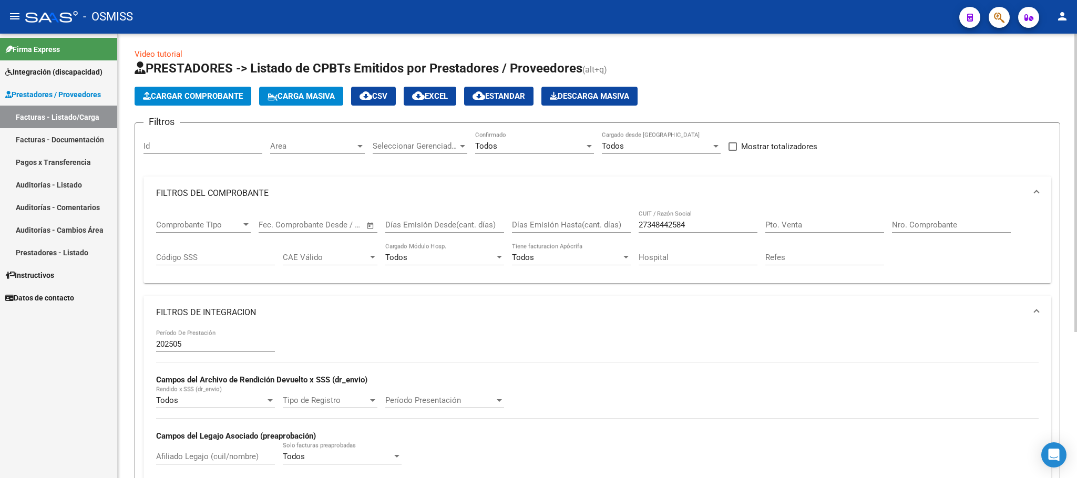
scroll to position [0, 0]
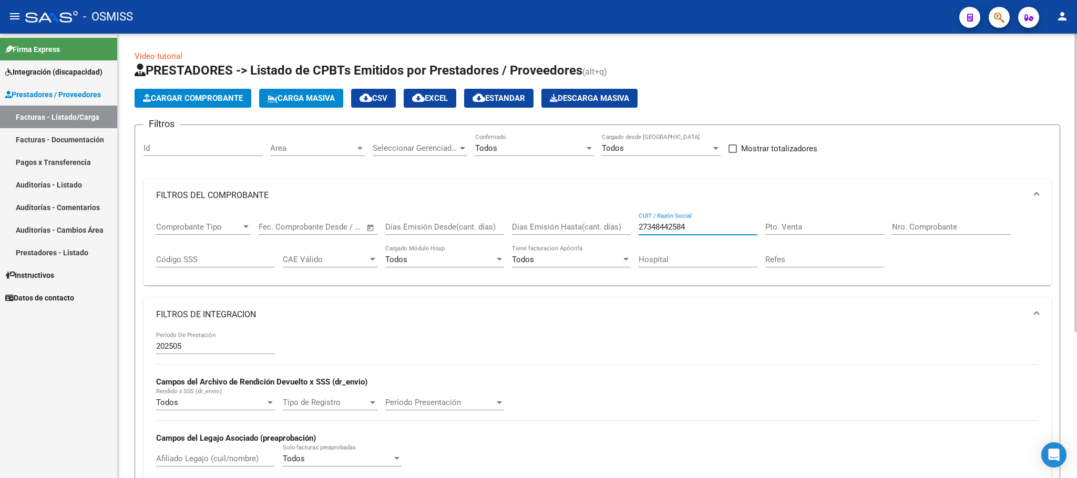
drag, startPoint x: 699, startPoint y: 226, endPoint x: 637, endPoint y: 229, distance: 61.6
click at [644, 226] on input "27348442584" at bounding box center [698, 226] width 119 height 9
type input "2"
paste input "27176997112"
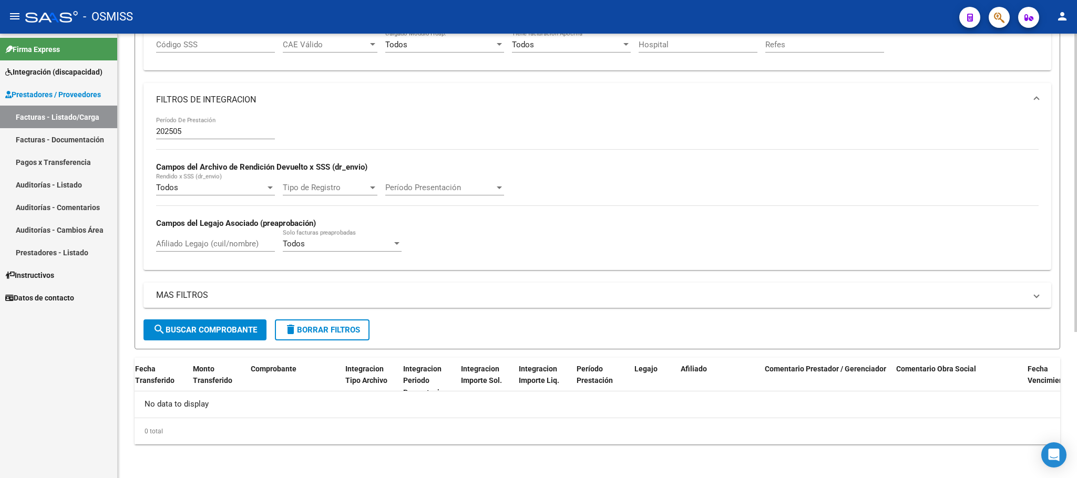
type input "27176997112"
click at [242, 331] on span "search Buscar Comprobante" at bounding box center [205, 329] width 104 height 9
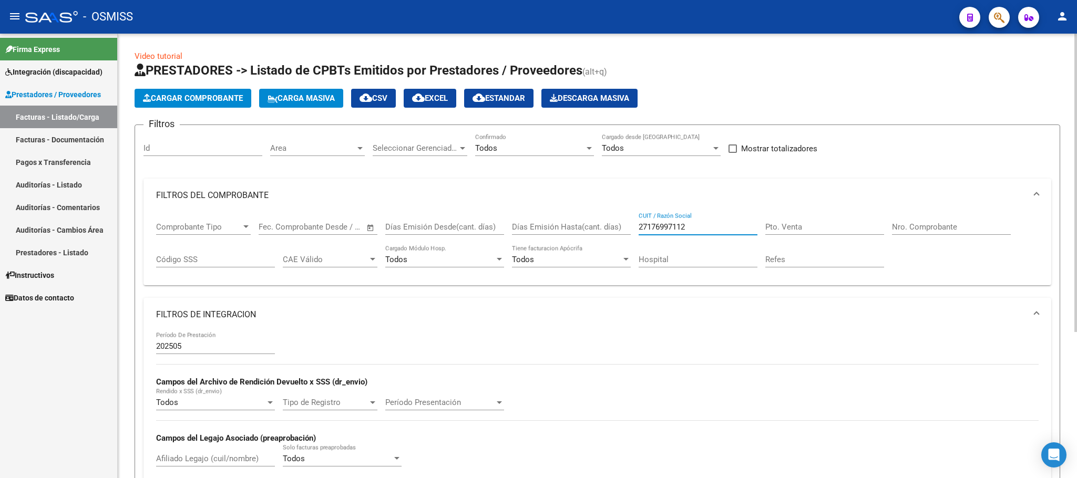
drag, startPoint x: 699, startPoint y: 225, endPoint x: 568, endPoint y: 217, distance: 130.6
click at [568, 217] on div "Comprobante Tipo Comprobante Tipo Start date – End date Fec. Comprobante Desde …" at bounding box center [597, 244] width 883 height 65
paste input "30637468606"
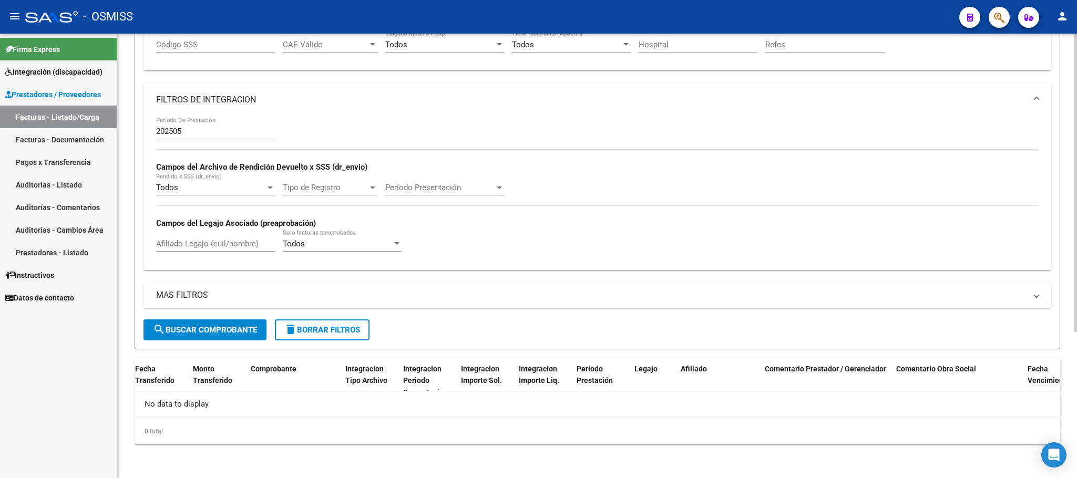
type input "30637468606"
click at [215, 330] on span "search Buscar Comprobante" at bounding box center [205, 329] width 104 height 9
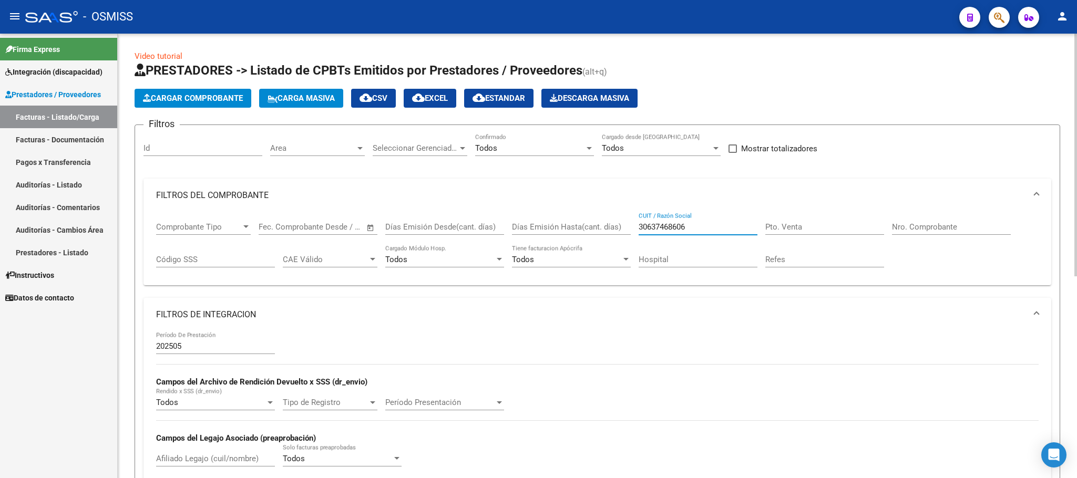
drag, startPoint x: 705, startPoint y: 225, endPoint x: 579, endPoint y: 218, distance: 125.8
click at [579, 218] on div "Comprobante Tipo Comprobante Tipo Start date – End date Fec. Comprobante Desde …" at bounding box center [597, 244] width 883 height 65
paste input "27320111337"
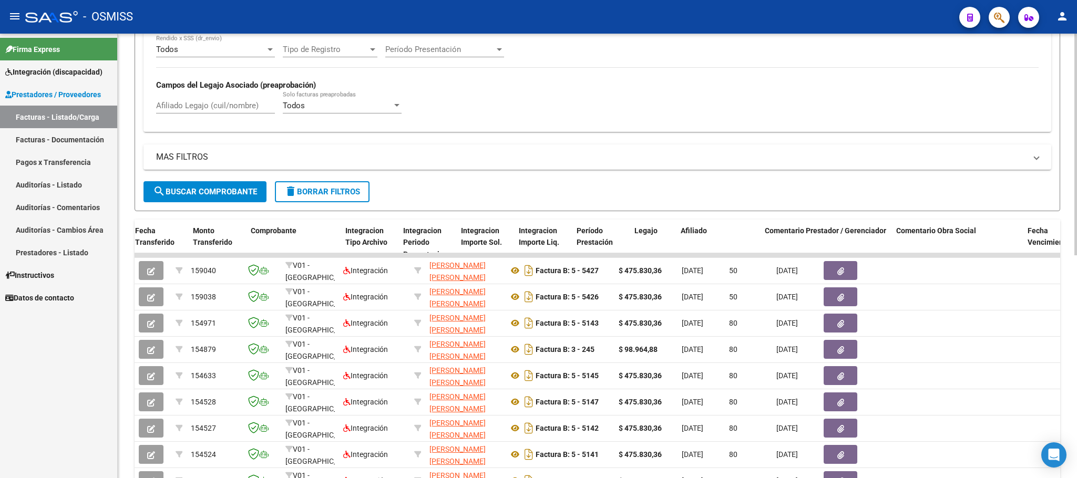
scroll to position [211, 0]
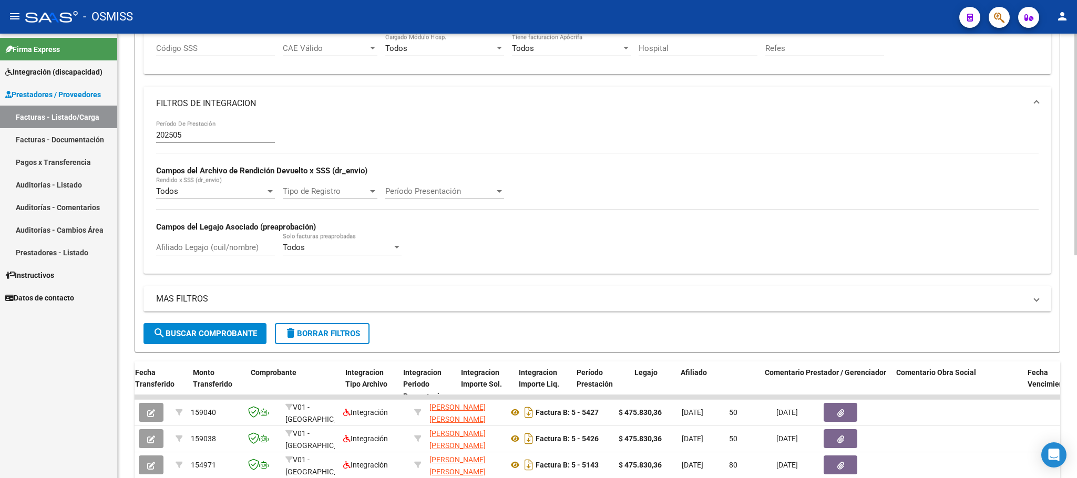
type input "27320111337"
click at [221, 252] on input "Afiliado Legajo (cuil/nombre)" at bounding box center [215, 247] width 119 height 9
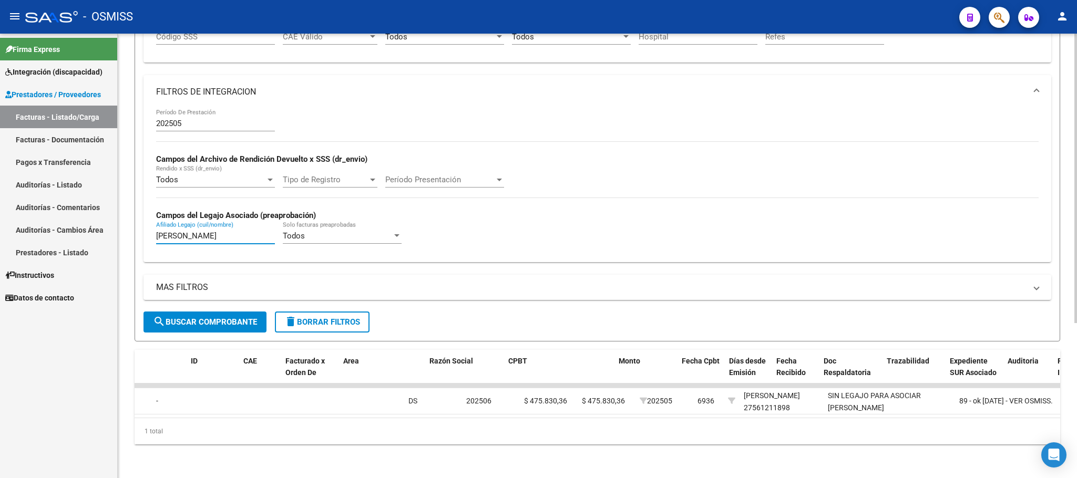
scroll to position [0, 0]
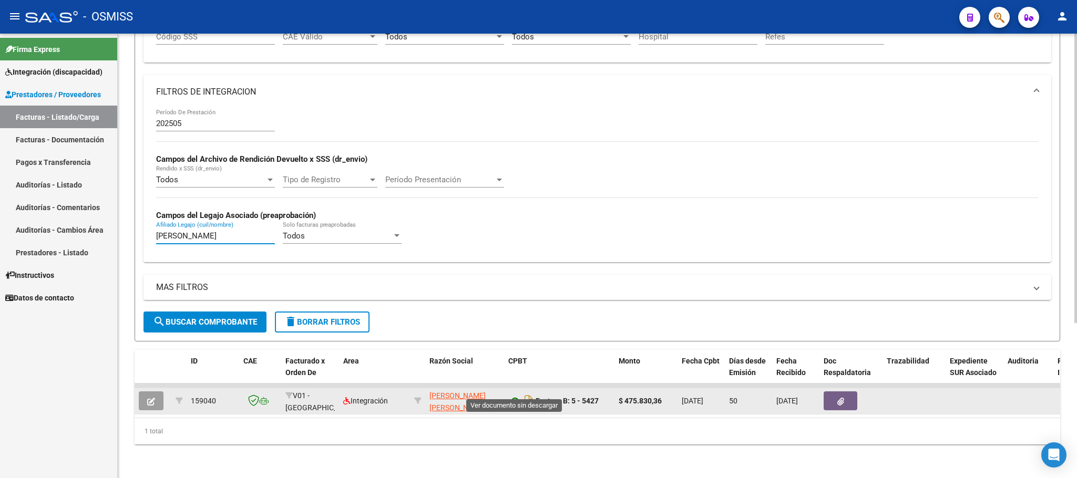
type input "[PERSON_NAME]"
click at [519, 395] on icon at bounding box center [515, 401] width 14 height 13
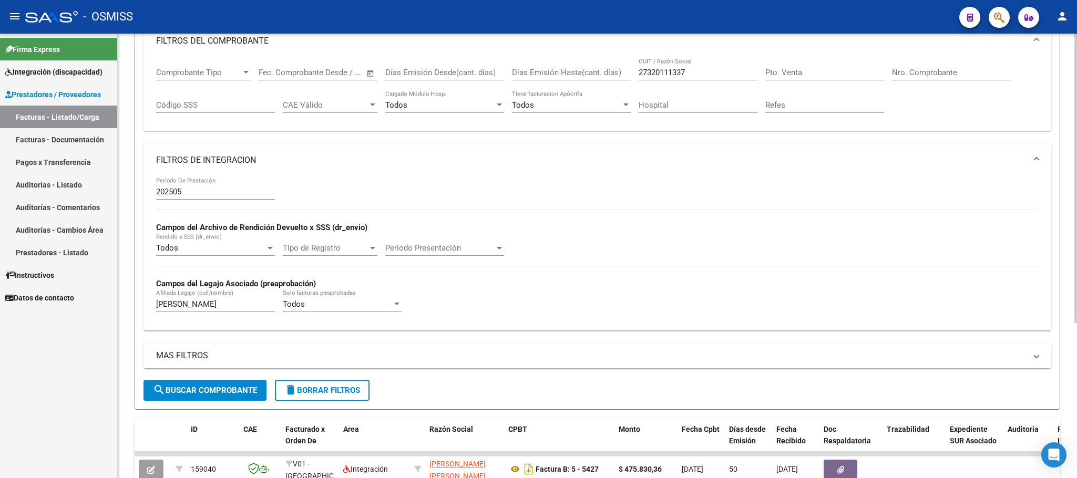
scroll to position [1, 0]
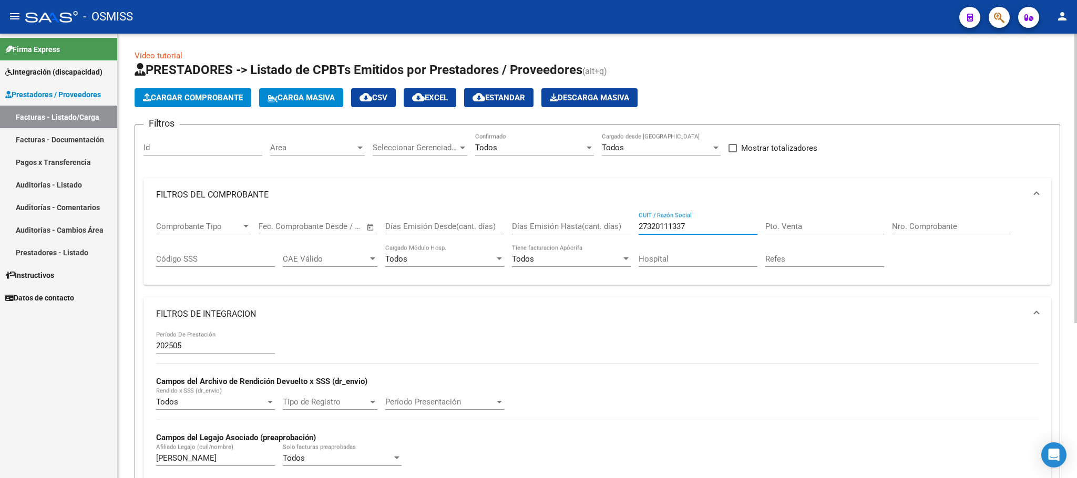
drag, startPoint x: 696, startPoint y: 231, endPoint x: 580, endPoint y: 228, distance: 115.2
click at [591, 230] on div "Comprobante Tipo Comprobante Tipo Start date – End date Fec. Comprobante Desde …" at bounding box center [597, 244] width 883 height 65
paste input "27389513836"
type input "27389513836"
drag, startPoint x: 198, startPoint y: 456, endPoint x: 155, endPoint y: 457, distance: 43.1
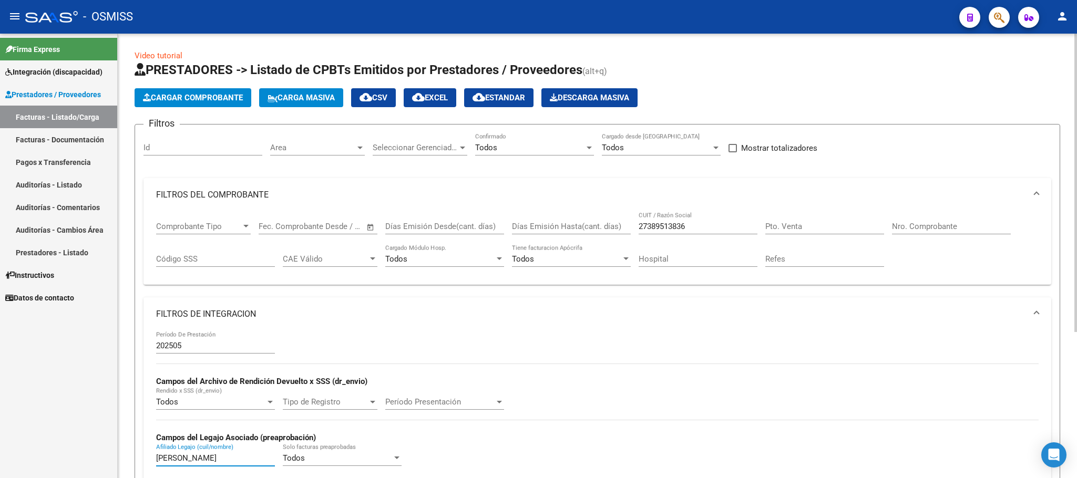
click at [156, 457] on input "[PERSON_NAME]" at bounding box center [215, 458] width 119 height 9
drag, startPoint x: 707, startPoint y: 21, endPoint x: 498, endPoint y: 71, distance: 214.6
click at [707, 21] on div "- OSMISS" at bounding box center [488, 16] width 926 height 23
click at [172, 461] on input "Afiliado Legajo (cuil/nombre)" at bounding box center [215, 458] width 119 height 9
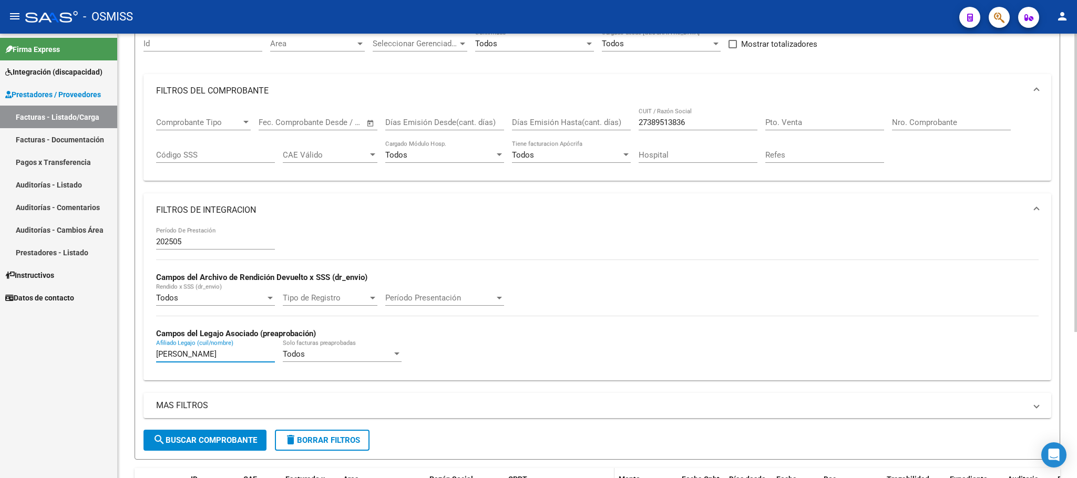
scroll to position [217, 0]
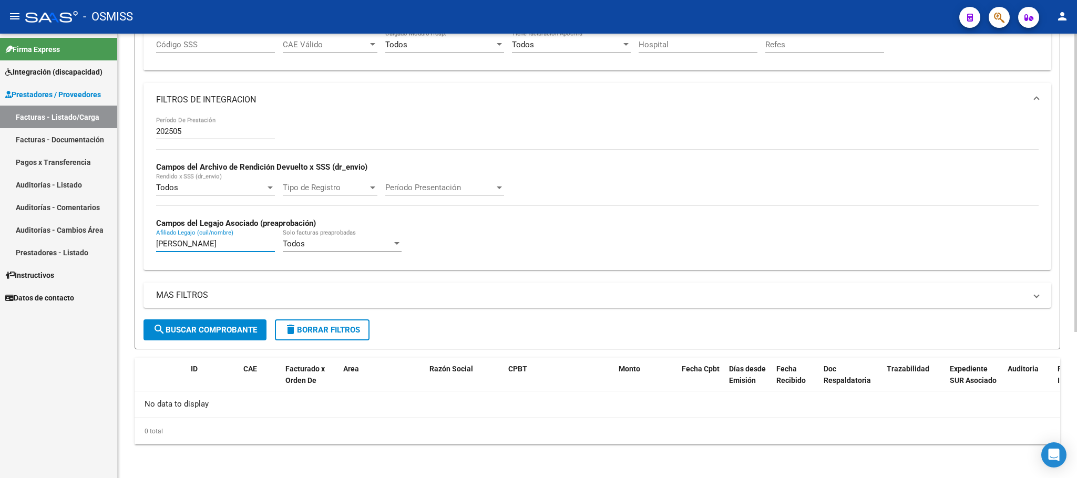
type input "[PERSON_NAME]"
click at [232, 320] on button "search Buscar Comprobante" at bounding box center [205, 330] width 123 height 21
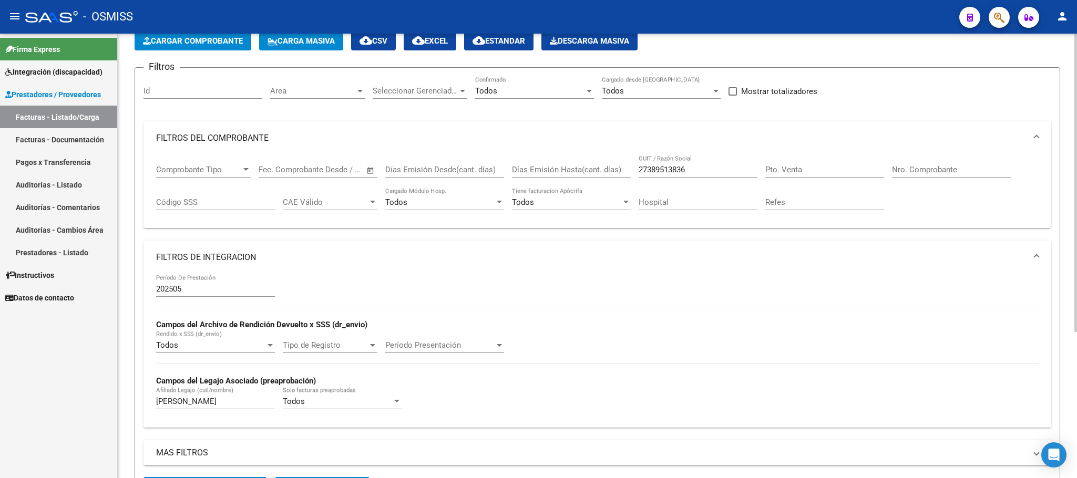
scroll to position [0, 0]
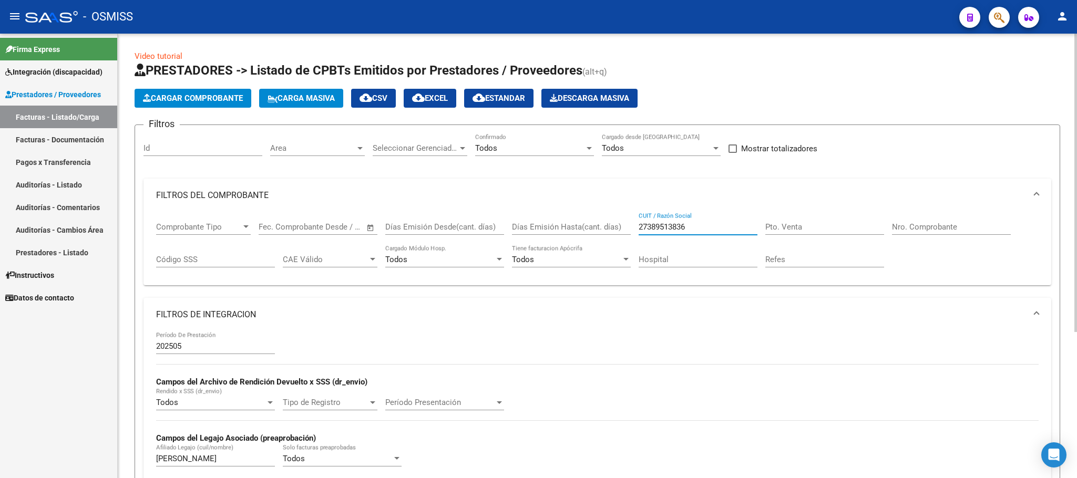
drag, startPoint x: 693, startPoint y: 228, endPoint x: 564, endPoint y: 217, distance: 129.8
click at [564, 217] on div "Comprobante Tipo Comprobante Tipo Start date – End date Fec. Comprobante Desde …" at bounding box center [597, 244] width 883 height 65
paste input "27178642710"
type input "27178642710"
click at [708, 19] on div "- OSMISS" at bounding box center [488, 16] width 926 height 23
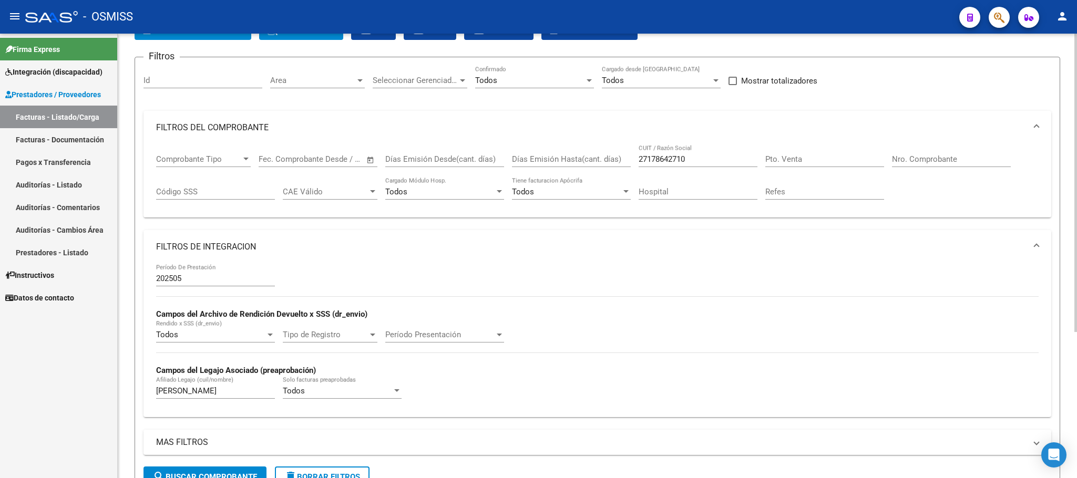
scroll to position [217, 0]
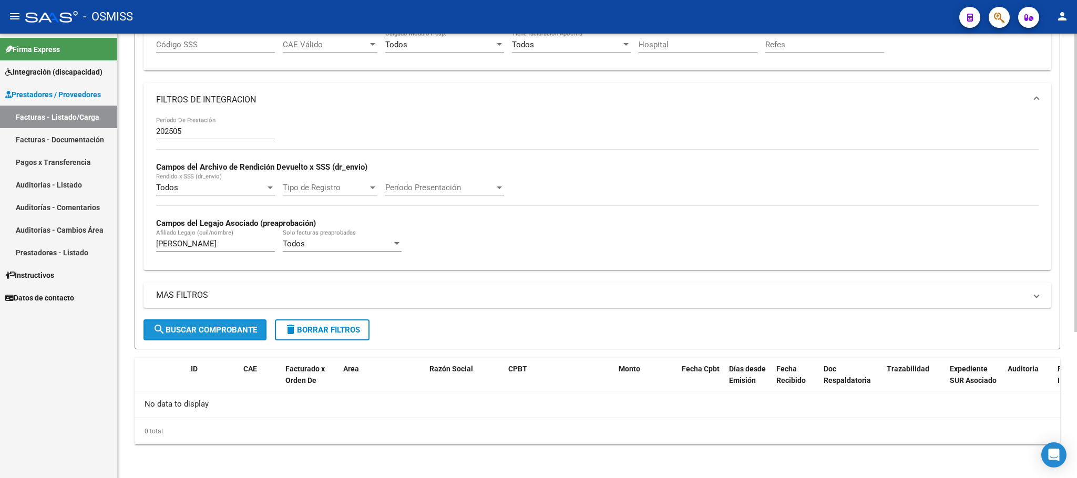
click at [226, 335] on button "search Buscar Comprobante" at bounding box center [205, 330] width 123 height 21
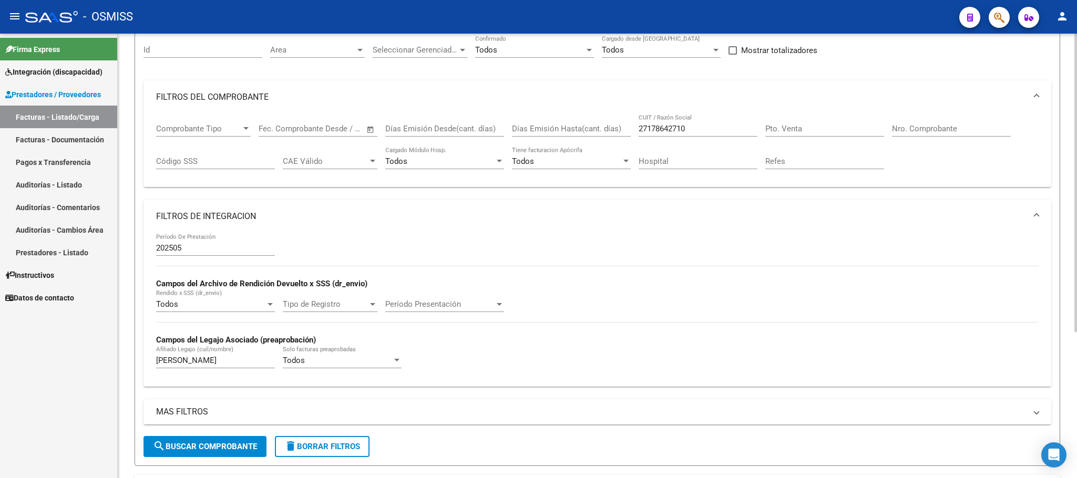
scroll to position [0, 0]
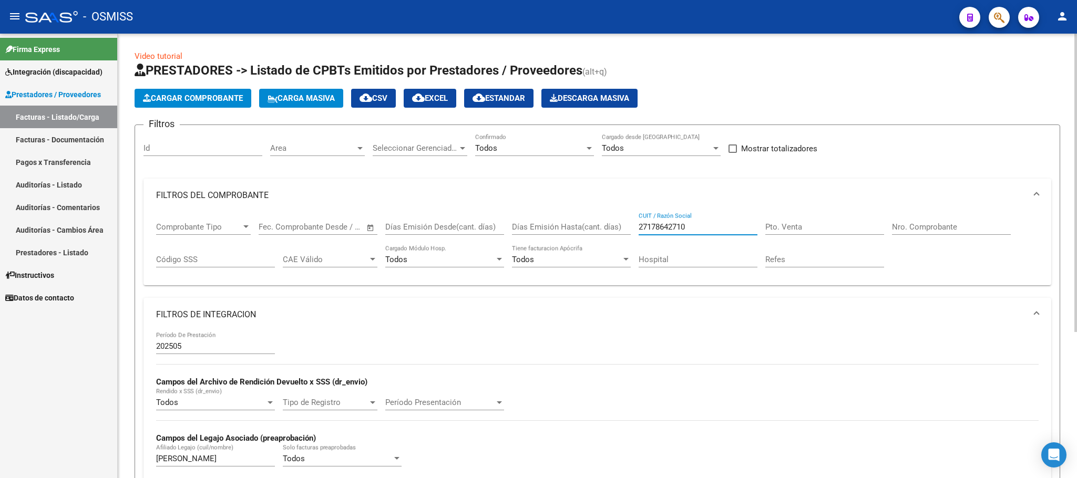
drag, startPoint x: 697, startPoint y: 229, endPoint x: 598, endPoint y: 225, distance: 99.0
click at [598, 225] on div "Comprobante Tipo Comprobante Tipo Start date – End date Fec. Comprobante Desde …" at bounding box center [597, 244] width 883 height 65
paste input "27380270388"
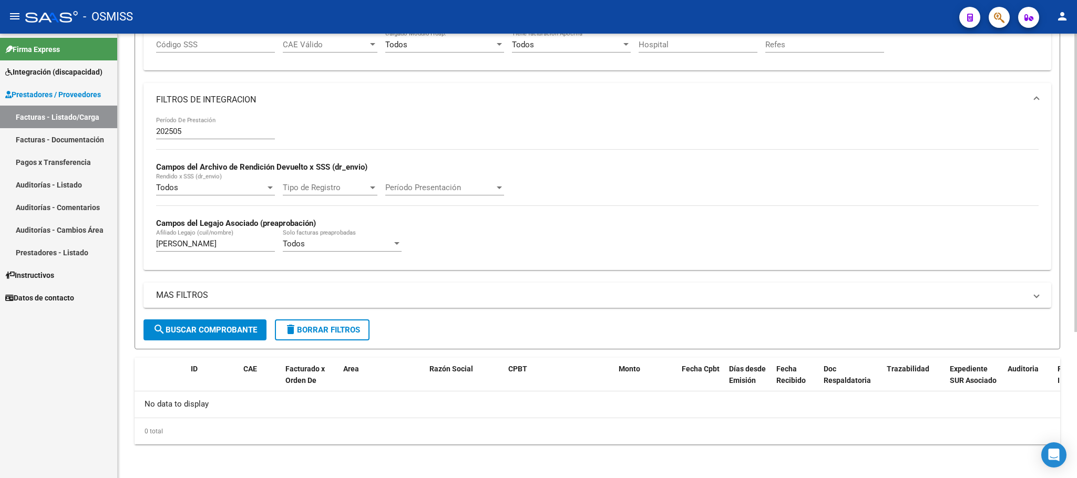
type input "27380270388"
drag, startPoint x: 182, startPoint y: 242, endPoint x: 139, endPoint y: 243, distance: 43.1
click at [139, 243] on form "Filtros Id Area Area Seleccionar Gerenciador Seleccionar Gerenciador Todos Conf…" at bounding box center [598, 130] width 926 height 440
type input "[PERSON_NAME]"
drag, startPoint x: 206, startPoint y: 248, endPoint x: 95, endPoint y: 242, distance: 111.1
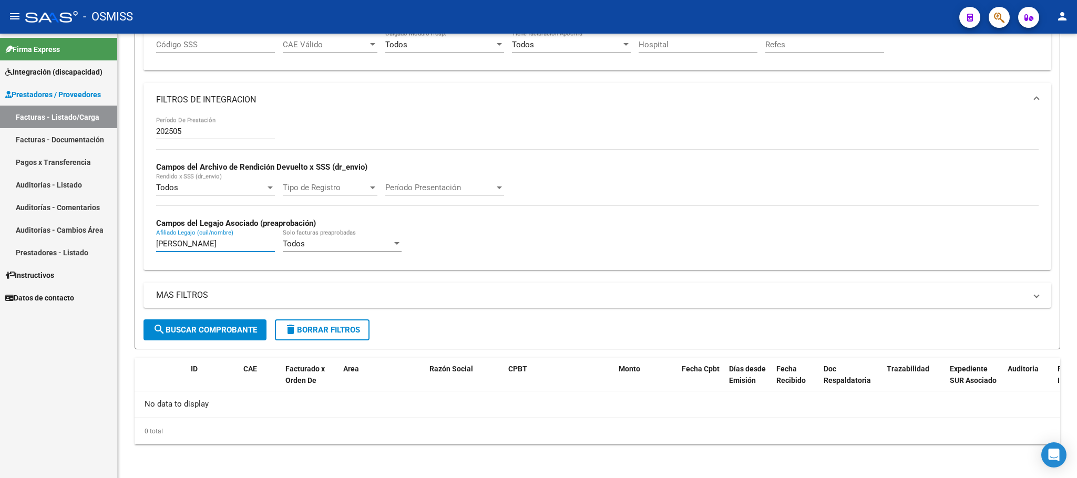
click at [97, 244] on mat-sidenav-container "Firma Express Integración (discapacidad) Legajos Prestadores / Proveedores Fact…" at bounding box center [538, 256] width 1077 height 445
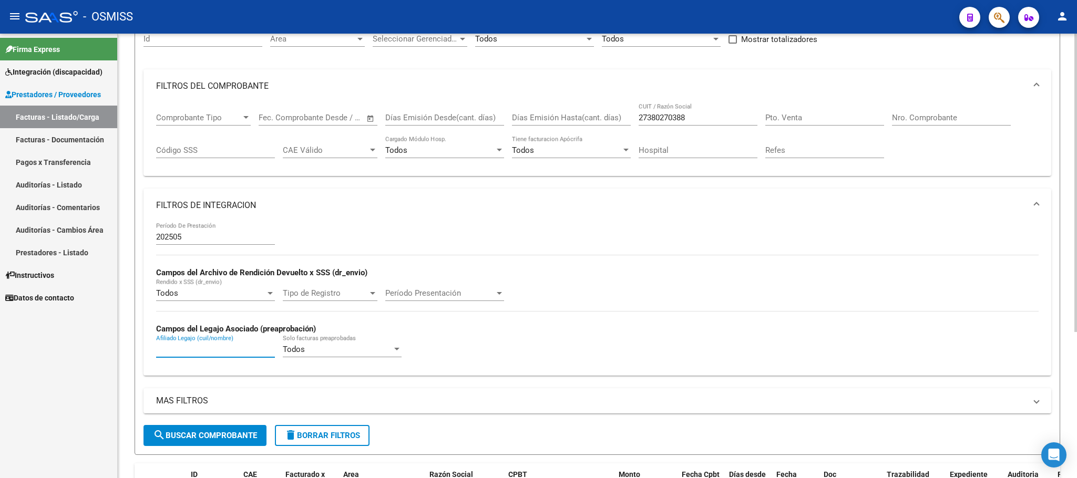
scroll to position [0, 0]
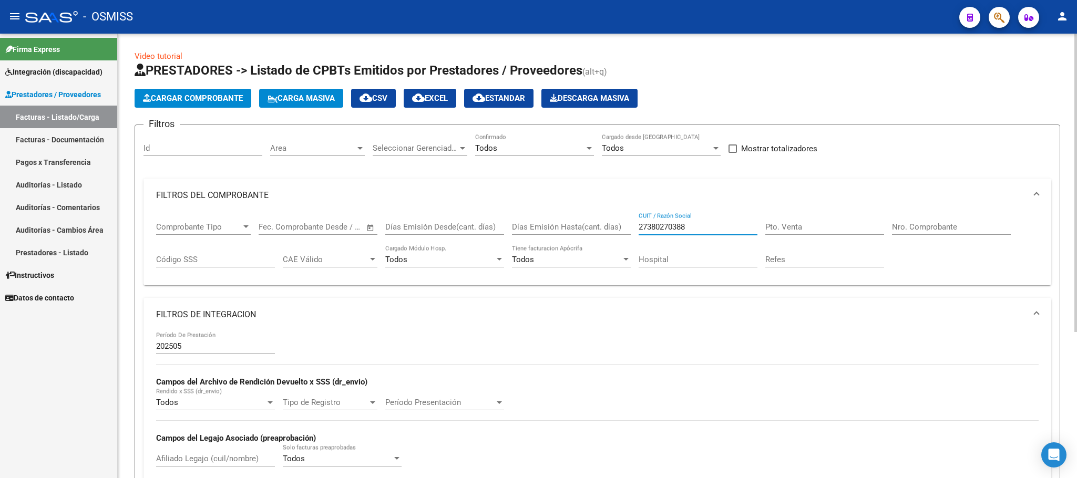
drag, startPoint x: 699, startPoint y: 228, endPoint x: 562, endPoint y: 223, distance: 137.8
click at [562, 223] on div "Comprobante Tipo Comprobante Tipo Start date – End date Fec. Comprobante Desde …" at bounding box center [597, 244] width 883 height 65
paste input "24306552402"
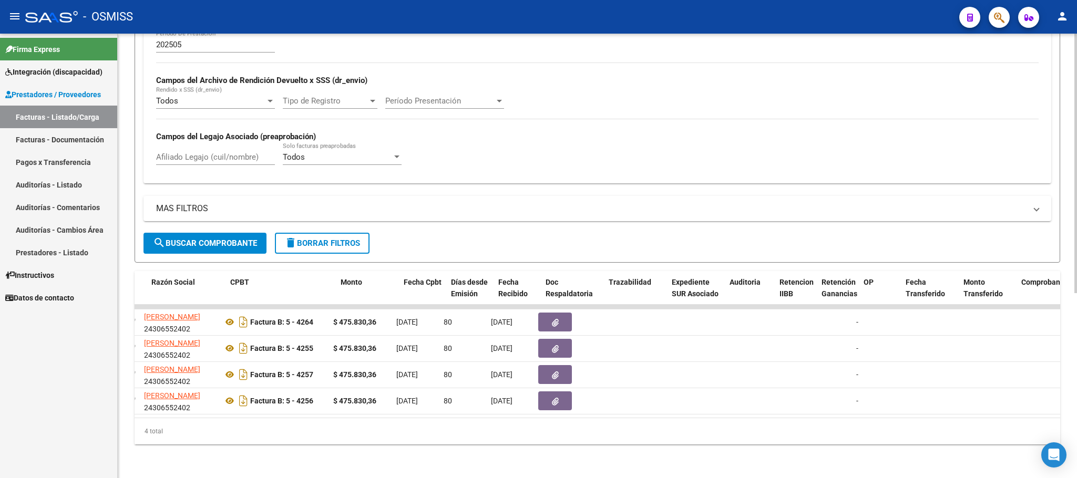
scroll to position [0, 278]
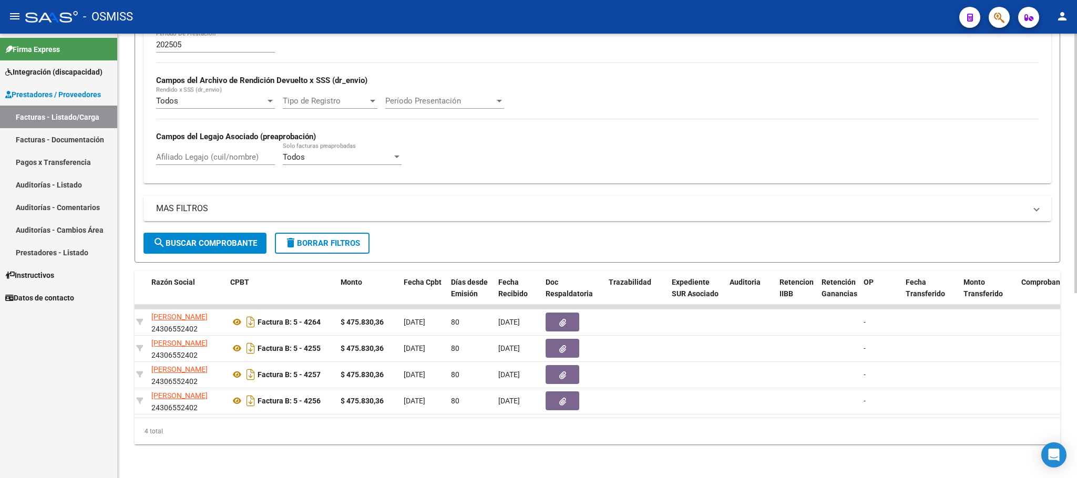
type input "24306552402"
click at [727, 19] on div "- OSMISS" at bounding box center [488, 16] width 926 height 23
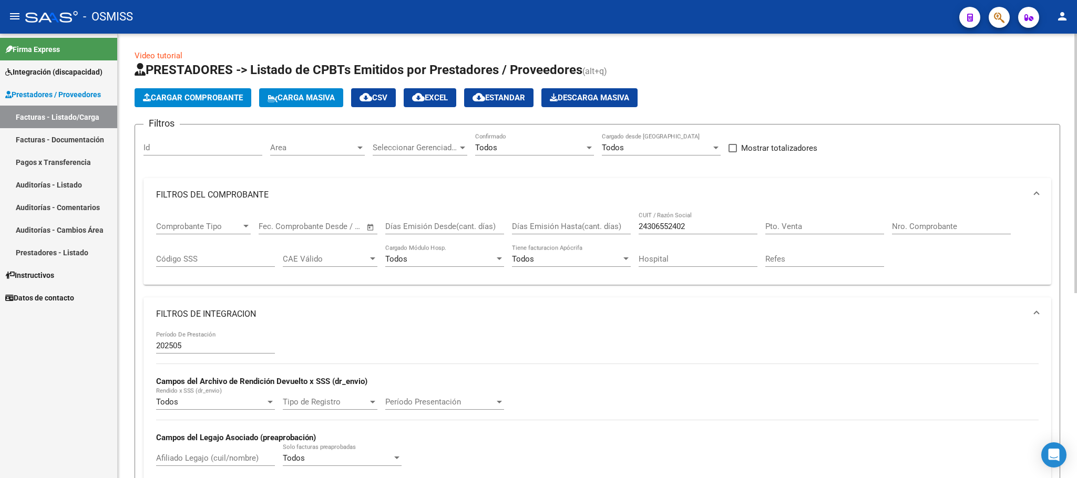
scroll to position [0, 0]
click at [198, 467] on div "Afiliado Legajo (cuil/nombre)" at bounding box center [215, 455] width 119 height 23
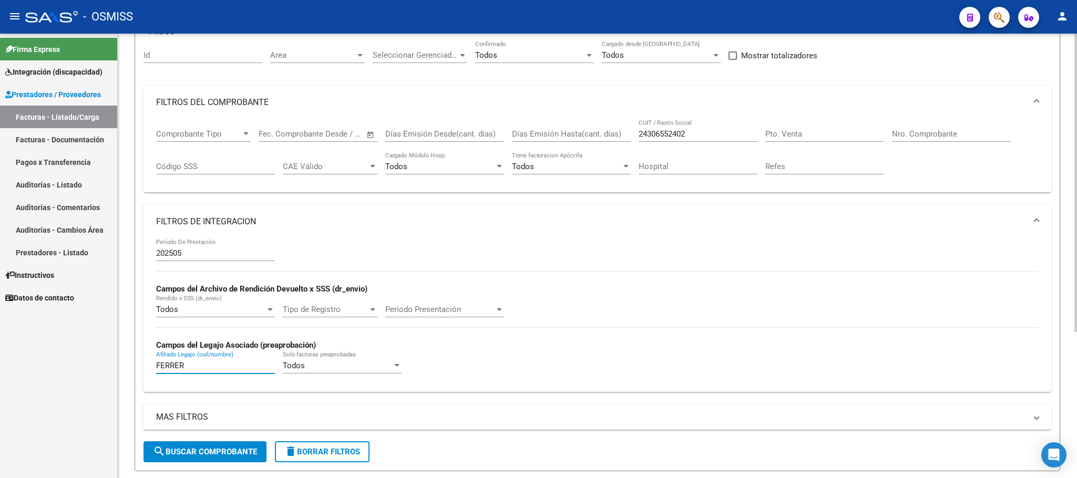
scroll to position [217, 0]
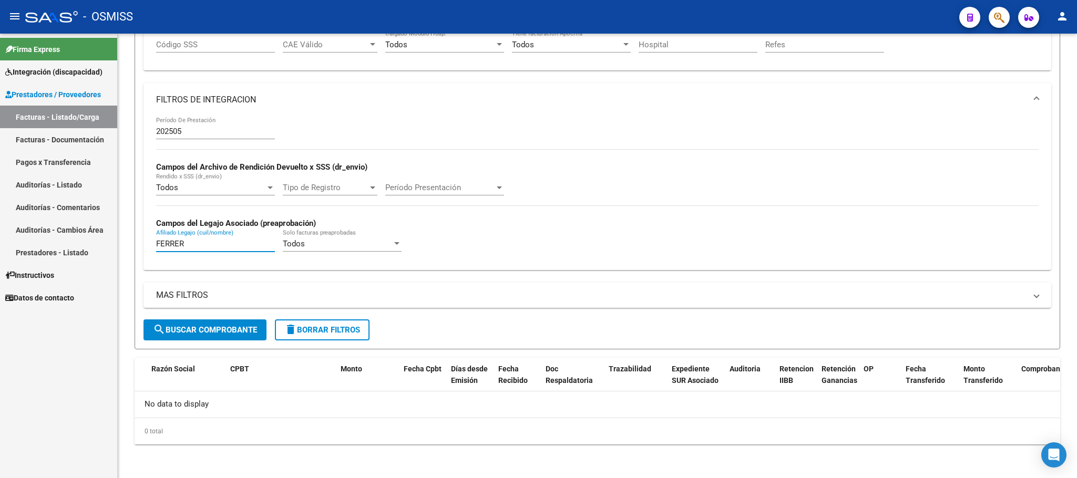
type input "FERRER"
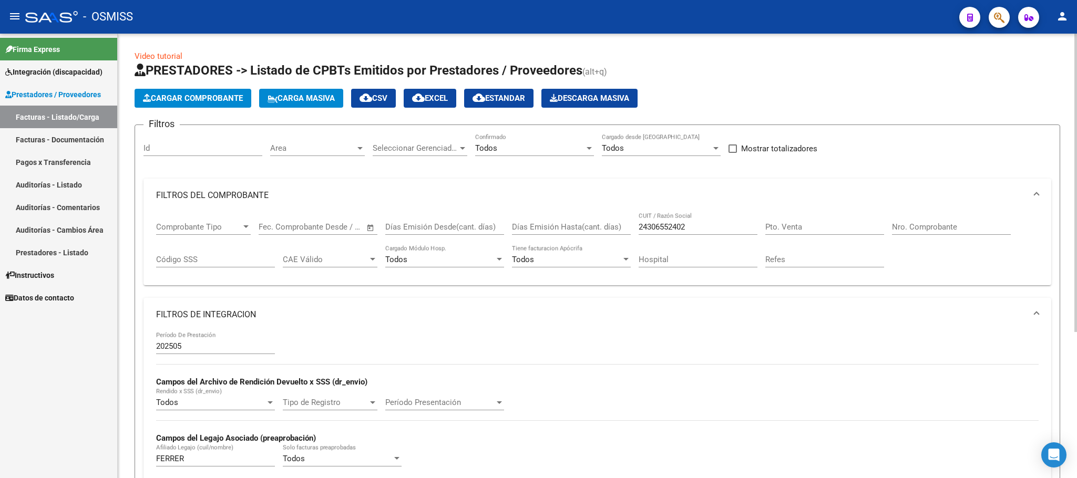
drag, startPoint x: 694, startPoint y: 233, endPoint x: 653, endPoint y: 229, distance: 41.3
click at [653, 229] on div "24306552402 CUIT / Razón Social" at bounding box center [698, 223] width 119 height 23
drag, startPoint x: 701, startPoint y: 231, endPoint x: 605, endPoint y: 231, distance: 96.2
click at [605, 231] on div "Comprobante Tipo Comprobante Tipo Start date – End date Fec. Comprobante Desde …" at bounding box center [597, 244] width 883 height 65
paste input "27235676090"
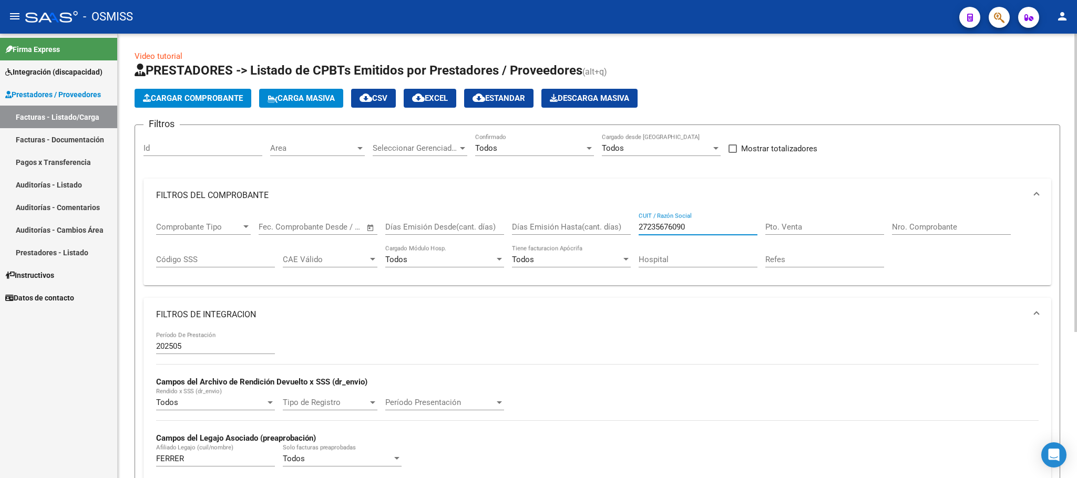
type input "27235676090"
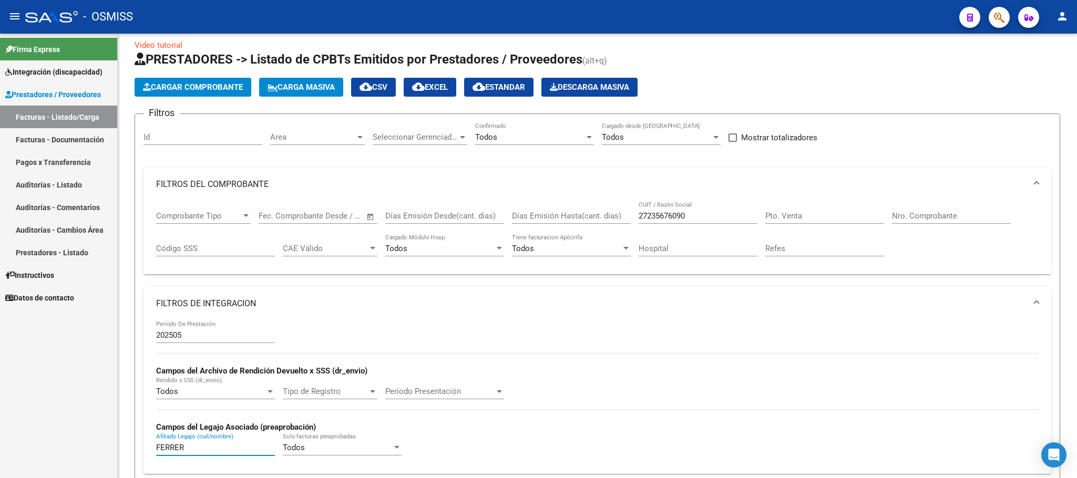
drag, startPoint x: 206, startPoint y: 464, endPoint x: 81, endPoint y: 464, distance: 124.6
click at [81, 464] on mat-sidenav-container "Firma Express Integración (discapacidad) Legajos Prestadores / Proveedores Fact…" at bounding box center [538, 256] width 1077 height 445
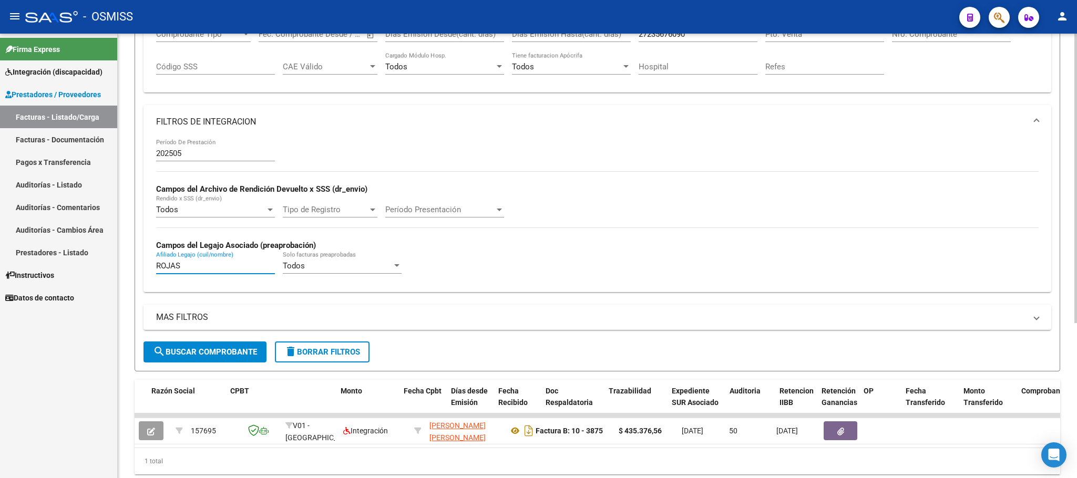
scroll to position [237, 0]
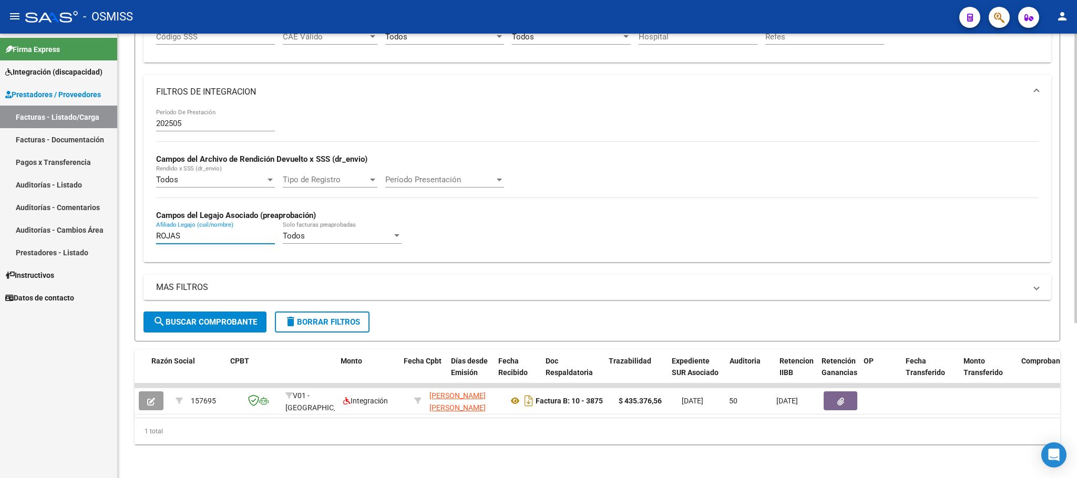
type input "ROJAS"
drag, startPoint x: 448, startPoint y: 404, endPoint x: 822, endPoint y: 431, distance: 374.2
click at [822, 431] on div "ID CAE Facturado x Orden De Area Razón Social CPBT Monto Fecha Cpbt Días desde …" at bounding box center [598, 397] width 926 height 95
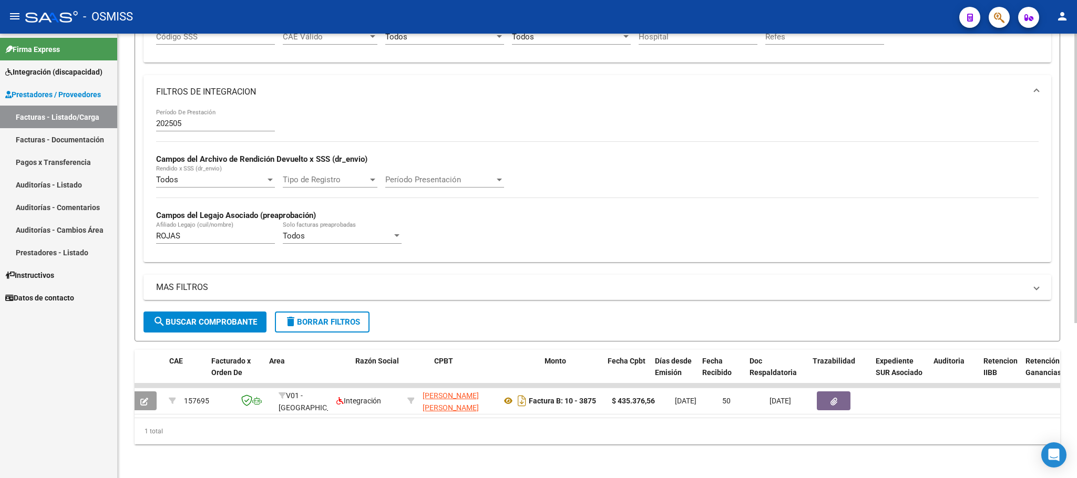
scroll to position [0, 0]
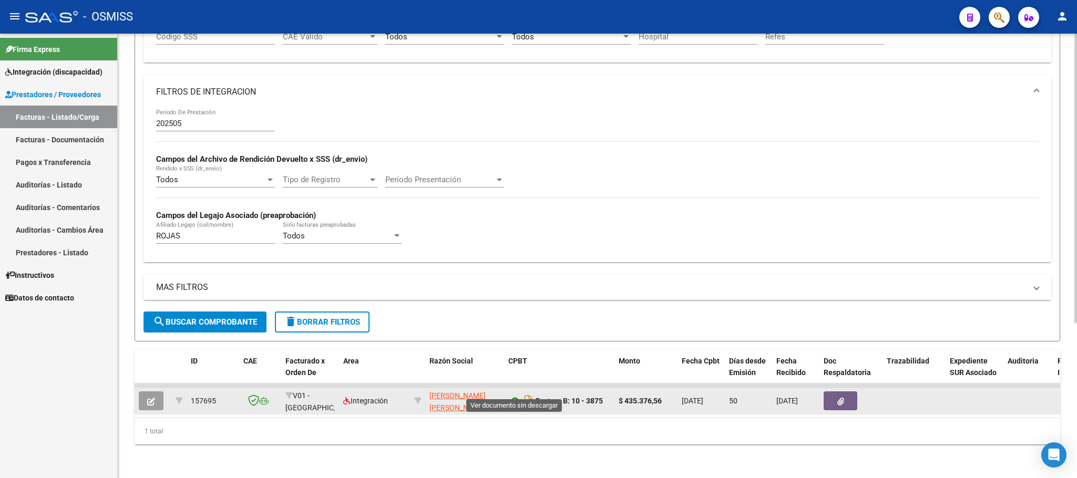
click at [515, 395] on icon at bounding box center [515, 401] width 14 height 13
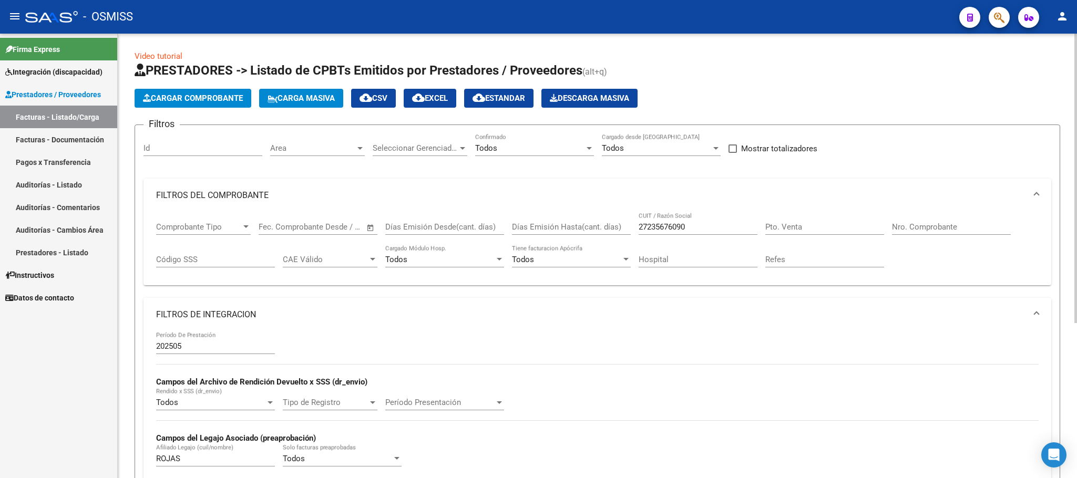
drag, startPoint x: 650, startPoint y: 232, endPoint x: 537, endPoint y: 226, distance: 113.2
click at [537, 226] on div "Comprobante Tipo Comprobante Tipo Start date – End date Fec. Comprobante Desde …" at bounding box center [597, 244] width 883 height 65
paste input "23424570664"
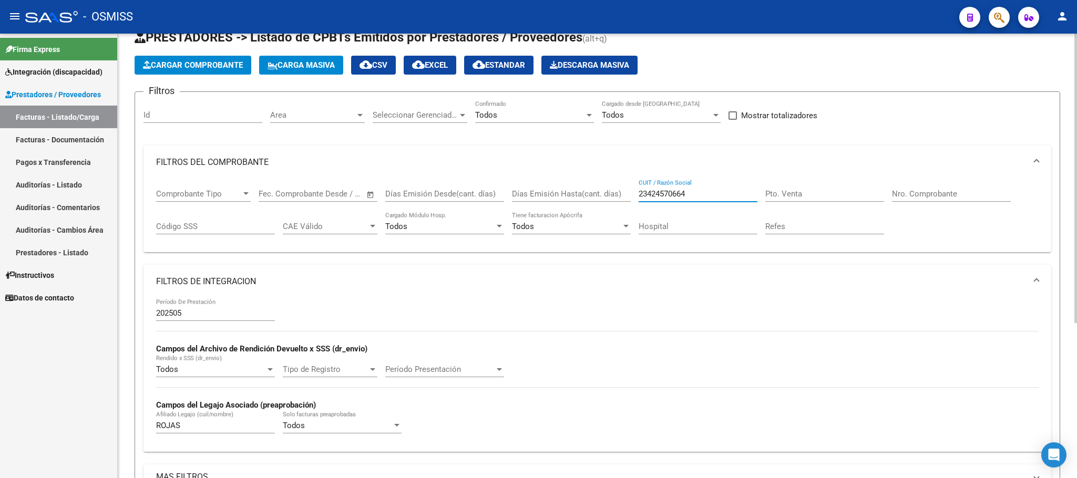
scroll to position [79, 0]
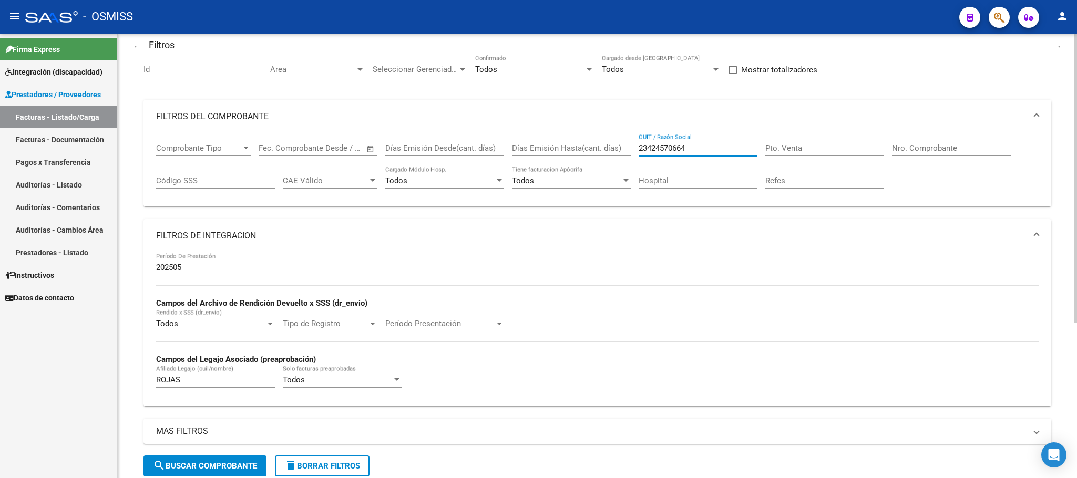
type input "23424570664"
drag, startPoint x: 177, startPoint y: 383, endPoint x: 156, endPoint y: 383, distance: 21.0
click at [156, 383] on input "ROJAS" at bounding box center [215, 379] width 119 height 9
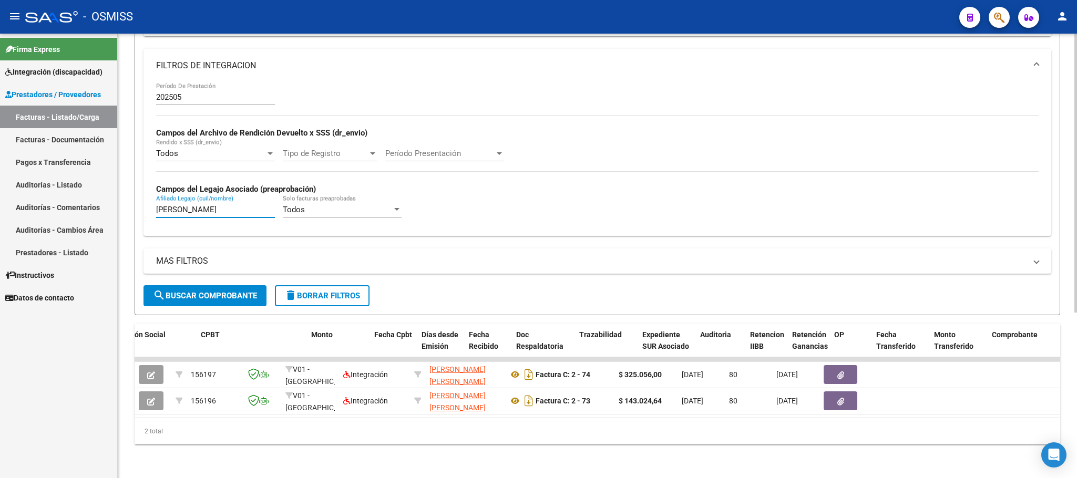
scroll to position [0, 912]
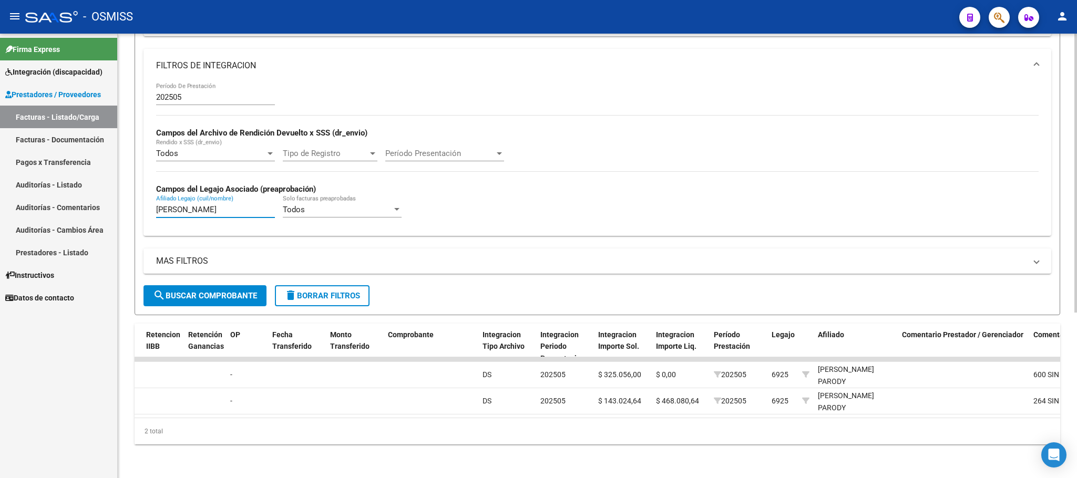
type input "[PERSON_NAME]"
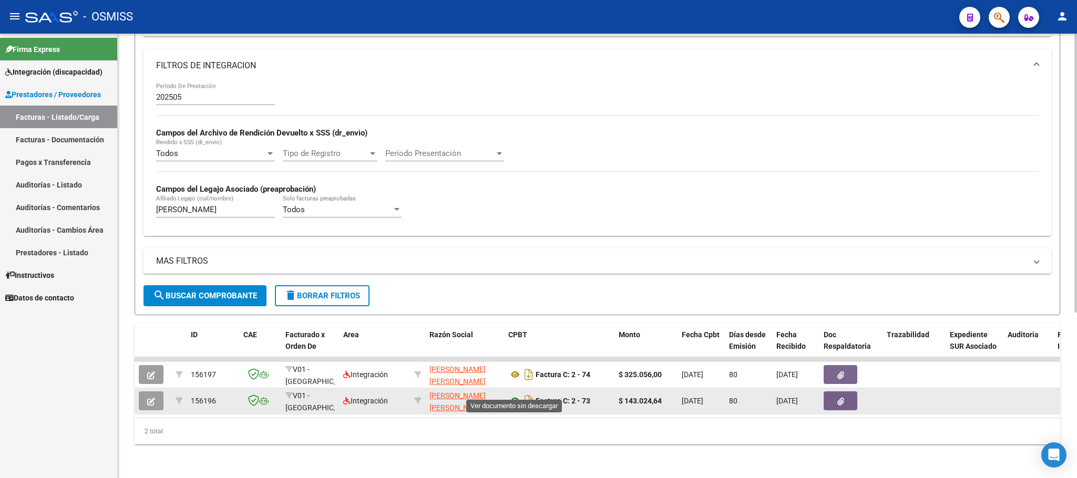
click at [516, 395] on icon at bounding box center [515, 401] width 14 height 13
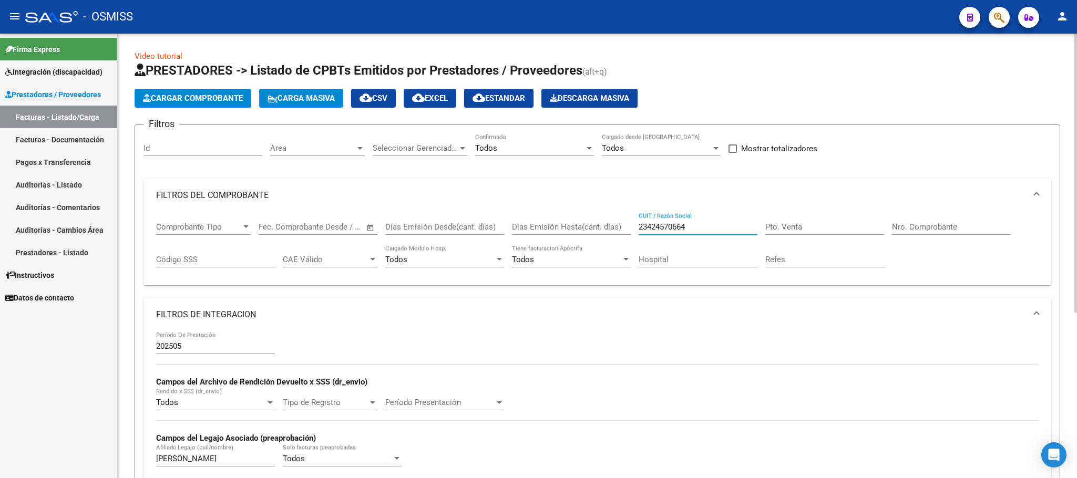
drag, startPoint x: 704, startPoint y: 229, endPoint x: 606, endPoint y: 227, distance: 97.8
click at [610, 227] on div "Comprobante Tipo Comprobante Tipo Start date – End date Fec. Comprobante Desde …" at bounding box center [597, 244] width 883 height 65
paste input "23223442684"
type input "23223442684"
drag, startPoint x: 192, startPoint y: 462, endPoint x: 117, endPoint y: 462, distance: 75.2
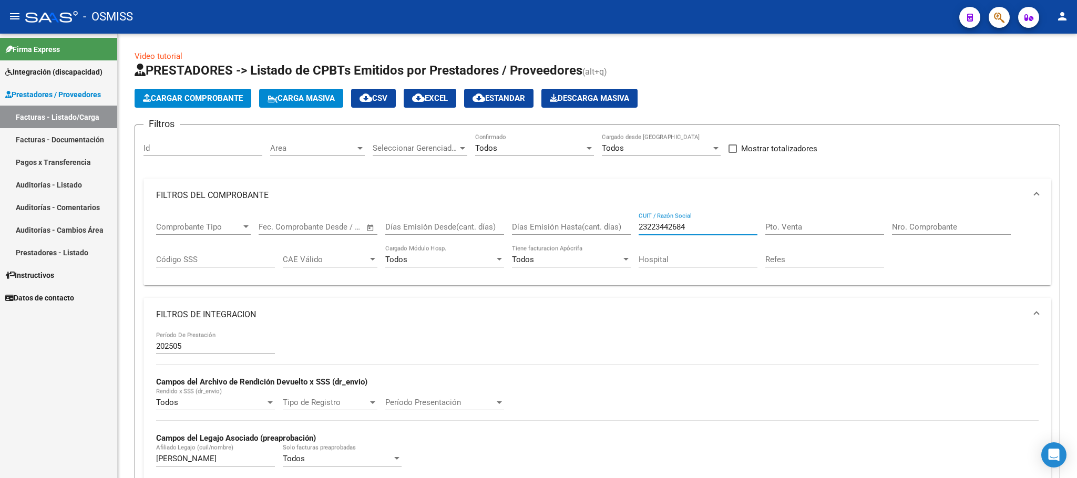
click at [117, 462] on mat-sidenav-container "Firma Express Integración (discapacidad) Legajos Prestadores / Proveedores Fact…" at bounding box center [538, 256] width 1077 height 445
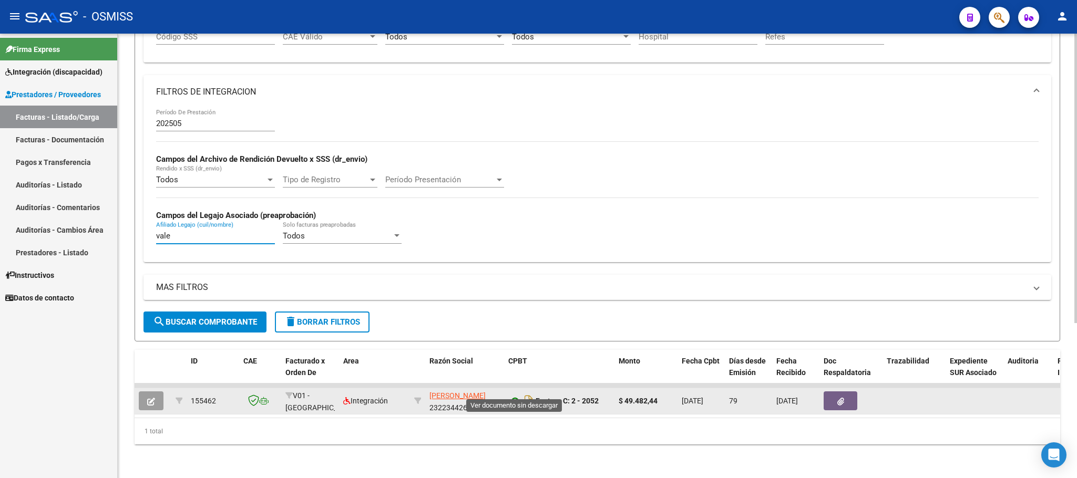
type input "vale"
click at [514, 395] on icon at bounding box center [515, 401] width 14 height 13
click at [511, 395] on icon at bounding box center [515, 401] width 14 height 13
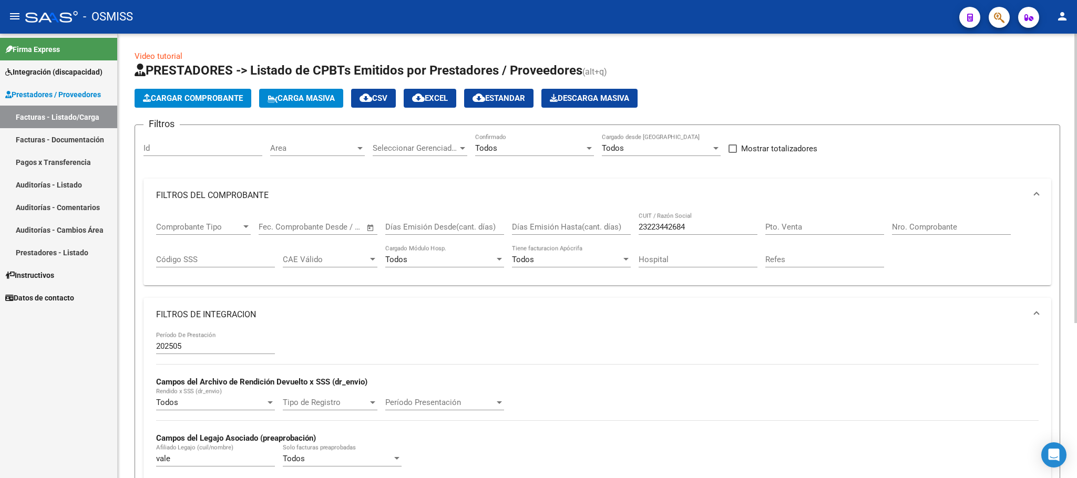
drag, startPoint x: 695, startPoint y: 226, endPoint x: 532, endPoint y: 223, distance: 163.0
click at [533, 223] on div "Comprobante Tipo Comprobante Tipo Start date – End date Fec. Comprobante Desde …" at bounding box center [597, 244] width 883 height 65
paste input "27286924471"
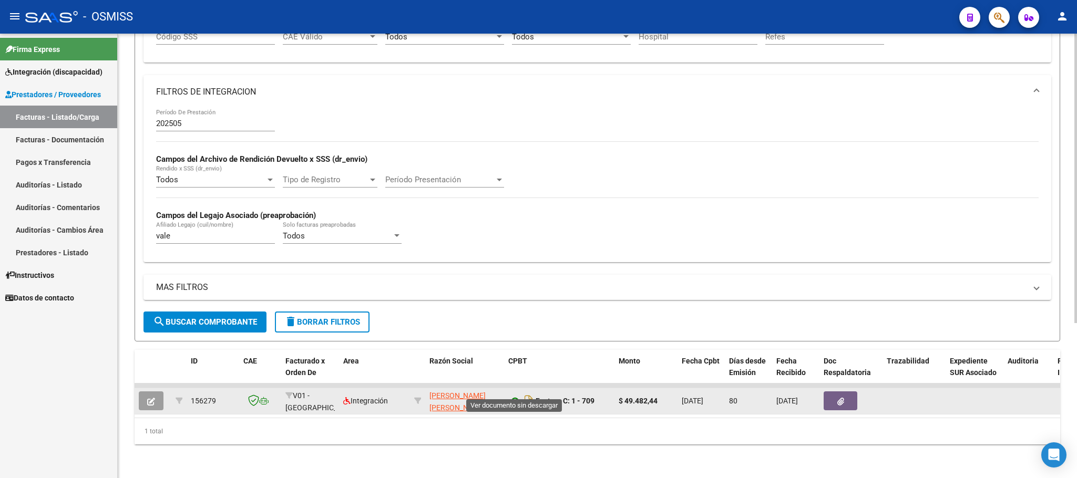
type input "27286924471"
click at [513, 395] on icon at bounding box center [515, 401] width 14 height 13
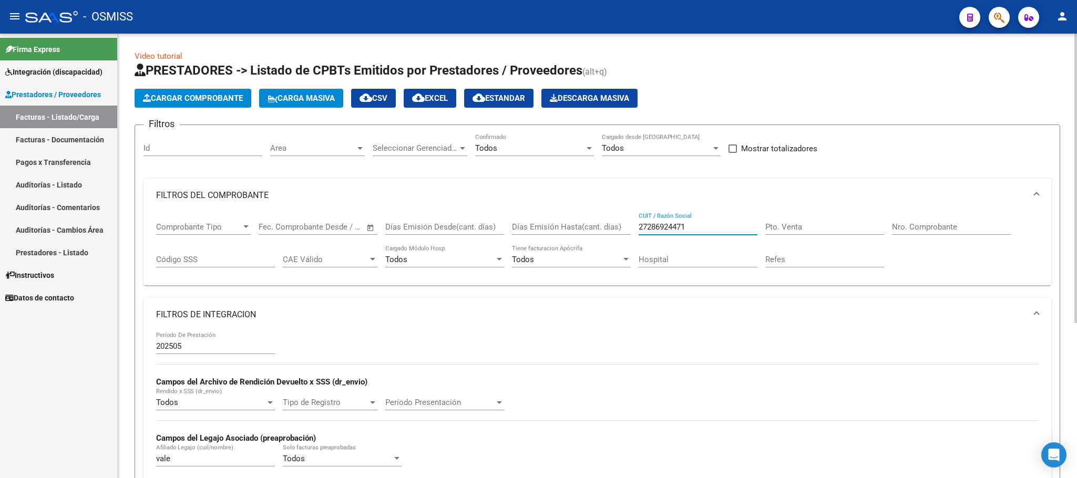
drag, startPoint x: 577, startPoint y: 225, endPoint x: 567, endPoint y: 223, distance: 10.6
click at [572, 223] on div "Comprobante Tipo Comprobante Tipo Start date – End date Fec. Comprobante Desde …" at bounding box center [597, 244] width 883 height 65
paste input "23223442684"
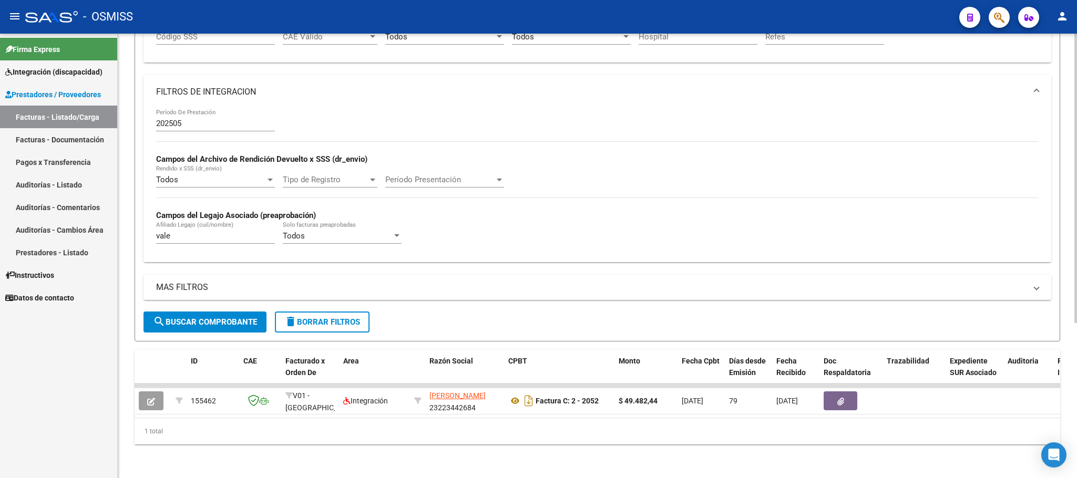
scroll to position [237, 0]
click at [691, 15] on div "- OSMISS" at bounding box center [488, 16] width 926 height 23
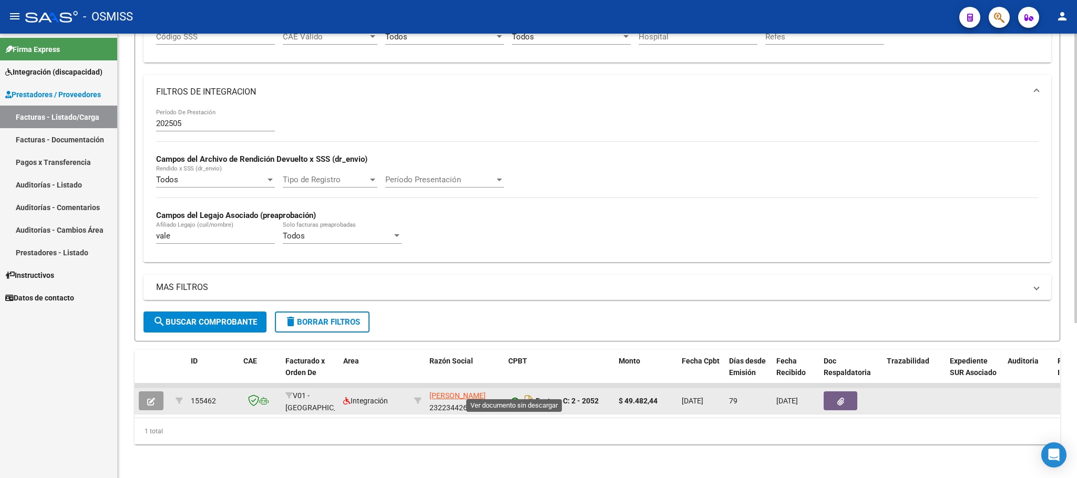
click at [516, 395] on icon at bounding box center [515, 401] width 14 height 13
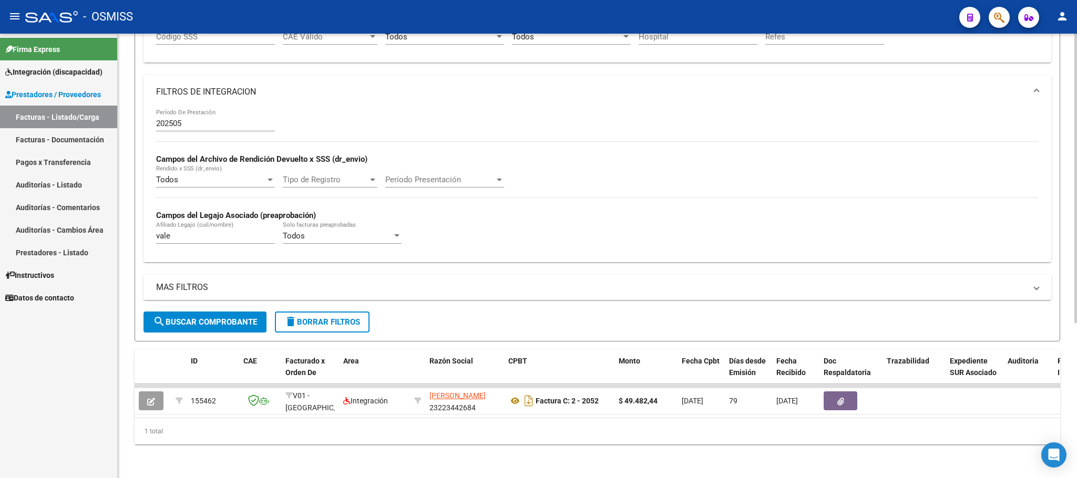
click at [740, 12] on div "- OSMISS" at bounding box center [488, 16] width 926 height 23
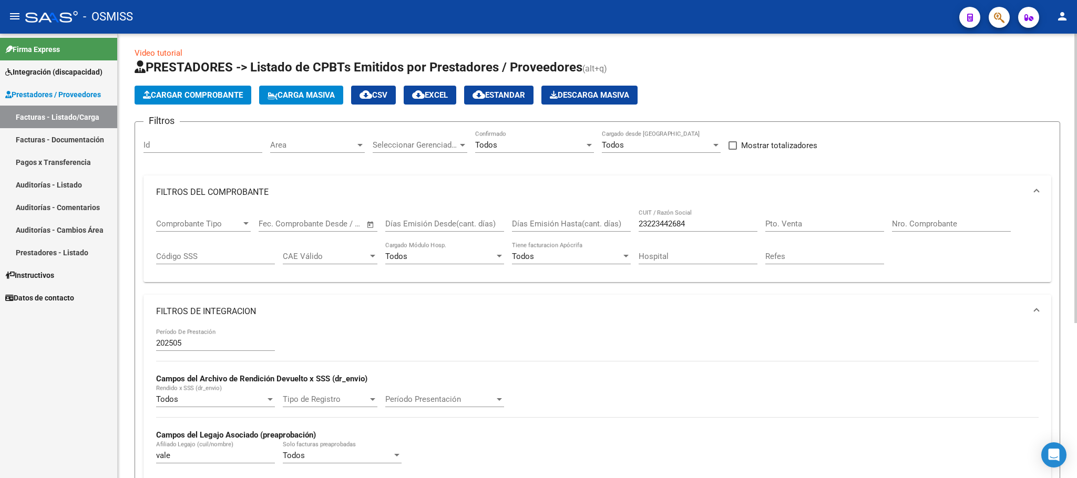
scroll to position [0, 0]
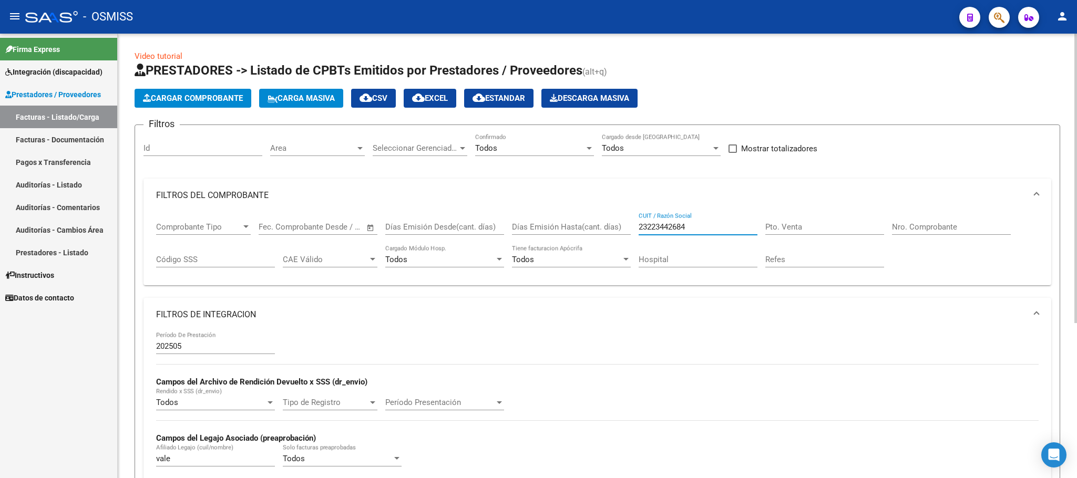
drag, startPoint x: 692, startPoint y: 226, endPoint x: 646, endPoint y: 230, distance: 47.0
click at [646, 230] on input "23223442684" at bounding box center [698, 226] width 119 height 9
type input "2"
paste input "27286924471"
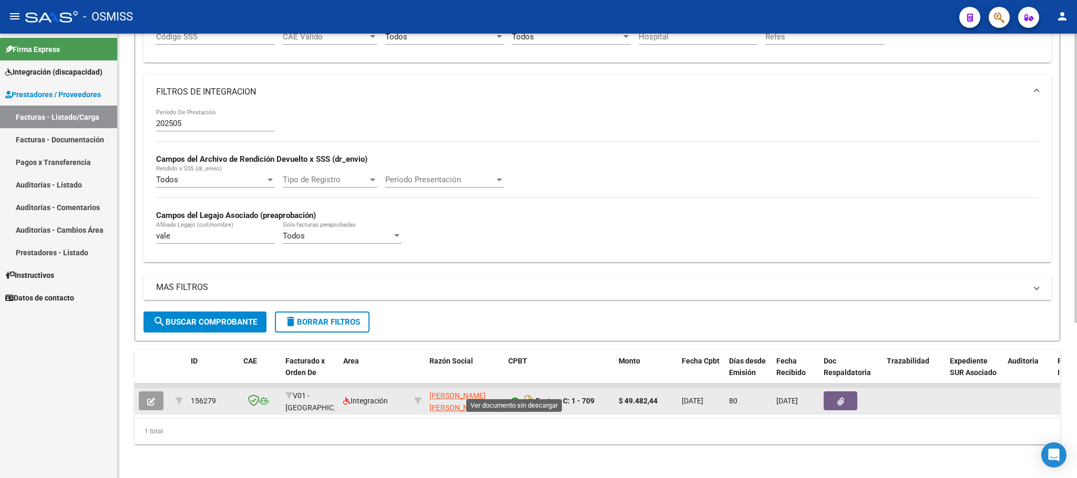
type input "27286924471"
click at [513, 395] on icon at bounding box center [515, 401] width 14 height 13
click at [514, 395] on icon at bounding box center [515, 401] width 14 height 13
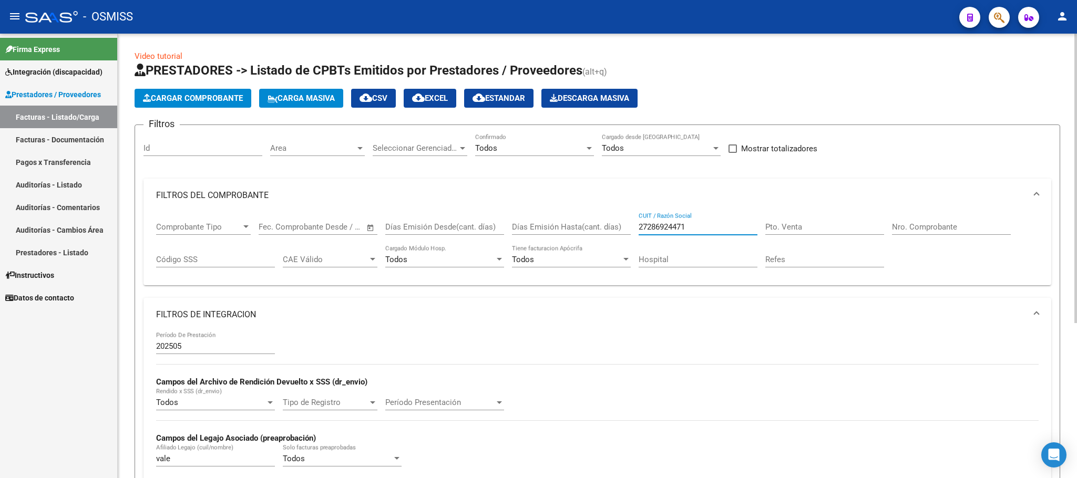
drag, startPoint x: 588, startPoint y: 226, endPoint x: 576, endPoint y: 210, distance: 20.3
click at [579, 226] on div "Comprobante Tipo Comprobante Tipo Start date – End date Fec. Comprobante Desde …" at bounding box center [597, 244] width 883 height 65
paste input "30715167154"
type input "30715167154"
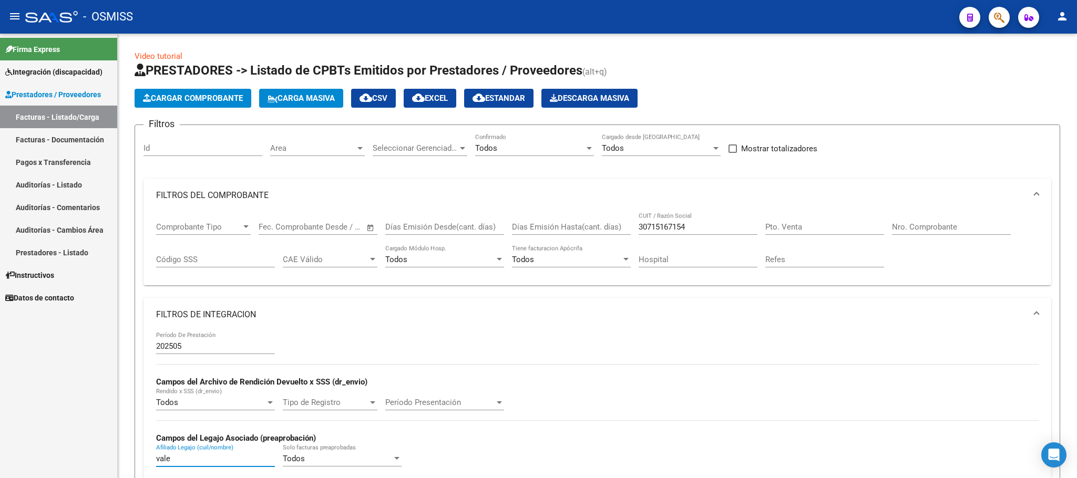
drag, startPoint x: 182, startPoint y: 459, endPoint x: 113, endPoint y: 458, distance: 69.4
click at [113, 458] on mat-sidenav-container "Firma Express Integración (discapacidad) Legajos Prestadores / Proveedores Fact…" at bounding box center [538, 256] width 1077 height 445
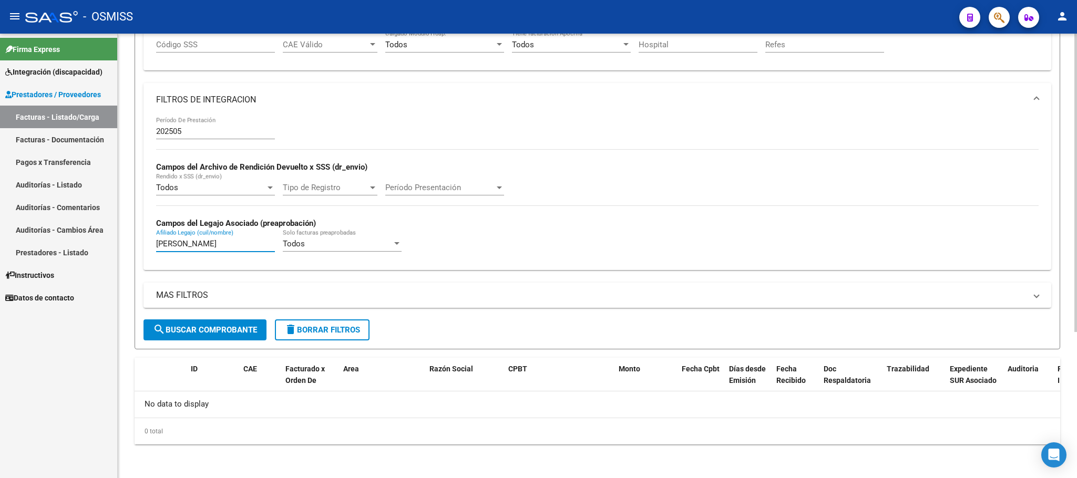
type input "[PERSON_NAME]"
click at [259, 340] on button "search Buscar Comprobante" at bounding box center [205, 330] width 123 height 21
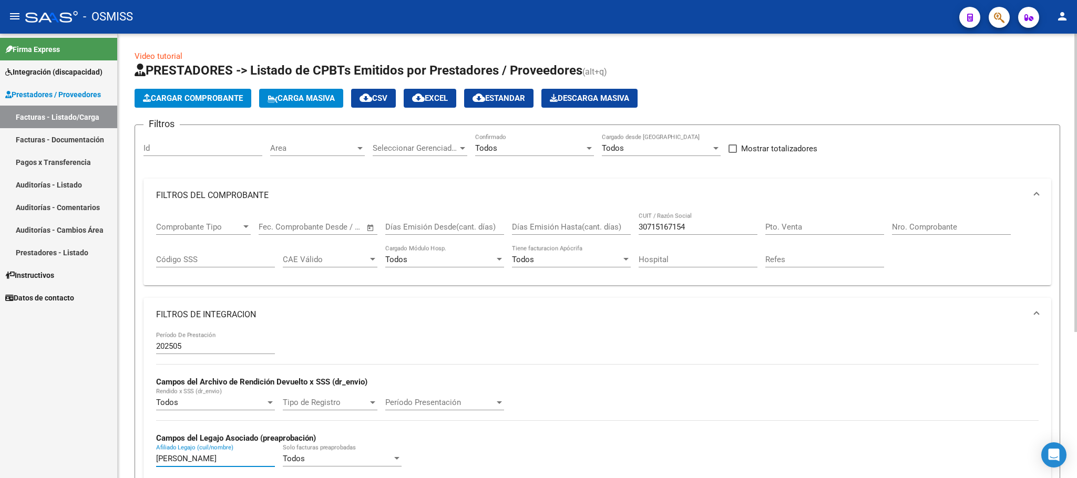
drag, startPoint x: 149, startPoint y: 453, endPoint x: 132, endPoint y: 450, distance: 16.6
click at [133, 450] on div "Video tutorial PRESTADORES -> Listado de CPBTs Emitidos por Prestadores / Prove…" at bounding box center [598, 364] width 960 height 660
drag, startPoint x: 718, startPoint y: 225, endPoint x: 570, endPoint y: 227, distance: 148.3
click at [570, 227] on div "Comprobante Tipo Comprobante Tipo Start date – End date Fec. Comprobante Desde …" at bounding box center [597, 244] width 883 height 65
paste input "27334790962"
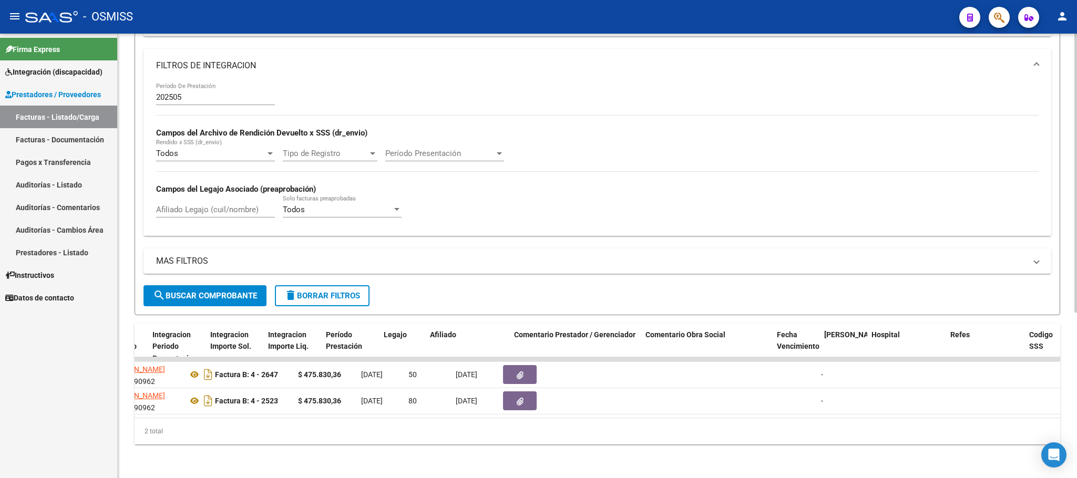
scroll to position [0, 11]
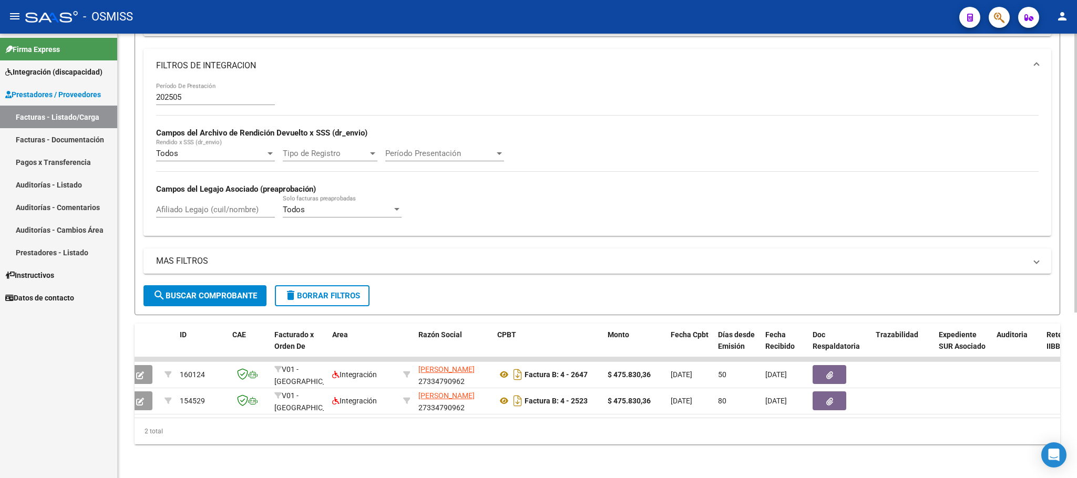
type input "27334790962"
click at [243, 291] on span "search Buscar Comprobante" at bounding box center [205, 295] width 104 height 9
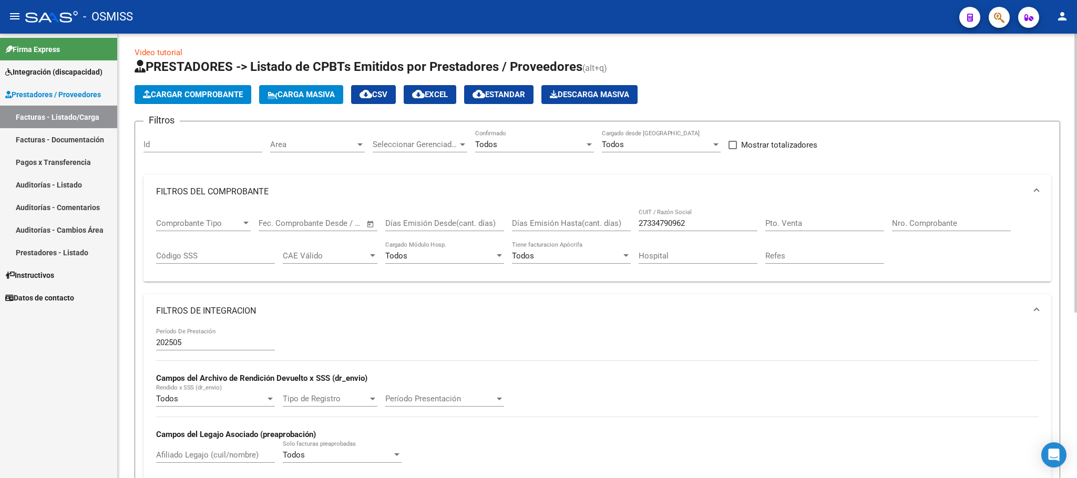
scroll to position [0, 0]
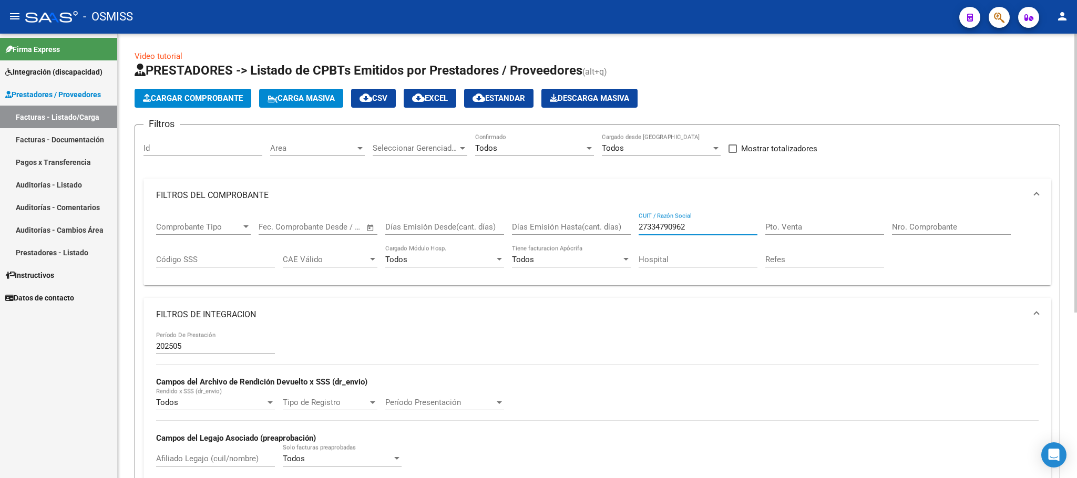
drag, startPoint x: 713, startPoint y: 229, endPoint x: 489, endPoint y: 188, distance: 227.2
click at [489, 188] on mat-expansion-panel "FILTROS DEL COMPROBANTE Comprobante Tipo Comprobante Tipo Start date – End date…" at bounding box center [598, 232] width 908 height 107
paste input "27235676090"
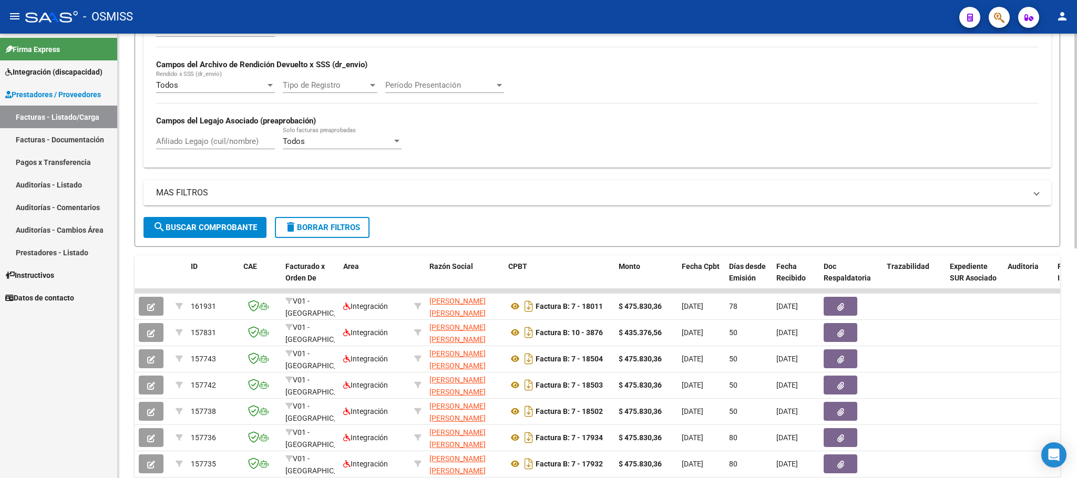
scroll to position [158, 0]
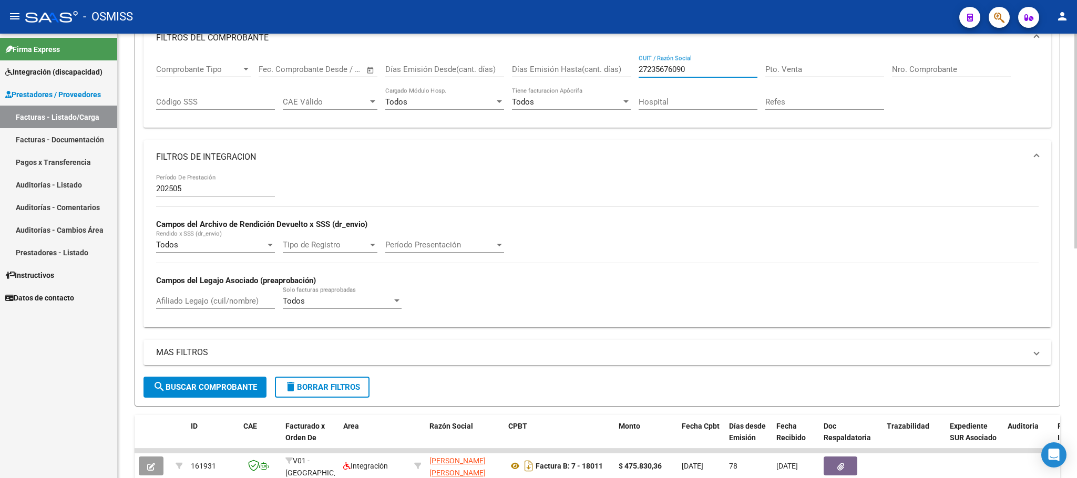
type input "27235676090"
click at [206, 304] on input "Afiliado Legajo (cuil/nombre)" at bounding box center [215, 301] width 119 height 9
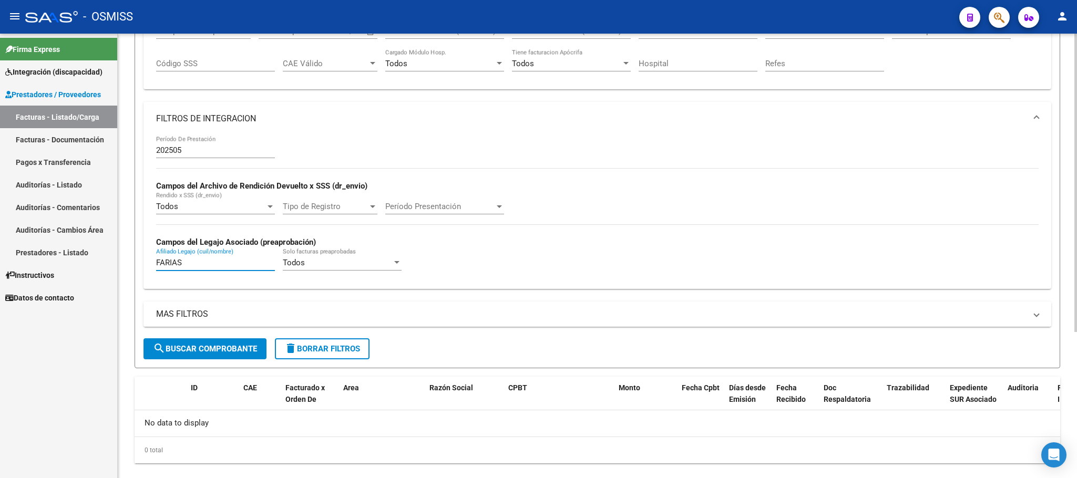
scroll to position [217, 0]
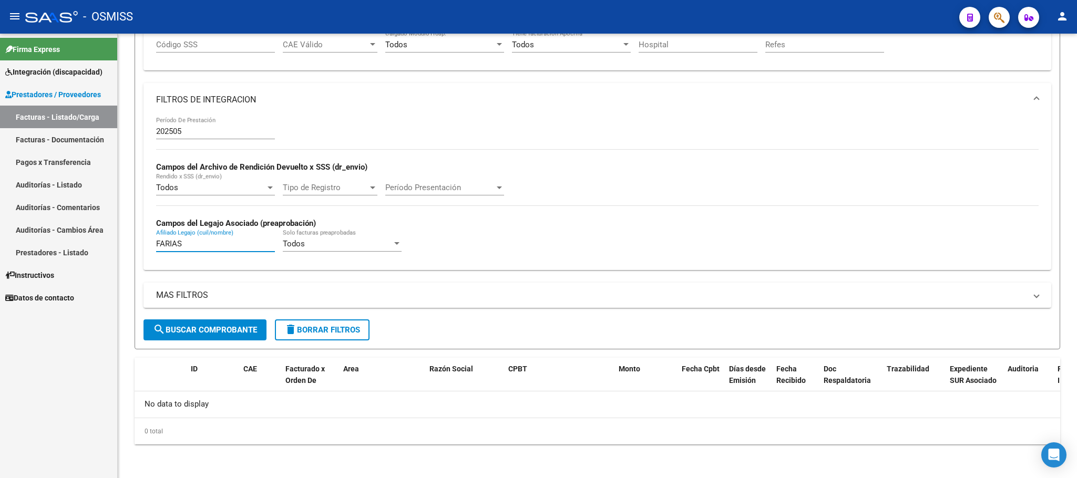
drag, startPoint x: 213, startPoint y: 243, endPoint x: 87, endPoint y: 243, distance: 126.7
click at [90, 240] on mat-sidenav-container "Firma Express Integración (discapacidad) Legajos Prestadores / Proveedores Fact…" at bounding box center [538, 256] width 1077 height 445
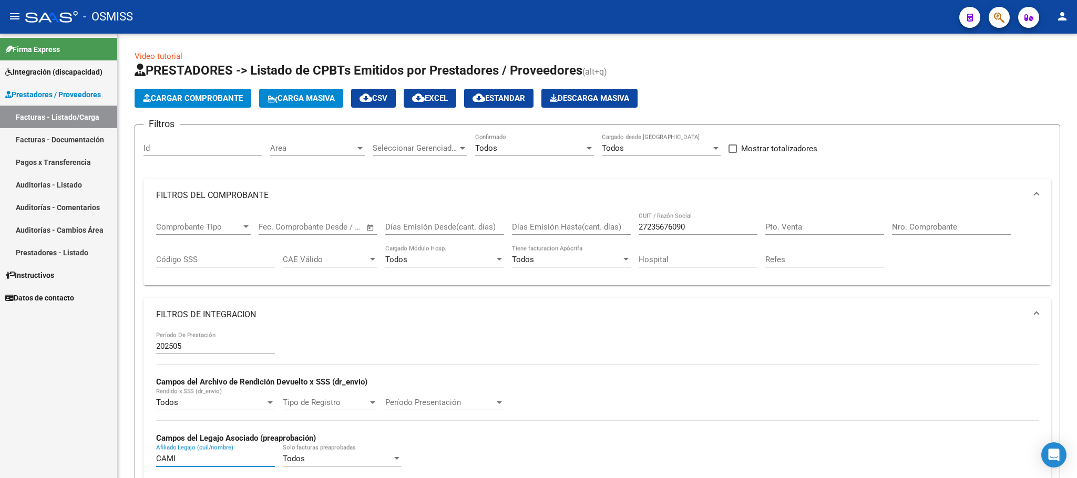
type input "CAMI"
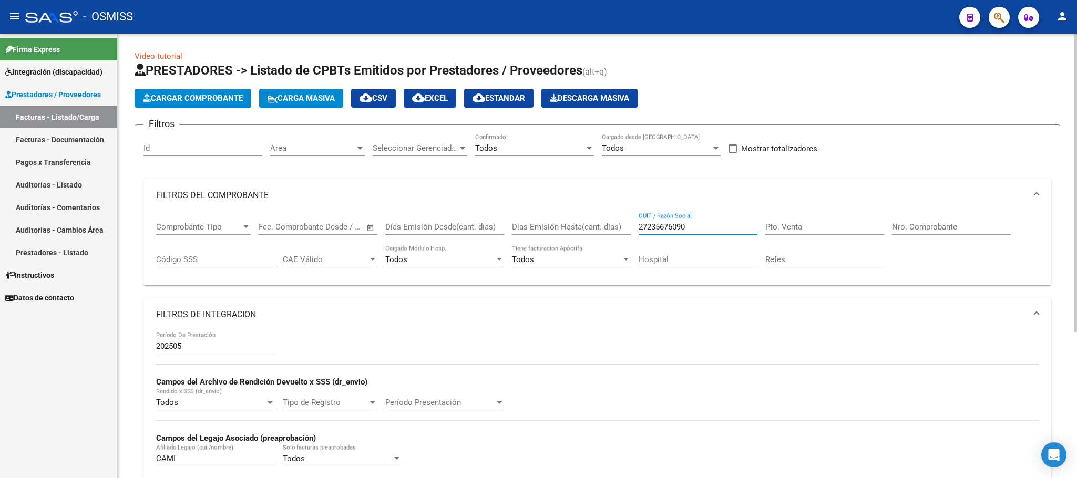
drag, startPoint x: 698, startPoint y: 229, endPoint x: 565, endPoint y: 221, distance: 133.3
click at [565, 221] on div "Comprobante Tipo Comprobante Tipo Start date – End date Fec. Comprobante Desde …" at bounding box center [597, 244] width 883 height 65
paste input "27407633690"
type input "27407633690"
drag, startPoint x: 155, startPoint y: 455, endPoint x: 146, endPoint y: 454, distance: 9.5
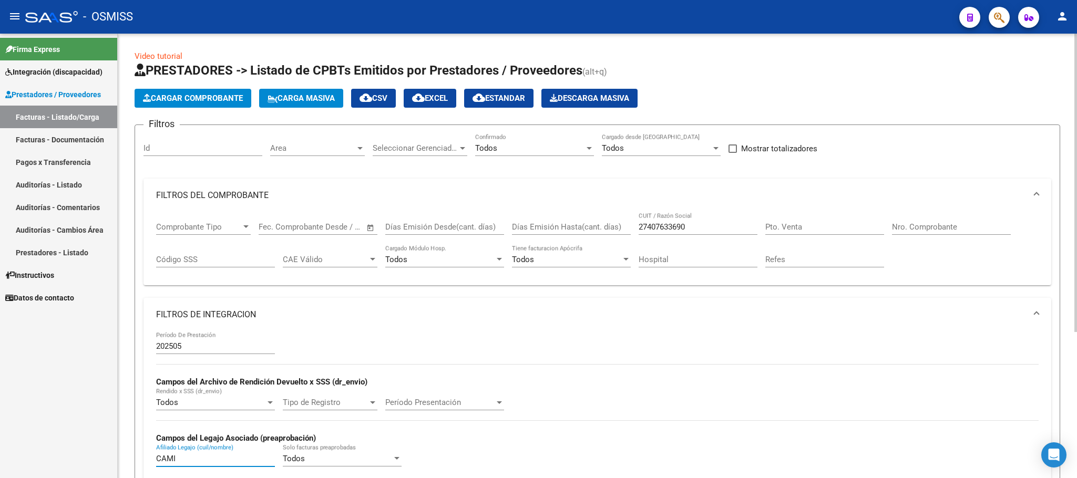
click at [146, 454] on div "202505 Período De Prestación Campos del Archivo de Rendición Devuelto x SSS (dr…" at bounding box center [598, 408] width 908 height 153
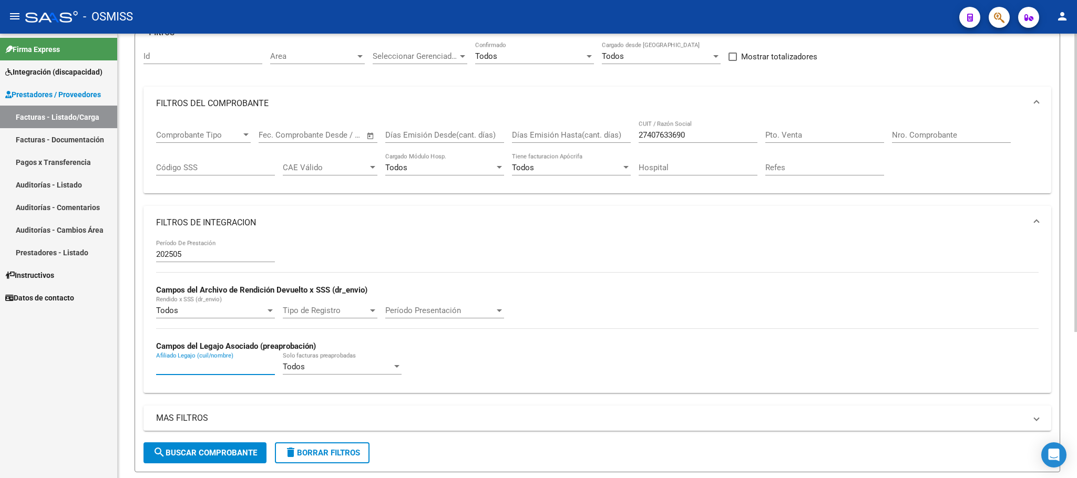
scroll to position [217, 0]
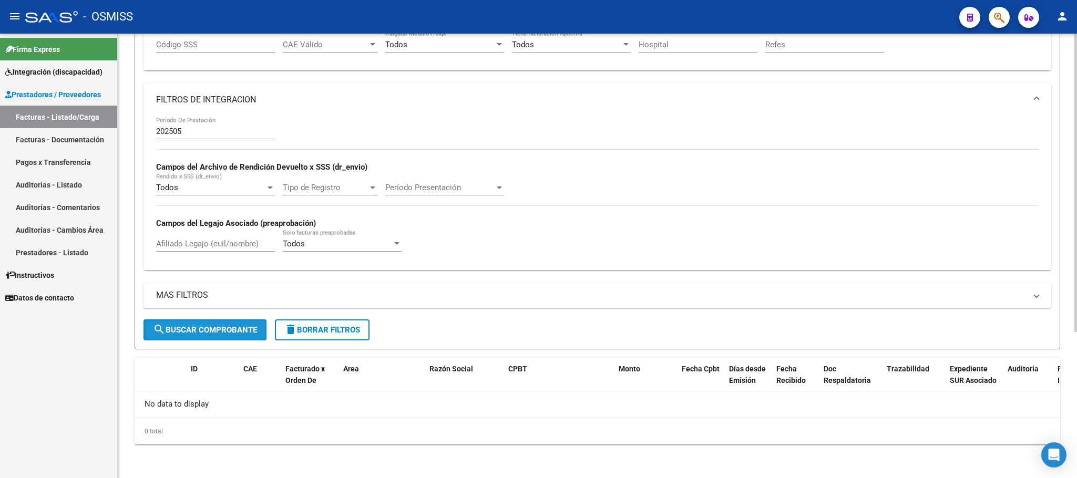
click at [208, 325] on span "search Buscar Comprobante" at bounding box center [205, 329] width 104 height 9
click at [213, 248] on input "Afiliado Legajo (cuil/nombre)" at bounding box center [215, 243] width 119 height 9
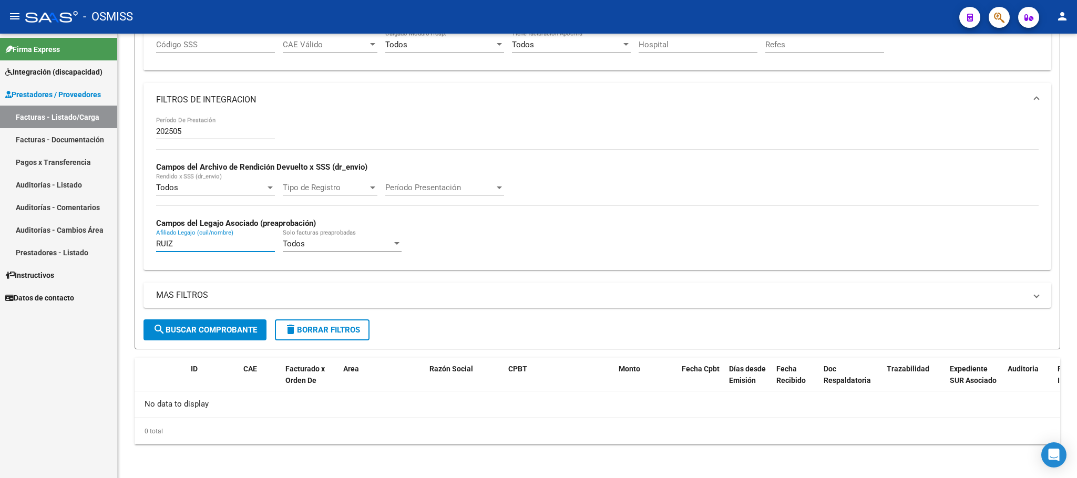
type input "RUIZ"
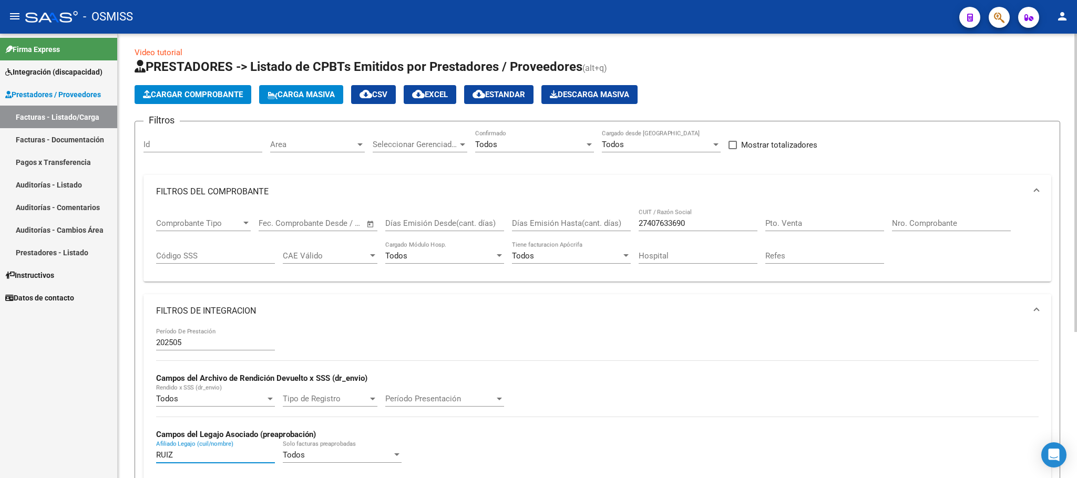
scroll to position [0, 0]
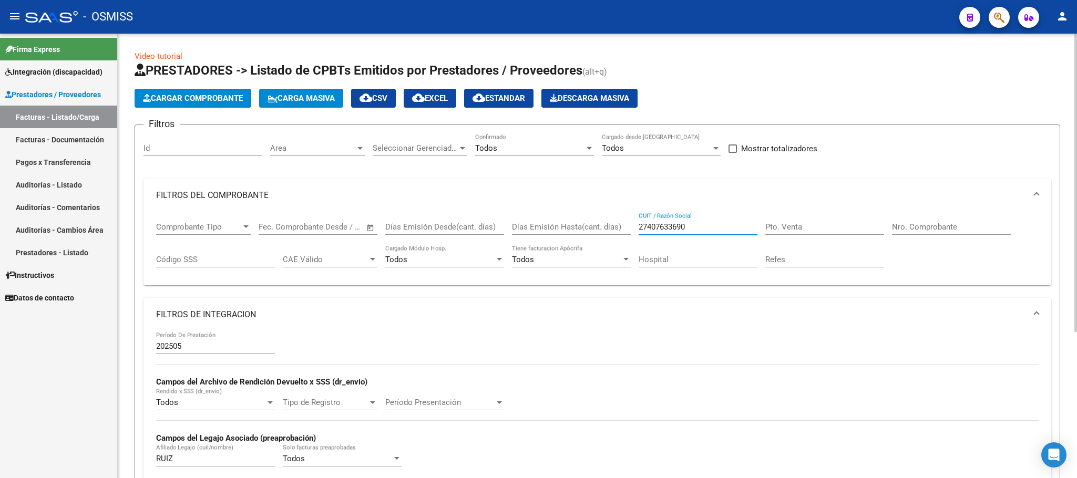
drag, startPoint x: 696, startPoint y: 229, endPoint x: 614, endPoint y: 226, distance: 81.5
click at [616, 227] on div "Comprobante Tipo Comprobante Tipo Start date – End date Fec. Comprobante Desde …" at bounding box center [597, 244] width 883 height 65
paste input "23430840754"
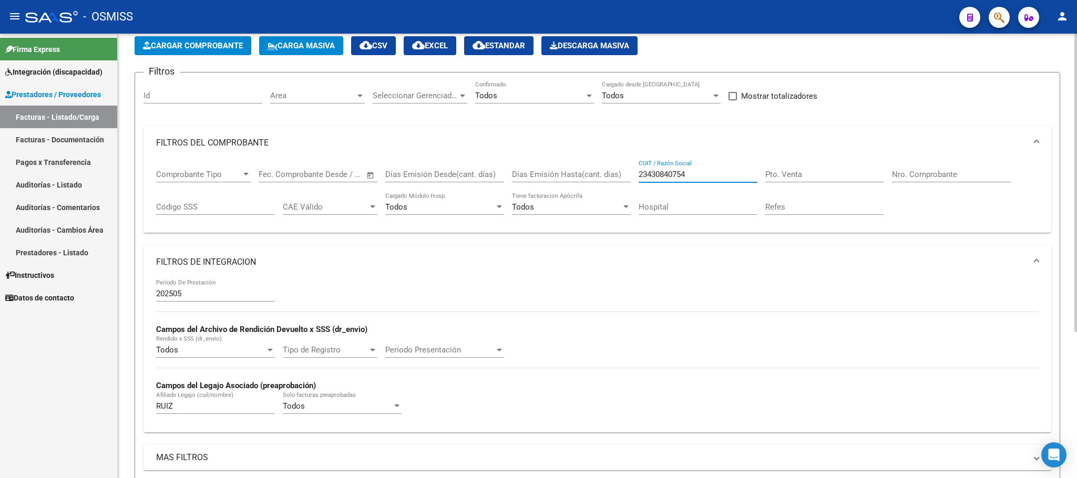
scroll to position [79, 0]
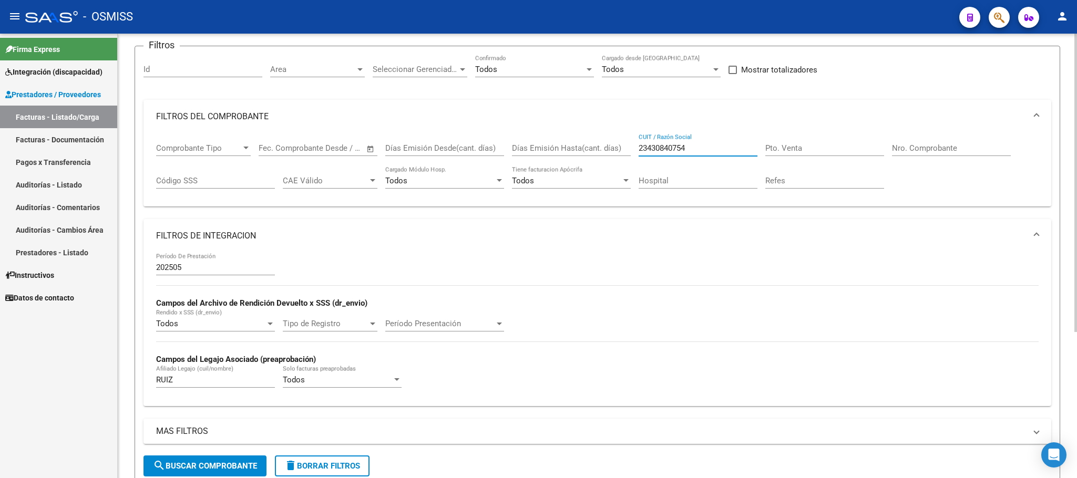
type input "23430840754"
drag, startPoint x: 169, startPoint y: 385, endPoint x: 131, endPoint y: 383, distance: 38.4
click at [131, 383] on div "Video tutorial PRESTADORES -> Listado de CPBTs Emitidos por Prestadores / Prove…" at bounding box center [598, 285] width 960 height 660
type input "Z"
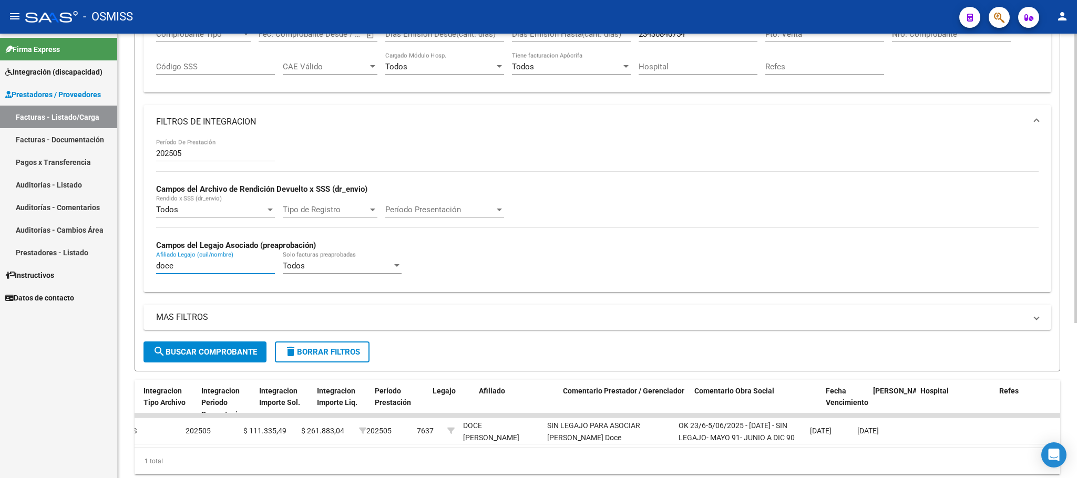
scroll to position [0, 0]
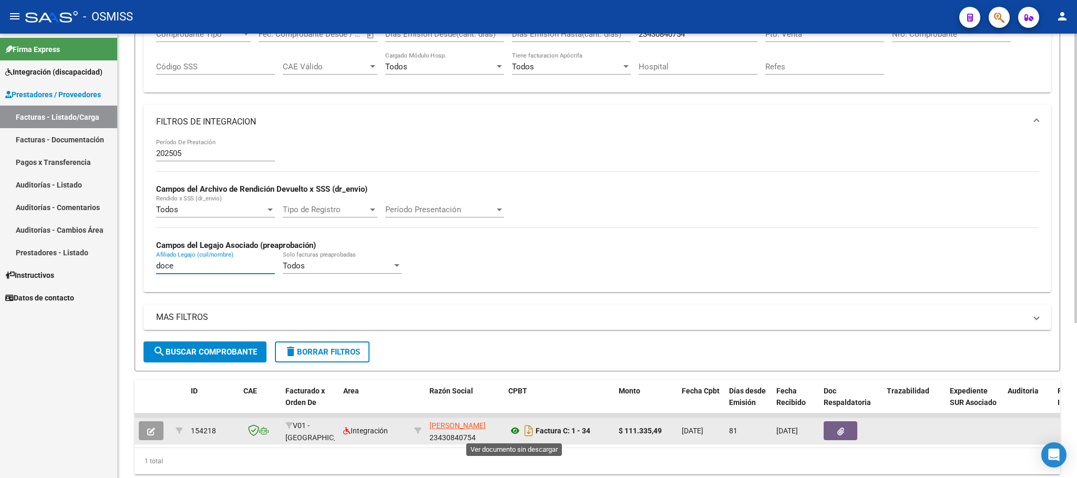
type input "doce"
click at [513, 435] on icon at bounding box center [515, 431] width 14 height 13
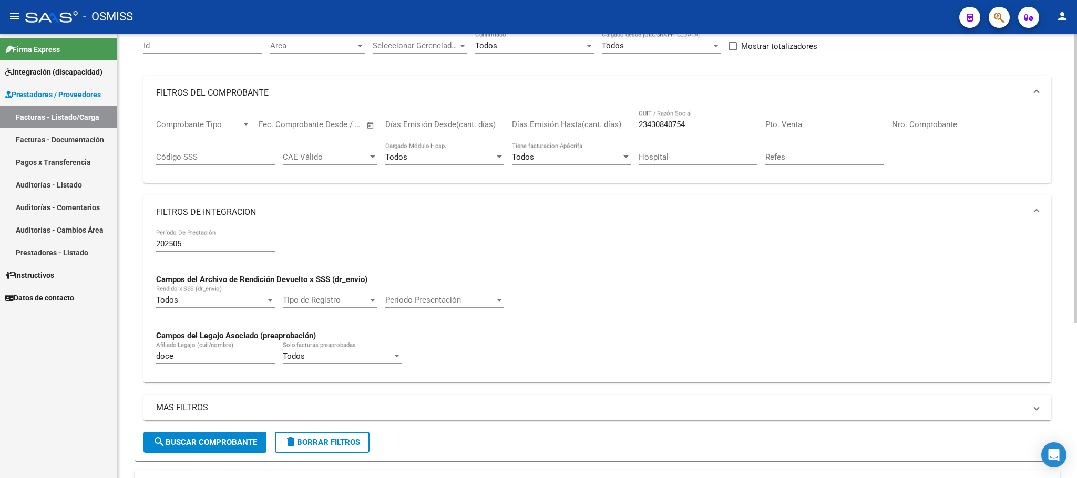
scroll to position [35, 0]
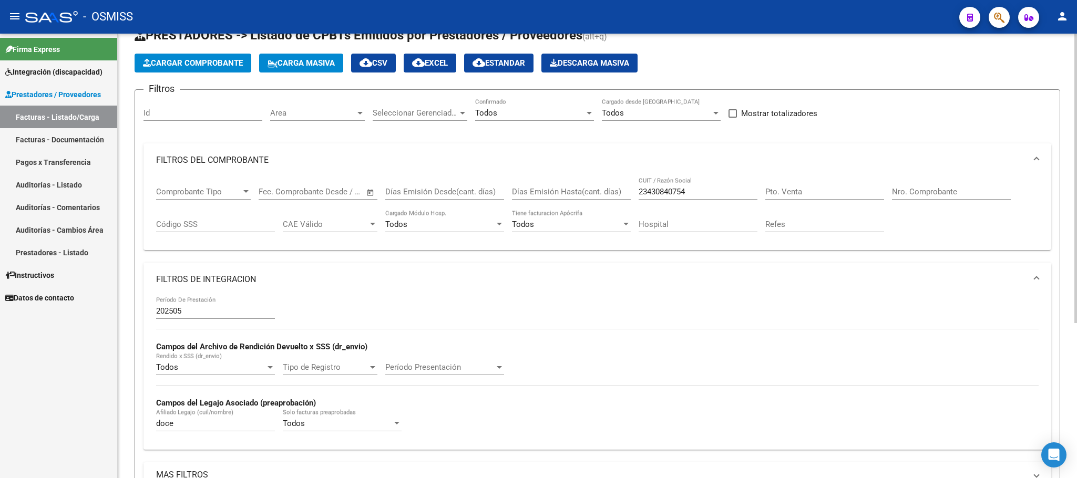
drag, startPoint x: 615, startPoint y: 194, endPoint x: 594, endPoint y: 194, distance: 21.6
click at [594, 194] on div "Comprobante Tipo Comprobante Tipo Start date – End date Fec. Comprobante Desde …" at bounding box center [597, 209] width 883 height 65
paste input "27371145635"
type input "27371145635"
drag, startPoint x: 166, startPoint y: 427, endPoint x: 137, endPoint y: 427, distance: 28.4
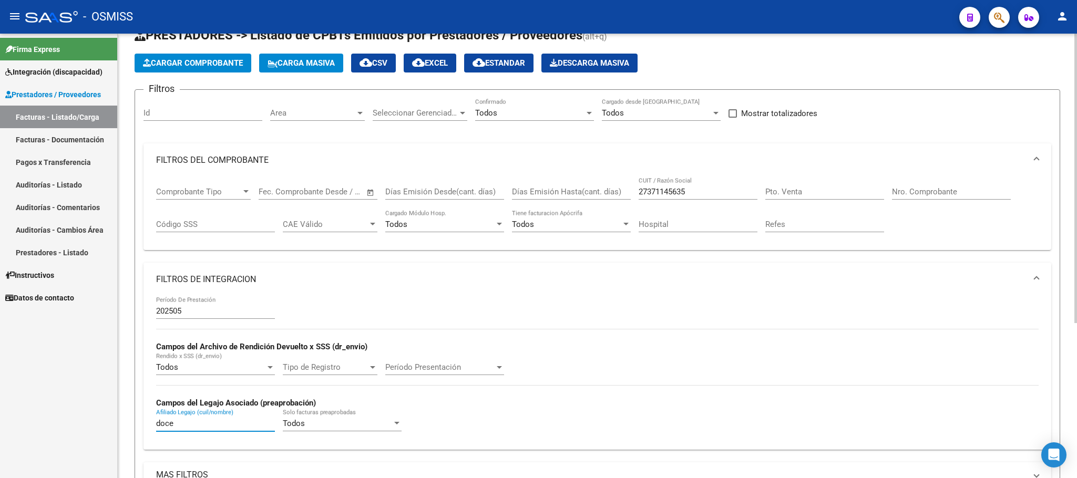
click at [137, 427] on form "Filtros Id Area Area Seleccionar Gerenciador Seleccionar Gerenciador Todos Conf…" at bounding box center [598, 309] width 926 height 440
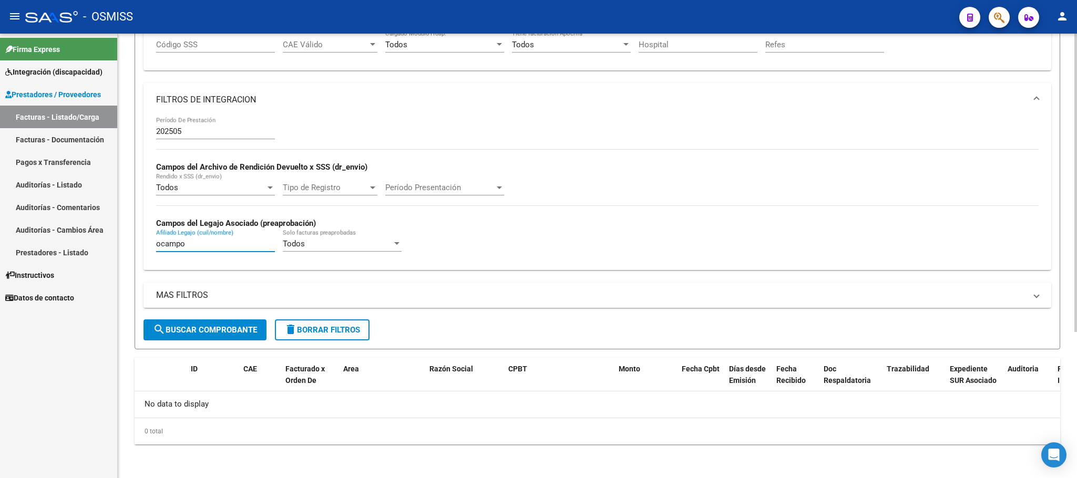
type input "ocampo"
click at [256, 333] on span "search Buscar Comprobante" at bounding box center [205, 329] width 104 height 9
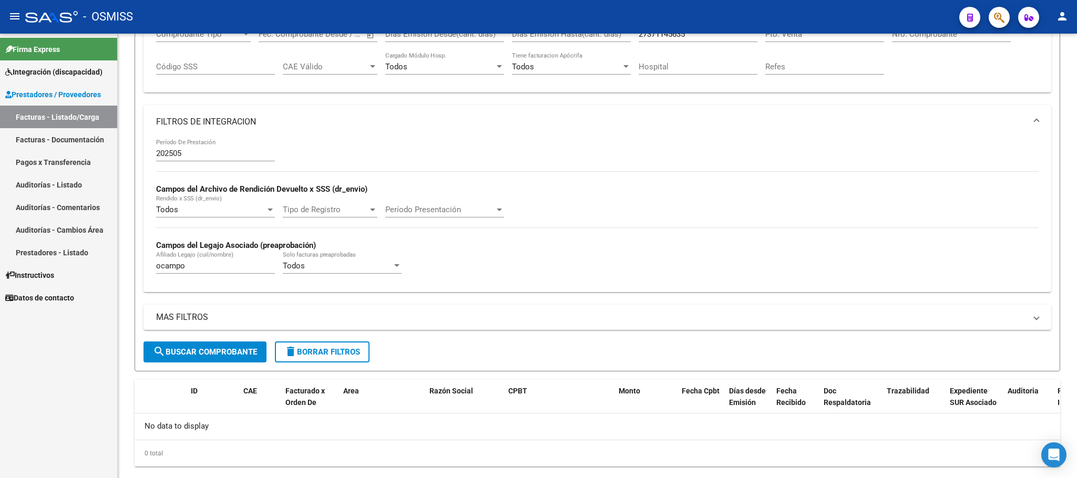
scroll to position [217, 0]
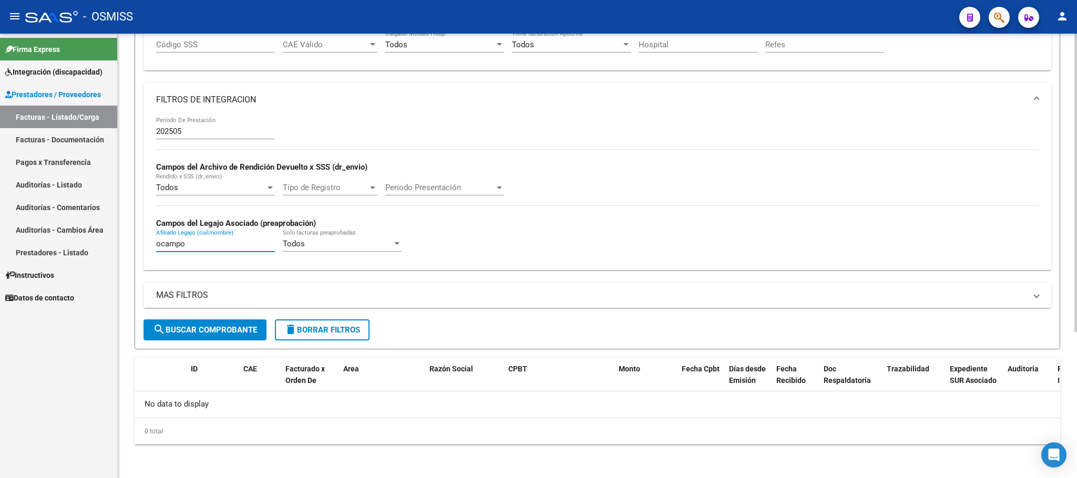
drag, startPoint x: 199, startPoint y: 242, endPoint x: 114, endPoint y: 238, distance: 84.7
click at [126, 242] on div "Video tutorial PRESTADORES -> Listado de CPBTs Emitidos por Prestadores / Prove…" at bounding box center [598, 149] width 960 height 660
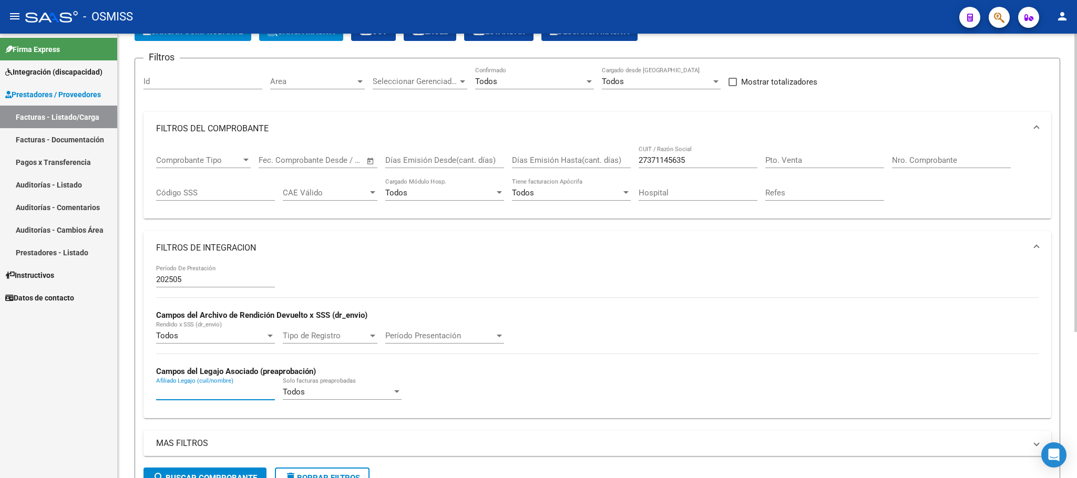
scroll to position [59, 0]
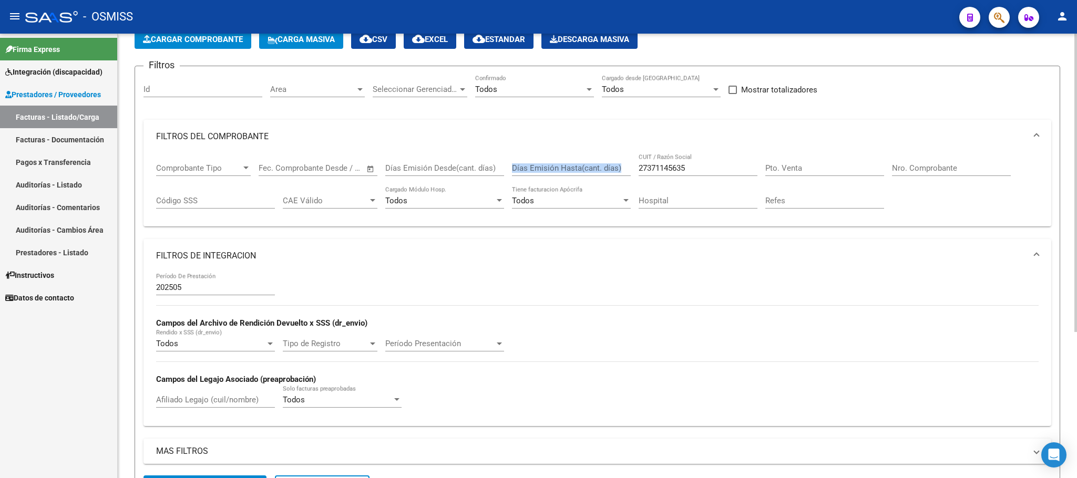
drag, startPoint x: 696, startPoint y: 163, endPoint x: 619, endPoint y: 163, distance: 77.3
click at [619, 163] on div "Comprobante Tipo Comprobante Tipo Start date – End date Fec. Comprobante Desde …" at bounding box center [597, 186] width 883 height 65
click at [702, 163] on div "27371145635 CUIT / Razón Social" at bounding box center [698, 165] width 119 height 23
drag, startPoint x: 702, startPoint y: 167, endPoint x: 618, endPoint y: 168, distance: 83.6
click at [618, 168] on div "Comprobante Tipo Comprobante Tipo Start date – End date Fec. Comprobante Desde …" at bounding box center [597, 186] width 883 height 65
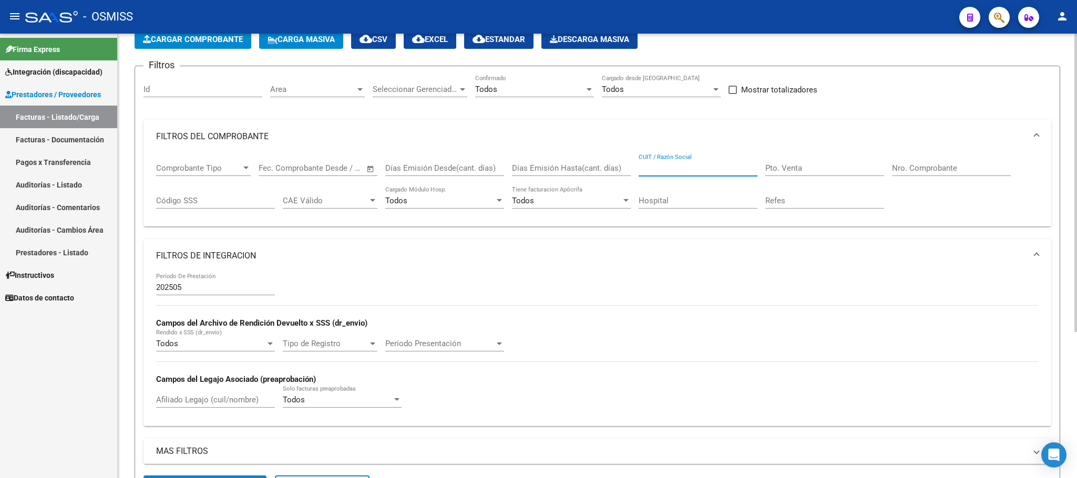
paste input "27322170217"
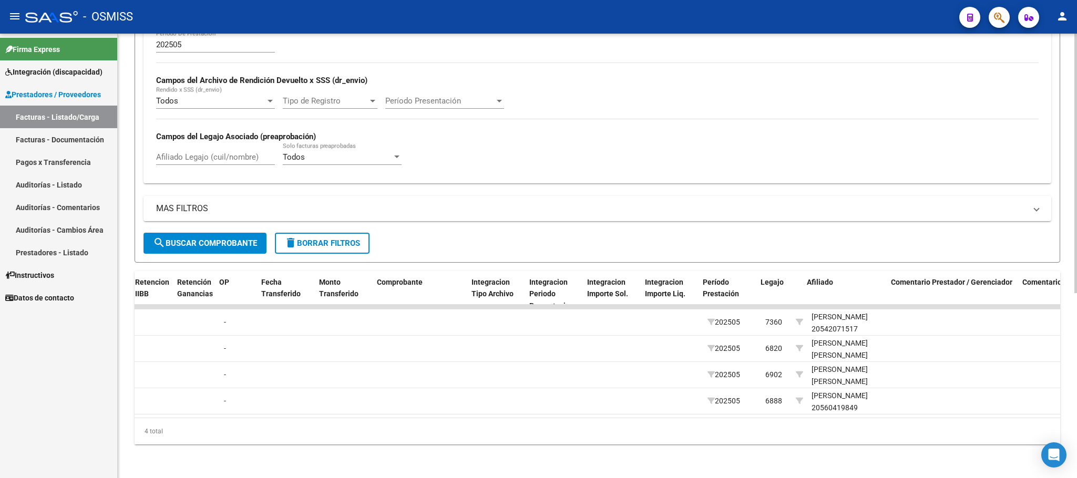
scroll to position [0, 0]
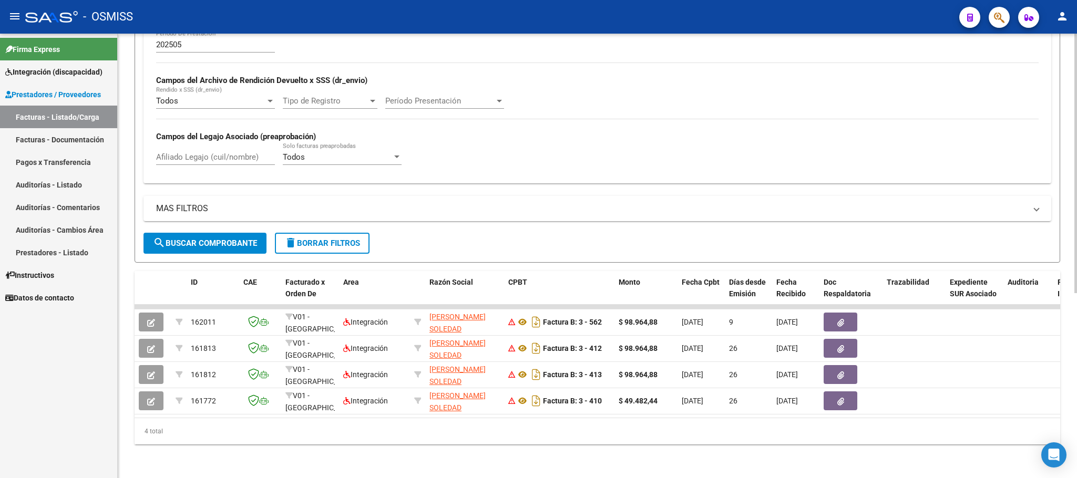
type input "27322170217"
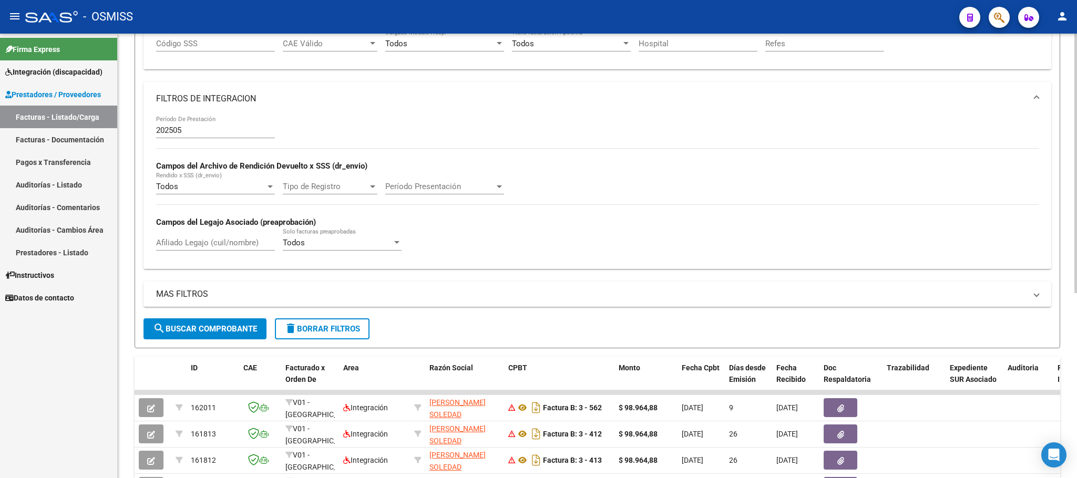
scroll to position [1, 0]
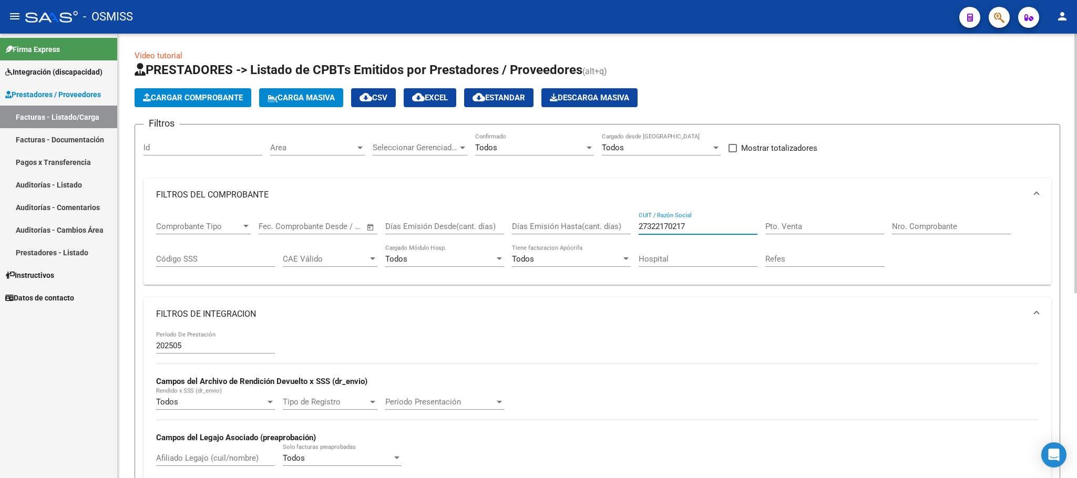
drag, startPoint x: 702, startPoint y: 230, endPoint x: 595, endPoint y: 218, distance: 107.5
click at [601, 220] on div "Comprobante Tipo Comprobante Tipo Start date – End date Fec. Comprobante Desde …" at bounding box center [597, 244] width 883 height 65
paste input "27404300224"
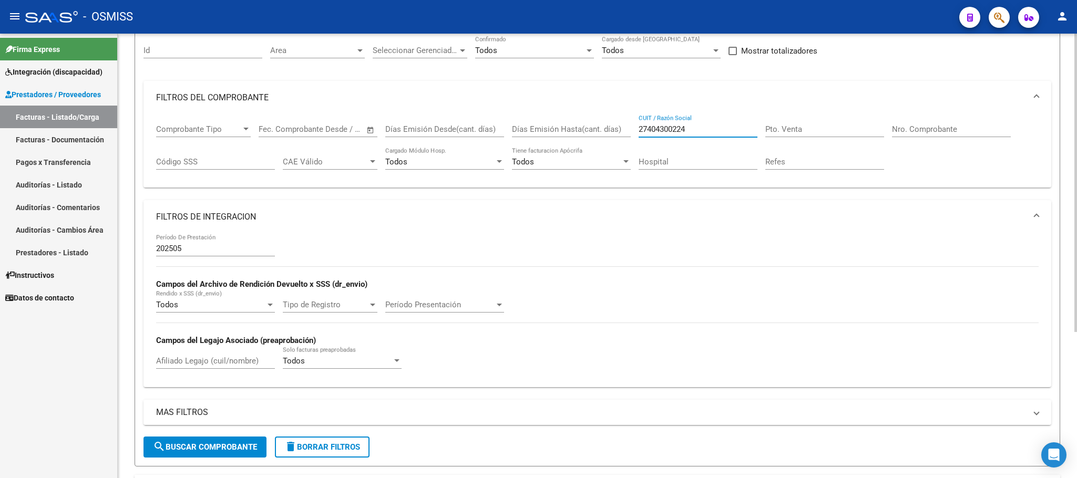
scroll to position [217, 0]
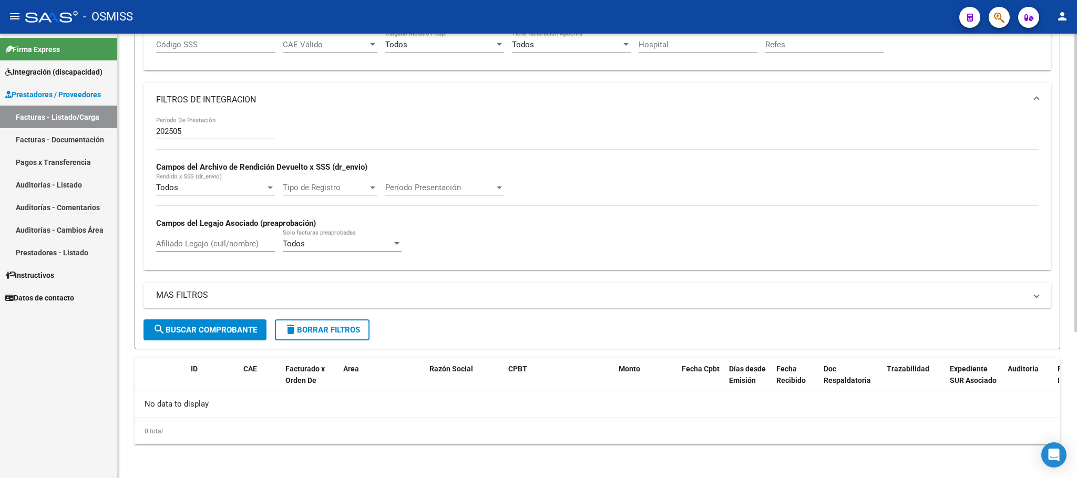
type input "27404300224"
click at [253, 329] on span "search Buscar Comprobante" at bounding box center [205, 329] width 104 height 9
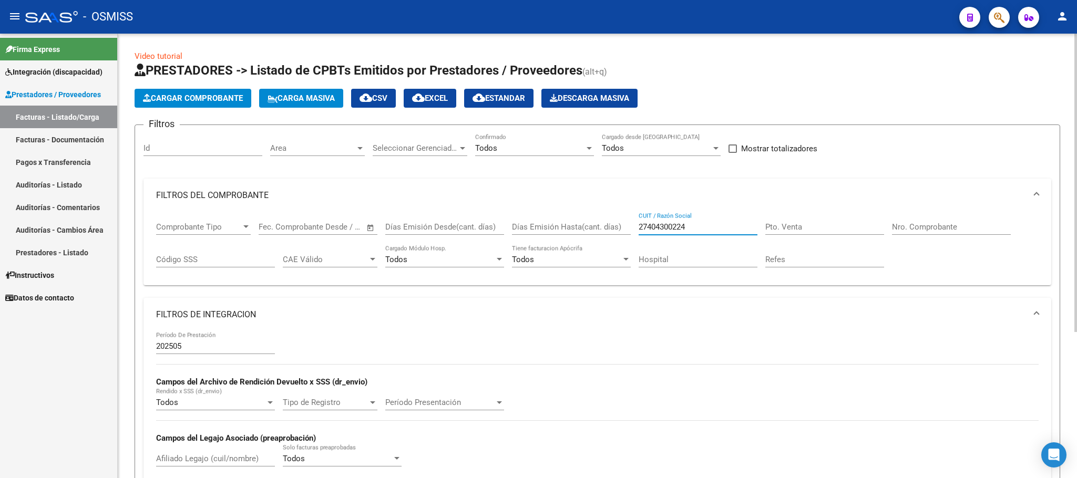
drag, startPoint x: 683, startPoint y: 230, endPoint x: 551, endPoint y: 230, distance: 132.0
click at [551, 230] on div "Comprobante Tipo Comprobante Tipo Start date – End date Fec. Comprobante Desde …" at bounding box center [597, 244] width 883 height 65
paste input "20241830021"
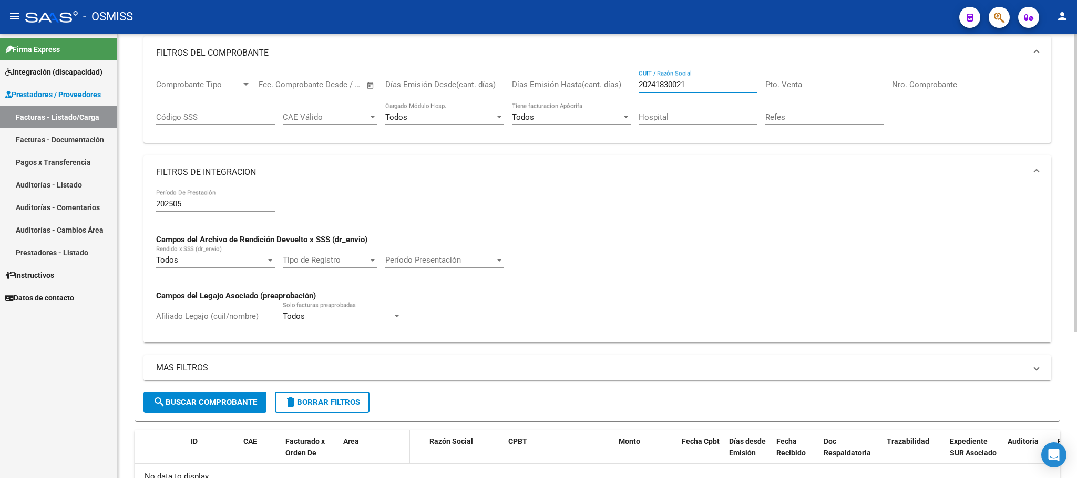
scroll to position [217, 0]
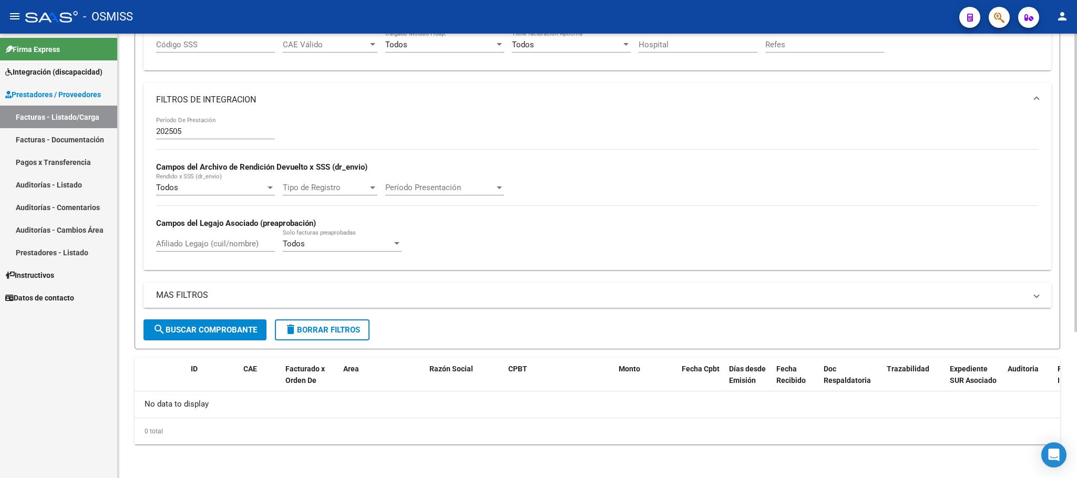
type input "20241830021"
click at [242, 338] on button "search Buscar Comprobante" at bounding box center [205, 330] width 123 height 21
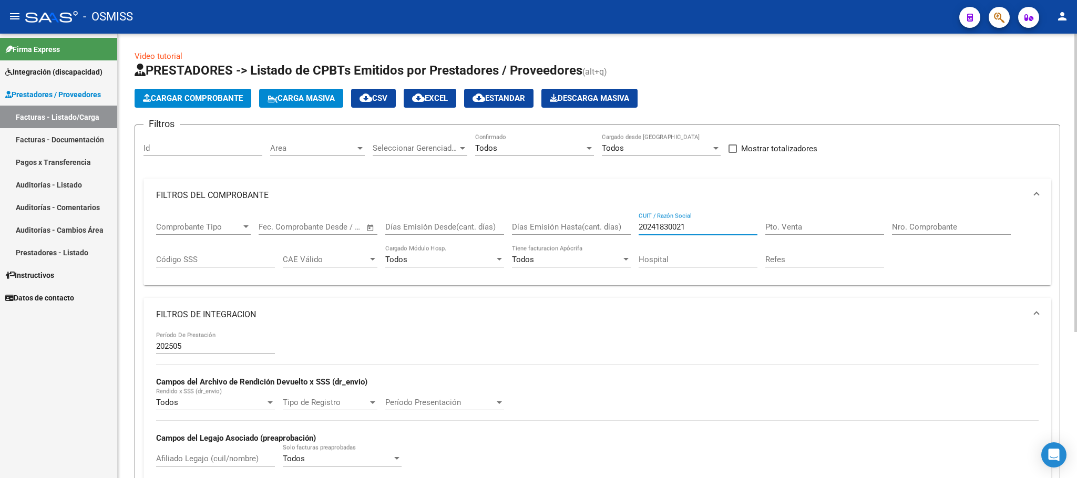
drag, startPoint x: 699, startPoint y: 226, endPoint x: 573, endPoint y: 215, distance: 126.7
click at [573, 215] on div "Comprobante Tipo Comprobante Tipo Start date – End date Fec. Comprobante Desde …" at bounding box center [597, 244] width 883 height 65
paste input "20241830021"
type input "20241830021"
drag, startPoint x: 715, startPoint y: 229, endPoint x: 636, endPoint y: 229, distance: 78.3
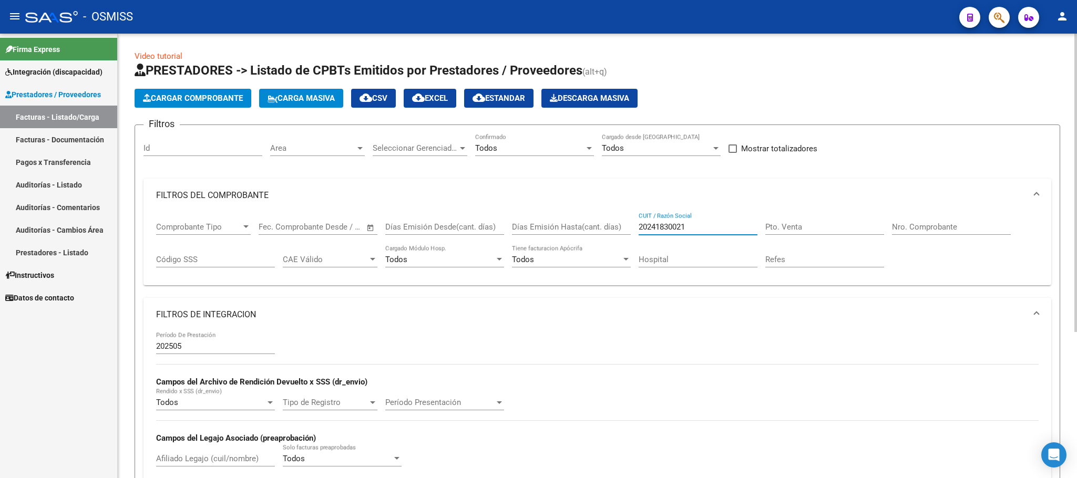
click at [636, 229] on div "Comprobante Tipo Comprobante Tipo Start date – End date Fec. Comprobante Desde …" at bounding box center [597, 244] width 883 height 65
paste input "27372589774"
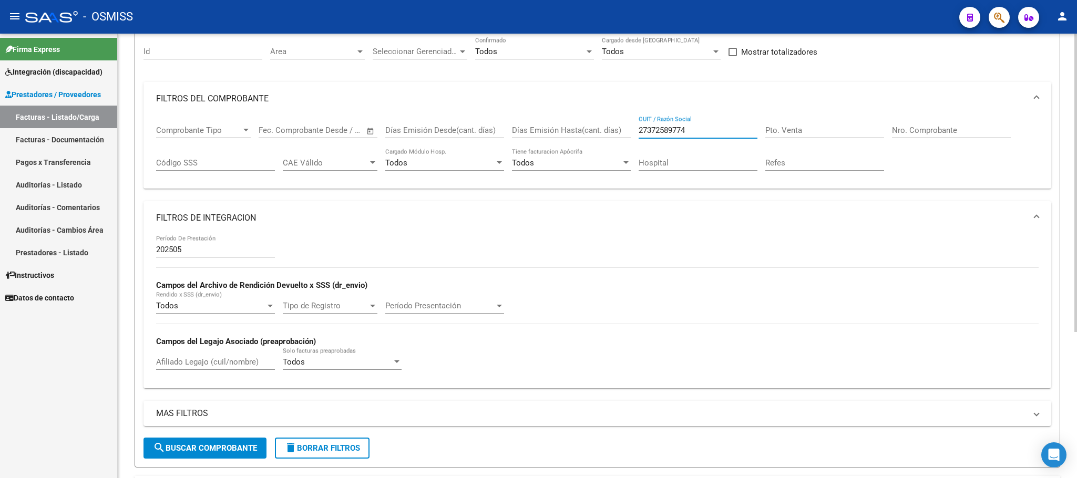
scroll to position [217, 0]
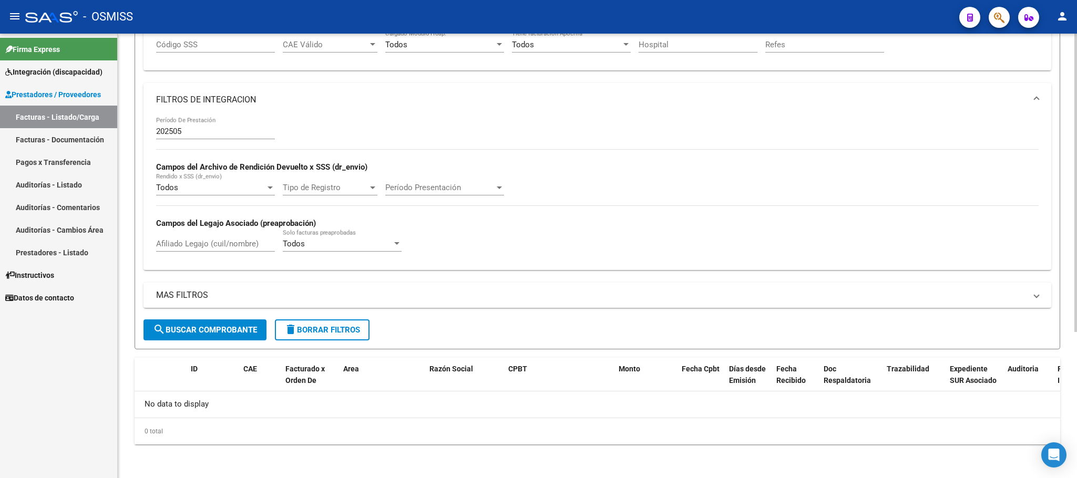
type input "27372589774"
click at [203, 335] on button "search Buscar Comprobante" at bounding box center [205, 330] width 123 height 21
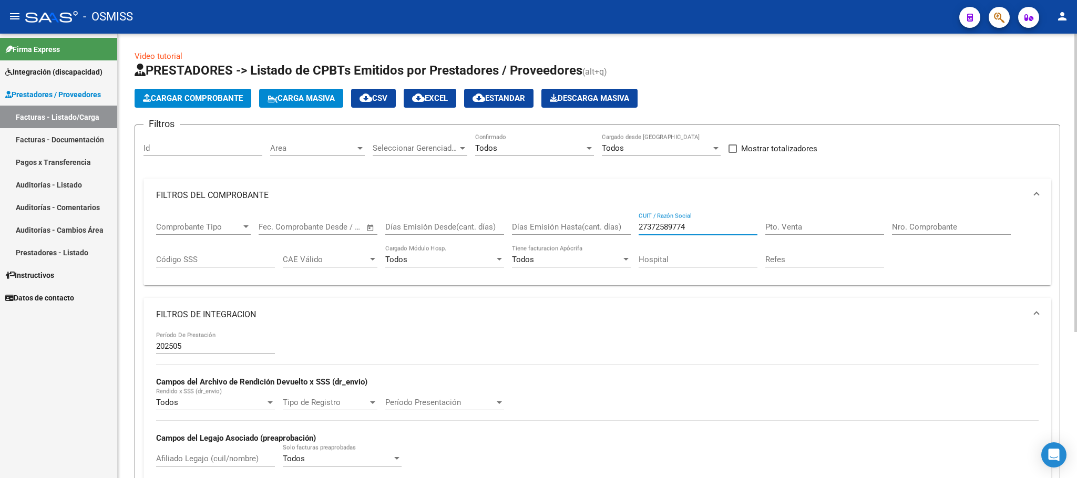
click at [698, 232] on input "27372589774" at bounding box center [698, 226] width 119 height 9
drag, startPoint x: 627, startPoint y: 228, endPoint x: 618, endPoint y: 226, distance: 8.6
click at [618, 226] on div "Comprobante Tipo Comprobante Tipo Start date – End date Fec. Comprobante Desde …" at bounding box center [597, 244] width 883 height 65
drag, startPoint x: 691, startPoint y: 226, endPoint x: 579, endPoint y: 221, distance: 112.6
click at [579, 221] on div "Comprobante Tipo Comprobante Tipo Start date – End date Fec. Comprobante Desde …" at bounding box center [597, 244] width 883 height 65
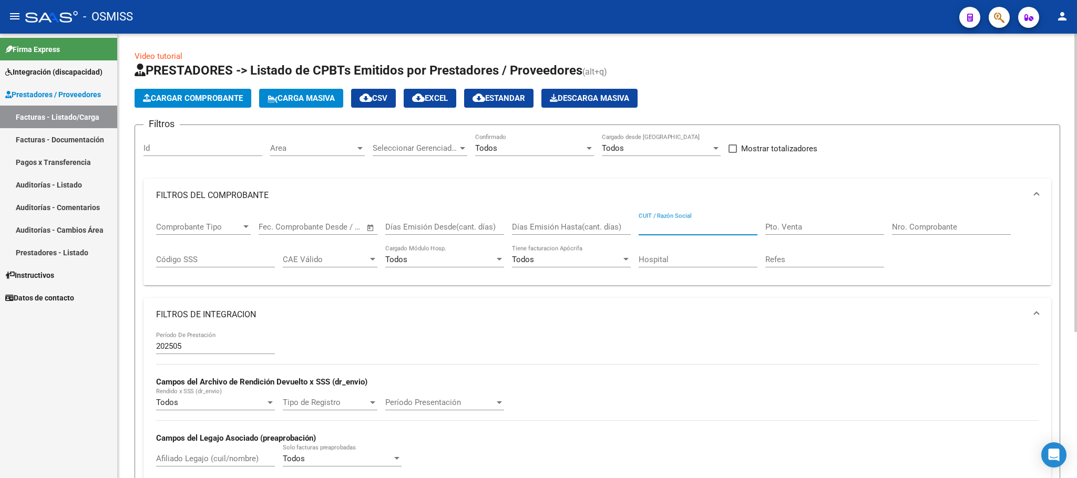
paste input "27114999372"
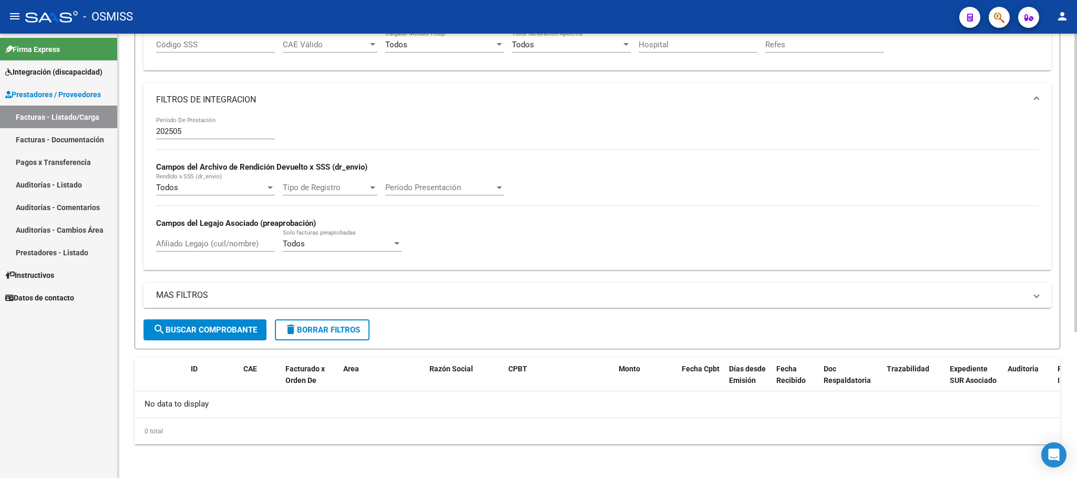
type input "27114999372"
click at [250, 333] on span "search Buscar Comprobante" at bounding box center [205, 329] width 104 height 9
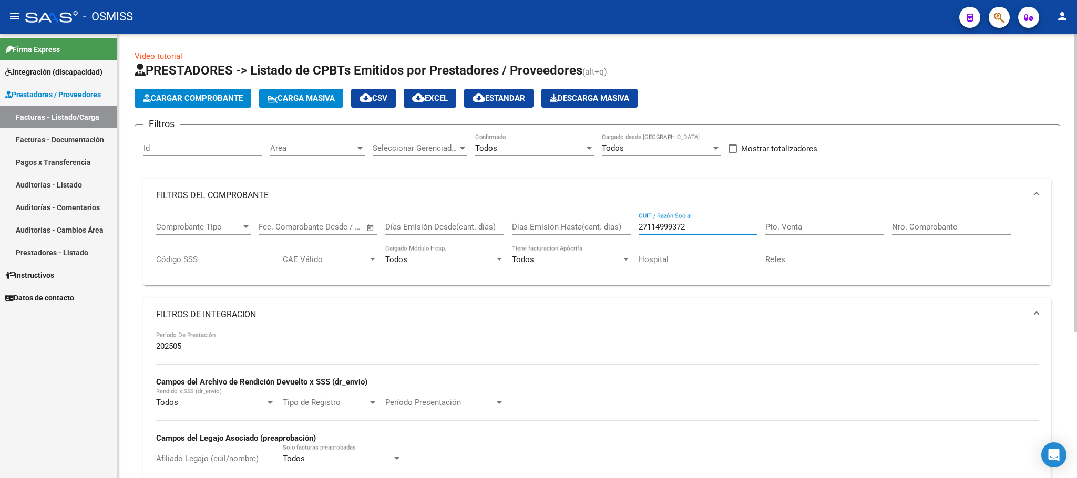
drag, startPoint x: 698, startPoint y: 229, endPoint x: 595, endPoint y: 227, distance: 103.1
click at [595, 227] on div "Comprobante Tipo Comprobante Tipo Start date – End date Fec. Comprobante Desde …" at bounding box center [597, 244] width 883 height 65
paste input "27235676090"
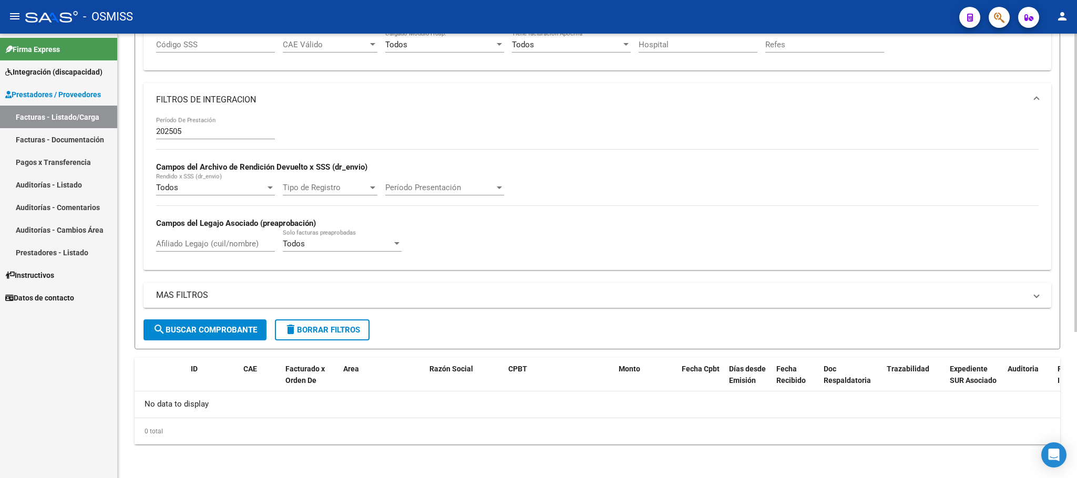
type input "27235676090"
click at [243, 328] on span "search Buscar Comprobante" at bounding box center [205, 329] width 104 height 9
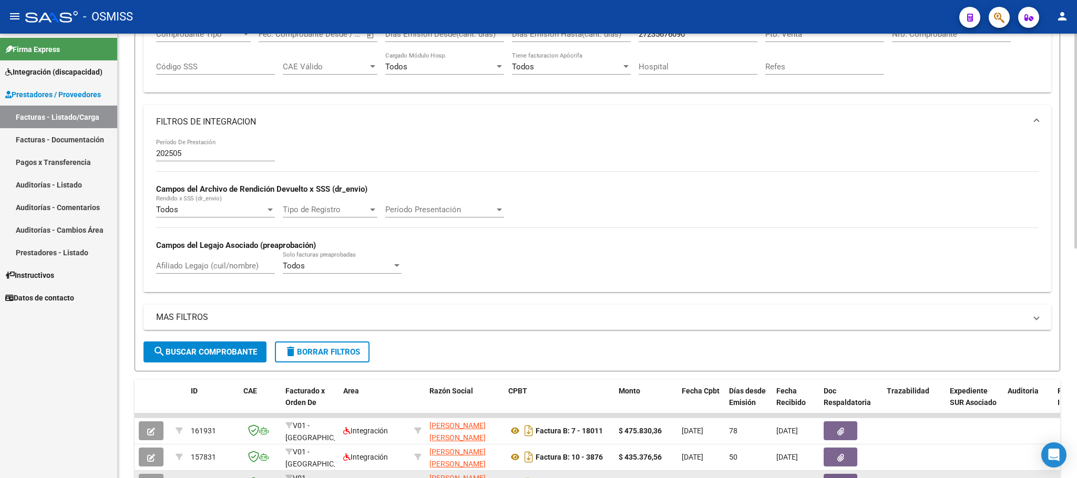
scroll to position [217, 0]
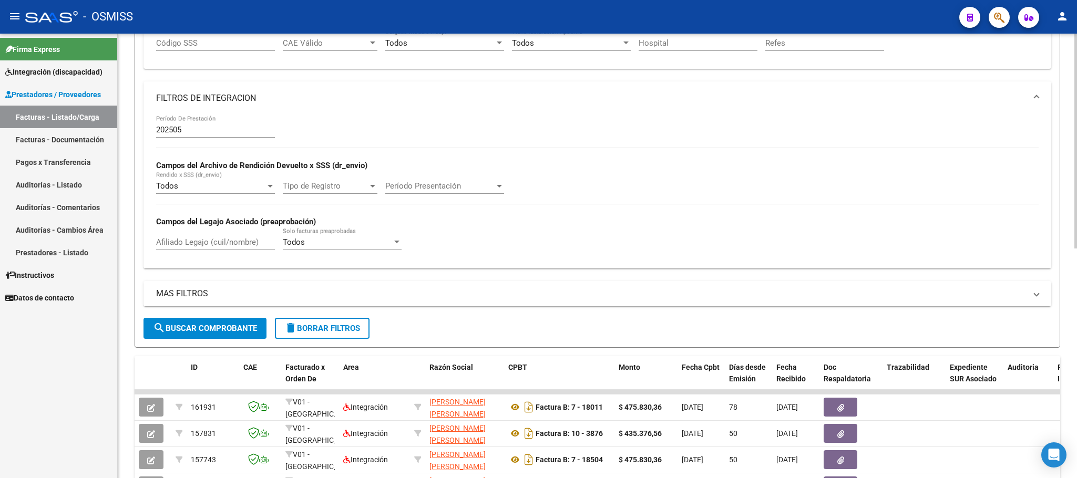
click at [212, 234] on div "Afiliado Legajo (cuil/nombre)" at bounding box center [215, 239] width 119 height 23
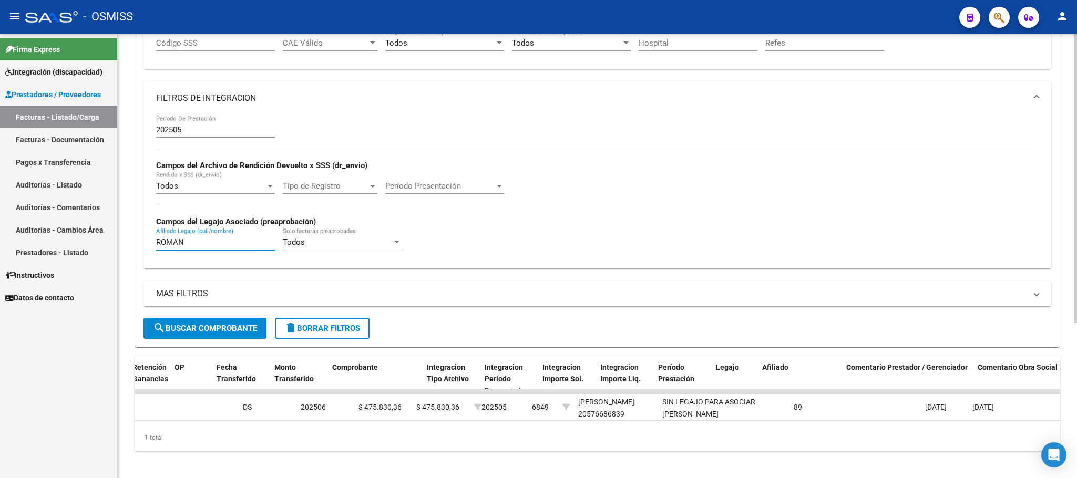
scroll to position [0, 0]
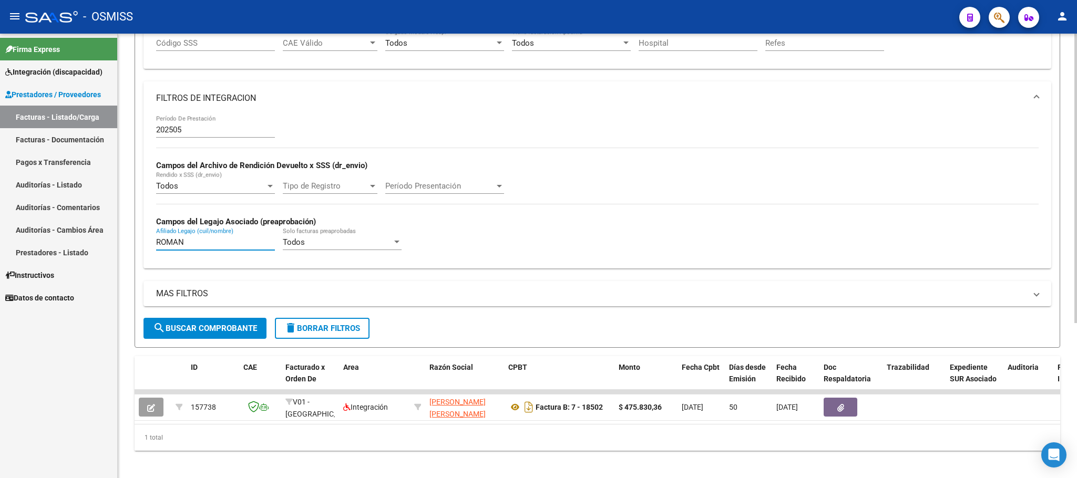
type input "ROMAN"
drag, startPoint x: 210, startPoint y: 243, endPoint x: 129, endPoint y: 233, distance: 81.6
click at [129, 233] on div "Video tutorial PRESTADORES -> Listado de CPBTs Emitidos por Prestadores / Prove…" at bounding box center [598, 151] width 960 height 668
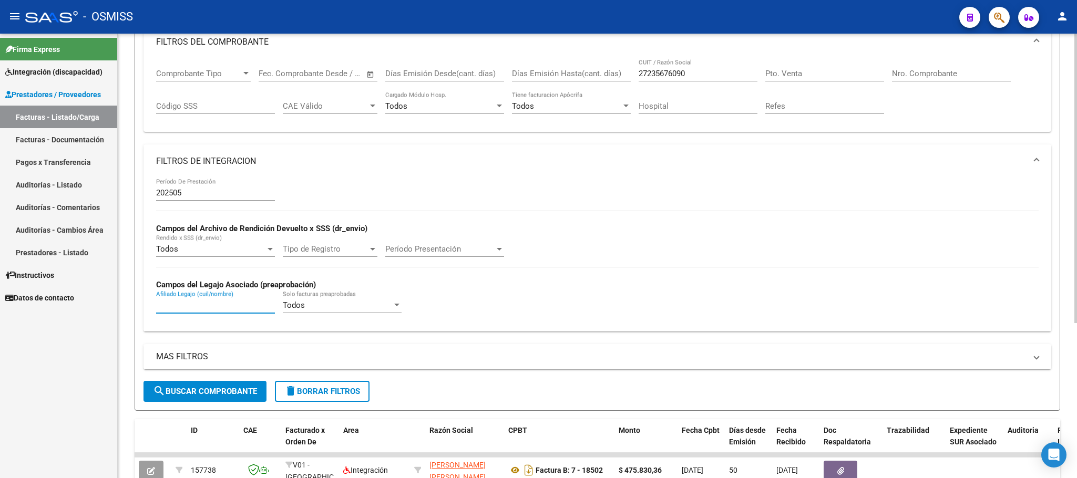
scroll to position [59, 0]
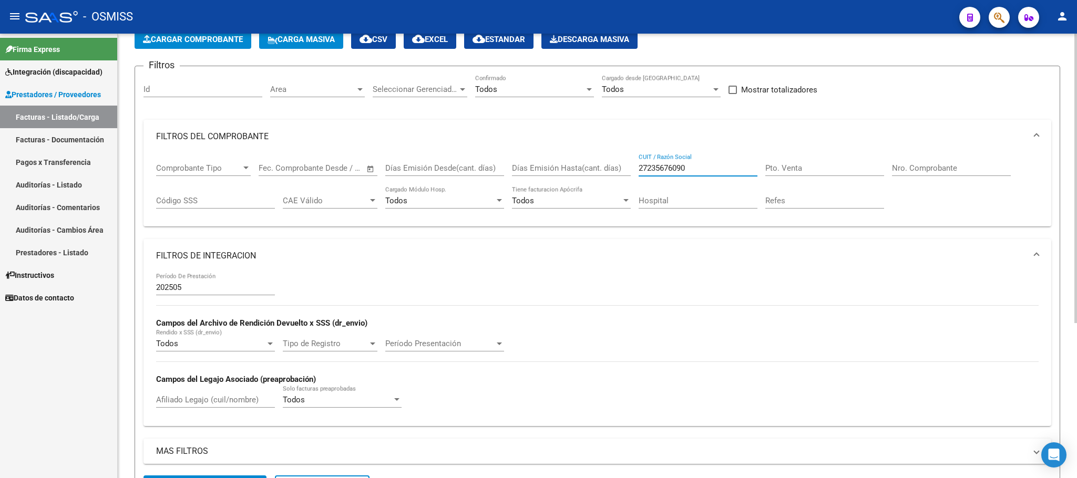
drag, startPoint x: 696, startPoint y: 169, endPoint x: 595, endPoint y: 169, distance: 100.9
click at [595, 169] on div "Comprobante Tipo Comprobante Tipo Start date – End date Fec. Comprobante Desde …" at bounding box center [597, 186] width 883 height 65
paste input "27235676090"
type input "27235676090"
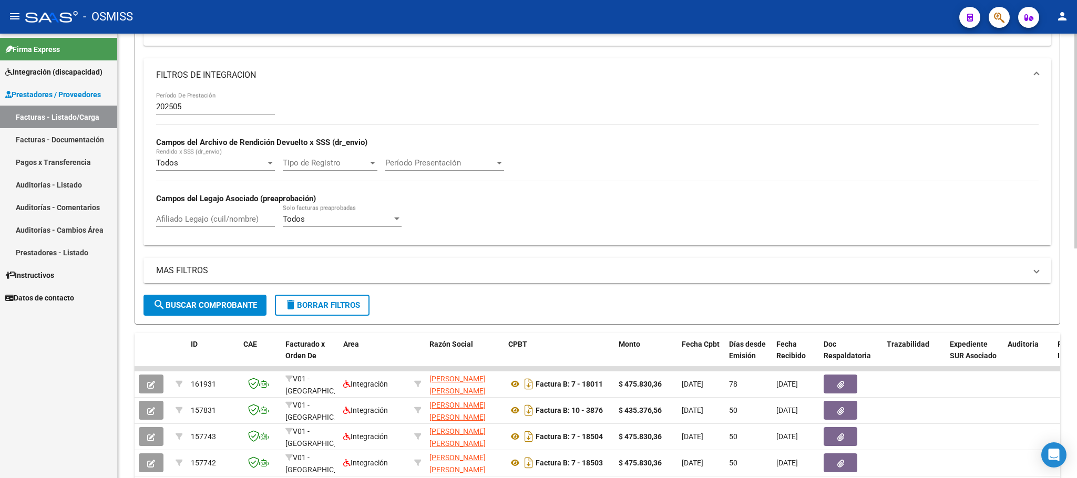
click at [246, 221] on input "Afiliado Legajo (cuil/nombre)" at bounding box center [215, 219] width 119 height 9
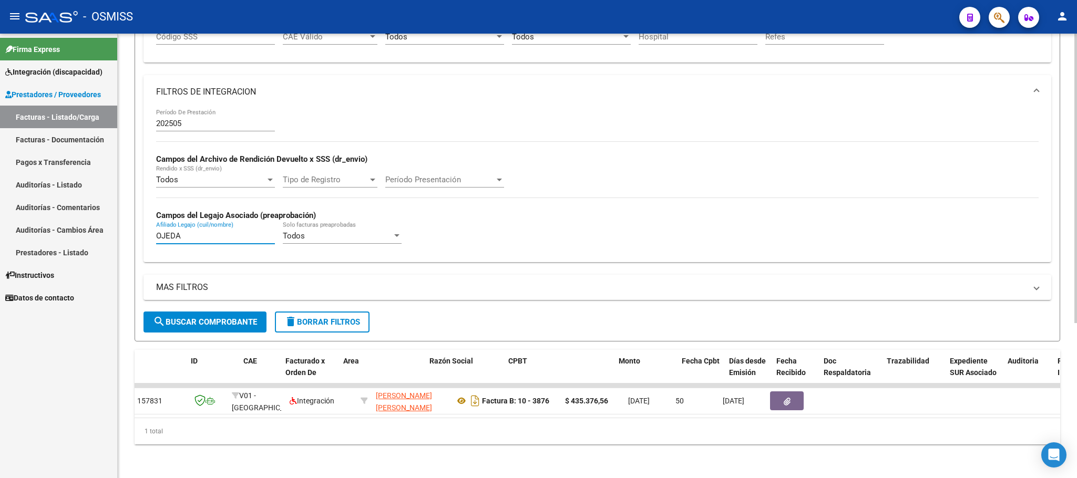
scroll to position [0, 0]
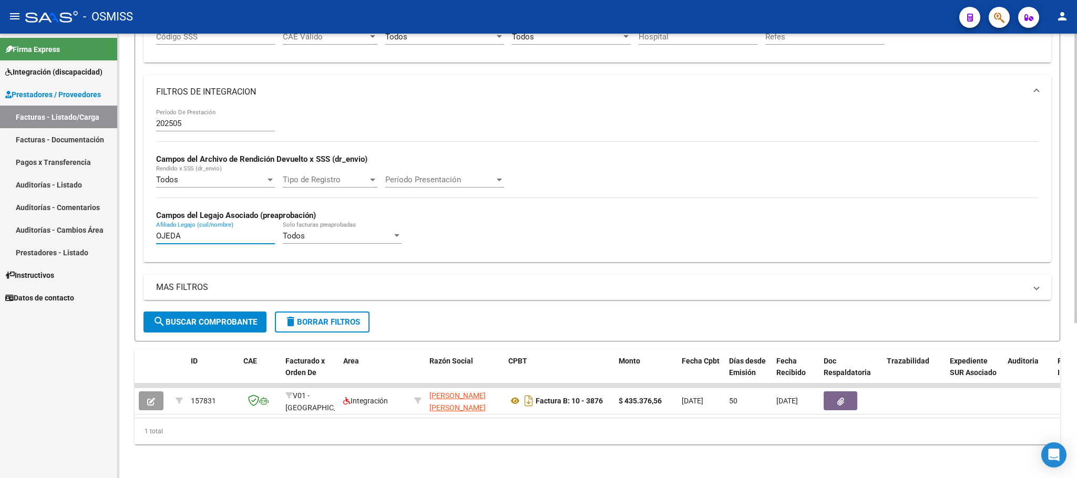
type input "OJEDA"
click at [341, 434] on div "1 total" at bounding box center [598, 432] width 926 height 26
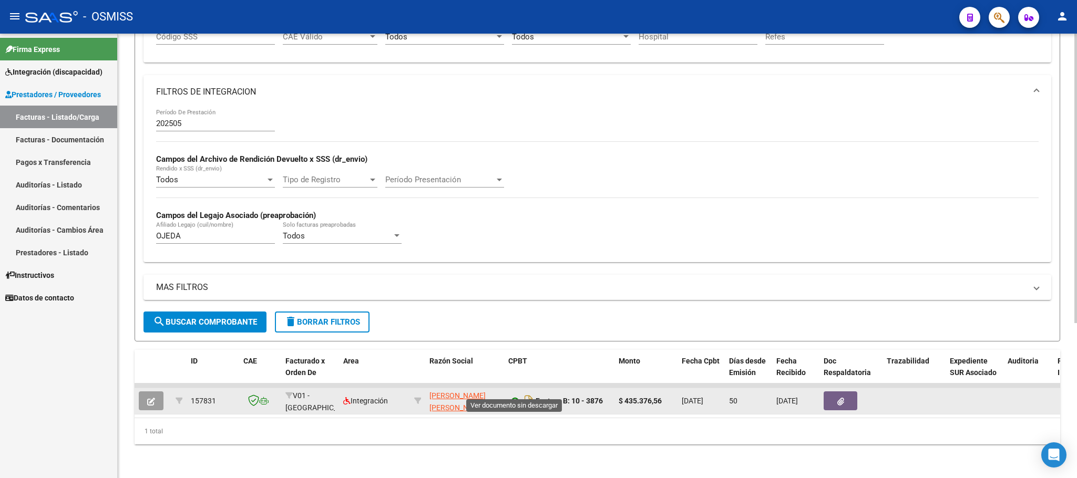
click at [513, 395] on icon at bounding box center [515, 401] width 14 height 13
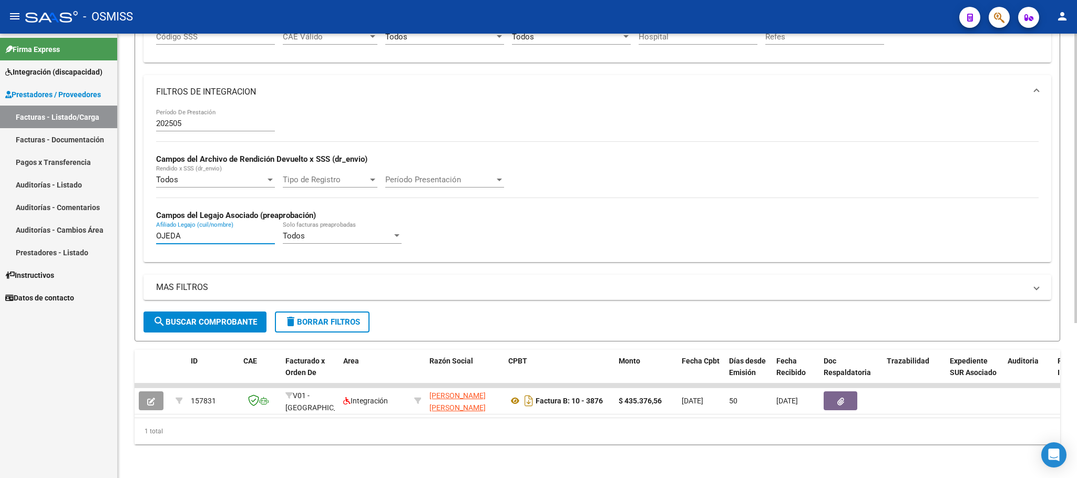
drag, startPoint x: 210, startPoint y: 227, endPoint x: 127, endPoint y: 221, distance: 83.8
click at [127, 223] on div "Video tutorial PRESTADORES -> Listado de CPBTs Emitidos por Prestadores / Prove…" at bounding box center [598, 145] width 960 height 668
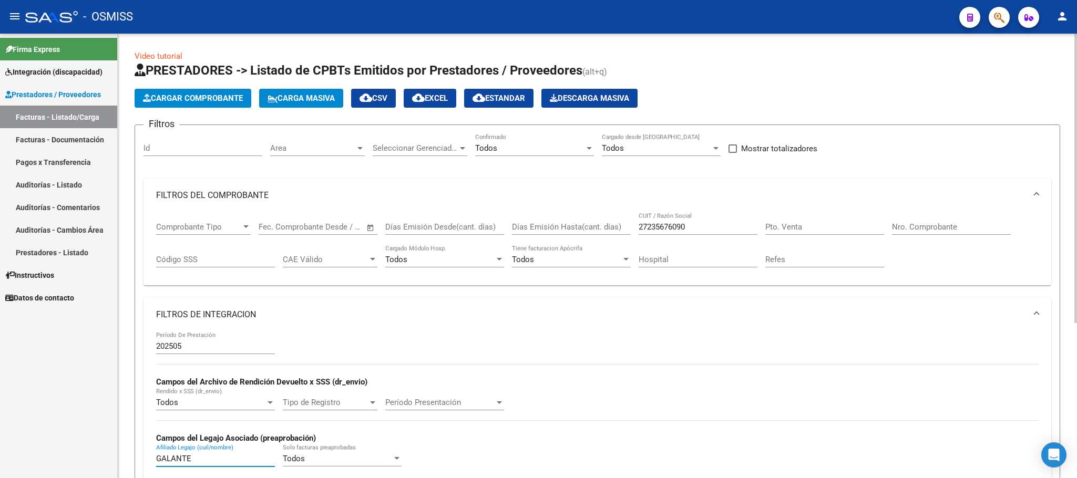
type input "GALANTE"
drag, startPoint x: 709, startPoint y: 231, endPoint x: 592, endPoint y: 227, distance: 116.8
click at [592, 227] on div "Comprobante Tipo Comprobante Tipo Start date – End date Fec. Comprobante Desde …" at bounding box center [597, 244] width 883 height 65
paste input "27320111337"
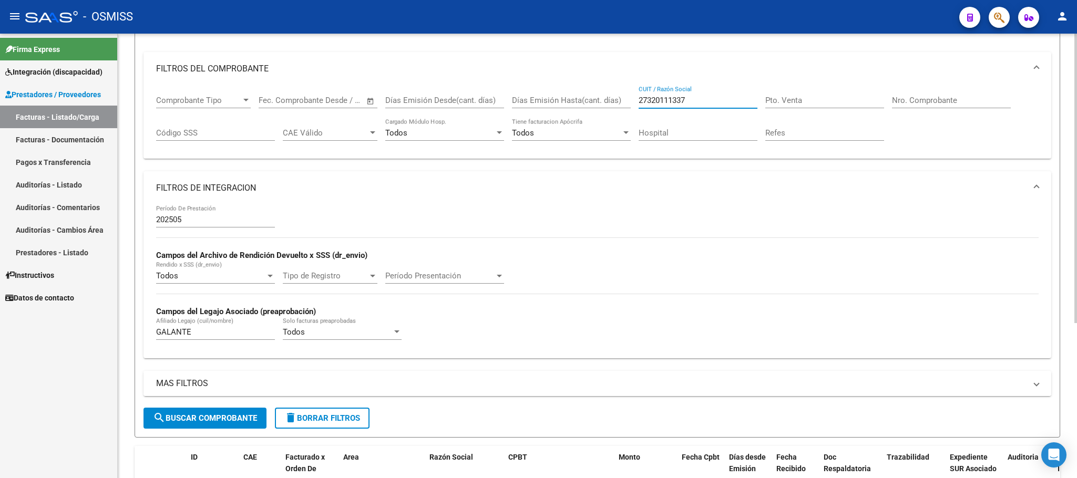
scroll to position [158, 0]
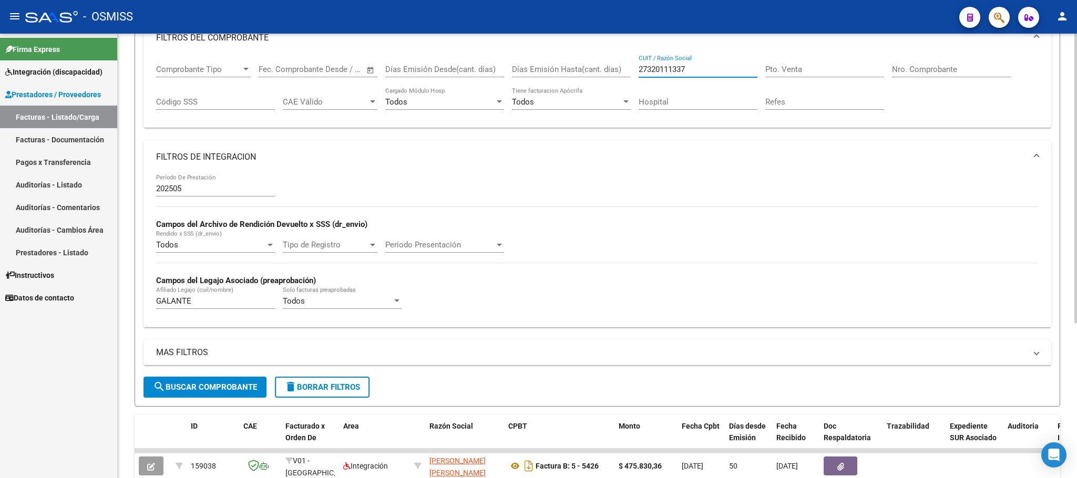
type input "27320111337"
click at [229, 384] on span "search Buscar Comprobante" at bounding box center [205, 387] width 104 height 9
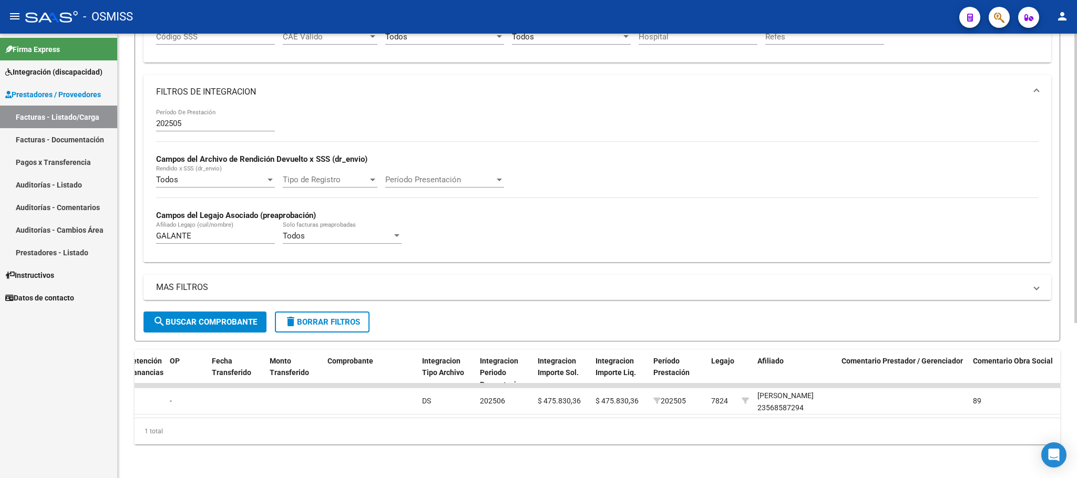
scroll to position [0, 0]
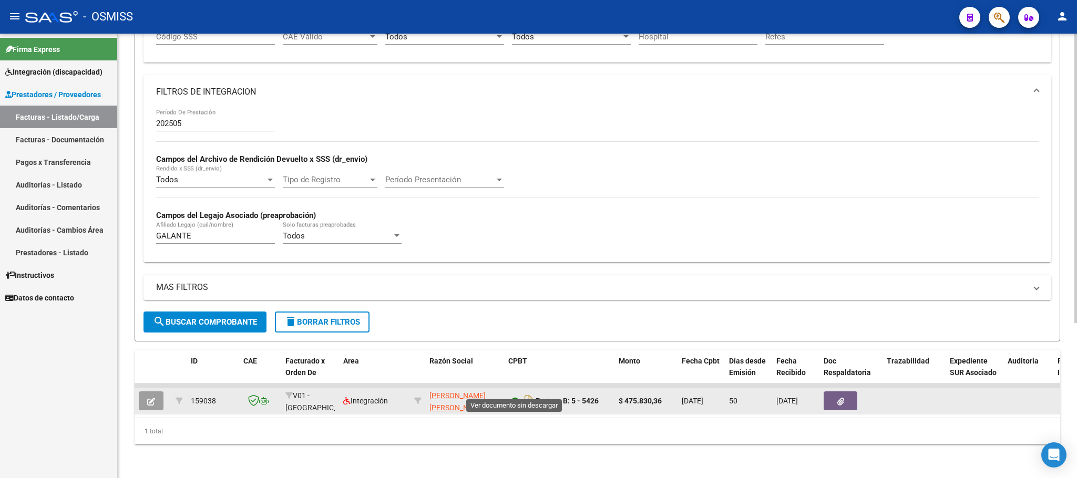
click at [510, 395] on icon at bounding box center [515, 401] width 14 height 13
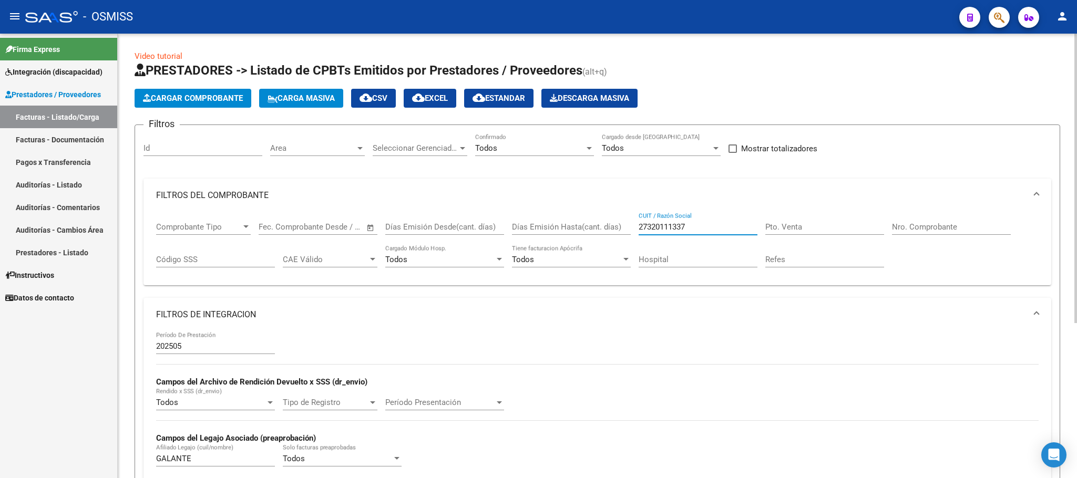
drag, startPoint x: 702, startPoint y: 228, endPoint x: 595, endPoint y: 218, distance: 108.2
click at [601, 223] on div "Comprobante Tipo Comprobante Tipo Start date – End date Fec. Comprobante Desde …" at bounding box center [597, 244] width 883 height 65
paste input "27144860654"
type input "27144860654"
drag, startPoint x: 186, startPoint y: 458, endPoint x: 129, endPoint y: 458, distance: 56.8
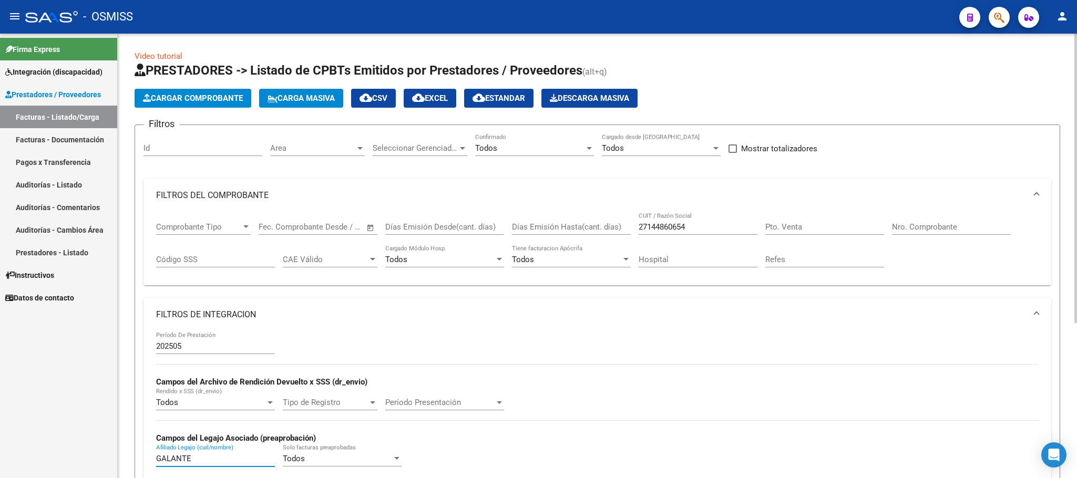
click at [129, 458] on div "Video tutorial PRESTADORES -> Listado de CPBTs Emitidos por Prestadores / Prove…" at bounding box center [598, 368] width 960 height 668
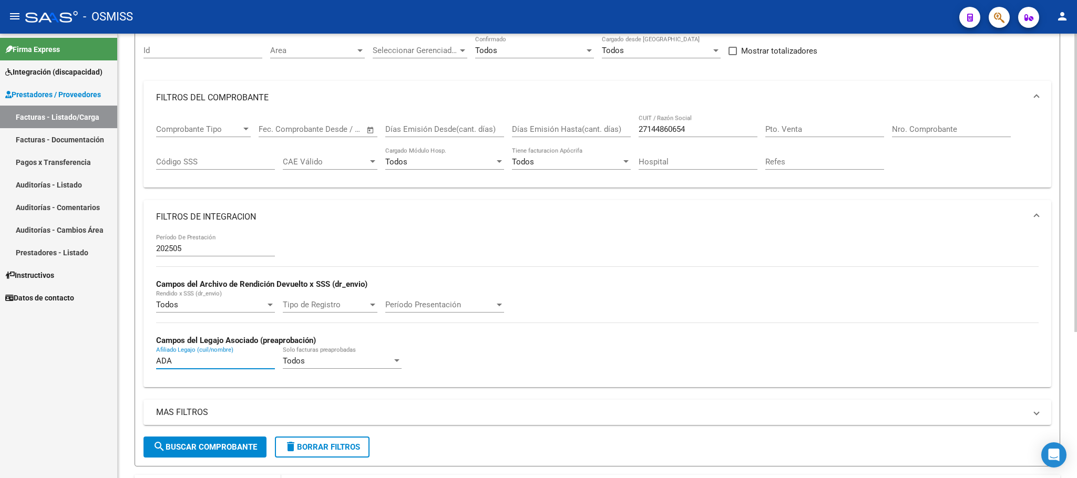
scroll to position [217, 0]
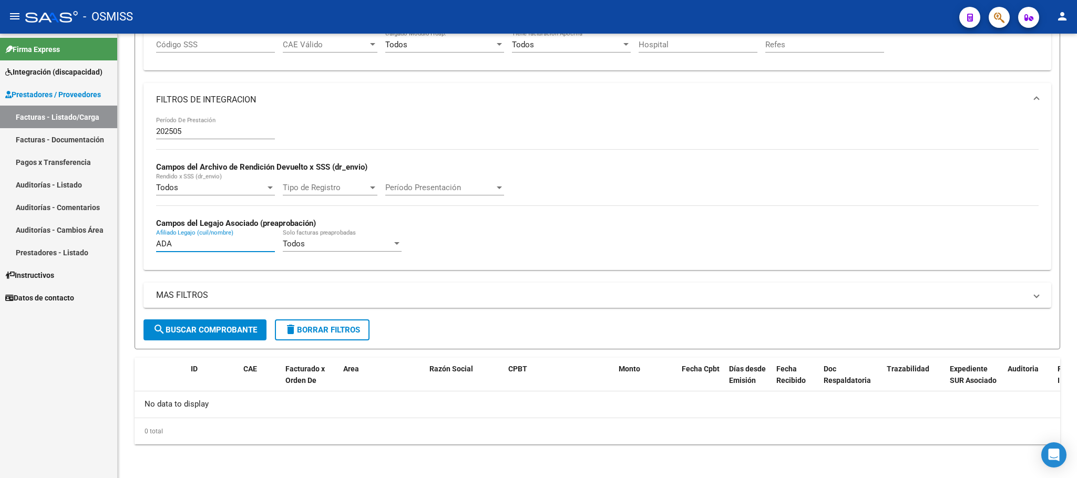
type input "ADA"
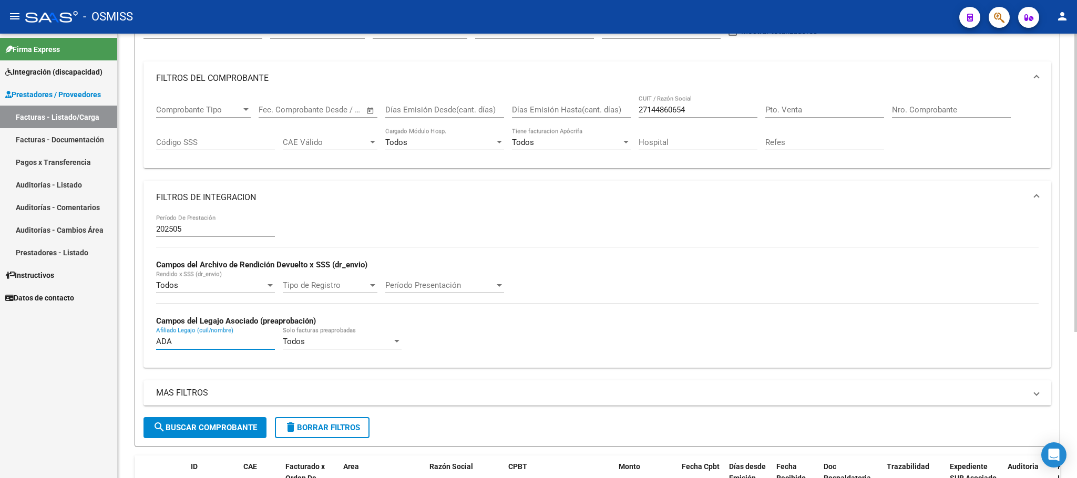
scroll to position [0, 0]
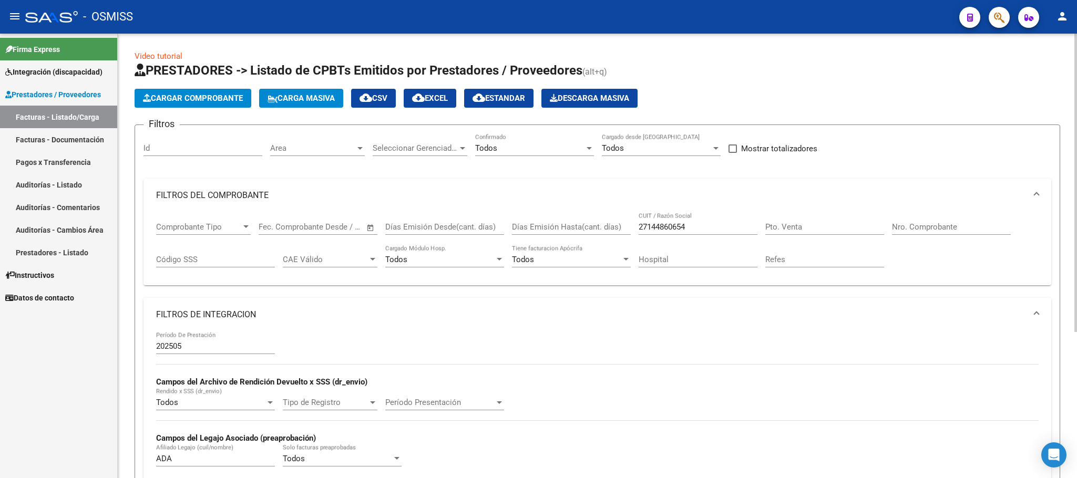
drag, startPoint x: 694, startPoint y: 221, endPoint x: 650, endPoint y: 221, distance: 44.2
click at [650, 221] on div "27144860654 CUIT / Razón Social" at bounding box center [698, 223] width 119 height 23
drag, startPoint x: 693, startPoint y: 230, endPoint x: 594, endPoint y: 216, distance: 100.4
click at [594, 216] on div "Comprobante Tipo Comprobante Tipo Start date – End date Fec. Comprobante Desde …" at bounding box center [597, 244] width 883 height 65
paste input "27320111337"
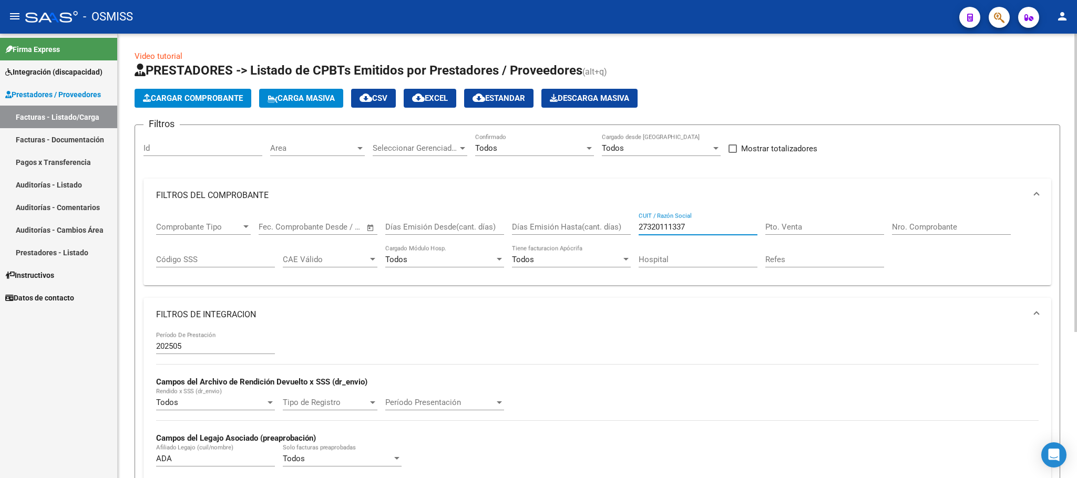
type input "27320111337"
drag, startPoint x: 180, startPoint y: 458, endPoint x: 87, endPoint y: 444, distance: 94.7
click at [87, 444] on mat-sidenav-container "Firma Express Integración (discapacidad) Legajos Prestadores / Proveedores Fact…" at bounding box center [538, 256] width 1077 height 445
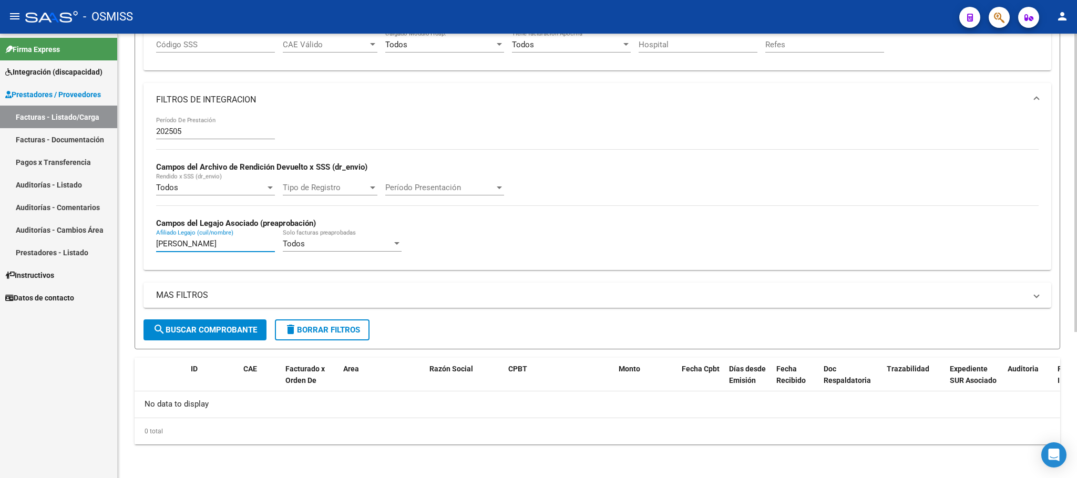
type input "[PERSON_NAME]"
click at [241, 333] on span "search Buscar Comprobante" at bounding box center [205, 329] width 104 height 9
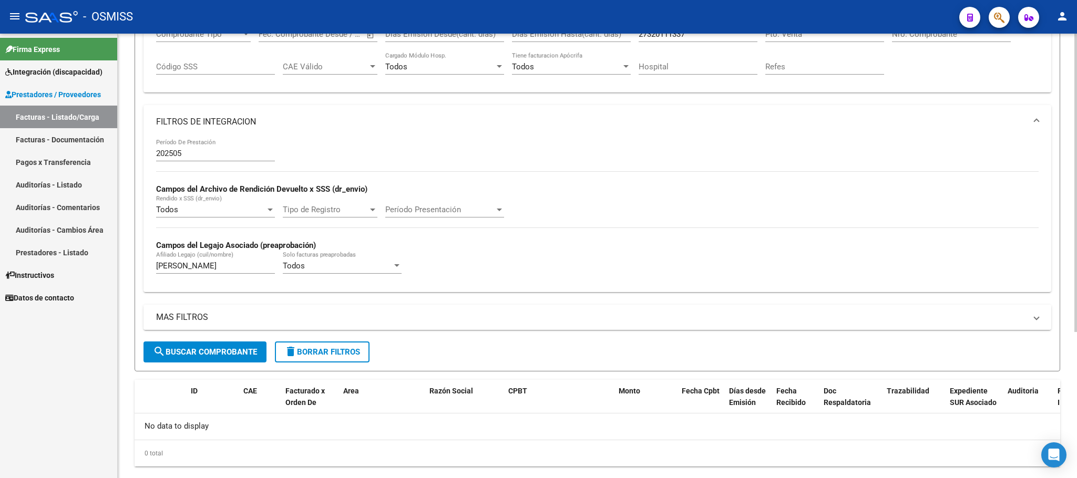
scroll to position [217, 0]
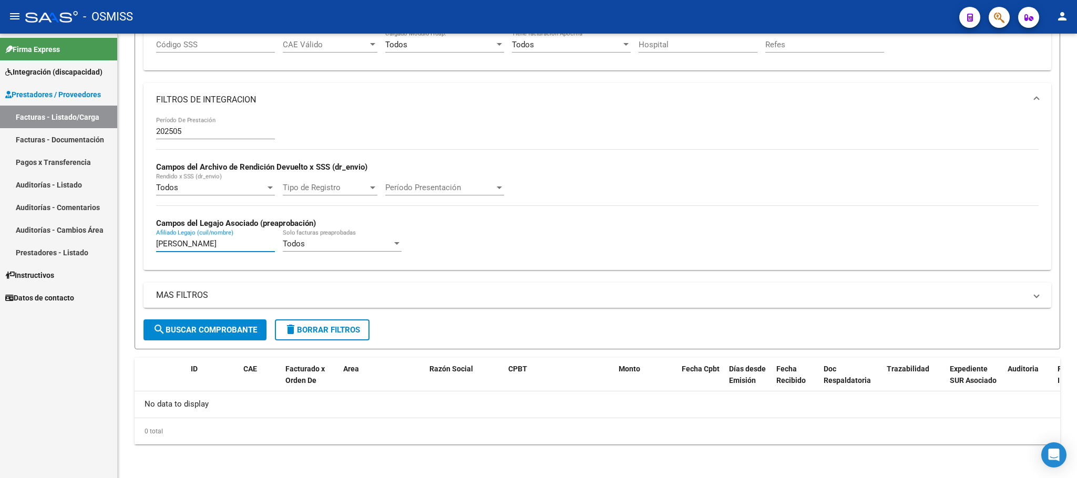
drag, startPoint x: 202, startPoint y: 248, endPoint x: 109, endPoint y: 243, distance: 93.2
click at [114, 243] on mat-sidenav-container "Firma Express Integración (discapacidad) Legajos Prestadores / Proveedores Fact…" at bounding box center [538, 256] width 1077 height 445
type input "SALAS"
